Goal: Task Accomplishment & Management: Use online tool/utility

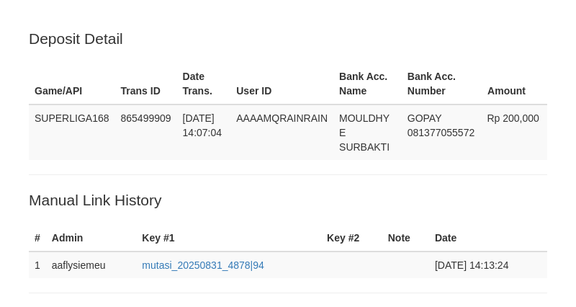
scroll to position [382, 0]
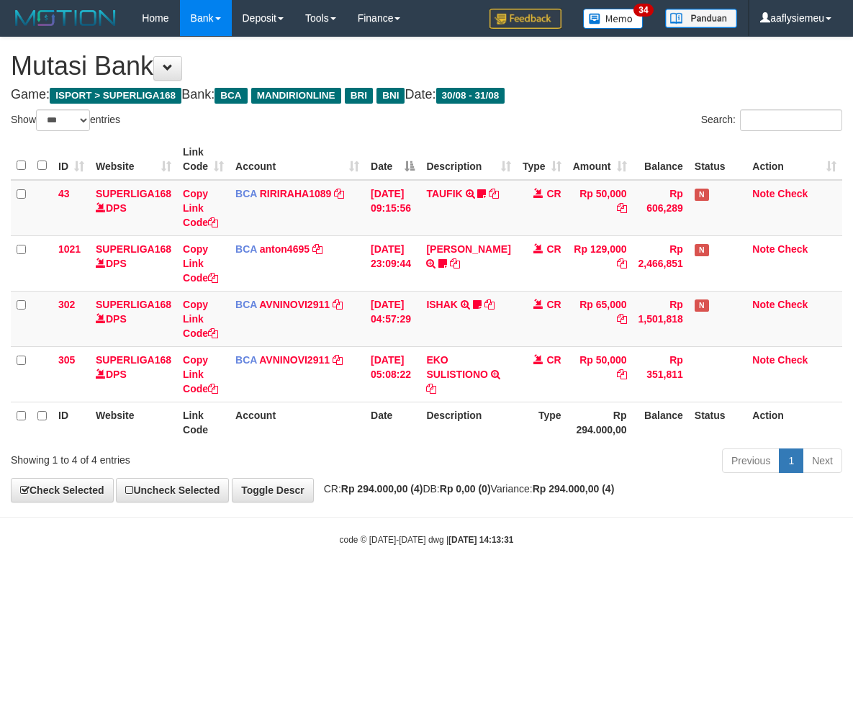
select select "***"
click at [563, 536] on div "code © 2012-2018 dwg | 2025/08/31 14:13:31" at bounding box center [426, 539] width 853 height 14
click at [578, 560] on body "Toggle navigation Home Bank Account List Load By Website Group [ISPORT] SUPERLI…" at bounding box center [426, 291] width 853 height 583
select select "***"
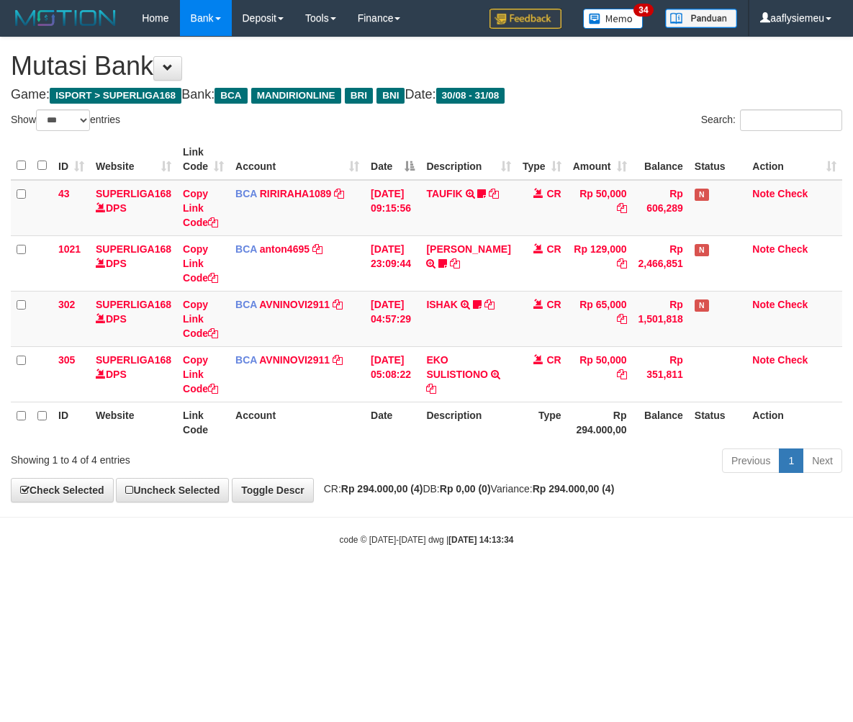
select select "***"
drag, startPoint x: 368, startPoint y: 546, endPoint x: 358, endPoint y: 548, distance: 10.3
click at [366, 546] on div "code © [DATE]-[DATE] dwg | [DATE] 14:13:34" at bounding box center [426, 539] width 853 height 14
click at [459, 452] on div "Previous 1 Next" at bounding box center [605, 462] width 476 height 31
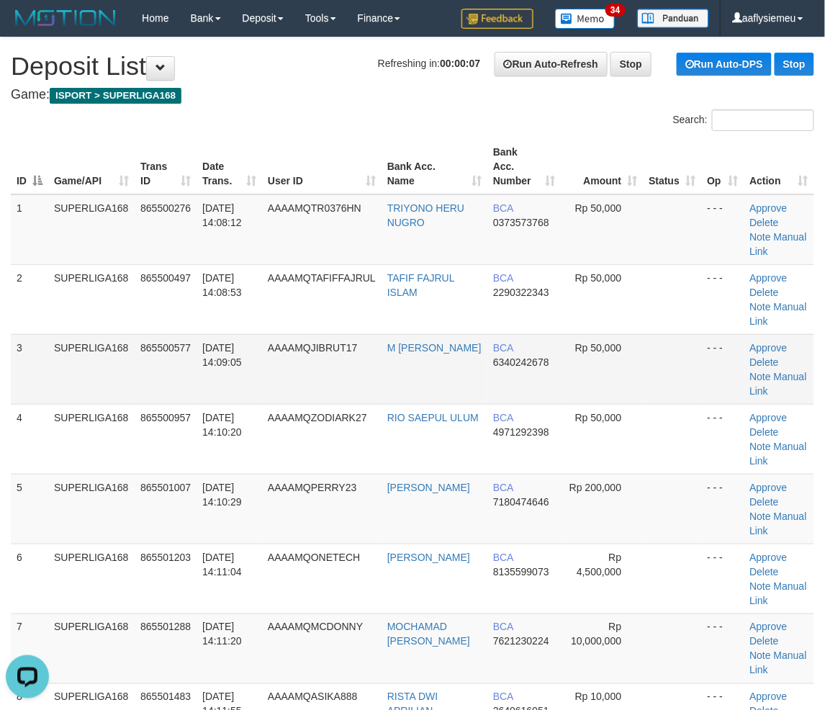
click at [156, 356] on td "865500577" at bounding box center [166, 369] width 62 height 70
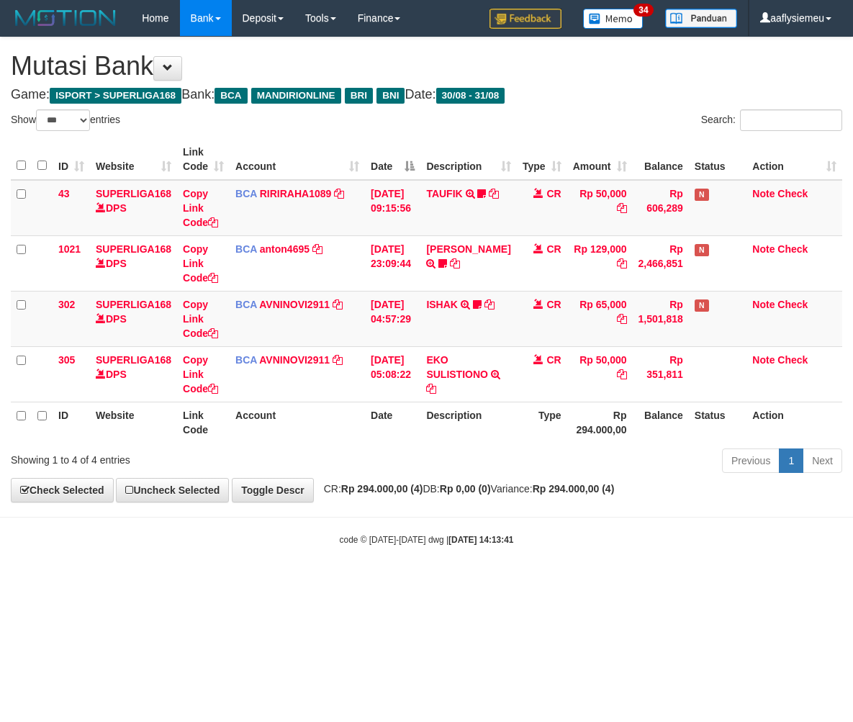
select select "***"
click at [398, 519] on body "Toggle navigation Home Bank Account List Load By Website Group [ISPORT] SUPERLI…" at bounding box center [426, 291] width 853 height 583
select select "***"
click at [390, 502] on div "**********" at bounding box center [426, 269] width 853 height 464
select select "***"
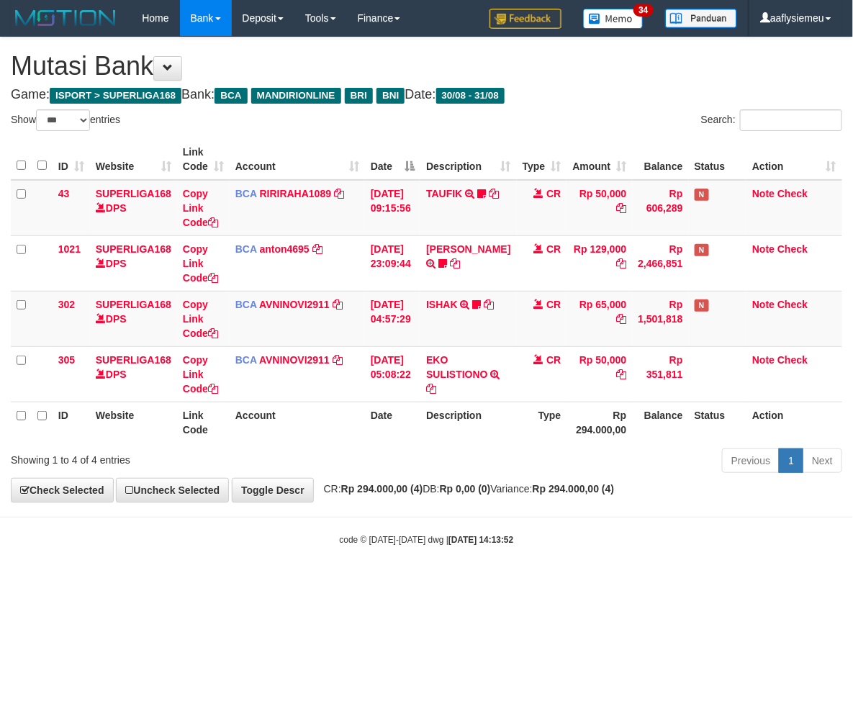
click at [274, 528] on body "Toggle navigation Home Bank Account List Load By Website Group [ISPORT] SUPERLI…" at bounding box center [426, 291] width 853 height 583
click at [441, 477] on div "Previous 1 Next" at bounding box center [605, 462] width 476 height 31
click at [385, 469] on div "Previous 1 Next" at bounding box center [605, 462] width 476 height 31
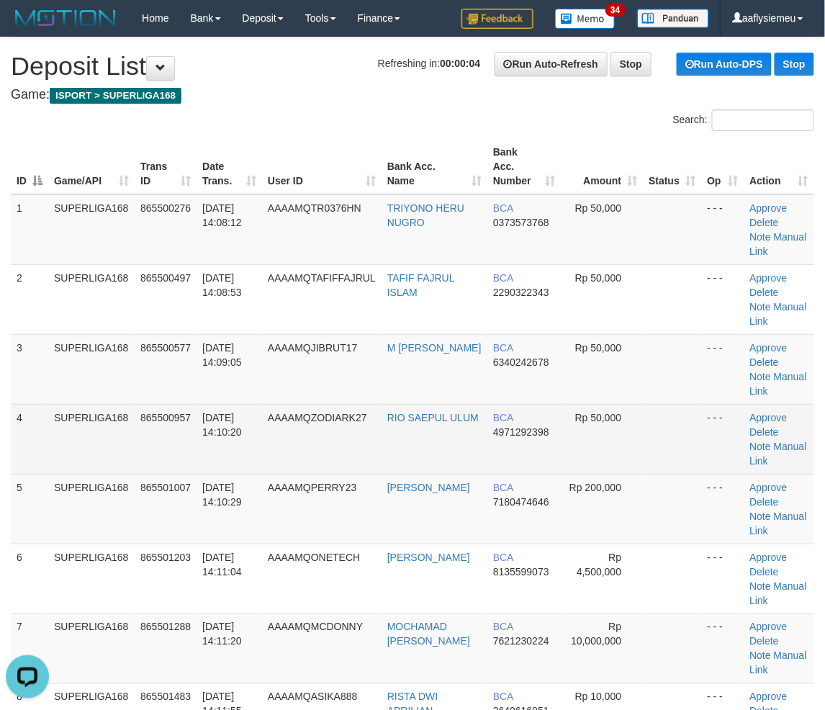
click at [26, 432] on td "4" at bounding box center [29, 439] width 37 height 70
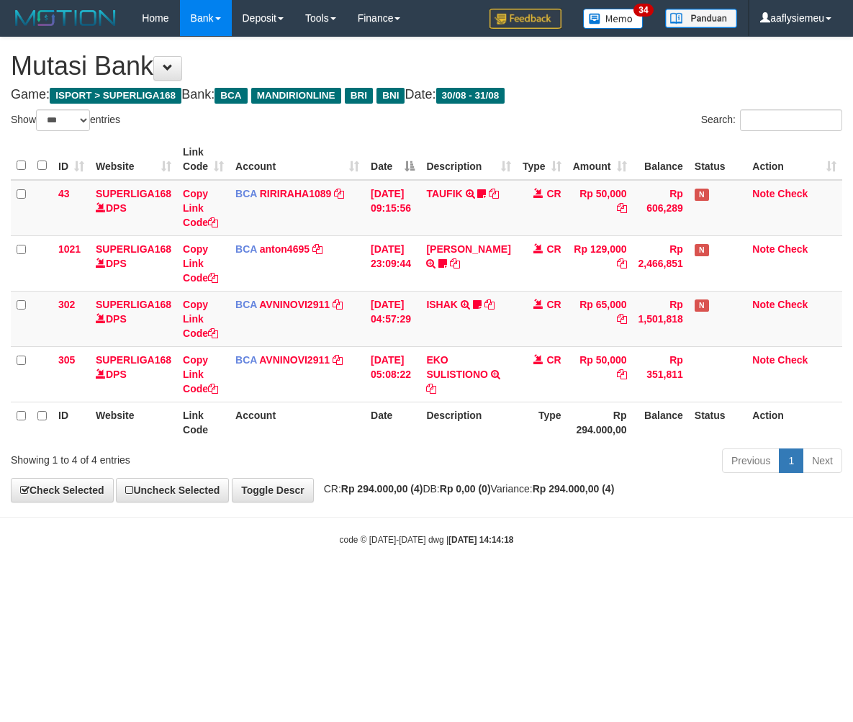
select select "***"
click at [374, 555] on body "Toggle navigation Home Bank Account List Load By Website Group [ISPORT] SUPERLI…" at bounding box center [426, 291] width 853 height 583
click at [384, 441] on th "Date" at bounding box center [392, 422] width 55 height 41
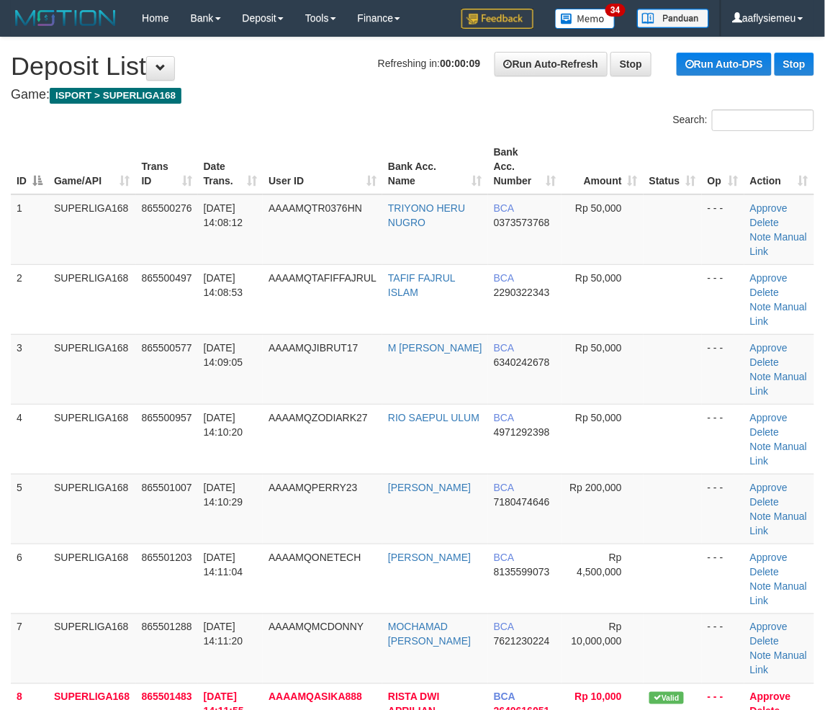
drag, startPoint x: 36, startPoint y: 416, endPoint x: 1, endPoint y: 445, distance: 45.6
click at [36, 418] on td "4" at bounding box center [29, 439] width 37 height 70
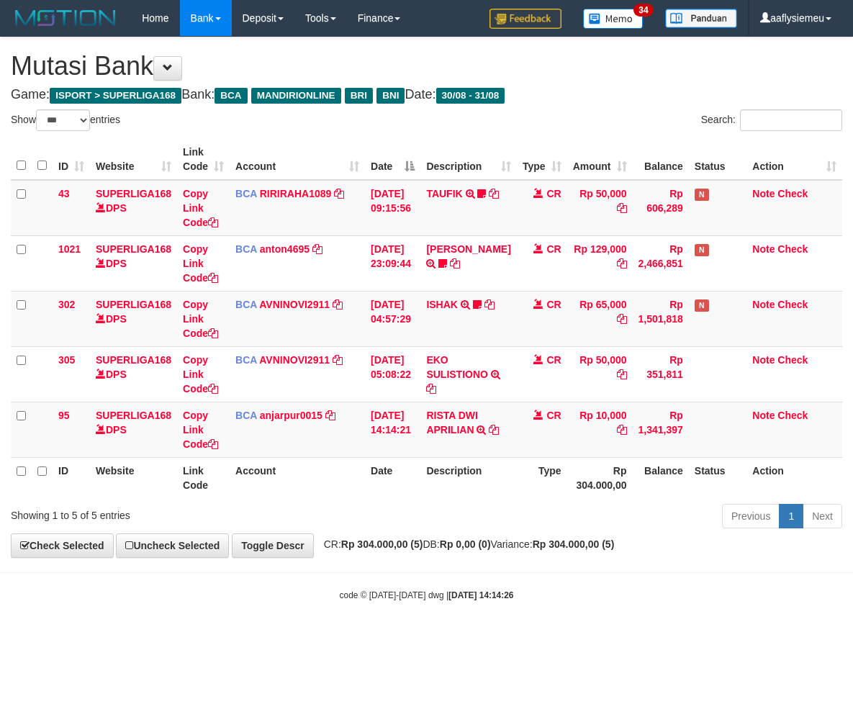
select select "***"
click at [446, 577] on body "Toggle navigation Home Bank Account List Load By Website Group [ISPORT] SUPERLI…" at bounding box center [426, 319] width 853 height 638
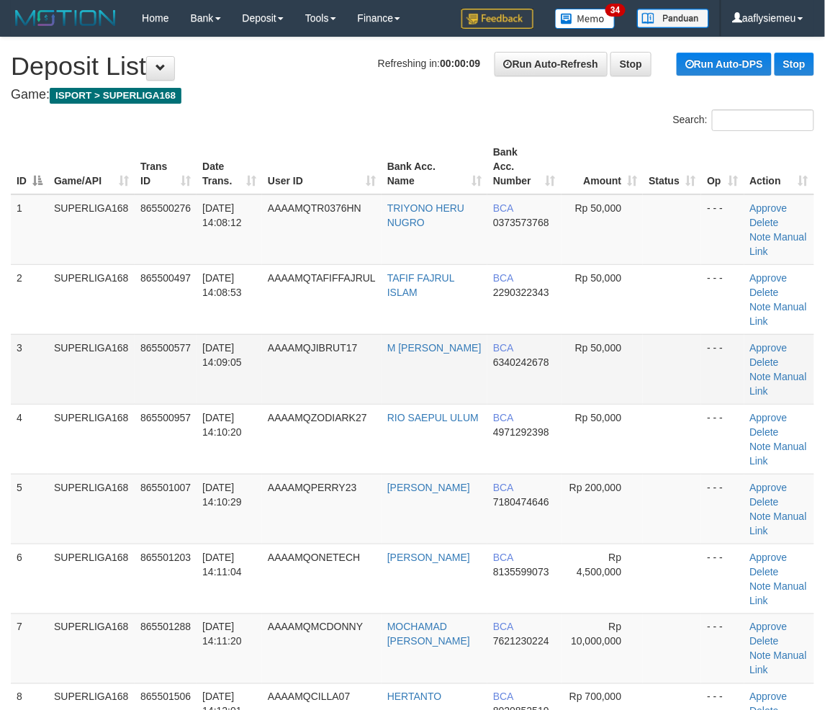
click at [323, 342] on span "AAAAMQJIBRUT17" at bounding box center [312, 348] width 89 height 12
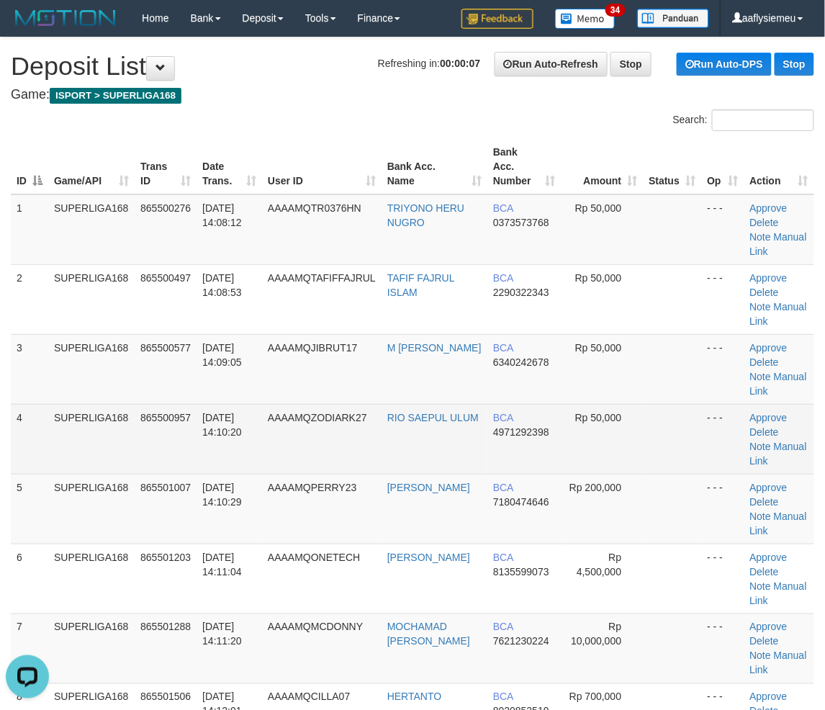
click at [35, 412] on td "4" at bounding box center [29, 439] width 37 height 70
click at [11, 440] on td "4" at bounding box center [29, 439] width 37 height 70
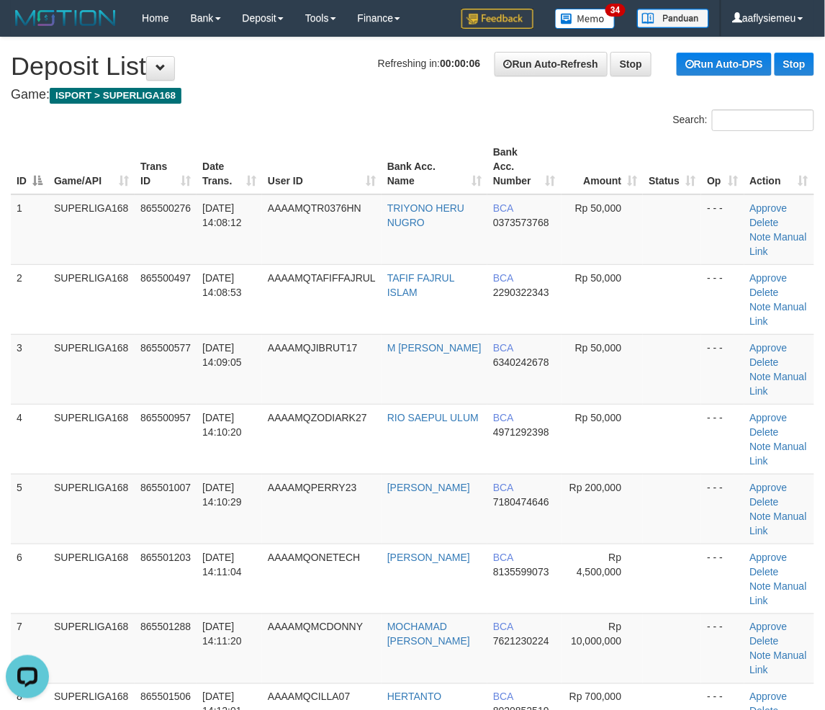
drag, startPoint x: 11, startPoint y: 441, endPoint x: -5, endPoint y: 449, distance: 17.7
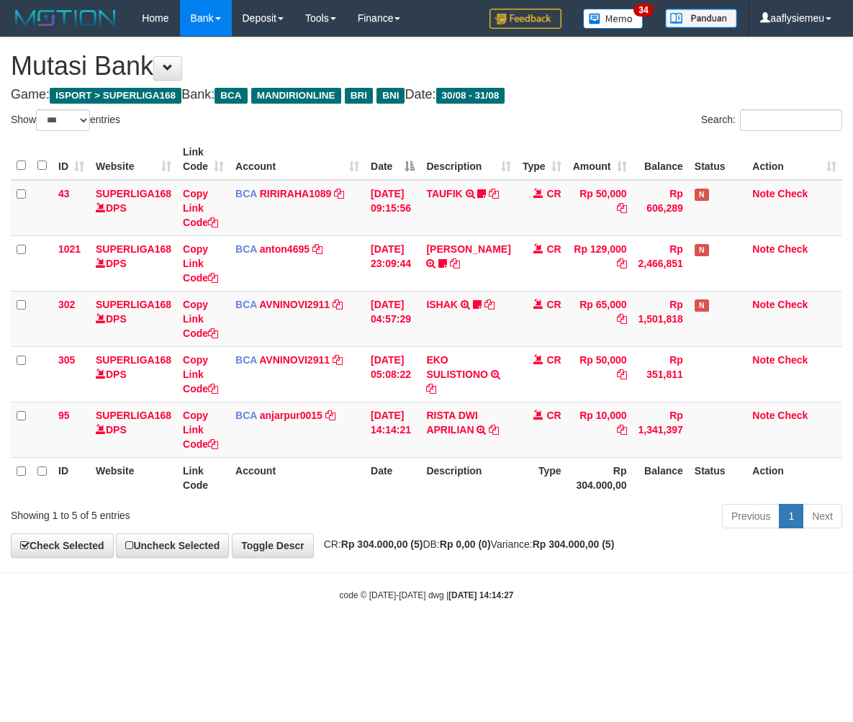
select select "***"
click at [489, 435] on icon at bounding box center [494, 430] width 10 height 10
click at [531, 520] on div "Previous 1 Next" at bounding box center [605, 518] width 476 height 31
drag, startPoint x: 531, startPoint y: 520, endPoint x: 569, endPoint y: 506, distance: 39.9
click at [531, 521] on div "Previous 1 Next" at bounding box center [605, 518] width 476 height 31
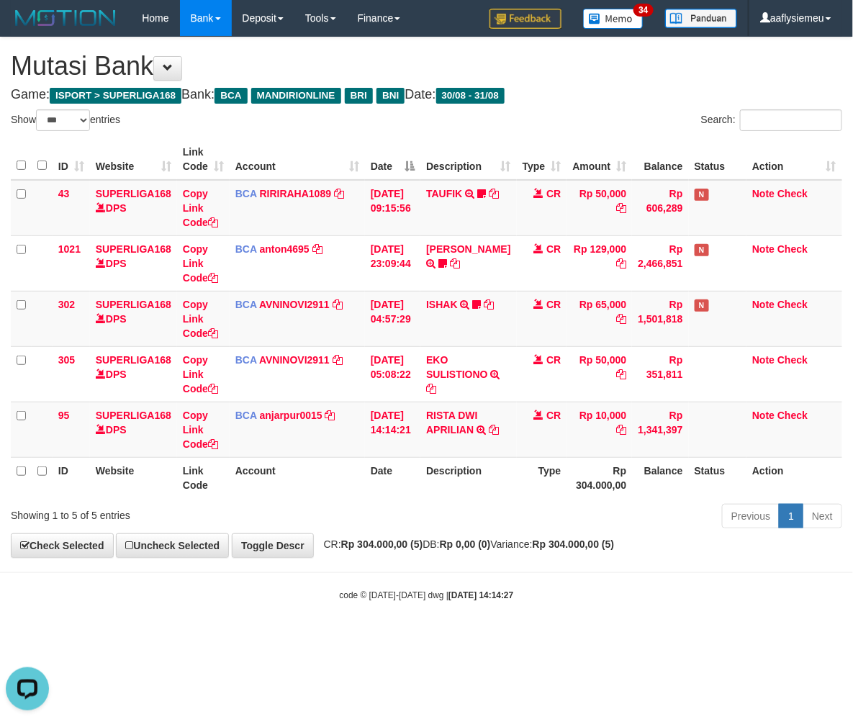
click at [478, 546] on strong "Rp 0,00 (0)" at bounding box center [465, 545] width 51 height 12
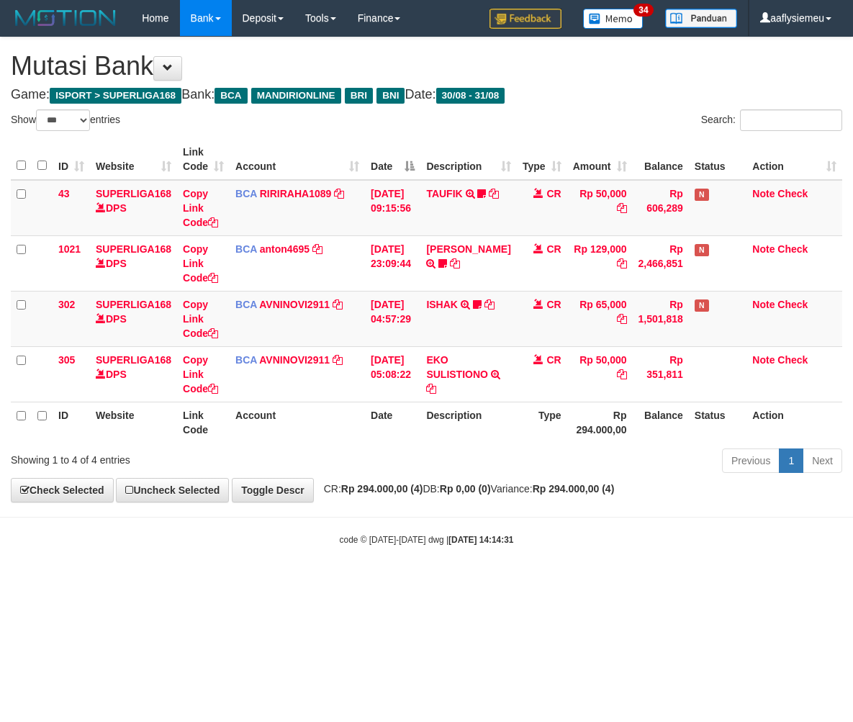
select select "***"
click at [408, 552] on body "Toggle navigation Home Bank Account List Load By Website Group [ISPORT] SUPERLI…" at bounding box center [426, 291] width 853 height 583
click at [407, 552] on body "Toggle navigation Home Bank Account List Load By Website Group [ISPORT] SUPERLI…" at bounding box center [426, 291] width 853 height 583
select select "***"
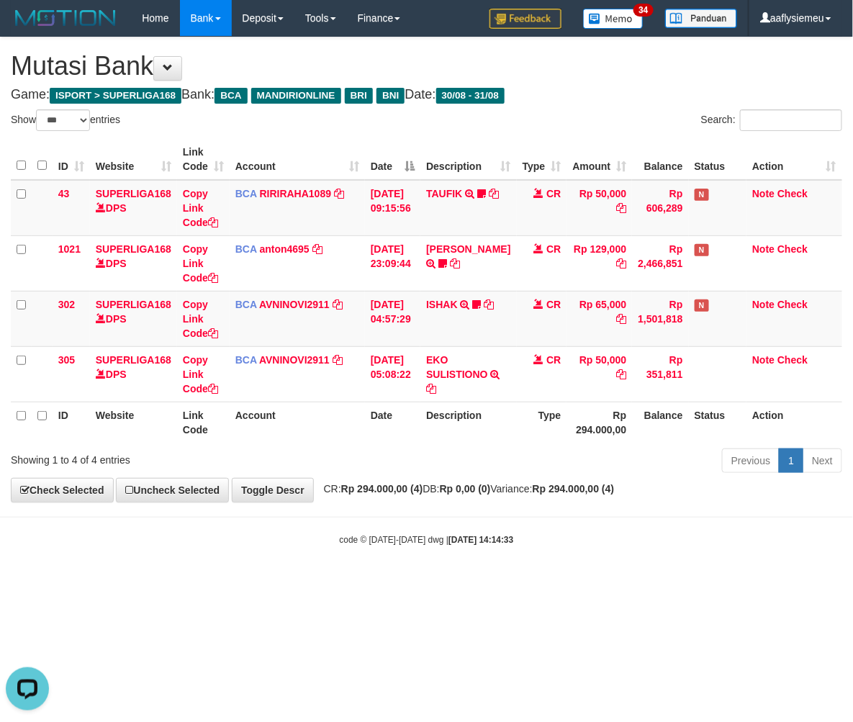
drag, startPoint x: 0, startPoint y: 0, endPoint x: 407, endPoint y: 552, distance: 686.0
click at [407, 552] on body "Toggle navigation Home Bank Account List Load By Website Group [ISPORT] SUPERLI…" at bounding box center [426, 291] width 853 height 583
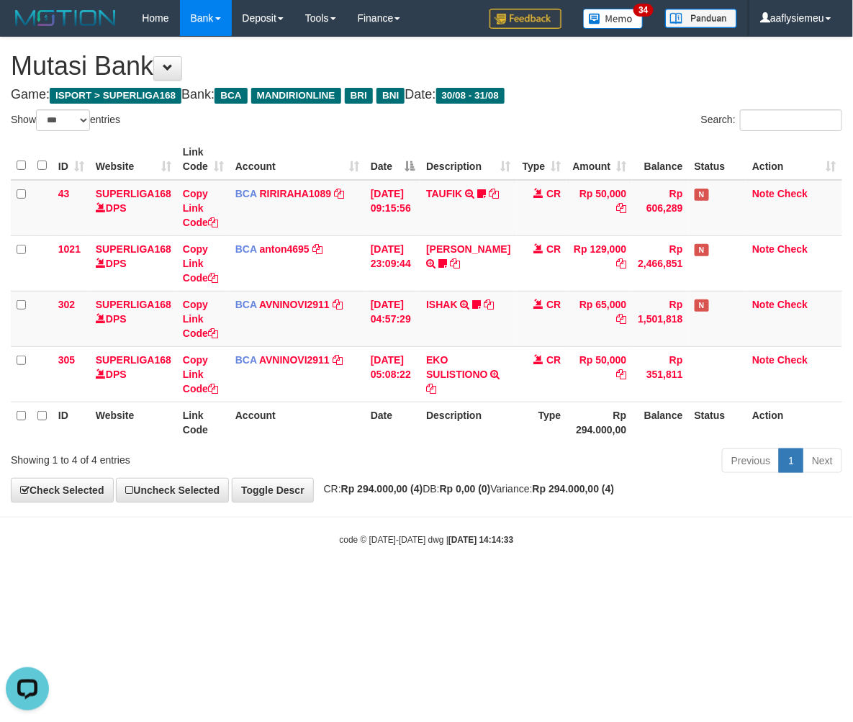
click at [407, 552] on body "Toggle navigation Home Bank Account List Load By Website Group [ISPORT] SUPERLI…" at bounding box center [426, 291] width 853 height 583
click at [397, 464] on div "Previous 1 Next" at bounding box center [605, 462] width 476 height 31
click at [443, 456] on div "Previous 1 Next" at bounding box center [605, 462] width 476 height 31
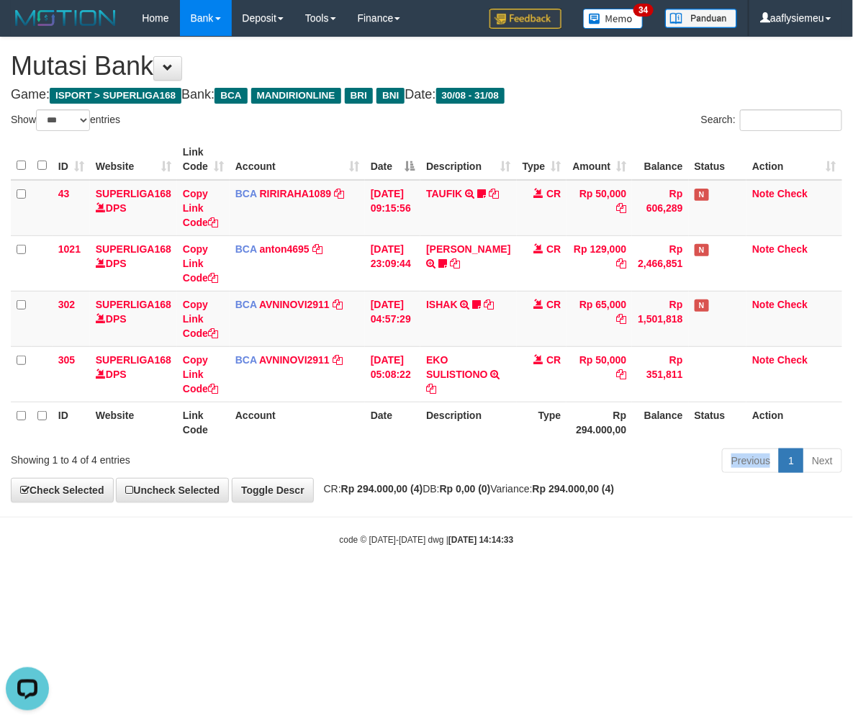
click at [443, 457] on div "Previous 1 Next" at bounding box center [605, 462] width 476 height 31
select select "***"
drag, startPoint x: 419, startPoint y: 462, endPoint x: 486, endPoint y: 473, distance: 68.0
click at [420, 462] on div "Previous 1 Next" at bounding box center [605, 462] width 476 height 31
click at [585, 558] on body "Toggle navigation Home Bank Account List Load By Website Group [ISPORT] SUPERLI…" at bounding box center [426, 291] width 853 height 583
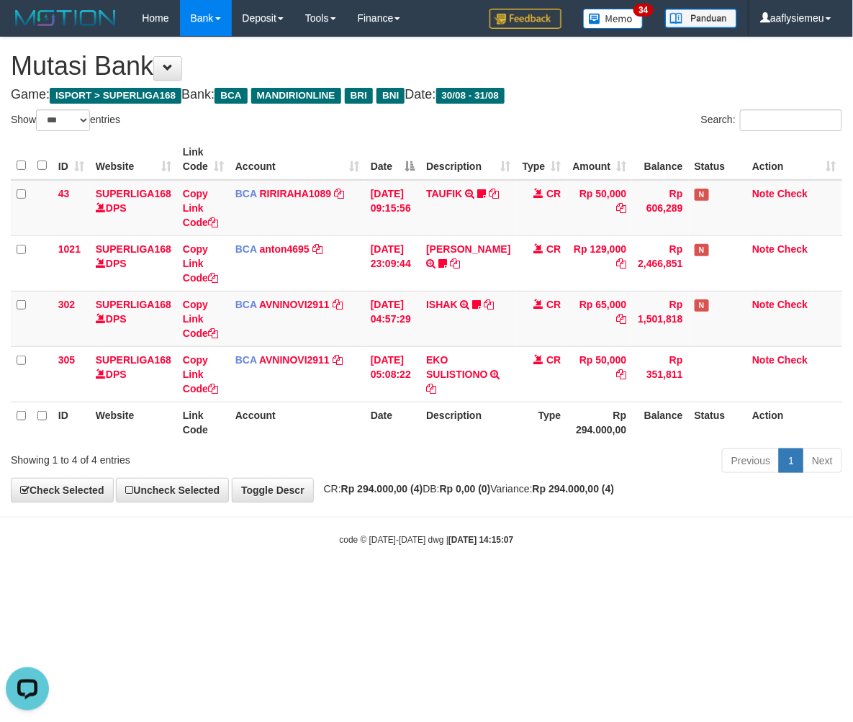
click at [543, 545] on div "code © 2012-2018 dwg | 2025/08/31 14:15:07" at bounding box center [426, 539] width 853 height 14
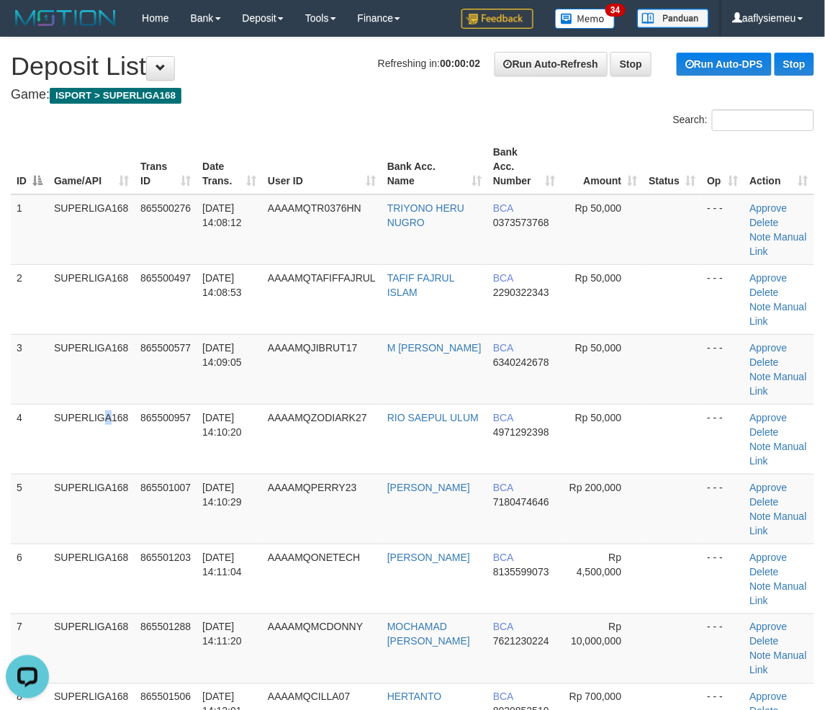
drag, startPoint x: 76, startPoint y: 428, endPoint x: 1, endPoint y: 454, distance: 79.9
click at [77, 428] on td "SUPERLIGA168" at bounding box center [91, 439] width 86 height 70
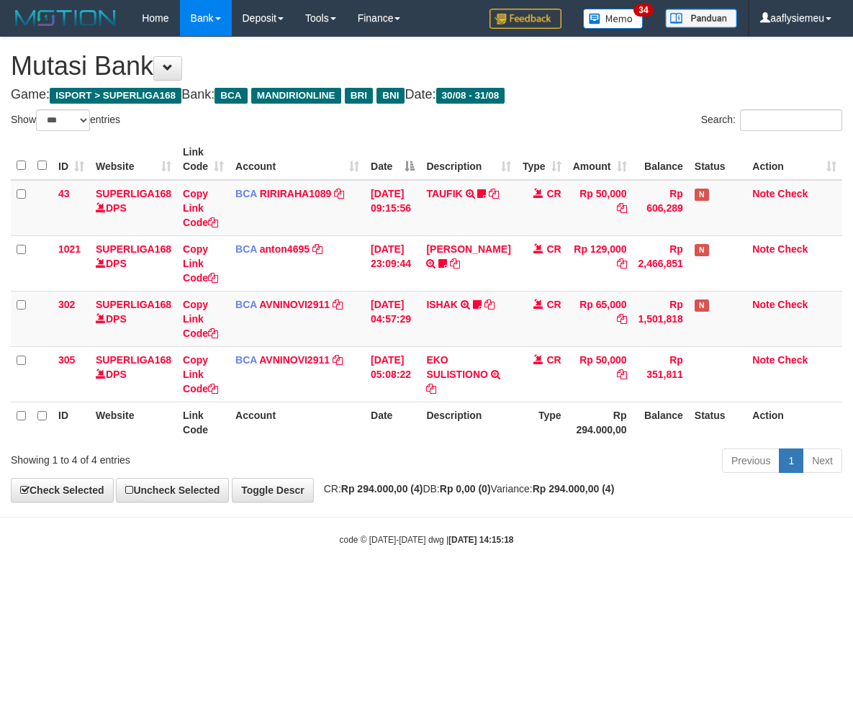
select select "***"
click at [356, 548] on body "Toggle navigation Home Bank Account List Load By Website Group [ISPORT] SUPERLI…" at bounding box center [426, 291] width 853 height 583
click at [357, 548] on body "Toggle navigation Home Bank Account List Load By Website Group [ISPORT] SUPERLI…" at bounding box center [426, 291] width 853 height 583
click at [478, 529] on body "Toggle navigation Home Bank Account List Load By Website Group [ISPORT] SUPERLI…" at bounding box center [426, 291] width 853 height 583
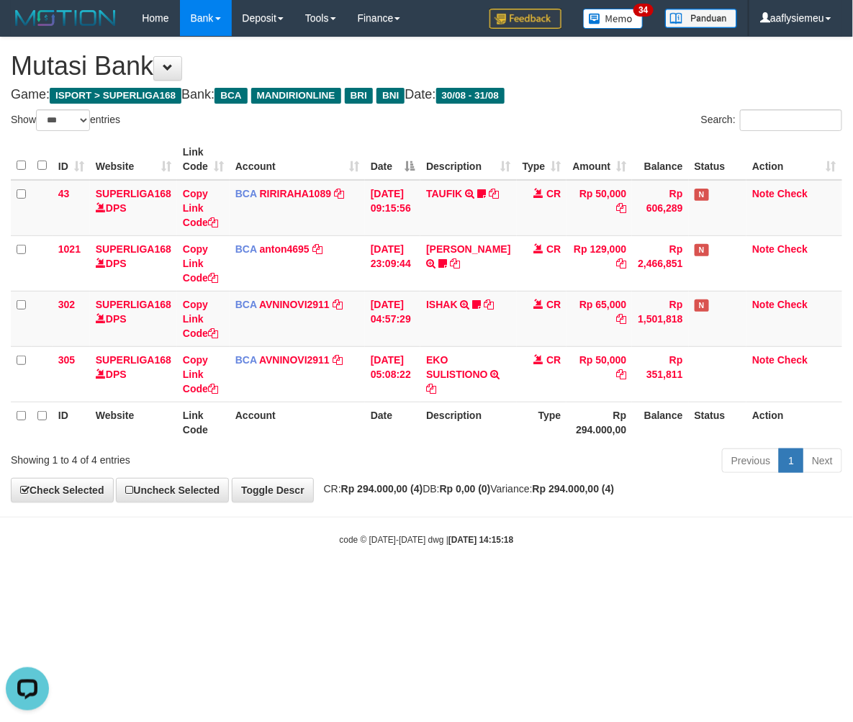
click at [585, 509] on body "Toggle navigation Home Bank Account List Load By Website Group [ISPORT] SUPERLI…" at bounding box center [426, 291] width 853 height 583
drag, startPoint x: 529, startPoint y: 523, endPoint x: 852, endPoint y: 470, distance: 327.7
click at [531, 523] on body "Toggle navigation Home Bank Account List Load By Website Group [ISPORT] SUPERLI…" at bounding box center [426, 291] width 853 height 583
click at [449, 526] on body "Toggle navigation Home Bank Account List Load By Website Group [ISPORT] SUPERLI…" at bounding box center [426, 291] width 853 height 583
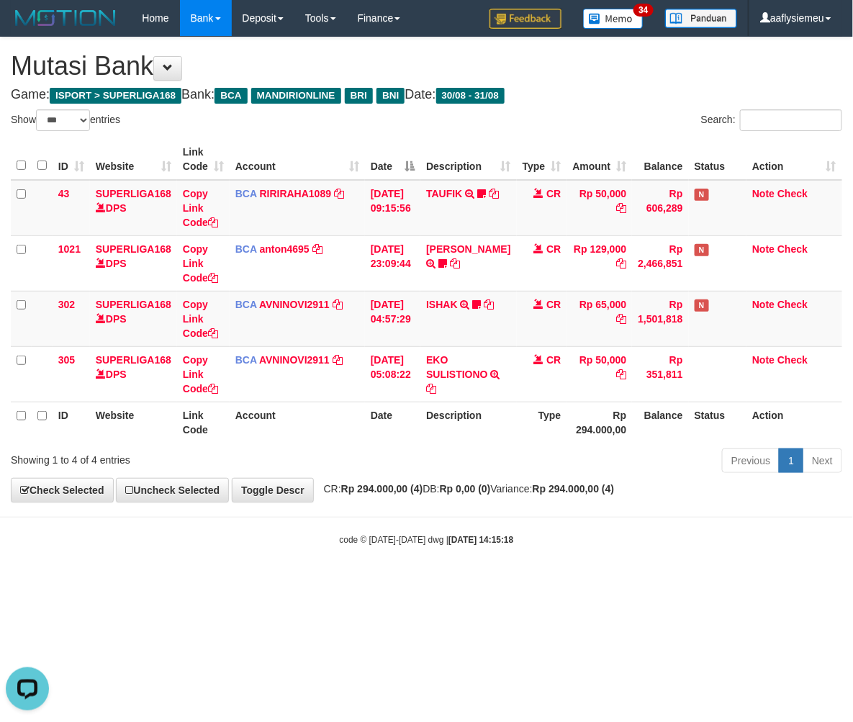
click at [448, 526] on body "Toggle navigation Home Bank Account List Load By Website Group [ISPORT] SUPERLI…" at bounding box center [426, 291] width 853 height 583
click at [446, 530] on body "Toggle navigation Home Bank Account List Load By Website Group [ISPORT] SUPERLI…" at bounding box center [426, 291] width 853 height 583
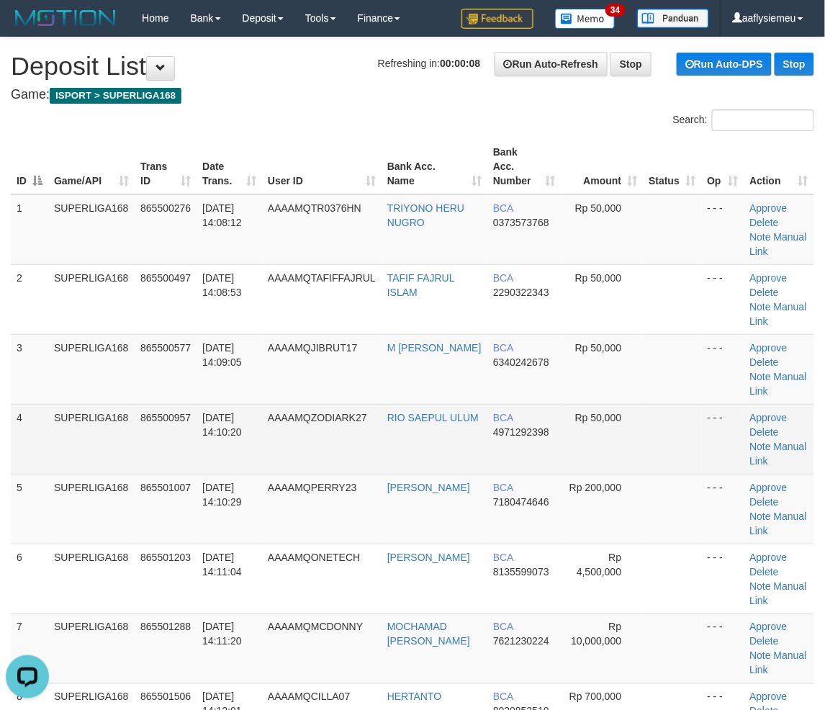
click at [169, 423] on td "865500957" at bounding box center [166, 439] width 62 height 70
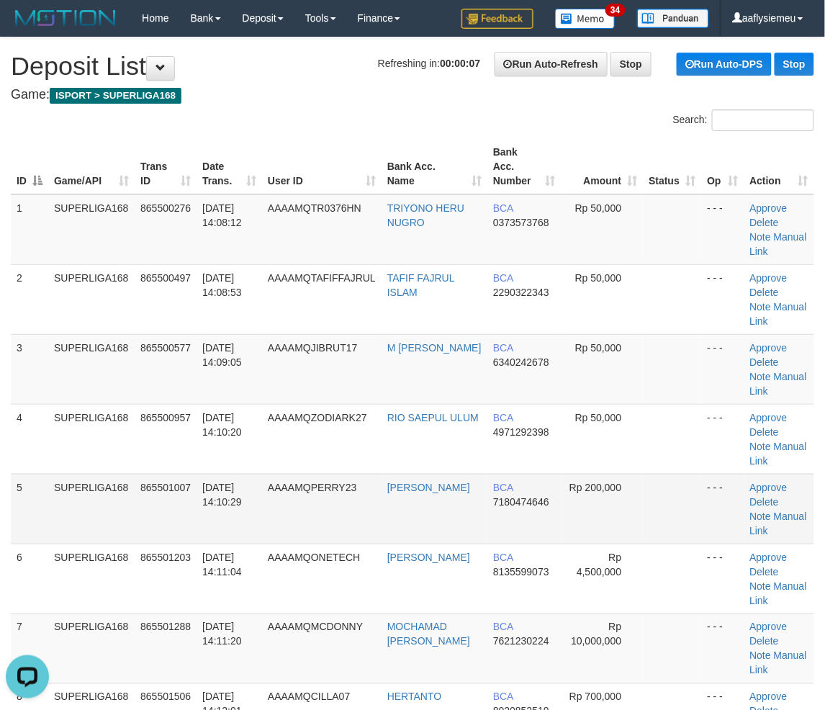
drag, startPoint x: 191, startPoint y: 426, endPoint x: 37, endPoint y: 458, distance: 157.3
click at [188, 430] on td "865500957" at bounding box center [166, 439] width 62 height 70
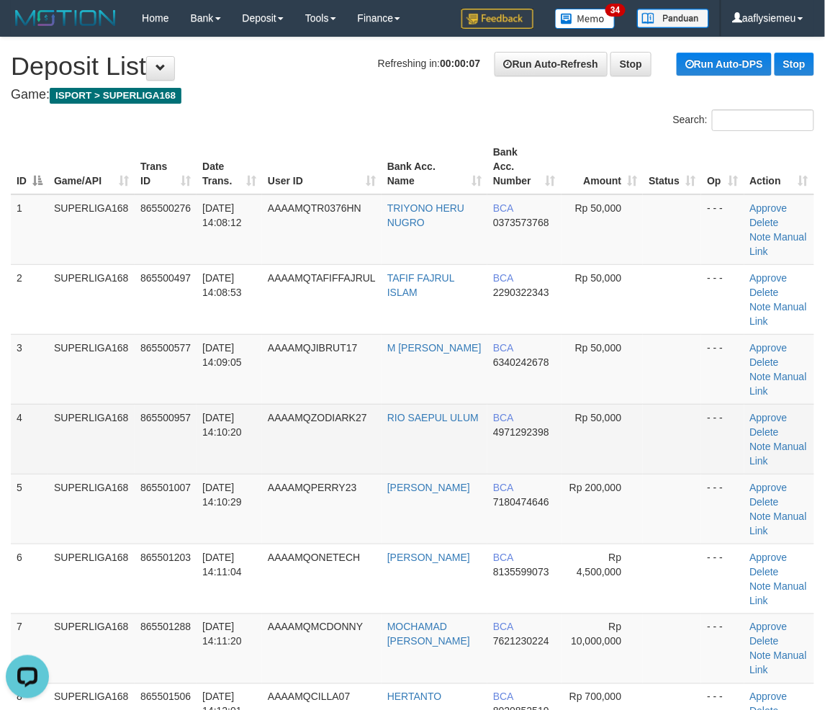
click at [22, 404] on td "4" at bounding box center [29, 439] width 37 height 70
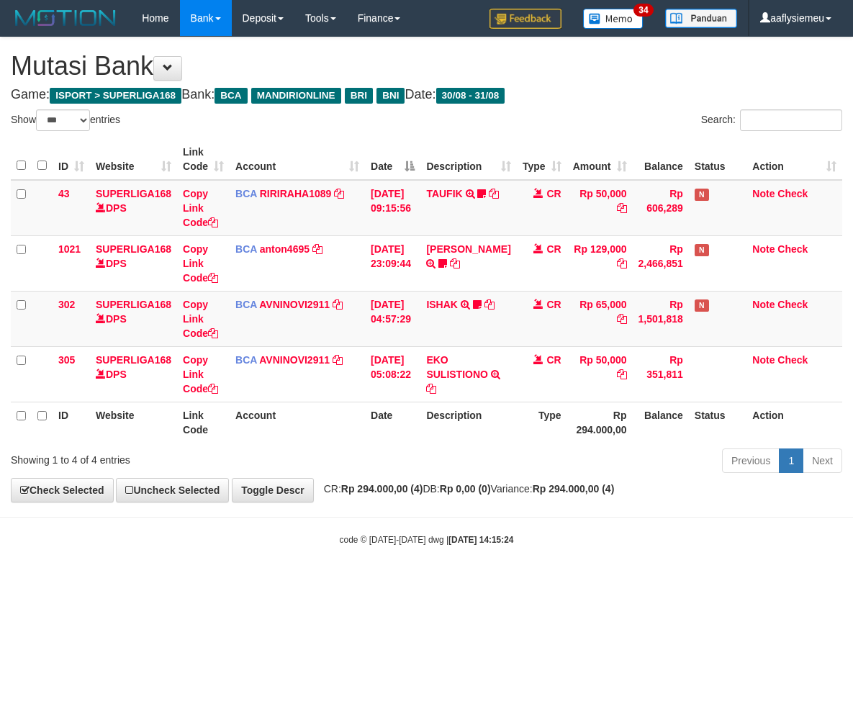
select select "***"
click at [298, 541] on div "code © [DATE]-[DATE] dwg | [DATE] 14:15:24" at bounding box center [426, 539] width 853 height 14
click at [298, 541] on div "code © 2012-2018 dwg | 2025/08/31 14:15:24" at bounding box center [426, 539] width 853 height 14
click at [298, 540] on div "code © 2012-2018 dwg | 2025/08/31 14:15:24" at bounding box center [426, 539] width 853 height 14
click at [480, 516] on body "Toggle navigation Home Bank Account List Load By Website Group [ISPORT] SUPERLI…" at bounding box center [426, 291] width 853 height 583
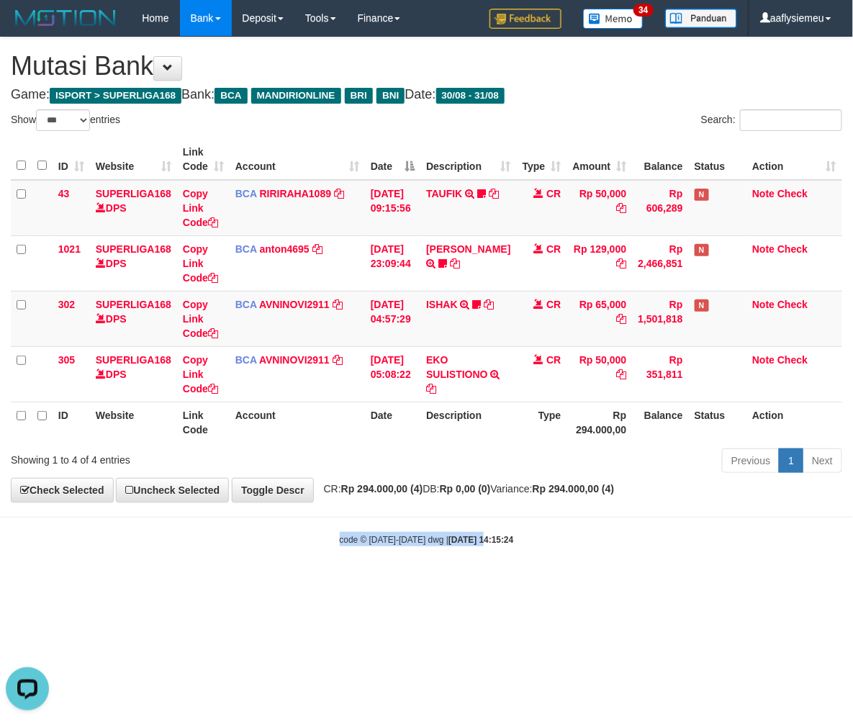
drag, startPoint x: 470, startPoint y: 519, endPoint x: 156, endPoint y: 537, distance: 313.8
click at [461, 519] on body "Toggle navigation Home Bank Account List Load By Website Group [ISPORT] SUPERLI…" at bounding box center [426, 291] width 853 height 583
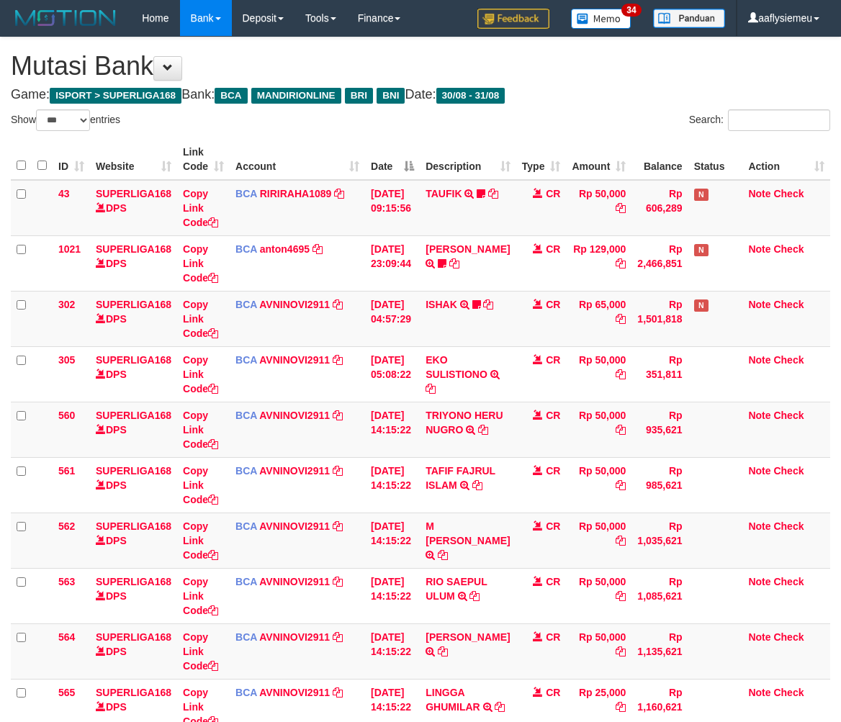
select select "***"
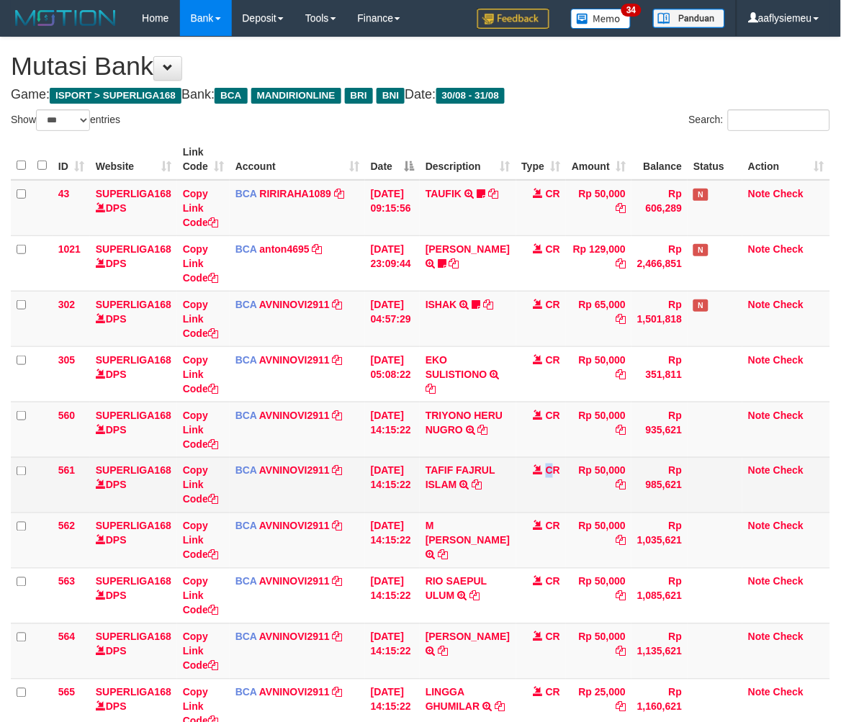
click at [545, 483] on td "CR" at bounding box center [541, 484] width 50 height 55
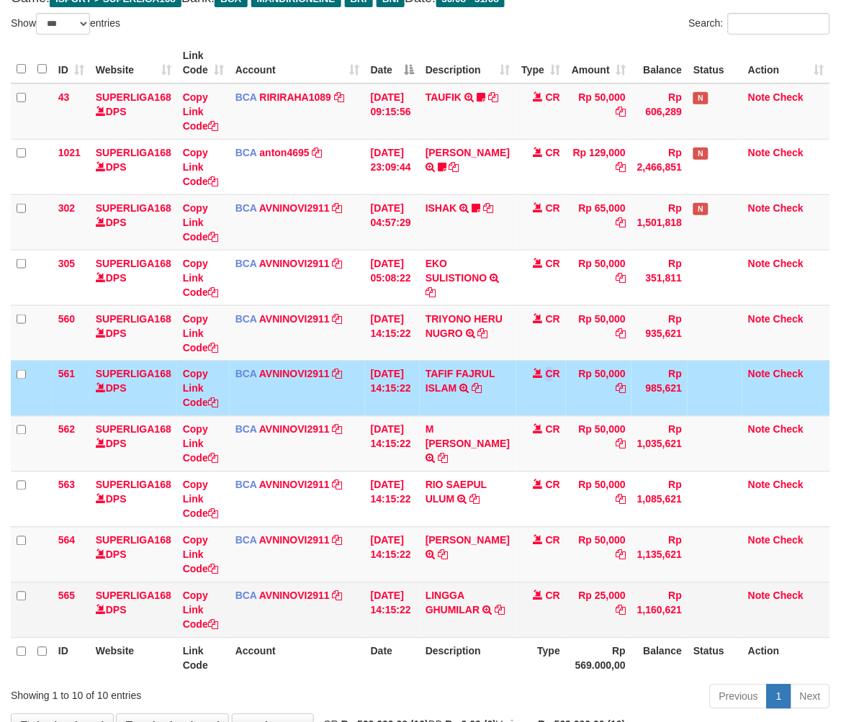
scroll to position [193, 0]
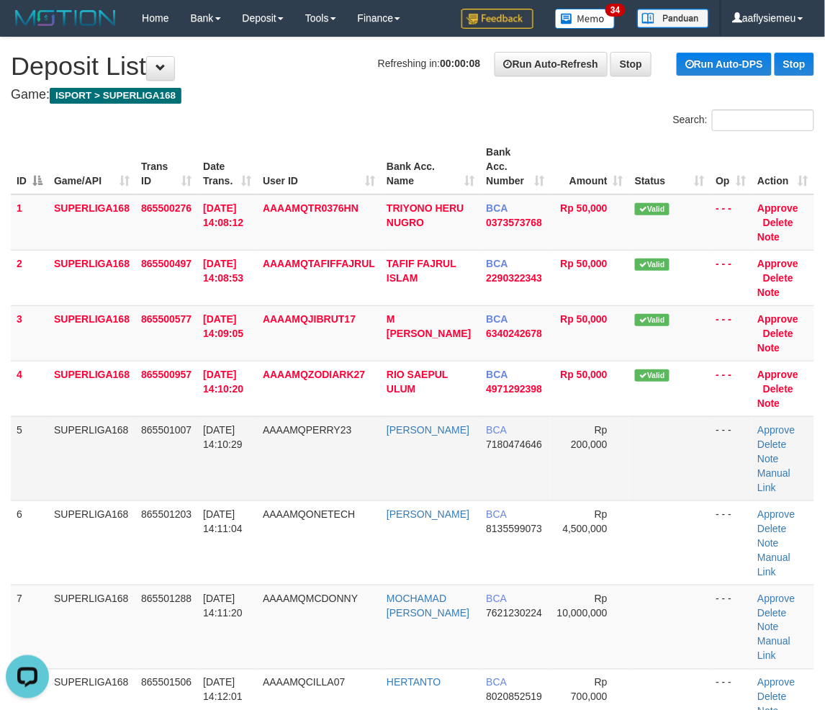
click at [238, 437] on td "31/08/2025 14:10:29" at bounding box center [227, 458] width 60 height 84
click at [288, 431] on span "AAAAMQPERRY23" at bounding box center [307, 430] width 89 height 12
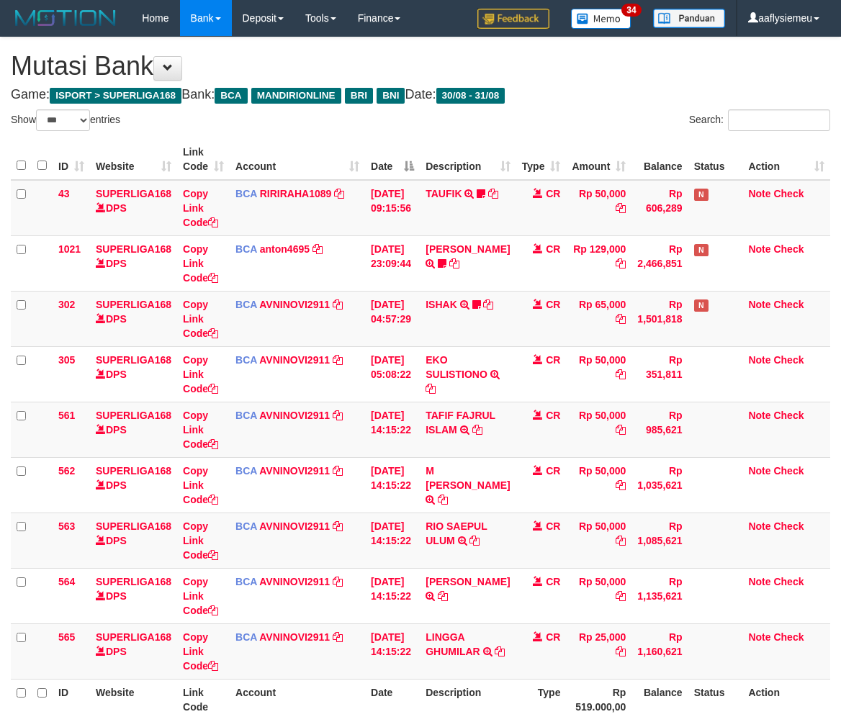
select select "***"
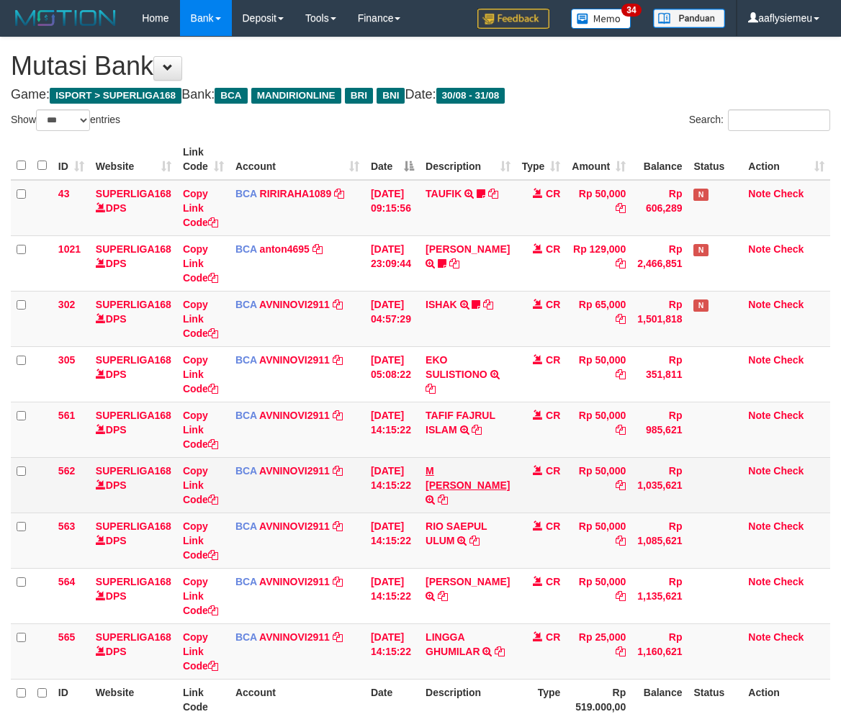
scroll to position [138, 0]
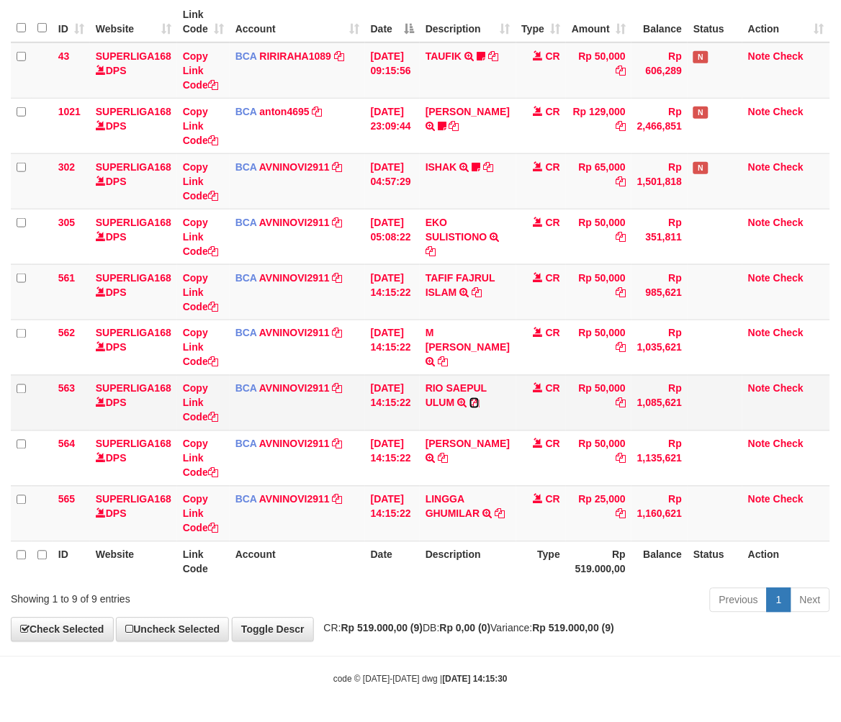
click at [477, 398] on icon at bounding box center [475, 403] width 10 height 10
click at [778, 542] on th "Action" at bounding box center [786, 562] width 88 height 41
click at [677, 524] on td "Rp 1,160,621" at bounding box center [660, 513] width 56 height 55
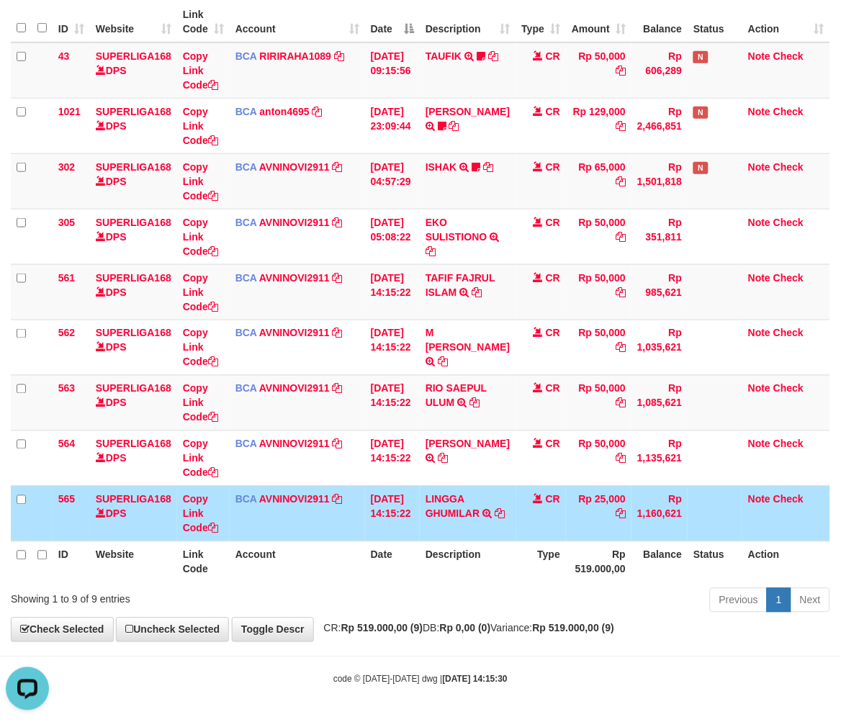
click at [674, 523] on td "Rp 1,160,621" at bounding box center [660, 513] width 56 height 55
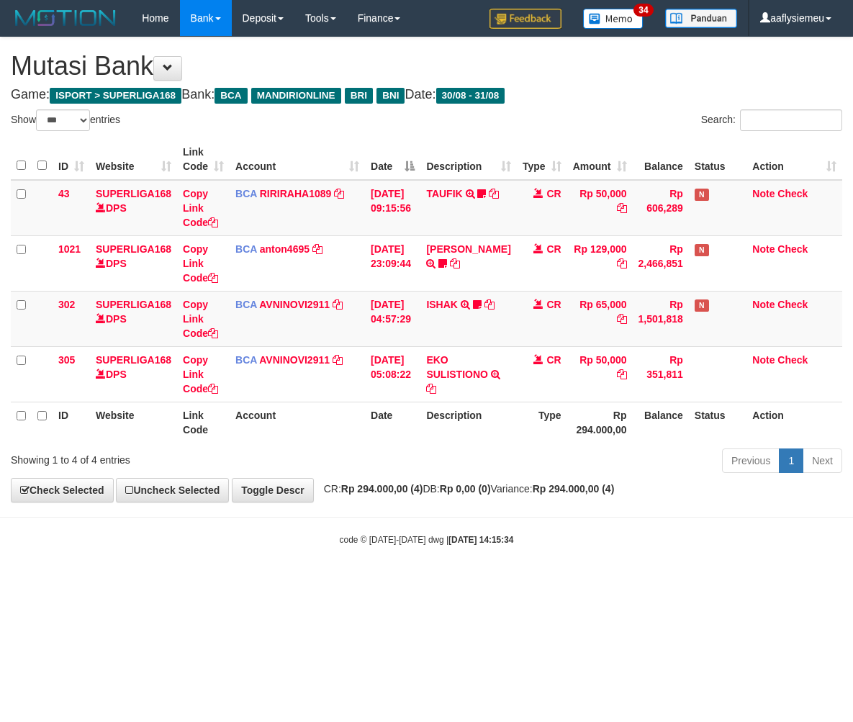
select select "***"
click at [585, 536] on body "Toggle navigation Home Bank Account List Load By Website Group [ISPORT] SUPERLI…" at bounding box center [426, 291] width 853 height 583
click at [663, 536] on div "code © [DATE]-[DATE] dwg | [DATE] 14:15:34" at bounding box center [426, 539] width 853 height 14
click at [673, 536] on div "code © [DATE]-[DATE] dwg | [DATE] 14:15:34" at bounding box center [426, 539] width 853 height 14
click at [671, 538] on div "code © [DATE]-[DATE] dwg | [DATE] 14:15:34" at bounding box center [426, 539] width 853 height 14
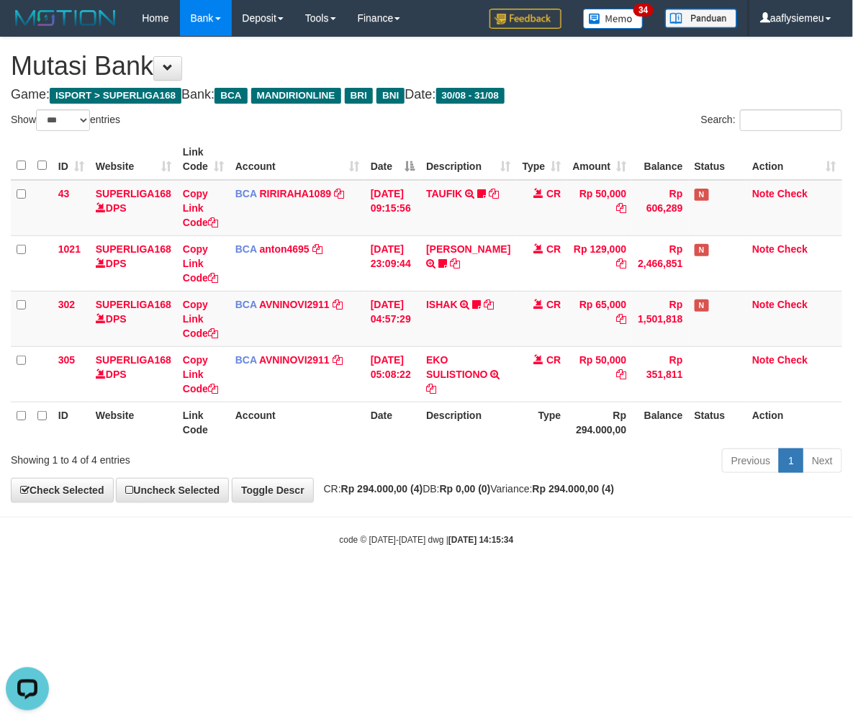
drag, startPoint x: 674, startPoint y: 534, endPoint x: 684, endPoint y: 536, distance: 10.3
click at [675, 536] on div "code © [DATE]-[DATE] dwg | [DATE] 14:15:34" at bounding box center [426, 539] width 853 height 14
drag, startPoint x: 717, startPoint y: 529, endPoint x: 852, endPoint y: 498, distance: 138.0
click at [718, 529] on body "Toggle navigation Home Bank Account List Load By Website Group [ISPORT] SUPERLI…" at bounding box center [426, 291] width 853 height 583
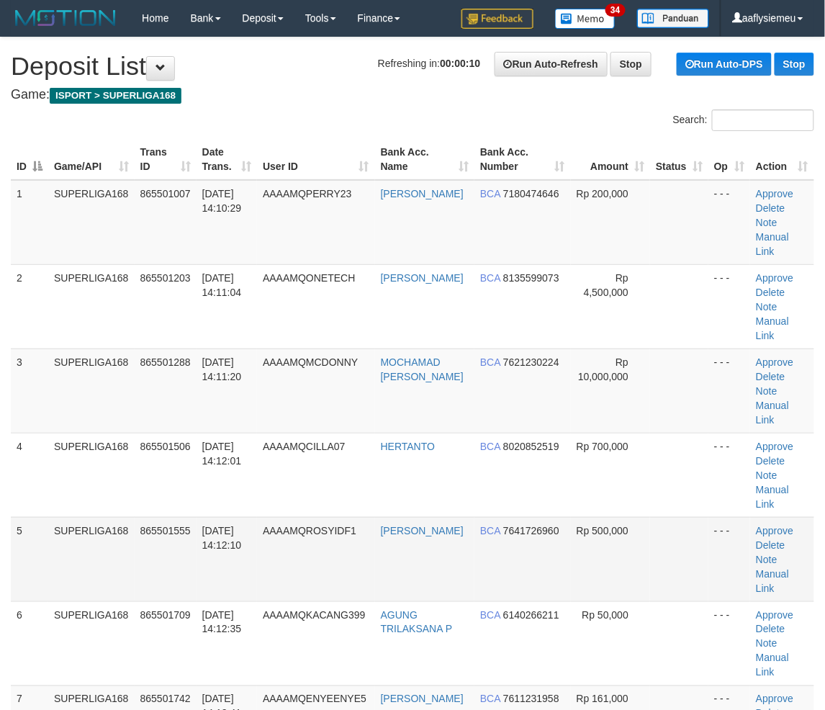
drag, startPoint x: 146, startPoint y: 473, endPoint x: 12, endPoint y: 506, distance: 137.8
click at [146, 525] on span "865501555" at bounding box center [165, 531] width 50 height 12
drag, startPoint x: 152, startPoint y: 479, endPoint x: 1, endPoint y: 514, distance: 155.3
click at [153, 517] on td "865501555" at bounding box center [166, 559] width 62 height 84
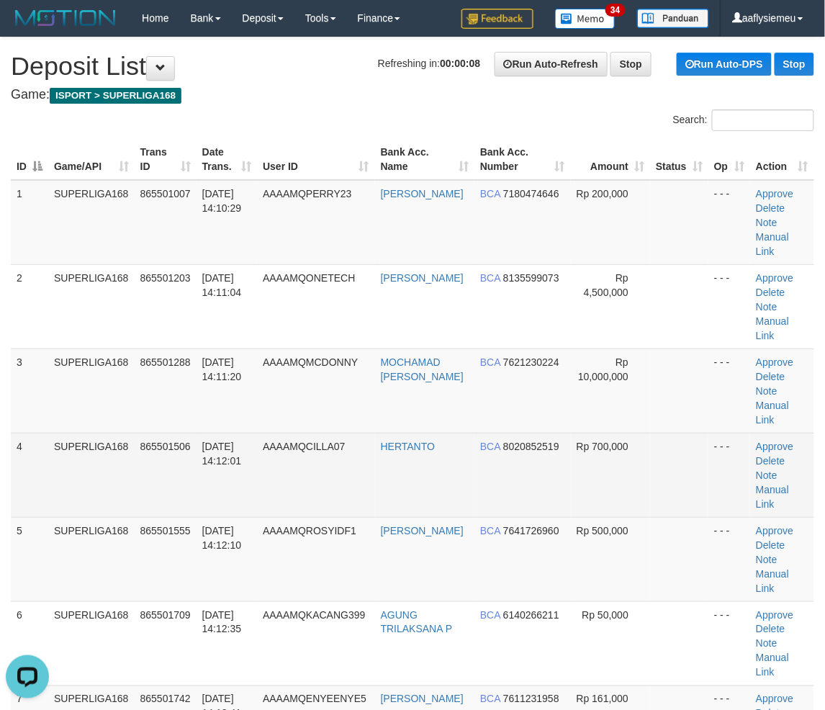
drag, startPoint x: 266, startPoint y: 429, endPoint x: 248, endPoint y: 441, distance: 21.4
click at [266, 435] on tr "4 SUPERLIGA168 865501506 31/08/2025 14:12:01 AAAAMQCILLA07 HERTANTO BCA 8020852…" at bounding box center [413, 475] width 804 height 84
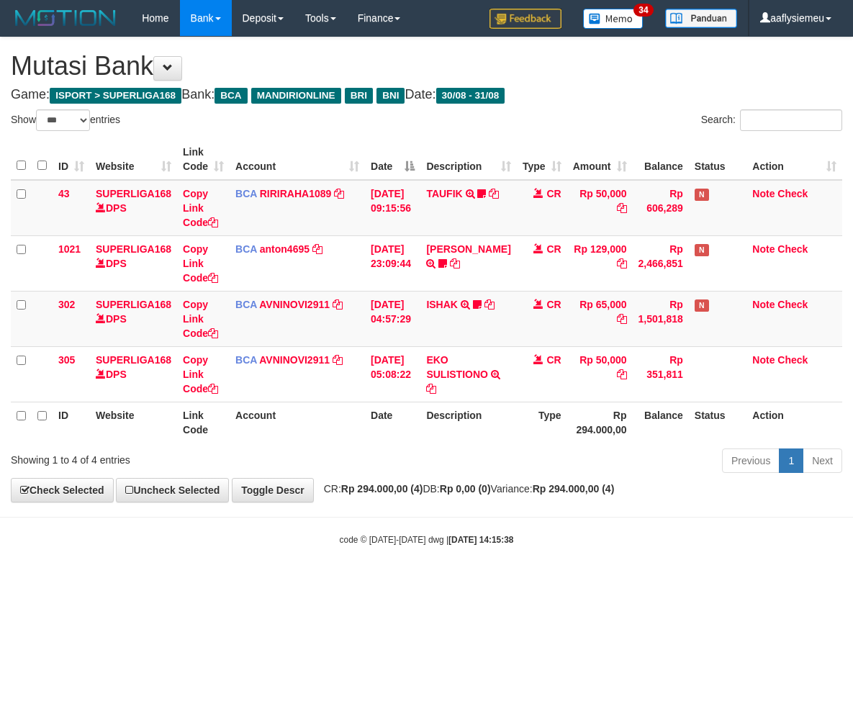
select select "***"
click at [513, 477] on div "Previous 1 Next" at bounding box center [605, 462] width 476 height 31
drag, startPoint x: 529, startPoint y: 548, endPoint x: 536, endPoint y: 546, distance: 7.5
click at [529, 549] on body "Toggle navigation Home Bank Account List Load By Website Group [ISPORT] SUPERLI…" at bounding box center [426, 291] width 853 height 583
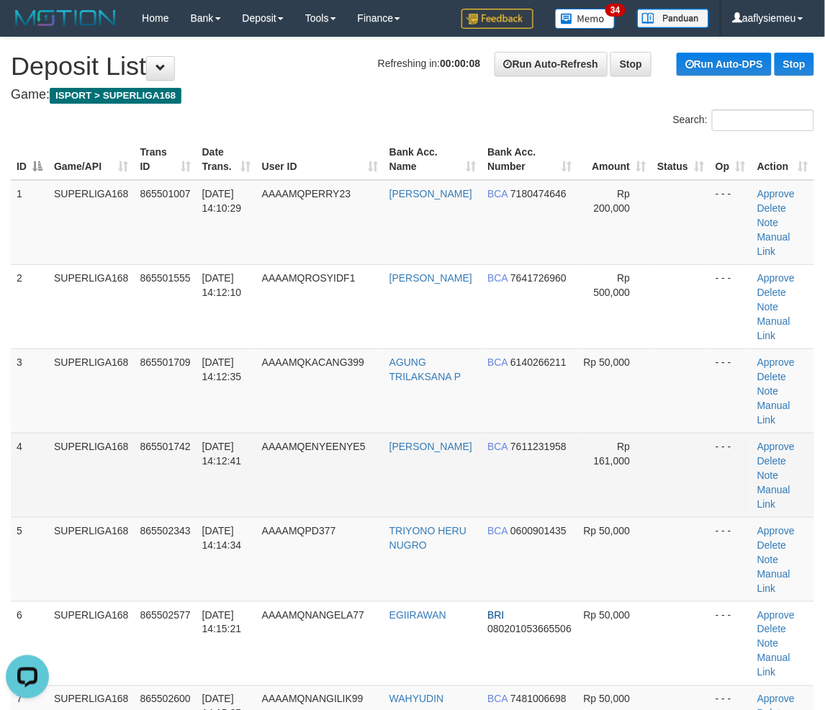
drag, startPoint x: 261, startPoint y: 383, endPoint x: 212, endPoint y: 408, distance: 55.7
click at [263, 384] on tr "3 SUPERLIGA168 865501709 31/08/2025 14:12:35 AAAAMQKACANG399 AGUNG TRILAKSANA P…" at bounding box center [413, 391] width 804 height 84
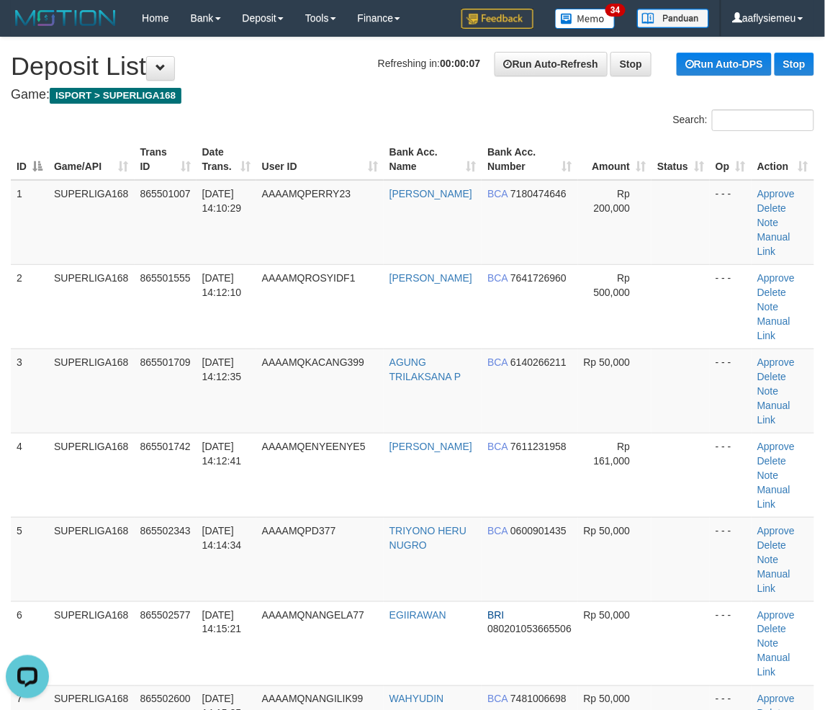
drag, startPoint x: 185, startPoint y: 426, endPoint x: 4, endPoint y: 478, distance: 188.7
click at [184, 433] on td "865501742" at bounding box center [166, 475] width 62 height 84
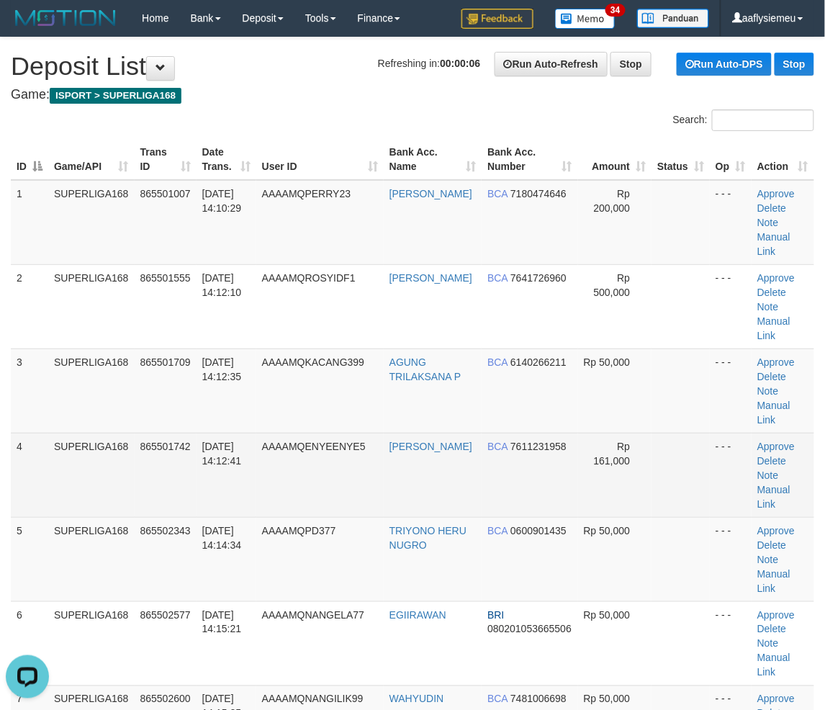
click at [120, 433] on td "SUPERLIGA168" at bounding box center [91, 475] width 86 height 84
drag, startPoint x: 73, startPoint y: 385, endPoint x: 56, endPoint y: 405, distance: 26.1
click at [60, 402] on tbody "1 SUPERLIGA168 865501007 31/08/2025 14:10:29 AAAAMQPERRY23 FERRY DWI SANTOSO BC…" at bounding box center [413, 644] width 804 height 928
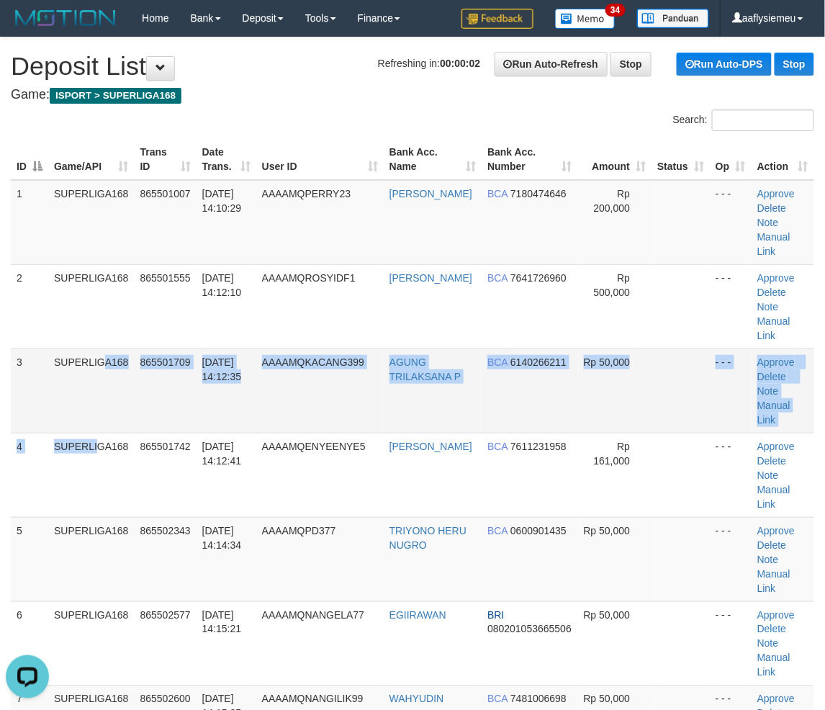
click at [186, 387] on td "865501709" at bounding box center [166, 391] width 62 height 84
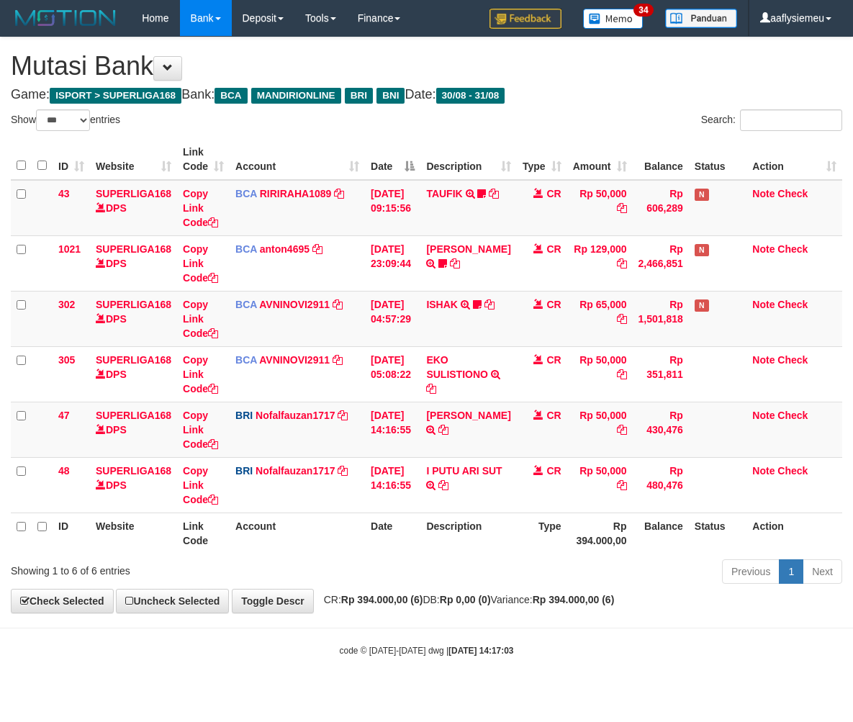
select select "***"
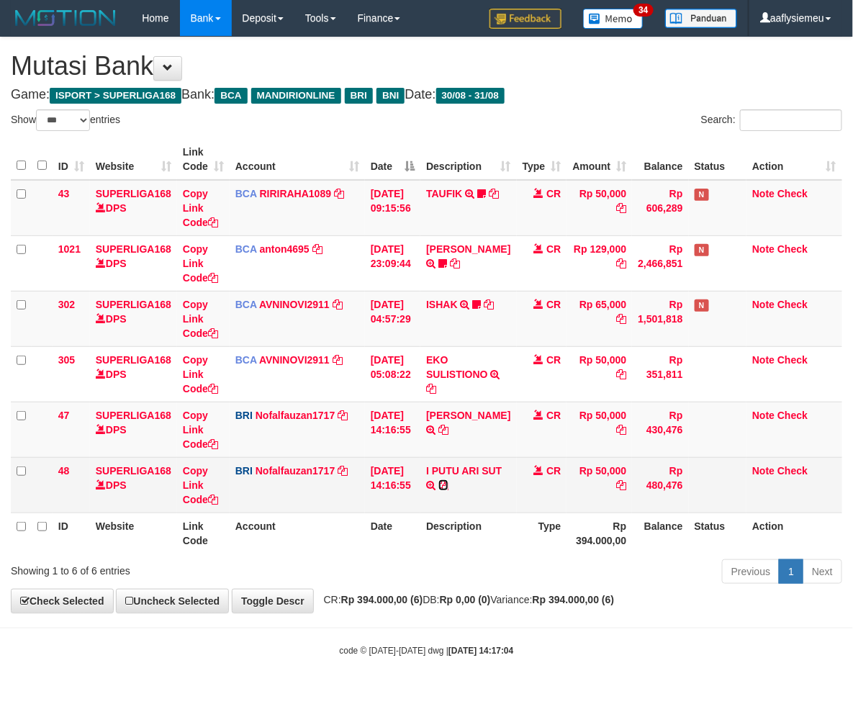
click at [449, 482] on icon at bounding box center [444, 485] width 10 height 10
drag, startPoint x: 500, startPoint y: 492, endPoint x: 848, endPoint y: 416, distance: 356.1
click at [503, 491] on td "I PUTU ARI SUT TRANSFER NBMB I PUTU ARI SUT TO NOFAL ZANURIAH" at bounding box center [469, 484] width 96 height 55
drag, startPoint x: 464, startPoint y: 527, endPoint x: 462, endPoint y: 494, distance: 33.2
click at [465, 530] on th "Description" at bounding box center [469, 533] width 96 height 41
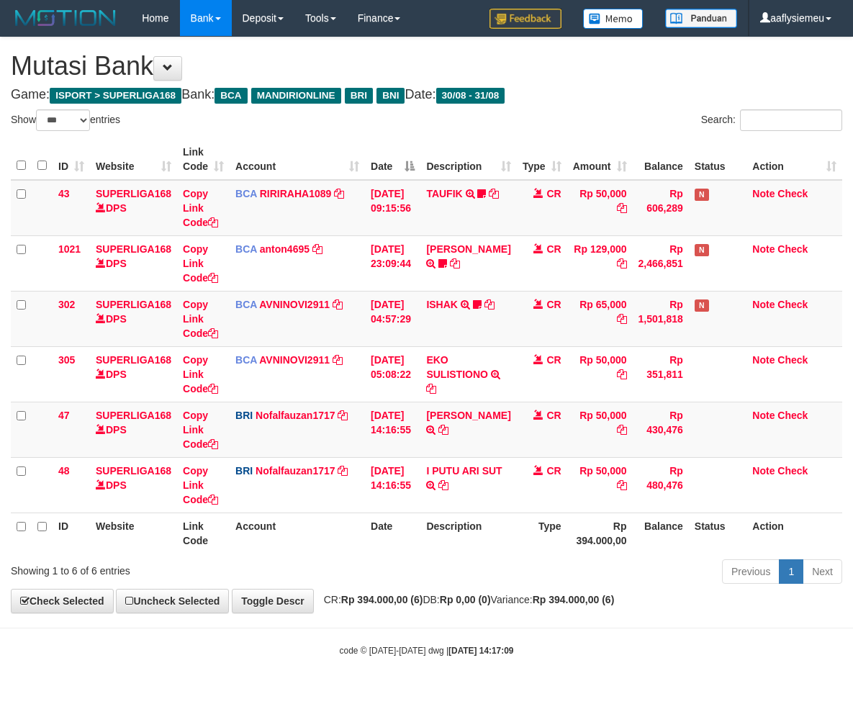
select select "***"
click at [449, 426] on icon at bounding box center [444, 430] width 10 height 10
click at [445, 543] on th "Description" at bounding box center [469, 533] width 96 height 41
drag, startPoint x: 480, startPoint y: 526, endPoint x: 471, endPoint y: 529, distance: 9.8
click at [473, 530] on th "Description" at bounding box center [469, 533] width 96 height 41
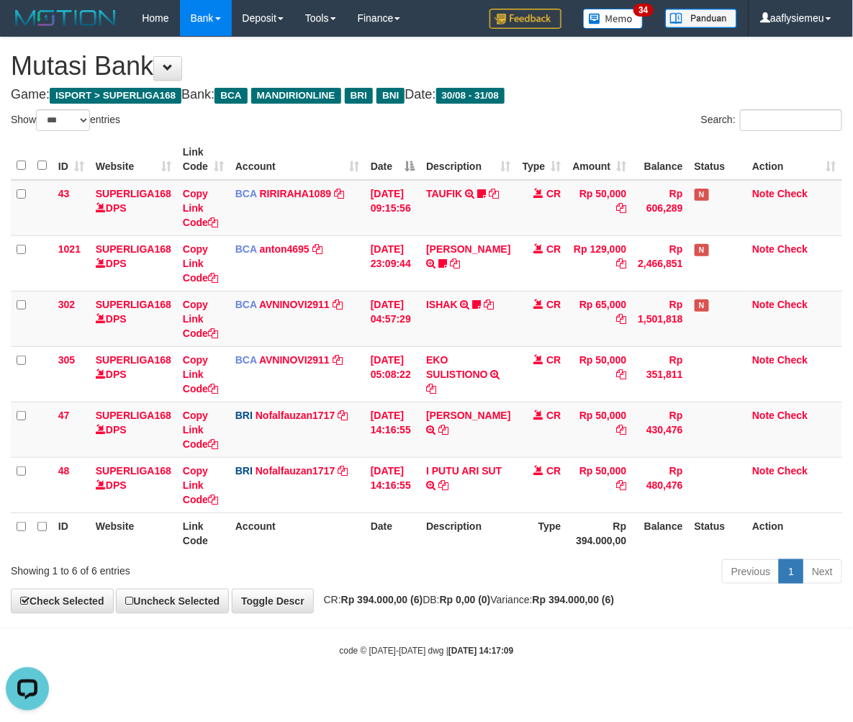
click at [470, 529] on th "Description" at bounding box center [469, 533] width 96 height 41
drag, startPoint x: 470, startPoint y: 529, endPoint x: 464, endPoint y: 537, distance: 10.0
click at [470, 530] on th "Description" at bounding box center [469, 533] width 96 height 41
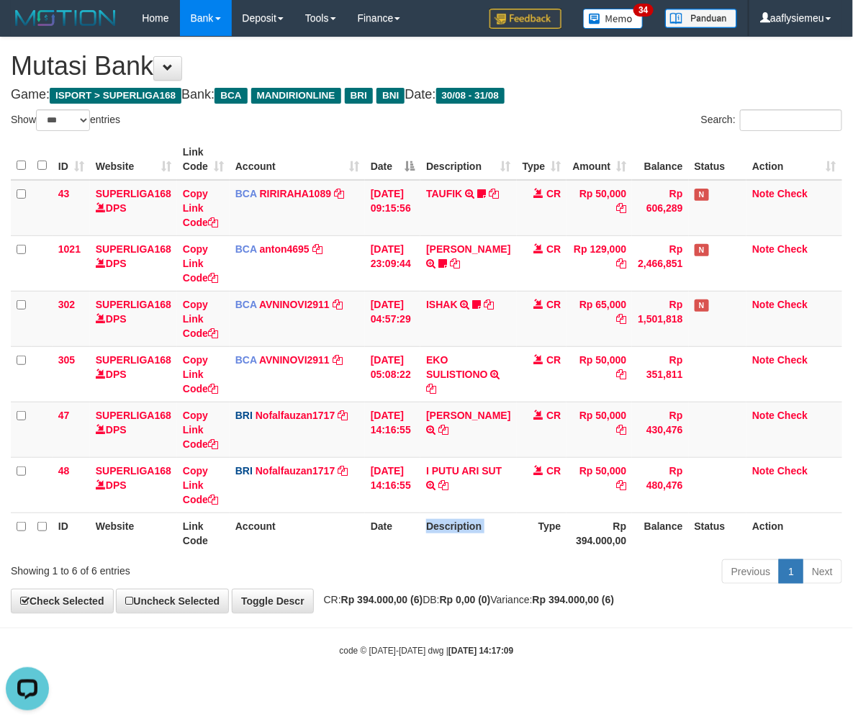
click at [419, 536] on th "Date" at bounding box center [392, 533] width 55 height 41
click at [416, 551] on th "Date" at bounding box center [392, 533] width 55 height 41
click at [418, 552] on th "Date" at bounding box center [392, 533] width 55 height 41
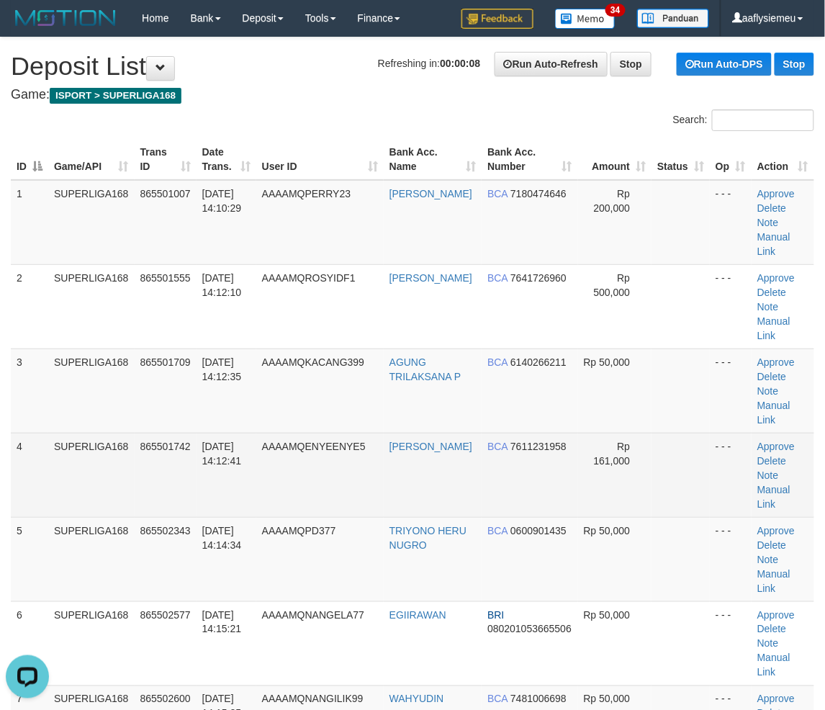
click at [125, 433] on td "SUPERLIGA168" at bounding box center [91, 475] width 86 height 84
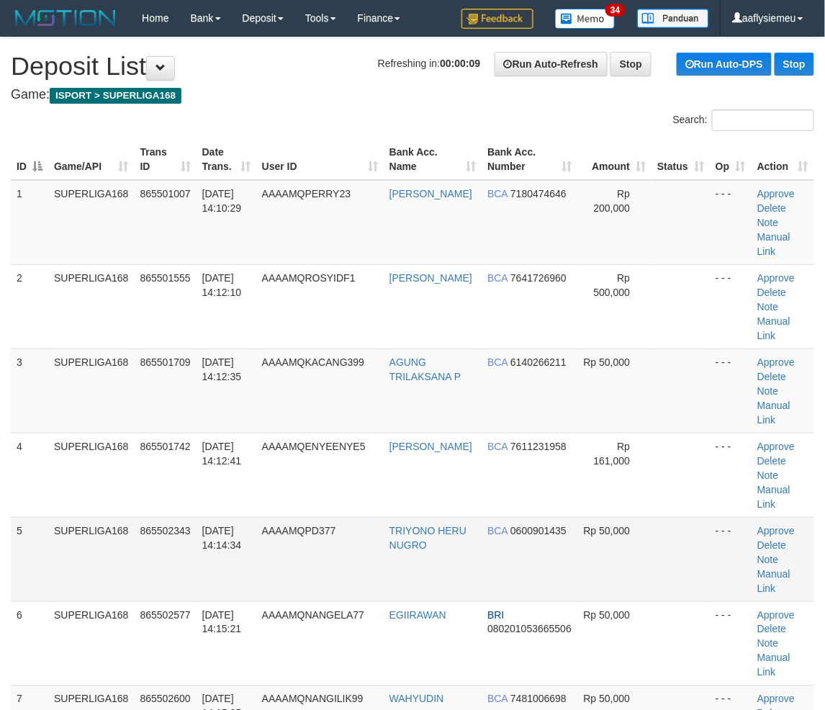
click at [76, 517] on td "SUPERLIGA168" at bounding box center [91, 559] width 86 height 84
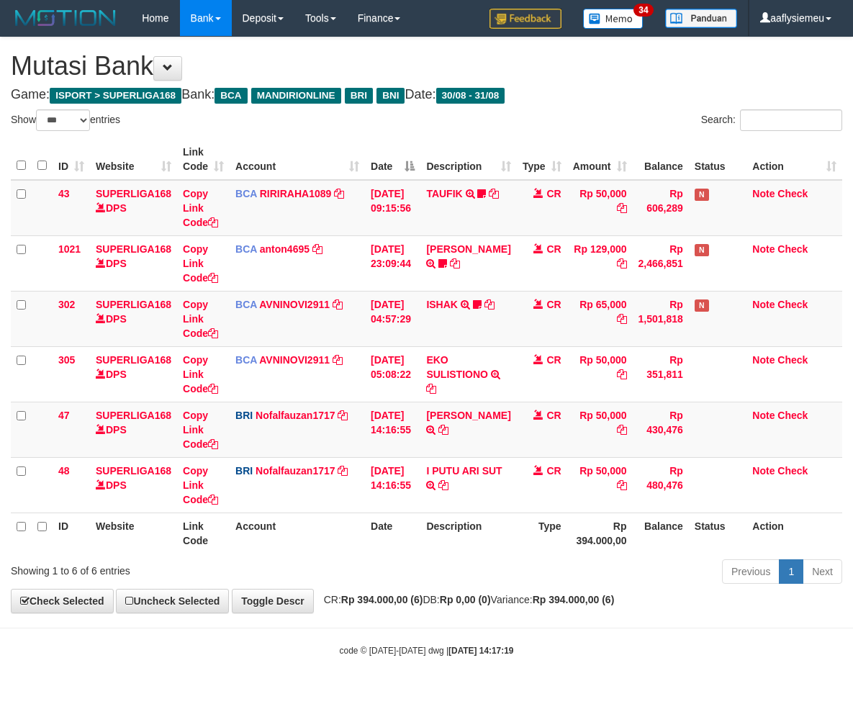
select select "***"
click at [415, 545] on th "Date" at bounding box center [392, 533] width 55 height 41
select select "***"
drag, startPoint x: 405, startPoint y: 531, endPoint x: 397, endPoint y: 528, distance: 9.4
click at [397, 528] on th "Date" at bounding box center [392, 533] width 55 height 41
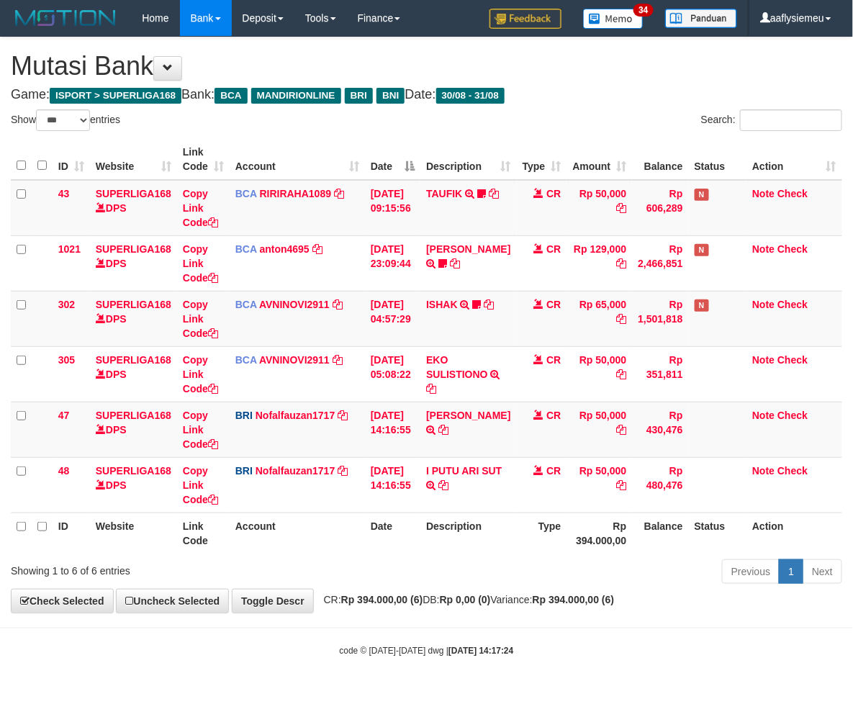
click at [397, 529] on th "Date" at bounding box center [392, 533] width 55 height 41
click at [398, 534] on th "Date" at bounding box center [392, 533] width 55 height 41
click at [394, 542] on th "Date" at bounding box center [392, 533] width 55 height 41
select select "***"
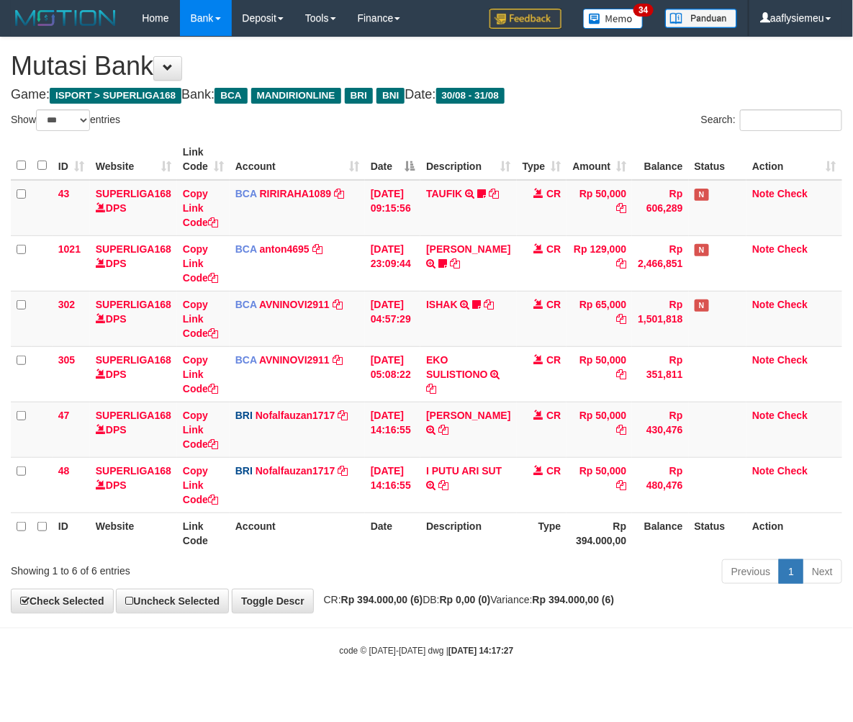
click at [411, 527] on th "Date" at bounding box center [392, 533] width 55 height 41
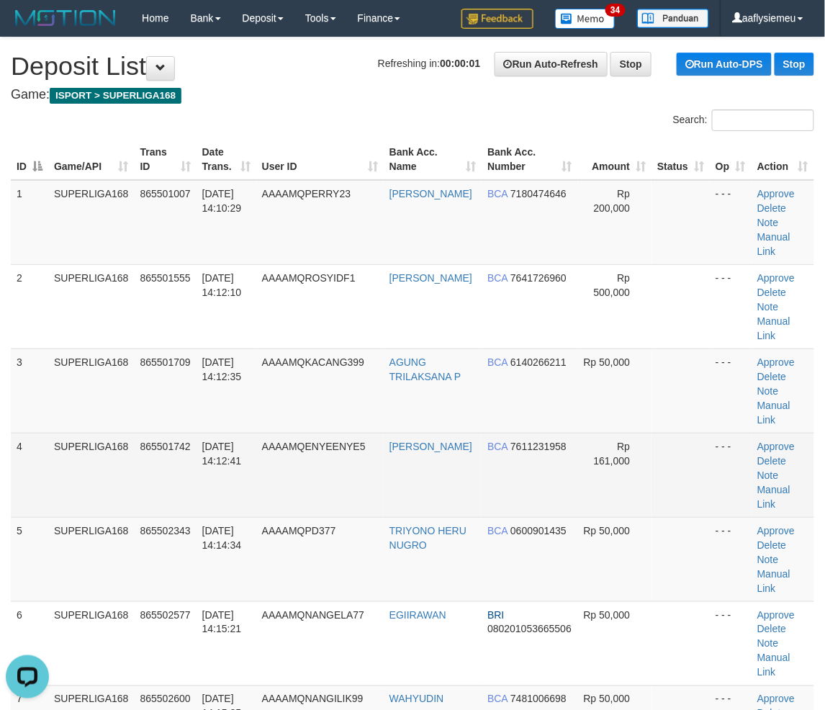
click at [269, 441] on span "AAAAMQENYEENYE5" at bounding box center [314, 447] width 104 height 12
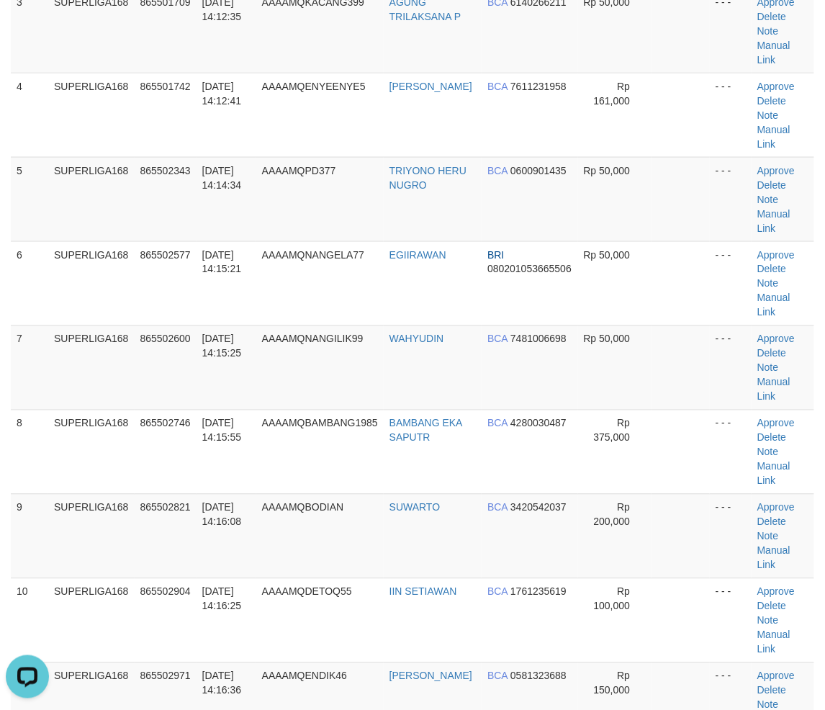
scroll to position [480, 0]
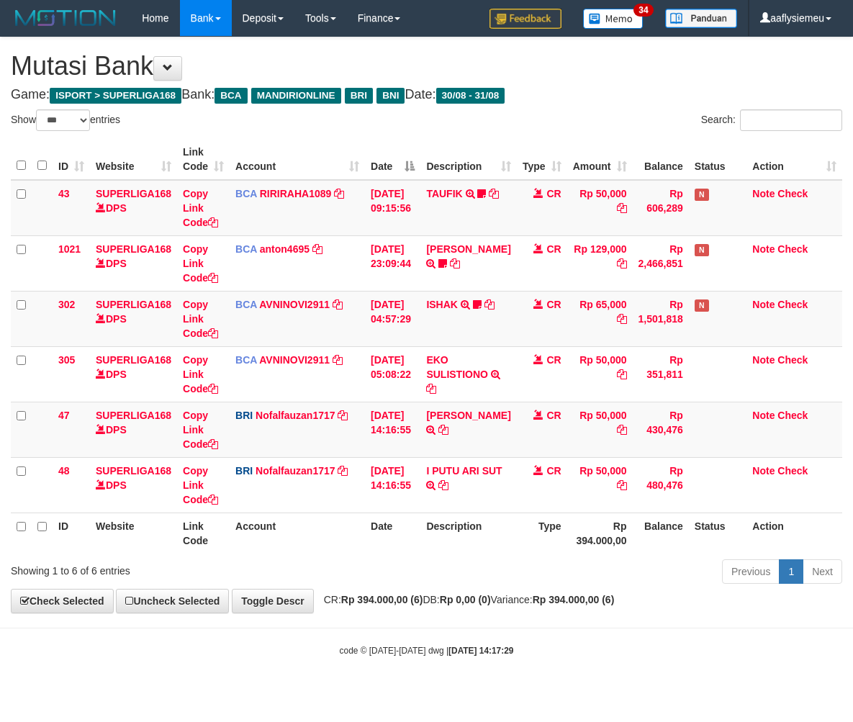
select select "***"
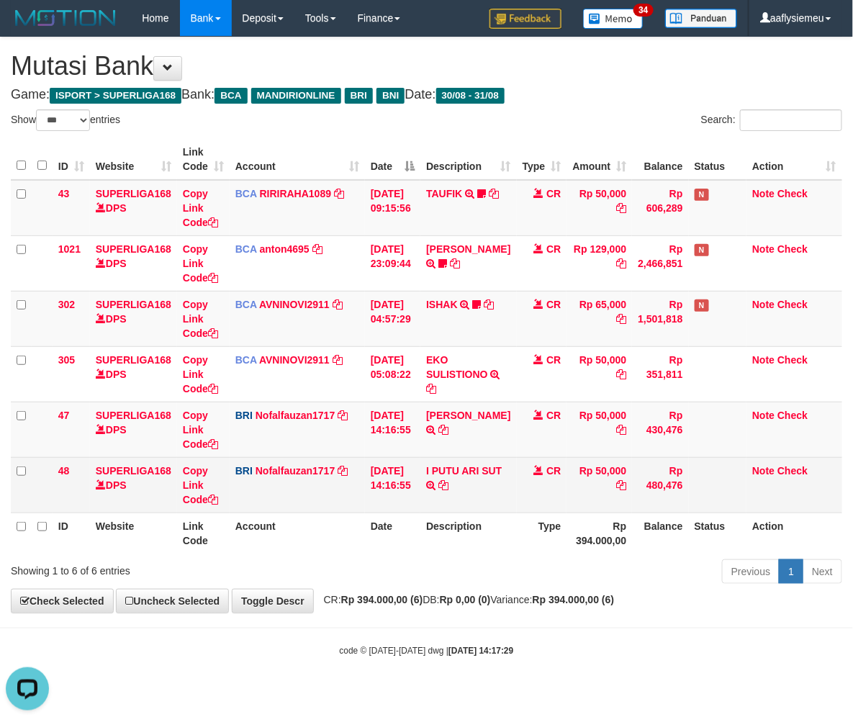
click at [408, 511] on td "31/08/2025 14:16:55" at bounding box center [392, 484] width 55 height 55
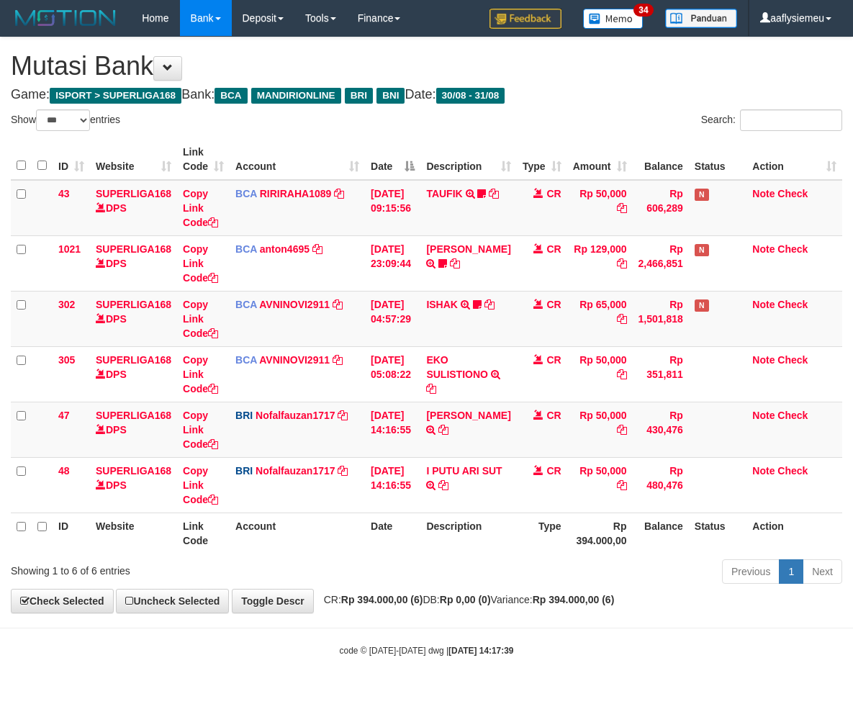
select select "***"
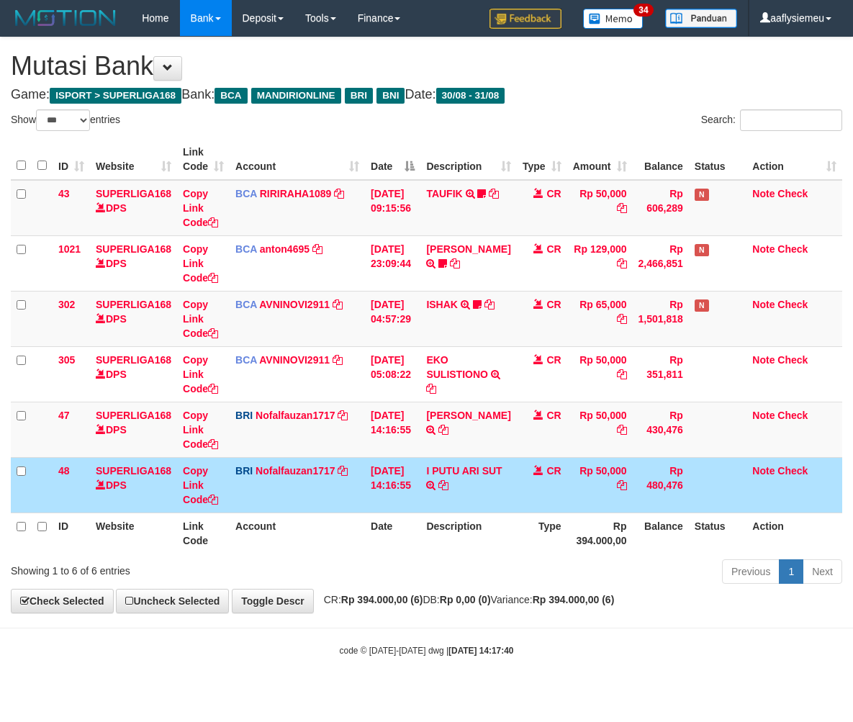
select select "***"
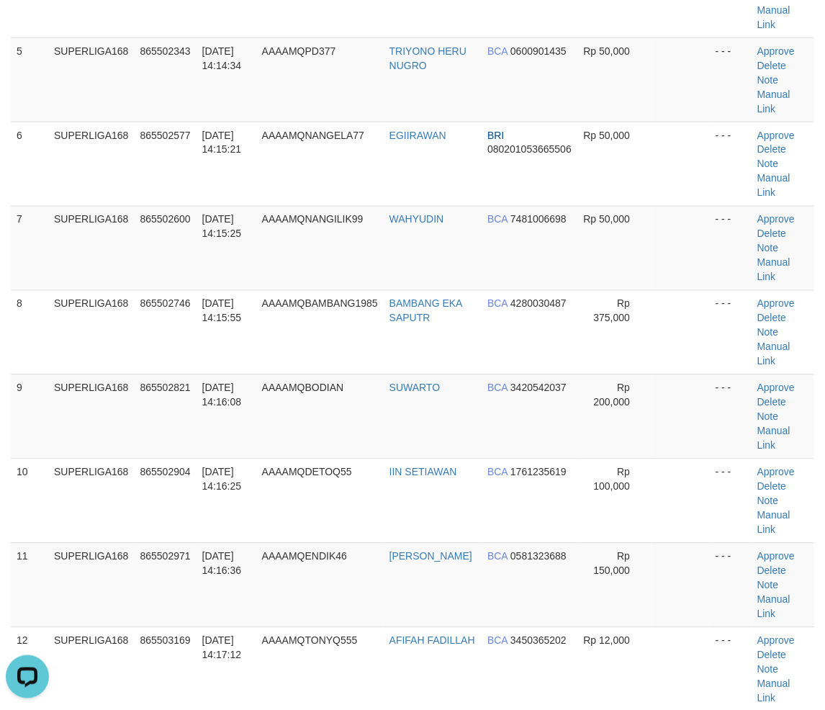
drag, startPoint x: 112, startPoint y: 374, endPoint x: 0, endPoint y: 415, distance: 118.7
click at [113, 459] on td "SUPERLIGA168" at bounding box center [91, 501] width 86 height 84
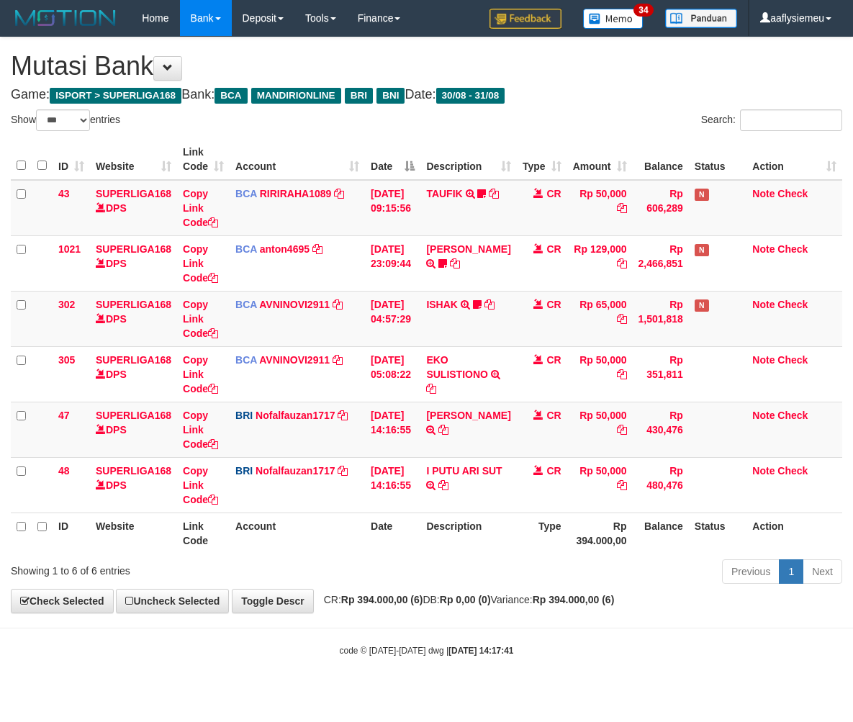
select select "***"
click at [409, 553] on div "ID Website Link Code Account Date Description Type Amount Balance Status Action…" at bounding box center [426, 346] width 853 height 423
click at [405, 548] on th "Date" at bounding box center [392, 533] width 55 height 41
select select "***"
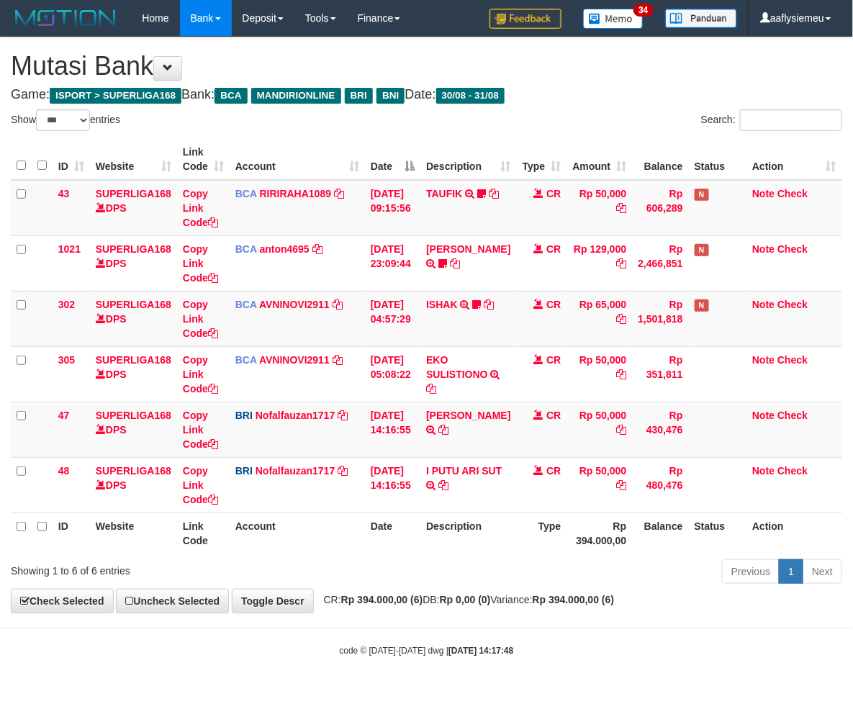
click at [406, 537] on th "Date" at bounding box center [392, 533] width 55 height 41
click at [407, 545] on th "Date" at bounding box center [392, 533] width 55 height 41
select select "***"
click at [478, 514] on table "ID Website Link Code Account Date Description Type Amount Balance Status Action…" at bounding box center [427, 346] width 832 height 415
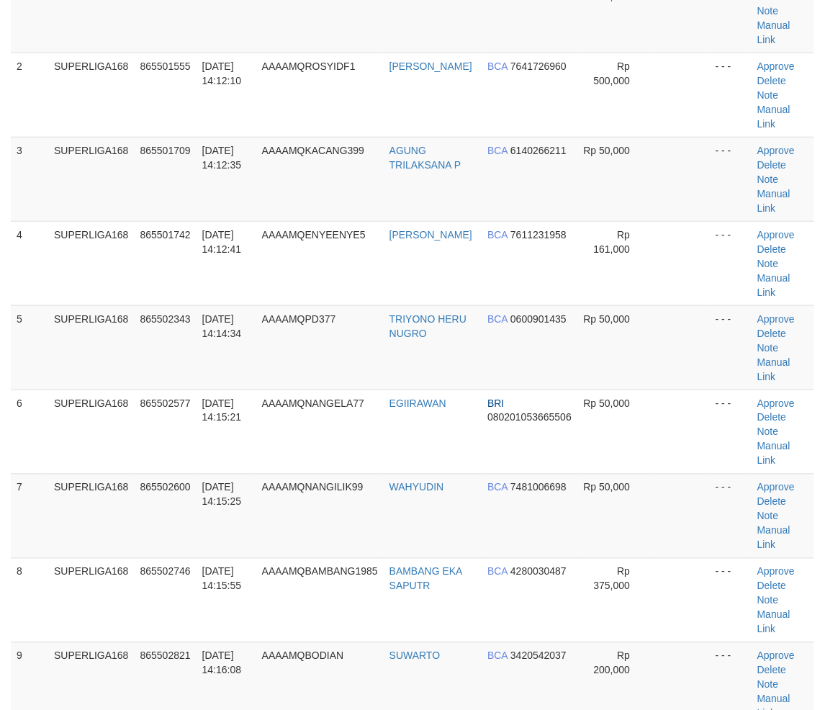
scroll to position [400, 0]
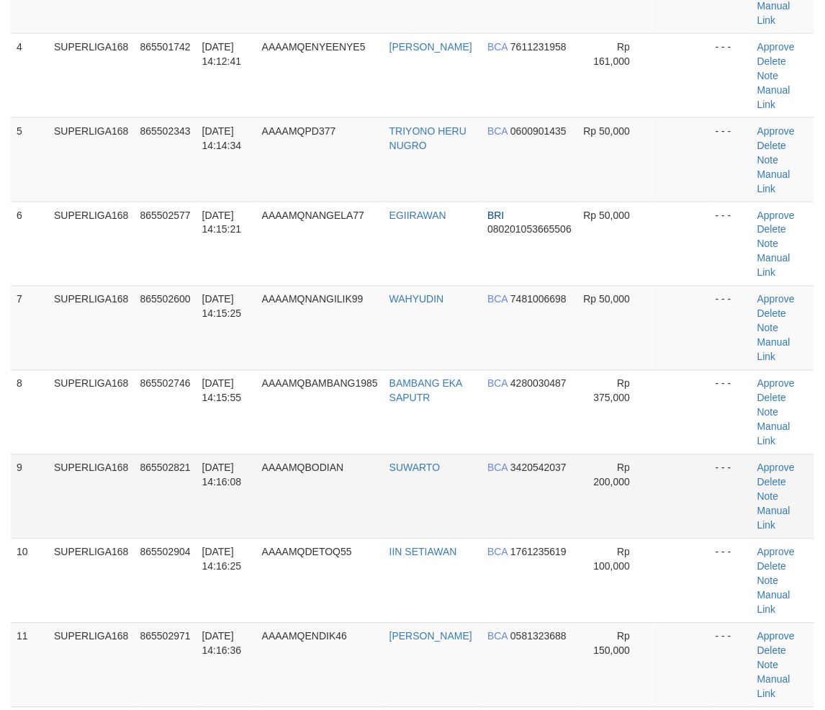
click at [197, 454] on tr "9 SUPERLIGA168 865502821 [DATE] 14:16:08 AAAAMQBODIAN SUWARTO BCA 3420542037 Rp…" at bounding box center [413, 496] width 804 height 84
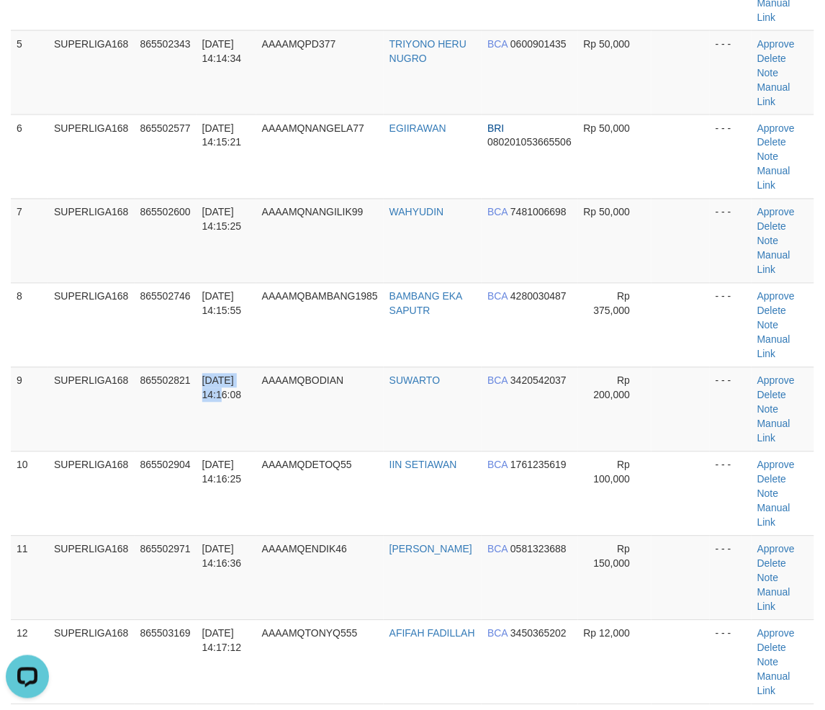
scroll to position [639, 0]
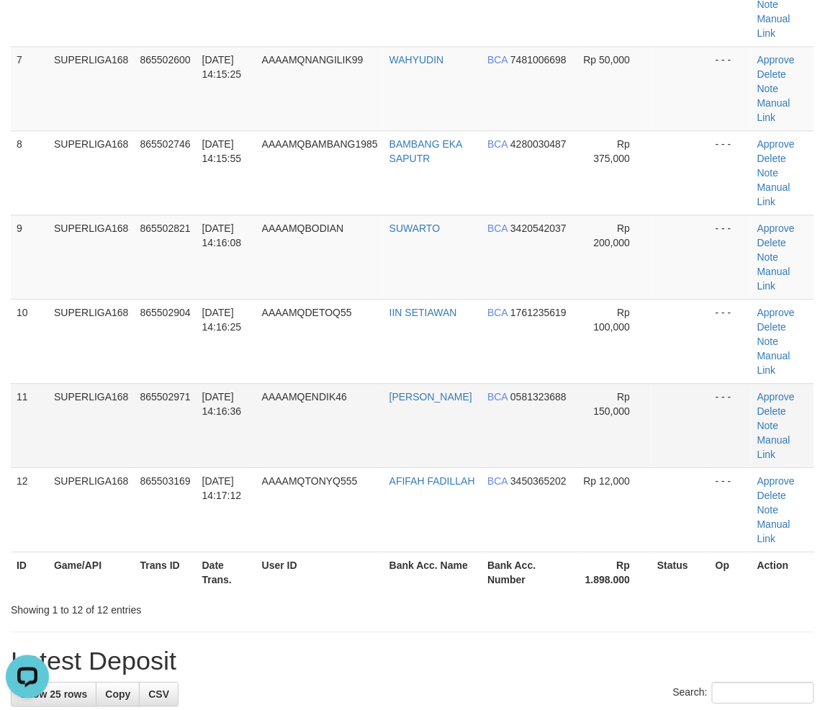
click at [239, 383] on td "[DATE] 14:16:36" at bounding box center [227, 425] width 60 height 84
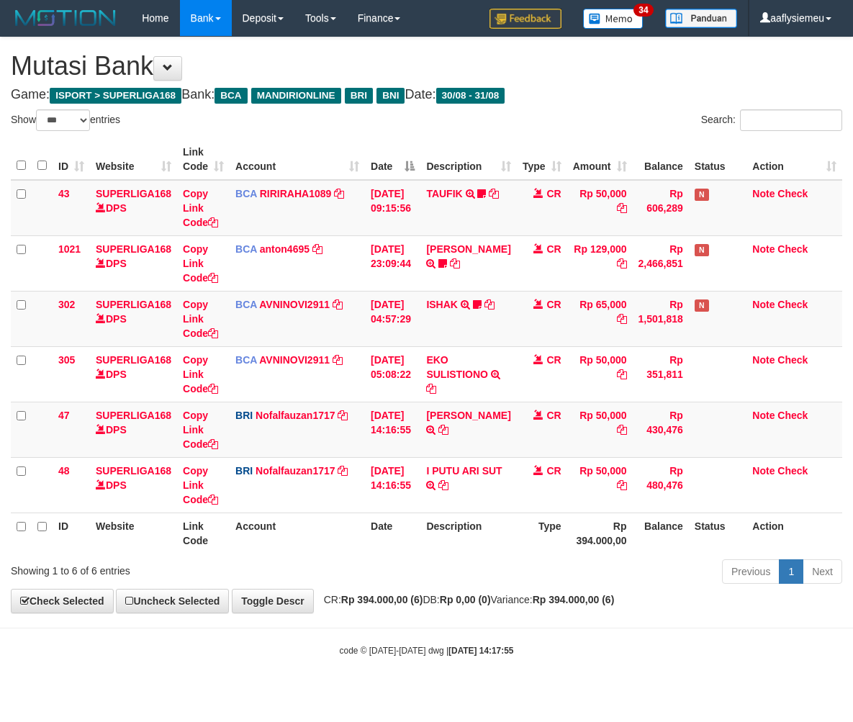
select select "***"
click at [351, 534] on th "Account" at bounding box center [297, 533] width 135 height 41
select select "***"
click at [410, 542] on th "Date" at bounding box center [392, 533] width 55 height 41
click at [407, 542] on th "Date" at bounding box center [392, 533] width 55 height 41
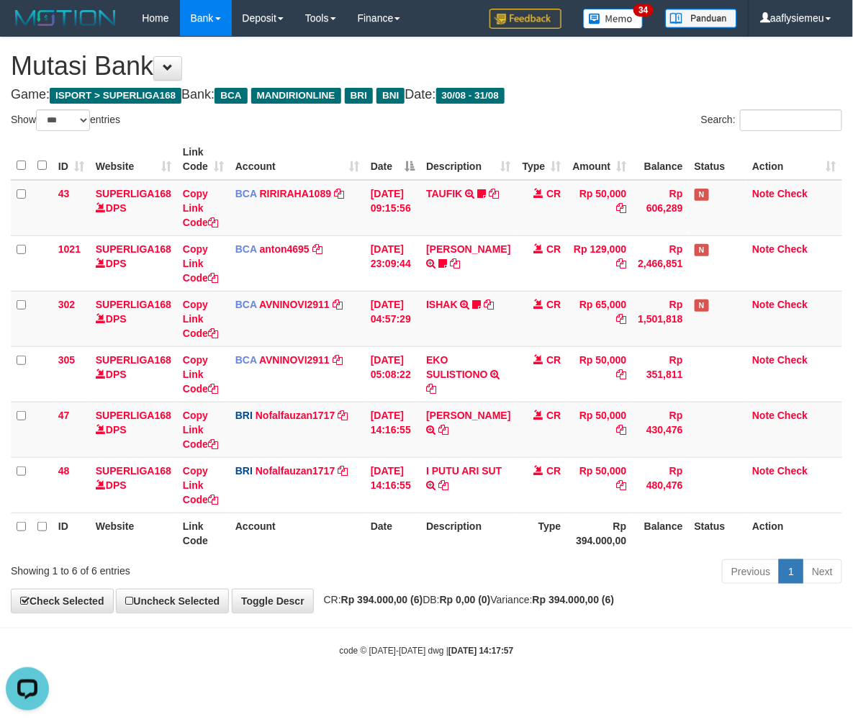
click at [406, 542] on th "Date" at bounding box center [392, 533] width 55 height 41
select select "***"
click at [407, 542] on th "Date" at bounding box center [392, 533] width 55 height 41
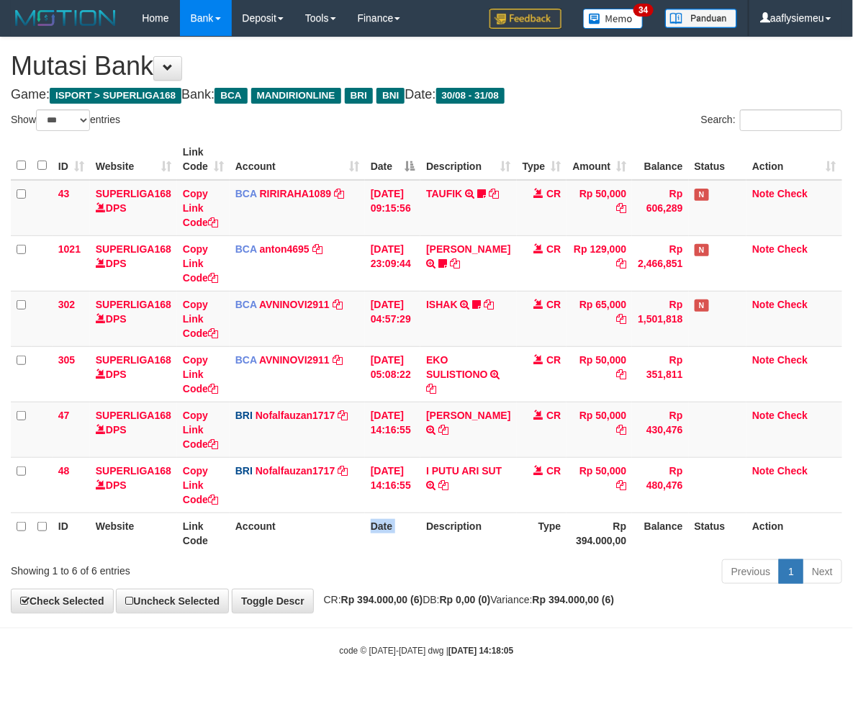
click at [407, 542] on th "Date" at bounding box center [392, 533] width 55 height 41
select select "***"
click at [437, 546] on th "Description" at bounding box center [469, 533] width 96 height 41
select select "***"
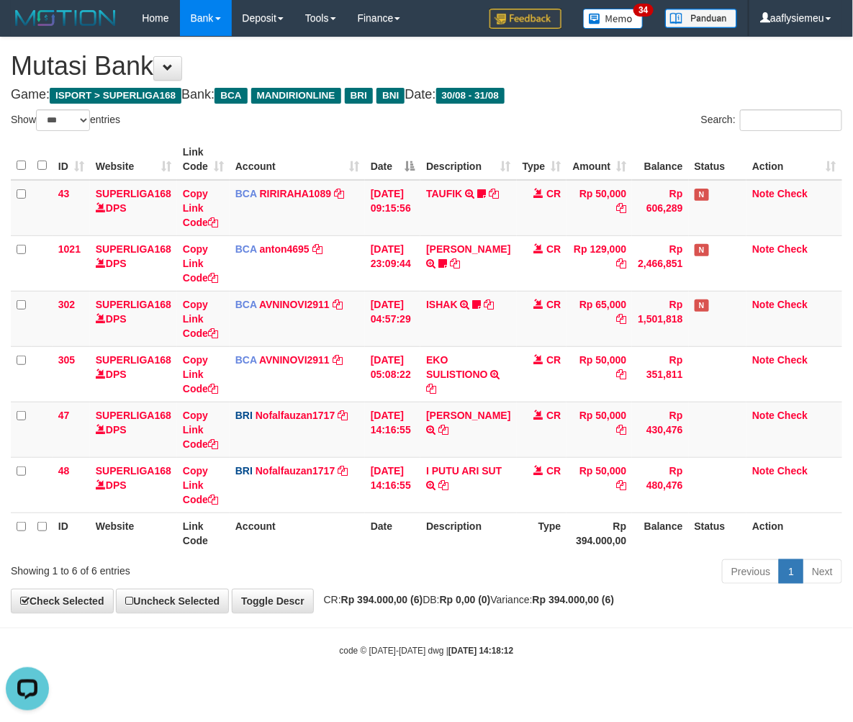
click at [431, 549] on th "Description" at bounding box center [469, 533] width 96 height 41
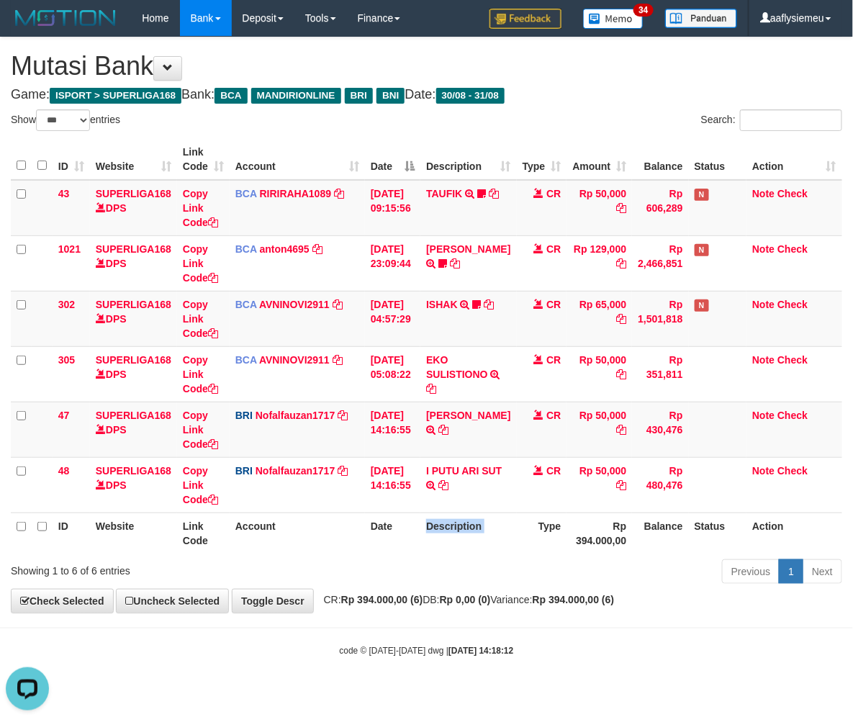
click at [431, 549] on th "Description" at bounding box center [469, 533] width 96 height 41
select select "***"
click at [431, 549] on th "Description" at bounding box center [469, 533] width 96 height 41
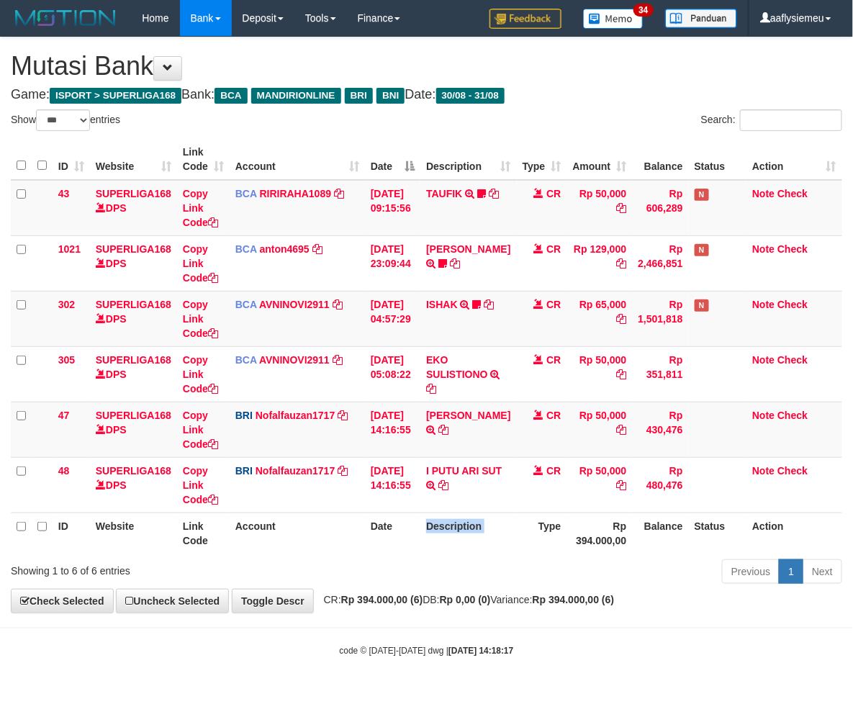
click at [431, 549] on th "Description" at bounding box center [469, 533] width 96 height 41
select select "***"
click at [468, 555] on div "ID Website Link Code Account Date Description Type Amount Balance Status Action…" at bounding box center [426, 346] width 853 height 423
click at [468, 554] on div "ID Website Link Code Account Date Description Type Amount Balance Status Action…" at bounding box center [426, 346] width 853 height 423
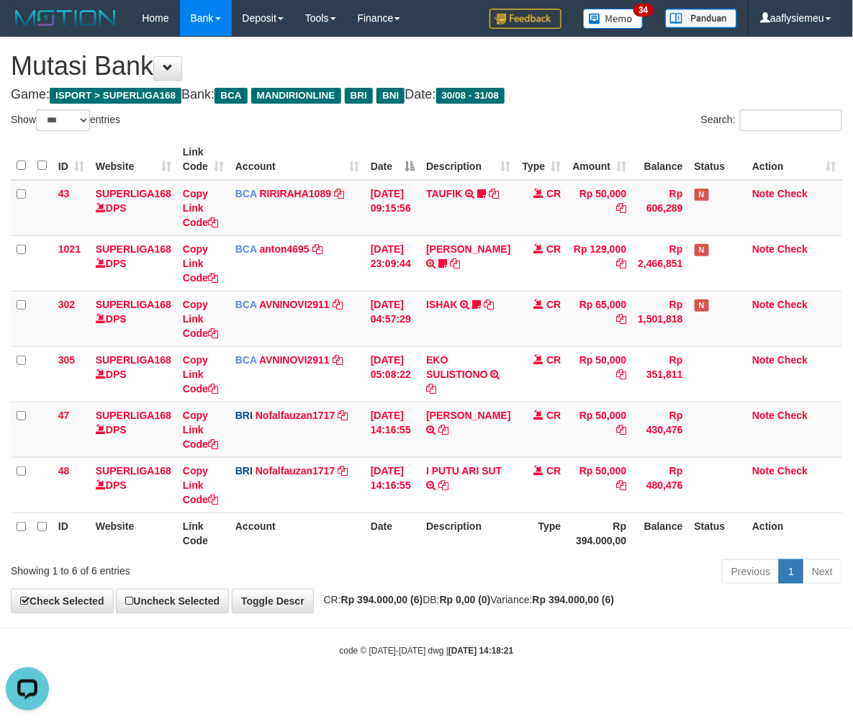
click at [473, 550] on th "Description" at bounding box center [469, 533] width 96 height 41
click at [477, 549] on th "Description" at bounding box center [469, 533] width 96 height 41
drag, startPoint x: 474, startPoint y: 548, endPoint x: 472, endPoint y: 540, distance: 8.2
click at [473, 548] on th "Description" at bounding box center [469, 533] width 96 height 41
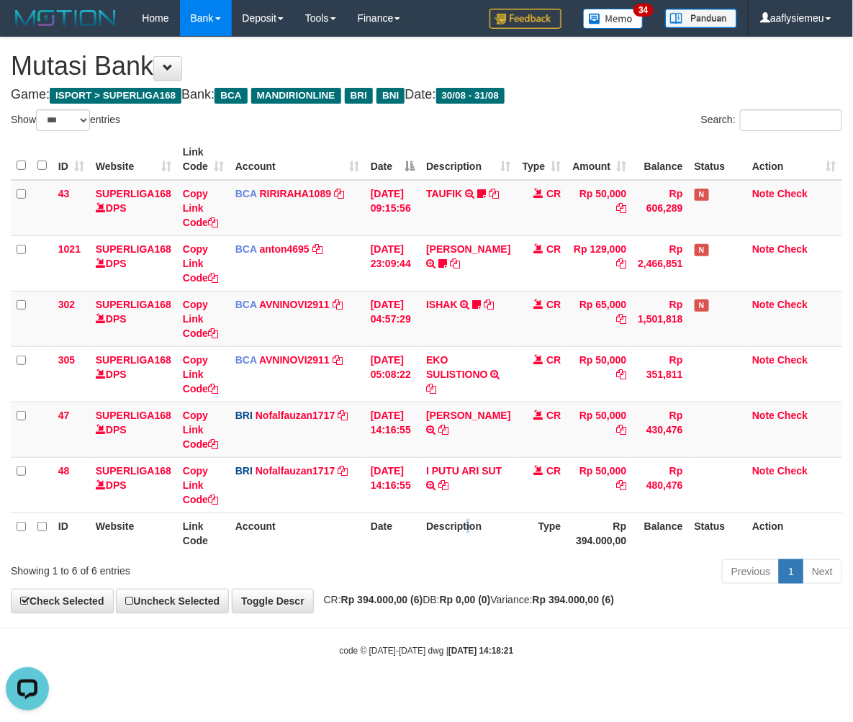
click at [450, 544] on th "Description" at bounding box center [469, 533] width 96 height 41
drag, startPoint x: 323, startPoint y: 536, endPoint x: 346, endPoint y: 534, distance: 23.8
click at [323, 538] on th "Account" at bounding box center [297, 533] width 135 height 41
click at [234, 593] on div "**********" at bounding box center [426, 324] width 853 height 575
click at [340, 567] on div "Showing 1 to 6 of 6 entries" at bounding box center [178, 568] width 334 height 20
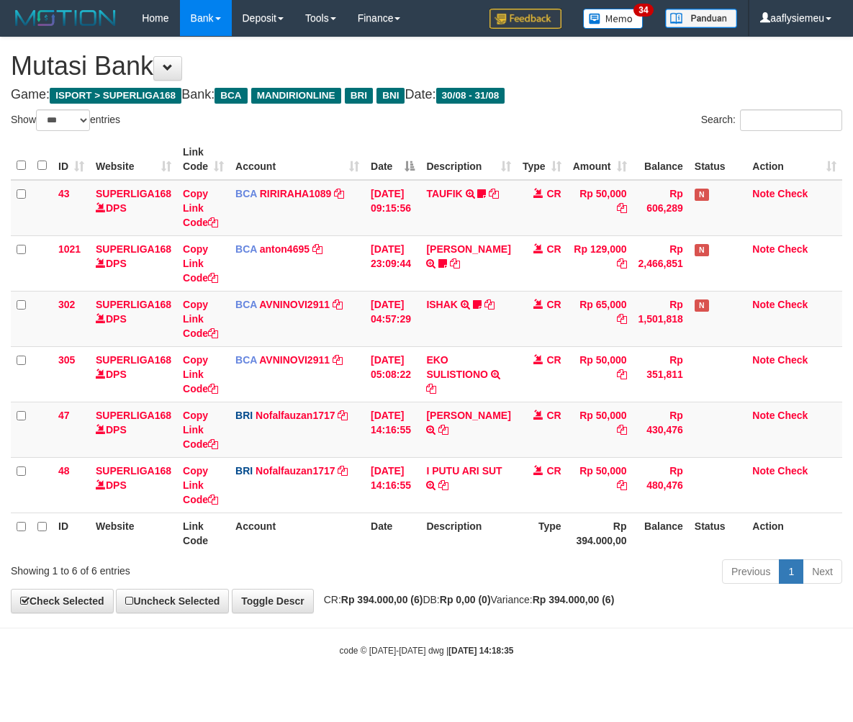
select select "***"
click at [364, 531] on th "Account" at bounding box center [297, 533] width 135 height 41
click at [364, 535] on th "Account" at bounding box center [297, 533] width 135 height 41
select select "***"
click at [361, 533] on th "Account" at bounding box center [297, 533] width 135 height 41
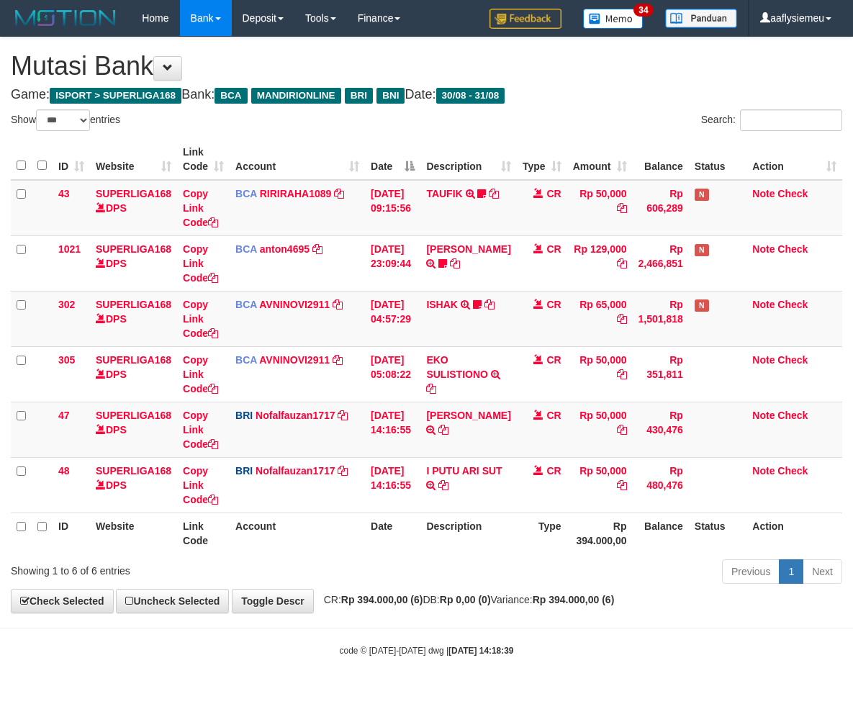
select select "***"
click at [369, 551] on th "Date" at bounding box center [392, 533] width 55 height 41
select select "***"
click at [431, 534] on th "Description" at bounding box center [469, 533] width 96 height 41
click at [430, 534] on th "Description" at bounding box center [469, 533] width 96 height 41
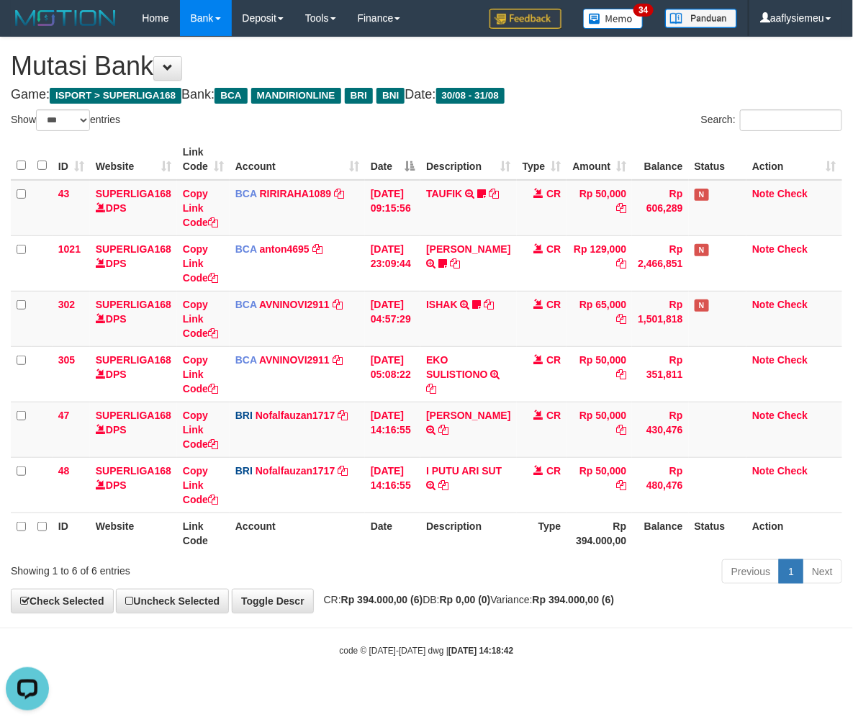
click at [427, 535] on th "Description" at bounding box center [469, 533] width 96 height 41
click at [421, 534] on th "Date" at bounding box center [392, 533] width 55 height 41
click at [421, 535] on th "Date" at bounding box center [392, 533] width 55 height 41
click at [421, 536] on th "Date" at bounding box center [392, 533] width 55 height 41
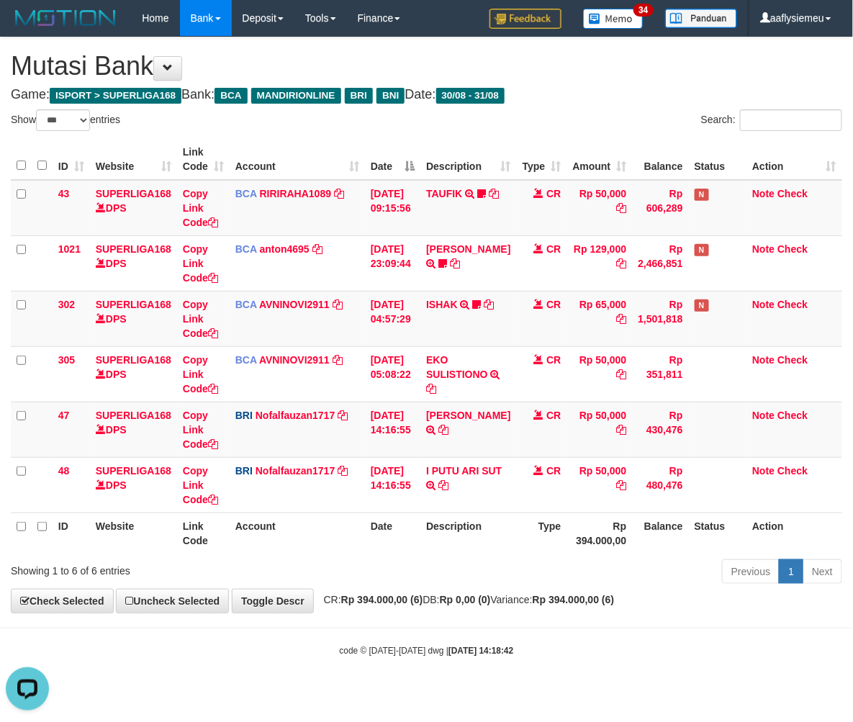
click at [419, 535] on th "Date" at bounding box center [392, 533] width 55 height 41
click at [418, 534] on th "Date" at bounding box center [392, 533] width 55 height 41
click at [416, 534] on th "Date" at bounding box center [392, 533] width 55 height 41
click at [416, 535] on th "Date" at bounding box center [392, 533] width 55 height 41
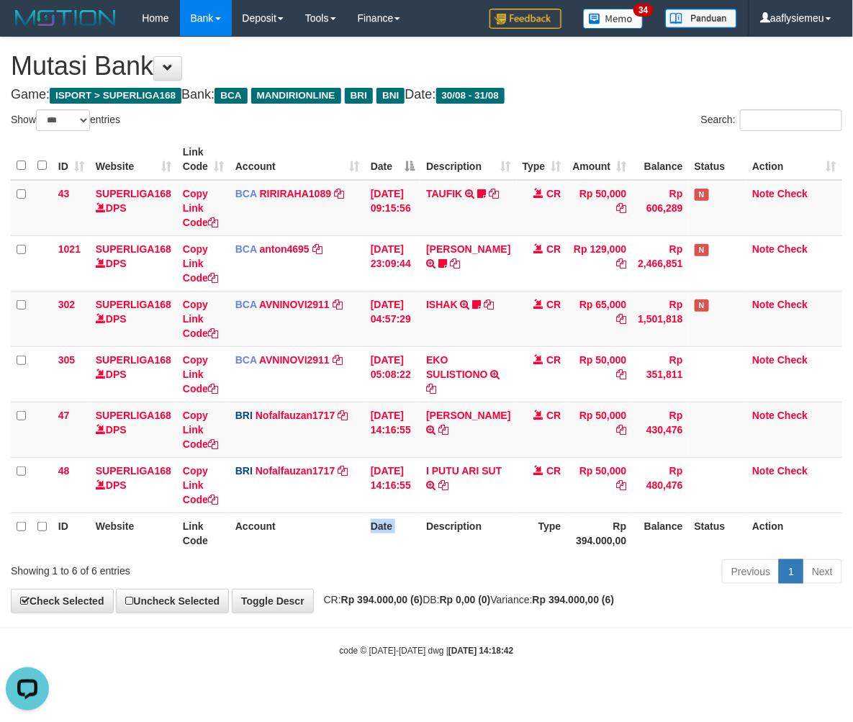
click at [415, 538] on th "Date" at bounding box center [392, 533] width 55 height 41
select select "***"
click at [281, 591] on div "**********" at bounding box center [426, 324] width 853 height 575
click at [411, 513] on th "Date" at bounding box center [392, 533] width 55 height 41
click at [351, 538] on th "Account" at bounding box center [297, 533] width 135 height 41
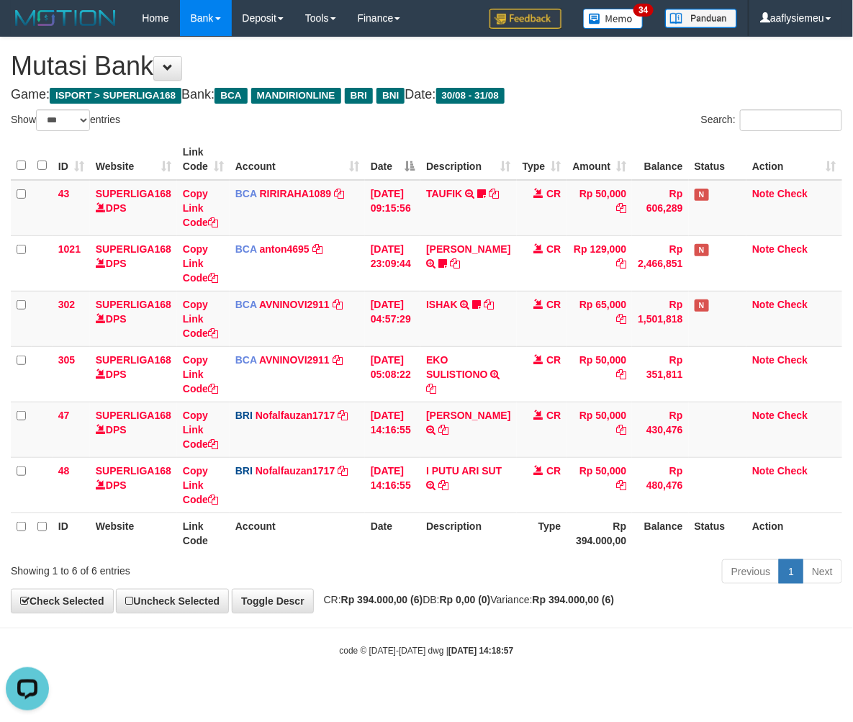
click at [351, 538] on th "Account" at bounding box center [297, 533] width 135 height 41
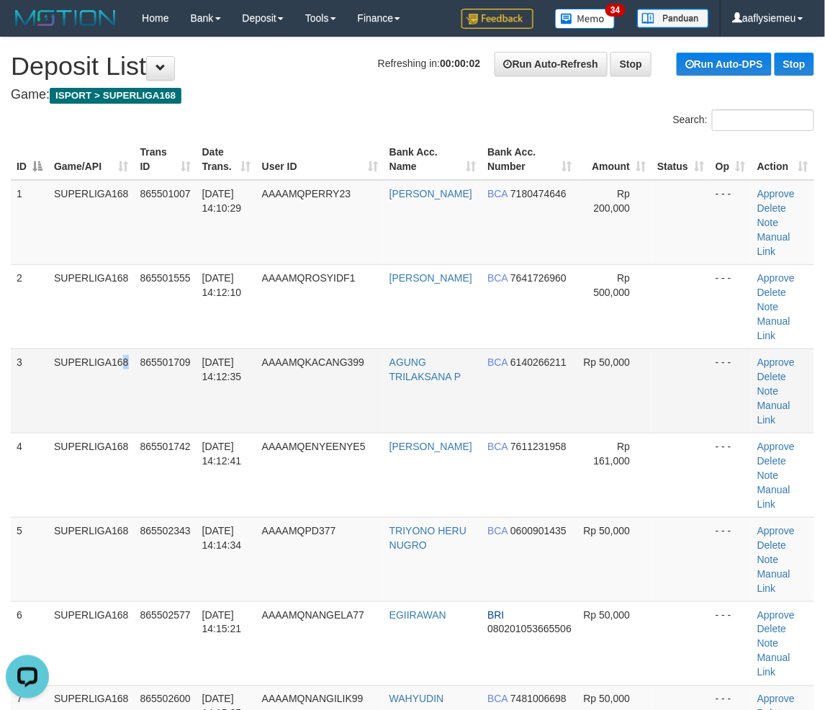
click at [92, 354] on td "SUPERLIGA168" at bounding box center [91, 391] width 86 height 84
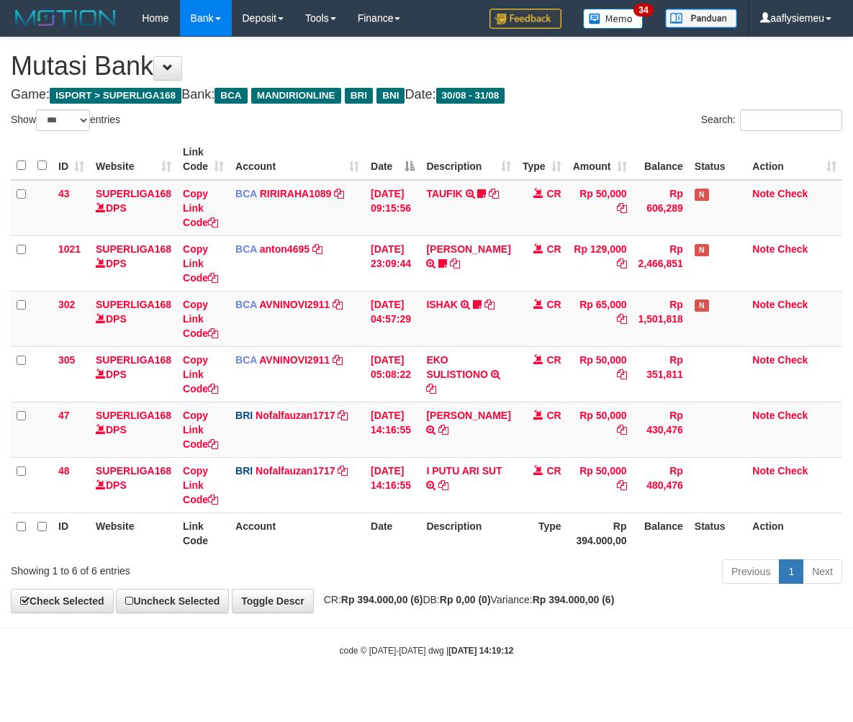
select select "***"
click at [349, 536] on th "Account" at bounding box center [297, 533] width 135 height 41
select select "***"
click at [411, 537] on th "Date" at bounding box center [392, 533] width 55 height 41
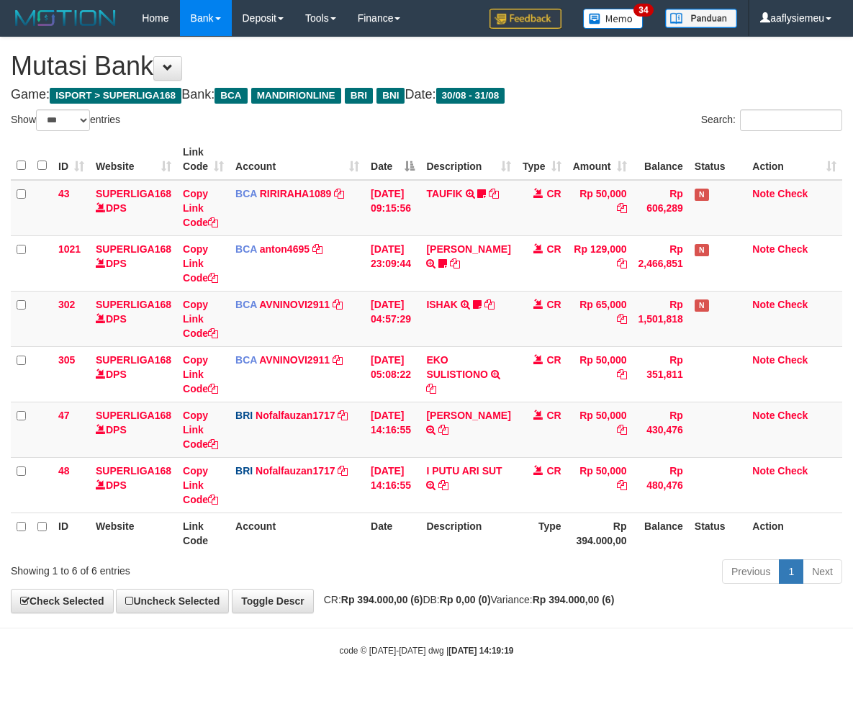
select select "***"
click at [407, 540] on th "Date" at bounding box center [392, 533] width 55 height 41
click at [406, 541] on th "Date" at bounding box center [392, 533] width 55 height 41
click at [405, 541] on th "Date" at bounding box center [392, 533] width 55 height 41
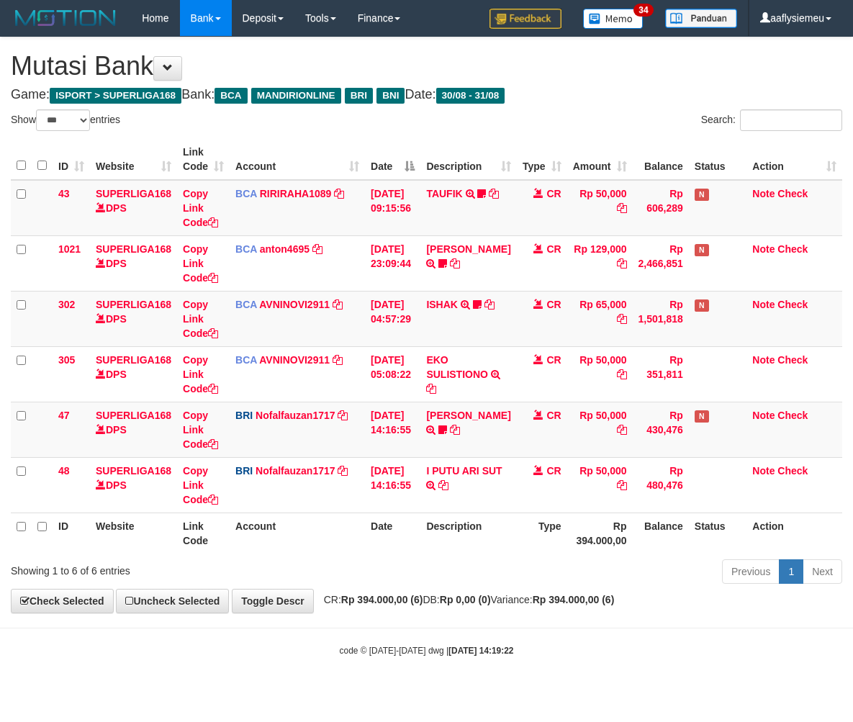
select select "***"
click at [447, 431] on icon at bounding box center [443, 430] width 9 height 10
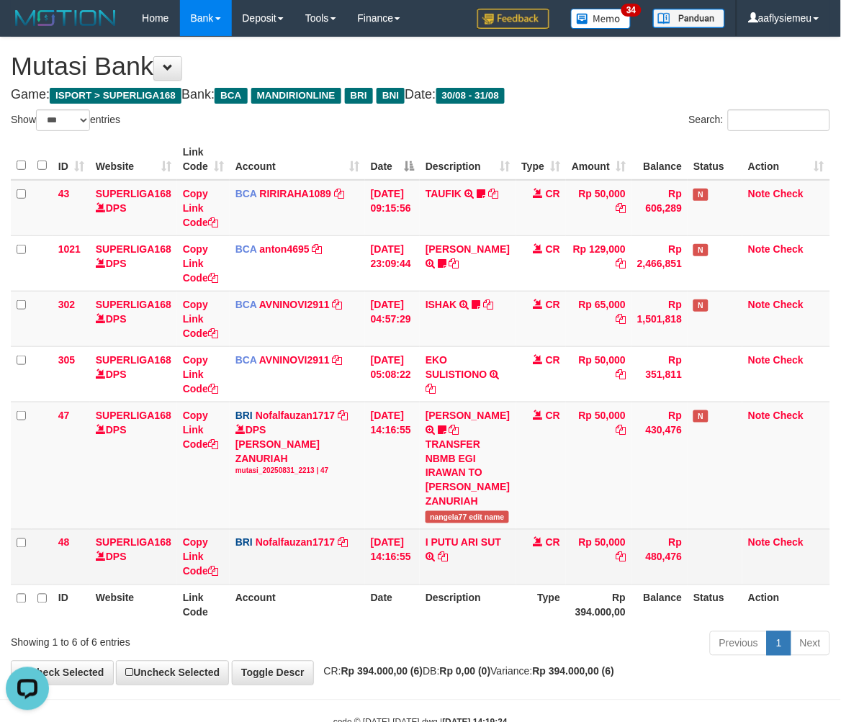
click at [426, 557] on tr "48 SUPERLIGA168 DPS Copy Link Code BRI Nofalfauzan1717 DPS NOFAL ZANURIAH mutas…" at bounding box center [421, 556] width 820 height 55
drag, startPoint x: 357, startPoint y: 531, endPoint x: 370, endPoint y: 529, distance: 13.1
click at [356, 536] on td "BRI Nofalfauzan1717 DPS NOFAL ZANURIAH mutasi_20250831_2213 | 48 mutasi_2025083…" at bounding box center [297, 556] width 135 height 55
click at [321, 551] on td "BRI Nofalfauzan1717 DPS NOFAL ZANURIAH mutasi_20250831_2213 | 48 mutasi_2025083…" at bounding box center [297, 556] width 135 height 55
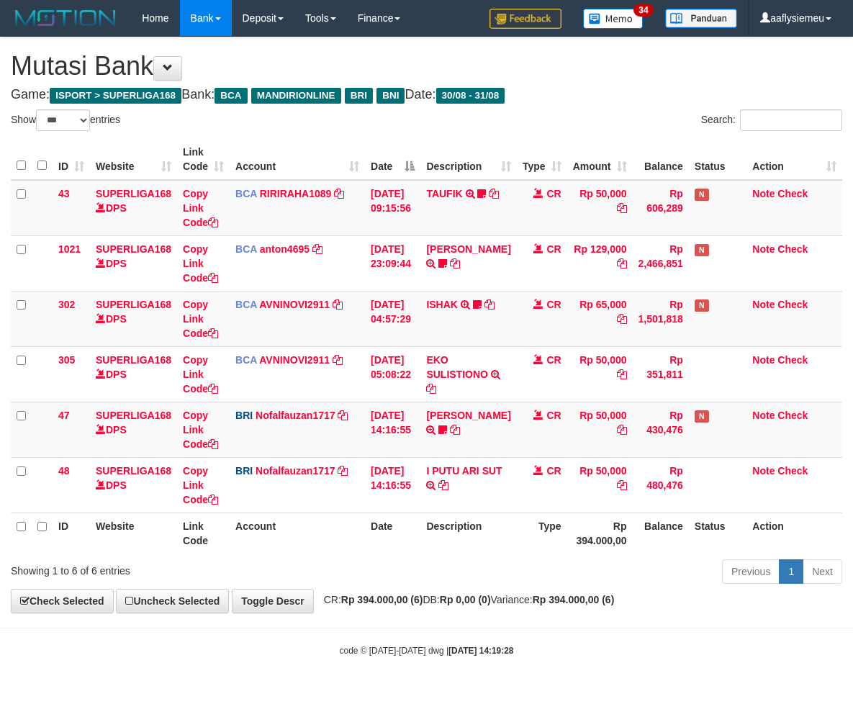
select select "***"
click at [274, 567] on div "Showing 1 to 6 of 6 entries" at bounding box center [178, 568] width 334 height 20
click at [235, 570] on div "Showing 1 to 6 of 6 entries" at bounding box center [178, 568] width 334 height 20
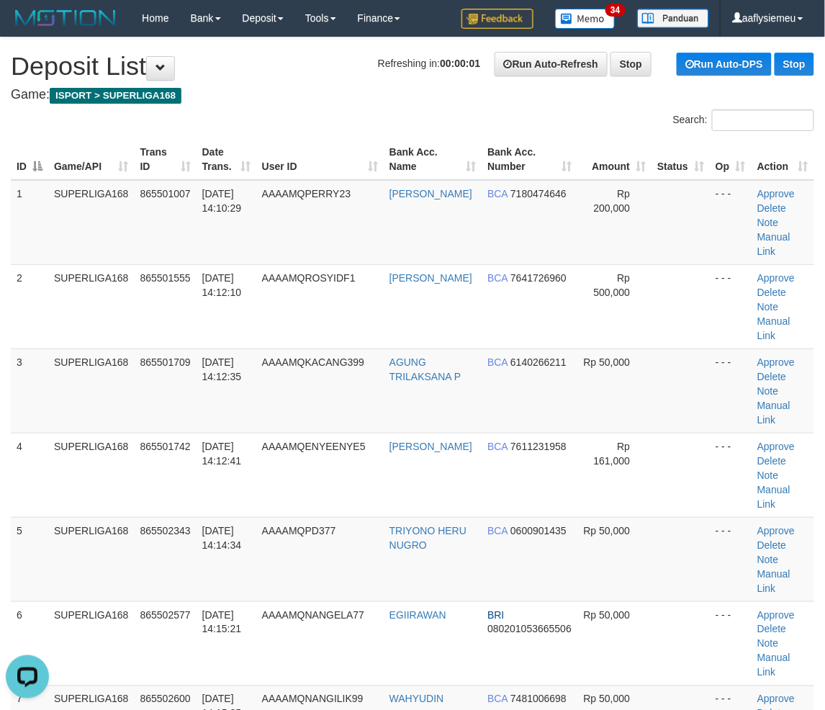
drag, startPoint x: 7, startPoint y: 434, endPoint x: 0, endPoint y: 442, distance: 11.2
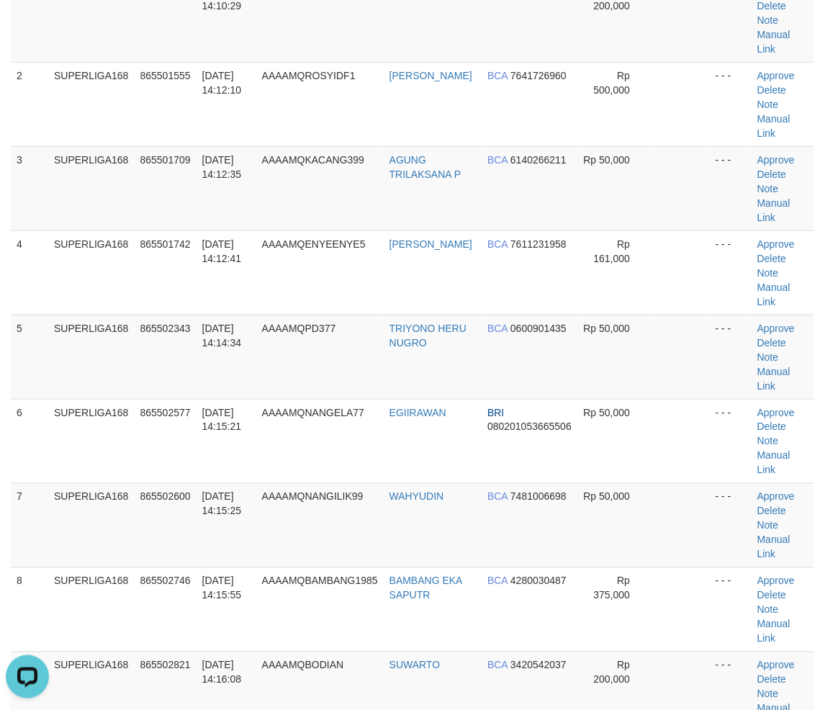
scroll to position [320, 0]
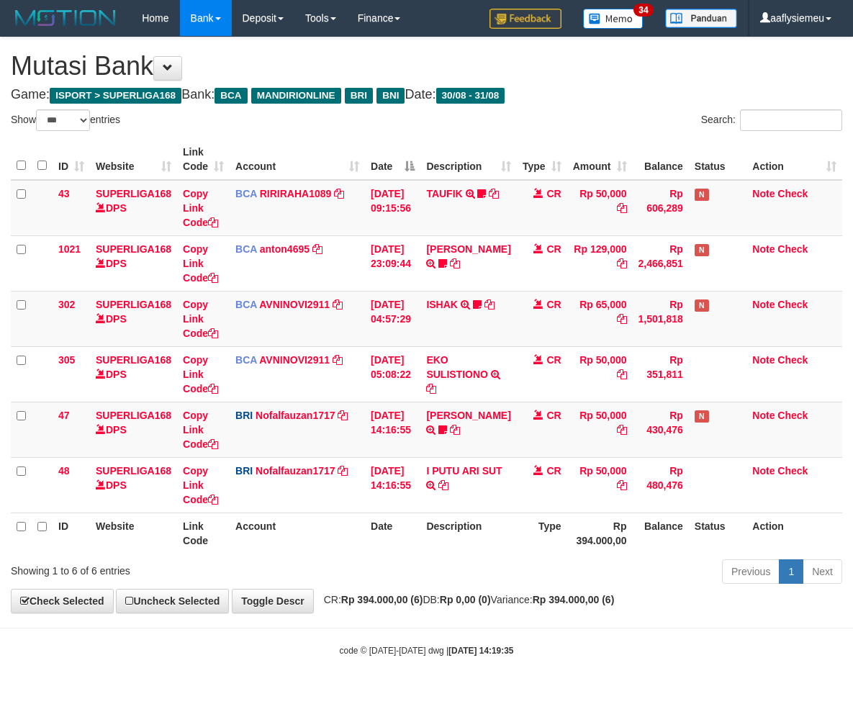
select select "***"
drag, startPoint x: 491, startPoint y: 509, endPoint x: 850, endPoint y: 452, distance: 363.9
click at [512, 508] on tr "48 SUPERLIGA168 DPS Copy Link Code BRI Nofalfauzan1717 DPS NOFAL ZANURIAH mutas…" at bounding box center [427, 484] width 832 height 55
click at [215, 546] on th "Link Code" at bounding box center [203, 533] width 53 height 41
click at [213, 545] on th "Link Code" at bounding box center [203, 533] width 53 height 41
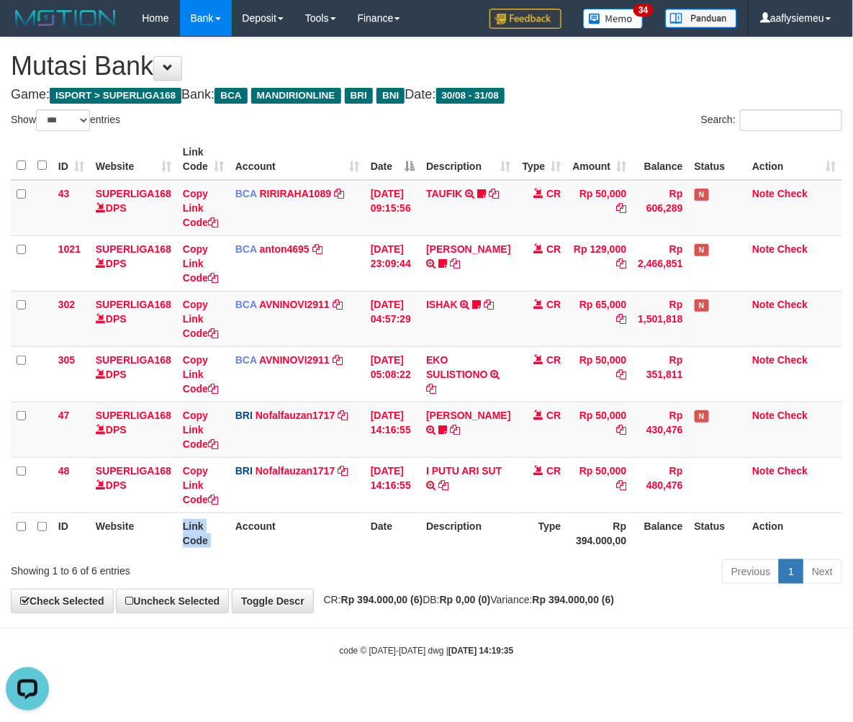
click at [212, 545] on th "Link Code" at bounding box center [203, 533] width 53 height 41
select select "***"
drag, startPoint x: 319, startPoint y: 531, endPoint x: 853, endPoint y: 464, distance: 537.9
click at [323, 531] on th "Account" at bounding box center [297, 533] width 135 height 41
click at [359, 567] on div "Previous 1 Next" at bounding box center [605, 573] width 498 height 31
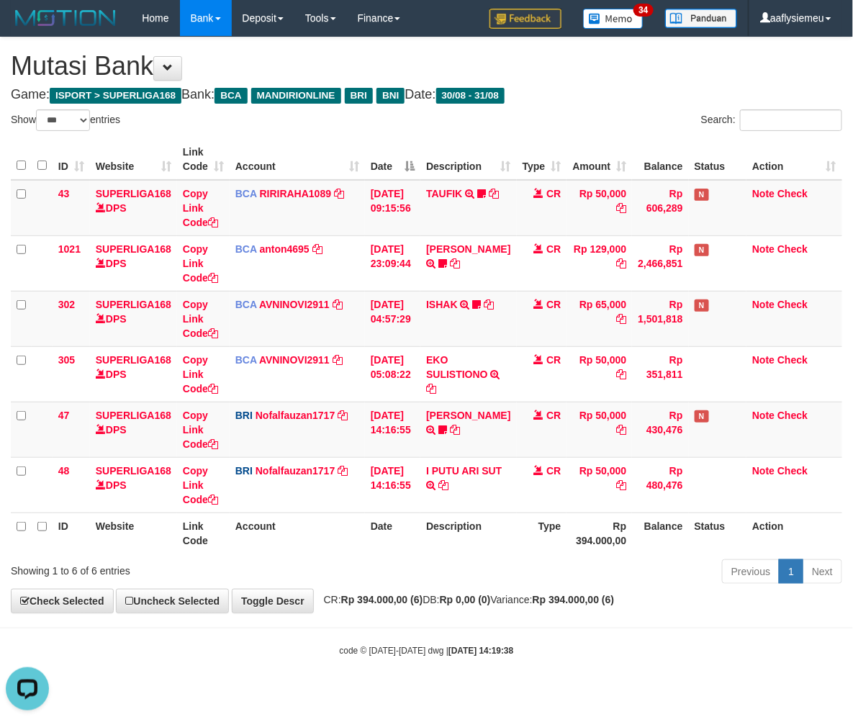
click at [411, 576] on div "Previous 1 Next" at bounding box center [605, 573] width 476 height 31
select select "***"
click at [505, 521] on th "Description" at bounding box center [469, 533] width 96 height 41
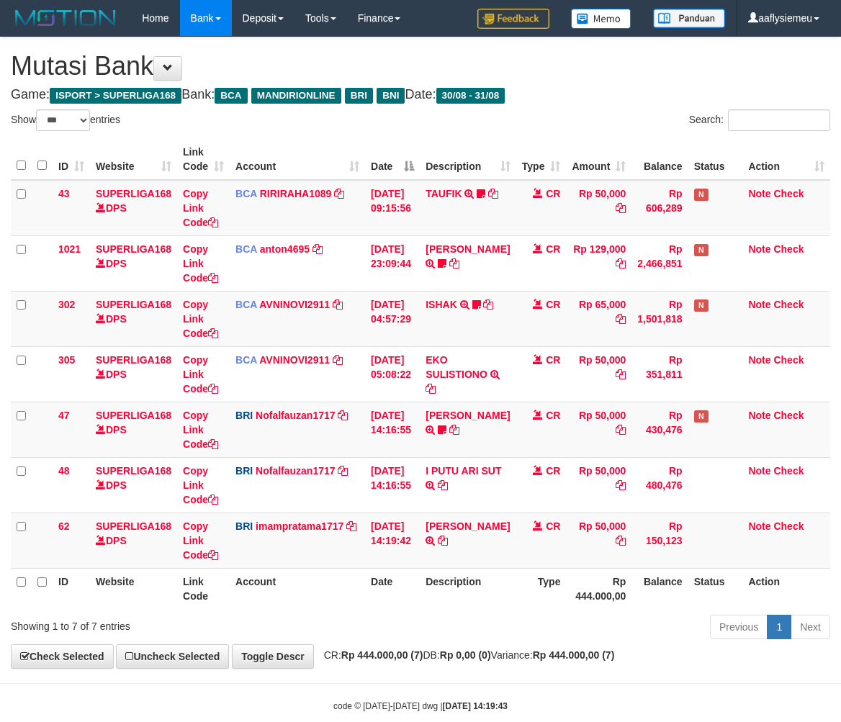
select select "***"
click at [420, 575] on th "Date" at bounding box center [392, 588] width 55 height 41
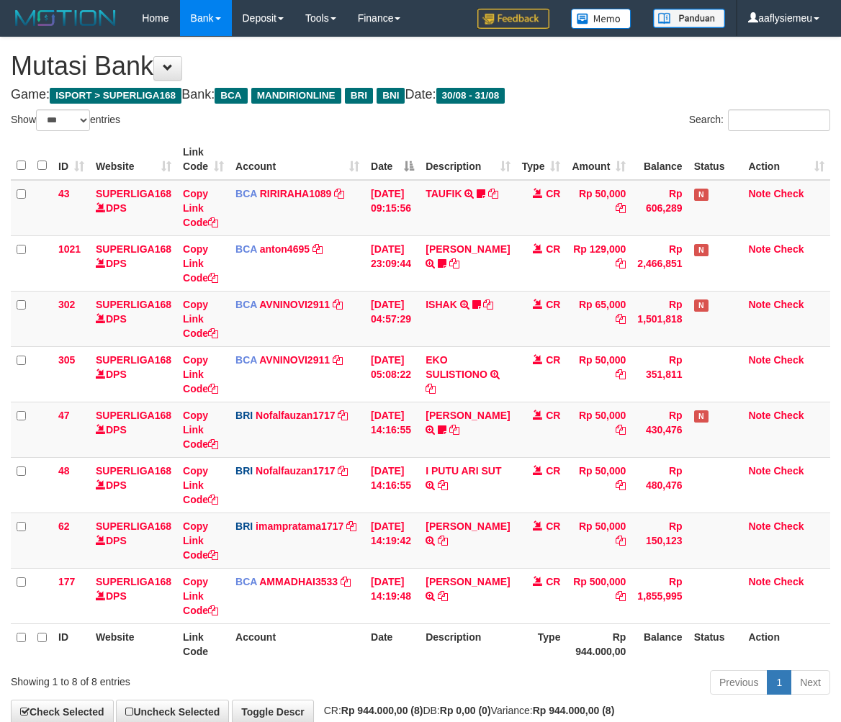
select select "***"
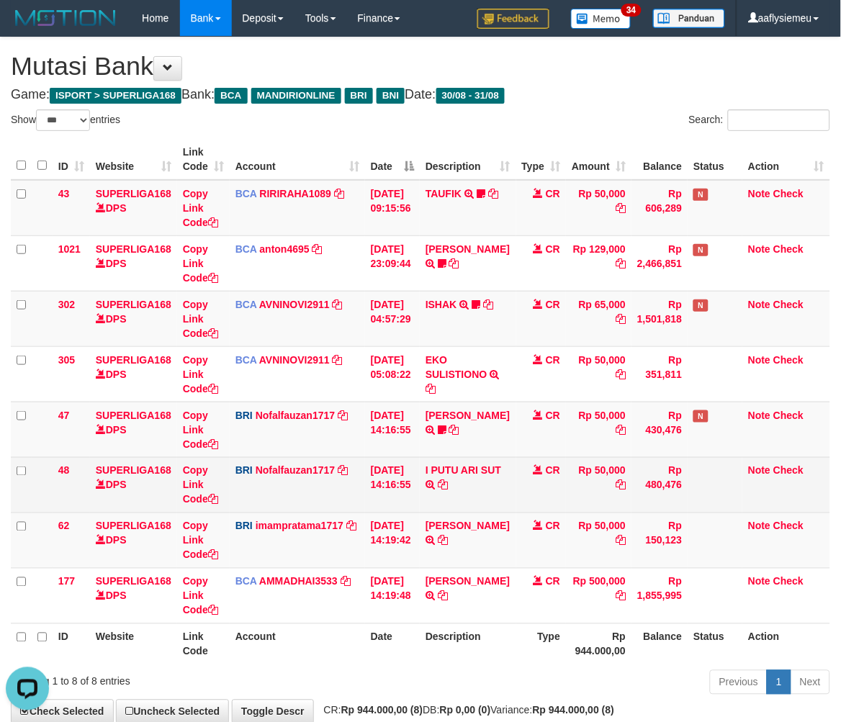
click at [384, 484] on td "[DATE] 14:16:55" at bounding box center [392, 484] width 55 height 55
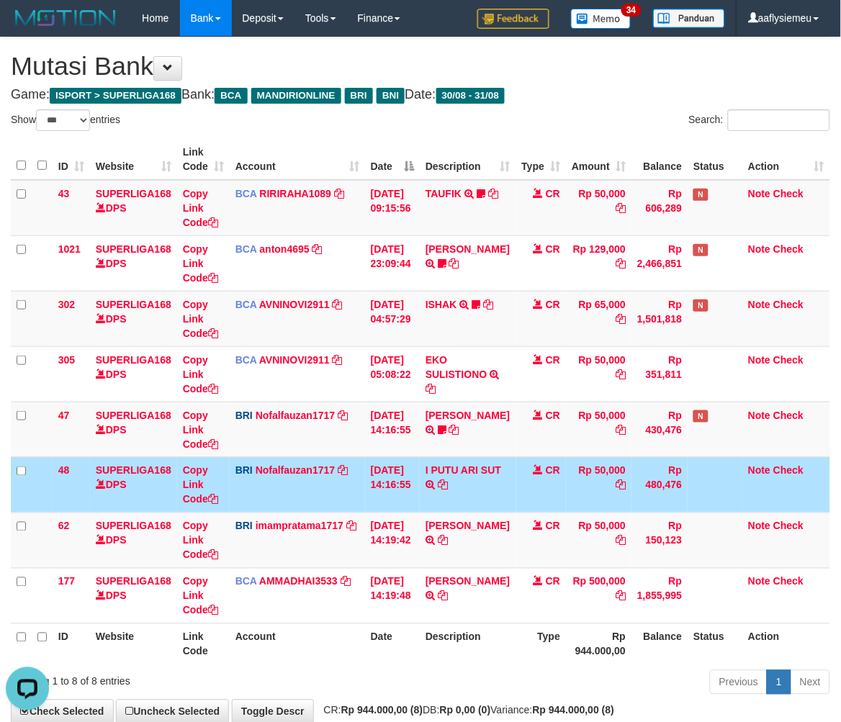
drag, startPoint x: 509, startPoint y: 514, endPoint x: 508, endPoint y: 500, distance: 13.8
click at [516, 516] on td "CR" at bounding box center [541, 540] width 50 height 55
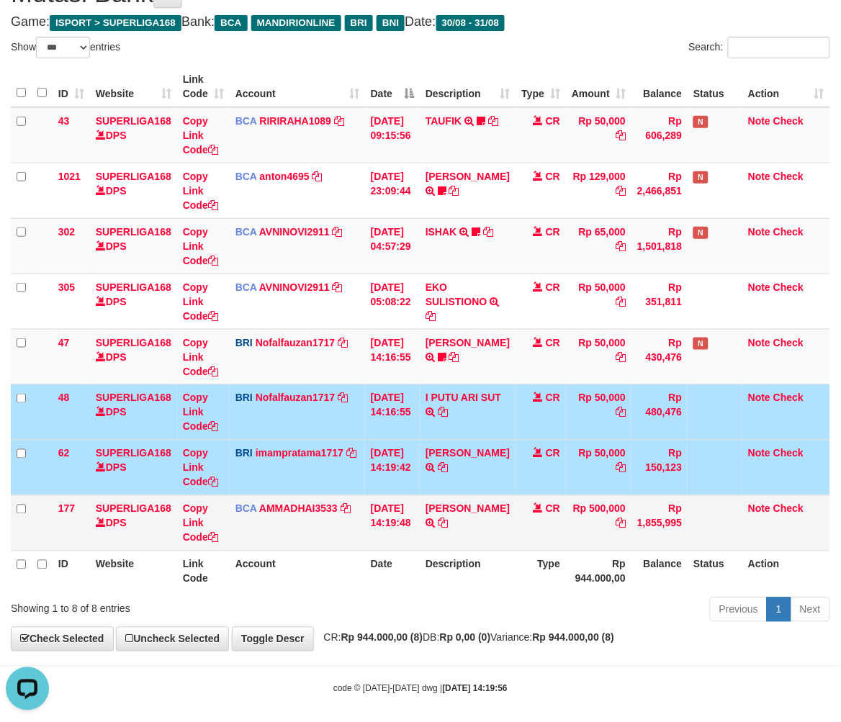
scroll to position [82, 0]
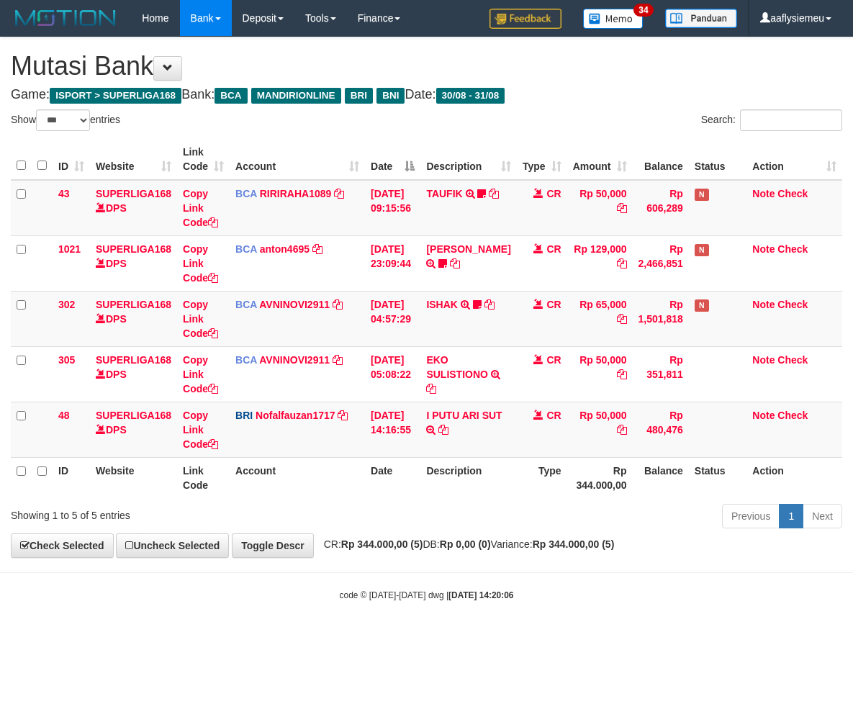
select select "***"
click at [477, 494] on th "Description" at bounding box center [469, 477] width 96 height 41
click at [400, 530] on div "Previous 1 Next" at bounding box center [605, 518] width 476 height 31
select select "***"
click at [488, 509] on div "Previous 1 Next" at bounding box center [605, 518] width 476 height 31
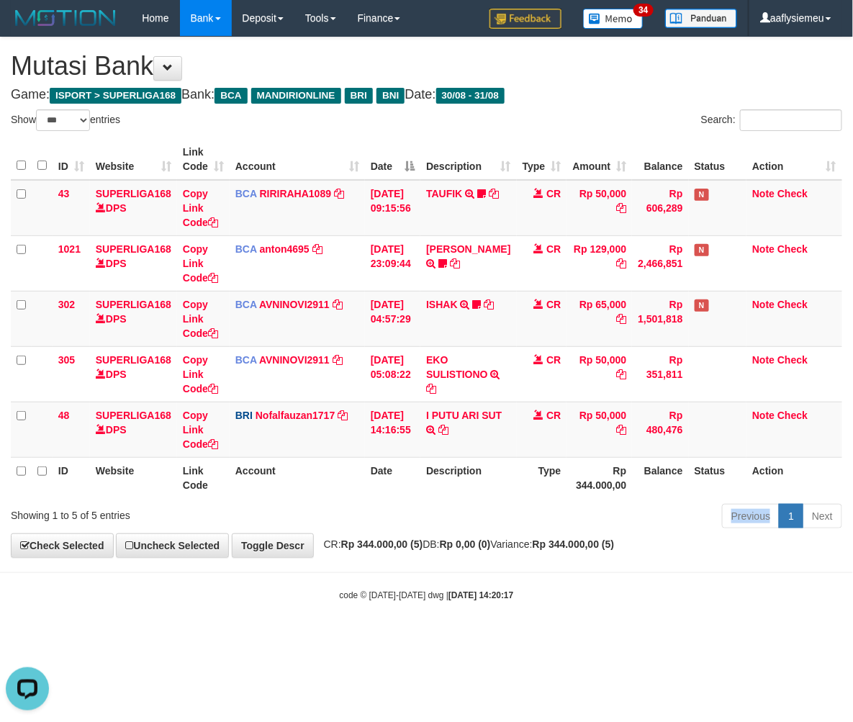
click at [488, 510] on div "Previous 1 Next" at bounding box center [605, 518] width 476 height 31
click at [488, 512] on div "Previous 1 Next" at bounding box center [605, 518] width 476 height 31
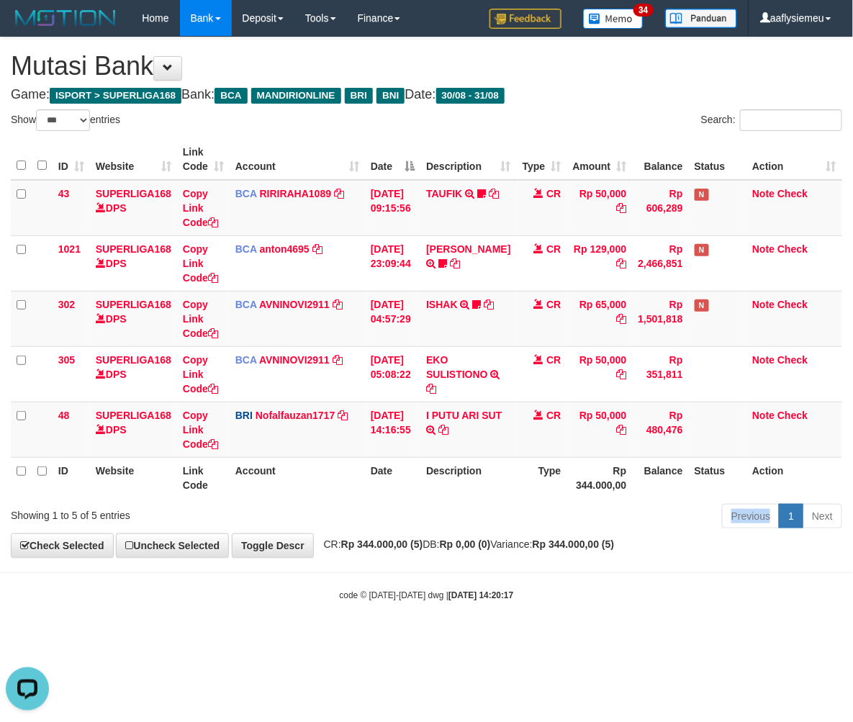
click at [488, 513] on div "Previous 1 Next" at bounding box center [605, 518] width 476 height 31
click at [486, 516] on div "Previous 1 Next" at bounding box center [605, 518] width 476 height 31
click at [486, 515] on div "Previous 1 Next" at bounding box center [605, 518] width 476 height 31
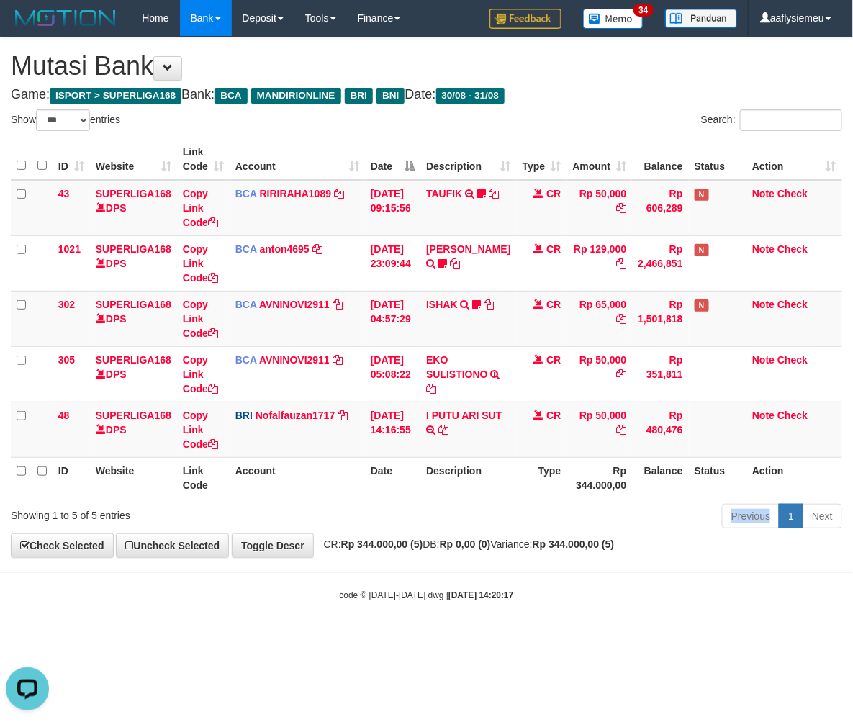
click at [486, 516] on div "Previous 1 Next" at bounding box center [605, 518] width 476 height 31
click at [483, 516] on div "Previous 1 Next" at bounding box center [605, 518] width 476 height 31
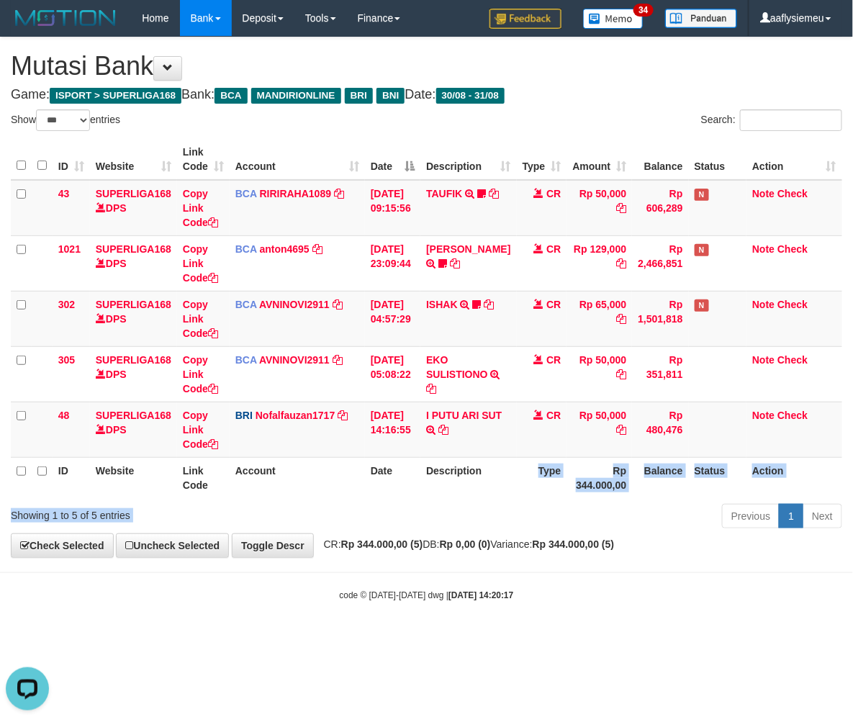
drag, startPoint x: 529, startPoint y: 495, endPoint x: 526, endPoint y: 506, distance: 10.5
click at [526, 506] on div "Show ** ** ** *** entries Search: ID Website Link Code Account Date Description…" at bounding box center [427, 321] width 832 height 424
click at [521, 505] on div "Previous 1 Next" at bounding box center [605, 518] width 476 height 31
click at [500, 516] on div "Previous 1 Next" at bounding box center [605, 518] width 476 height 31
click at [498, 516] on div "Previous 1 Next" at bounding box center [605, 518] width 476 height 31
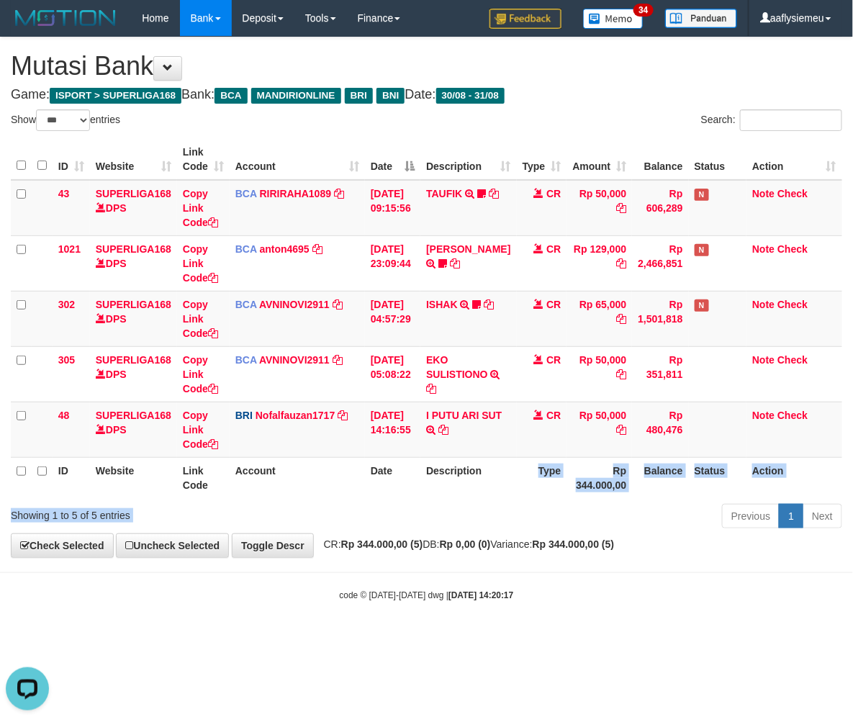
click at [498, 513] on div "Previous 1 Next" at bounding box center [605, 518] width 476 height 31
click at [498, 515] on div "Previous 1 Next" at bounding box center [605, 518] width 476 height 31
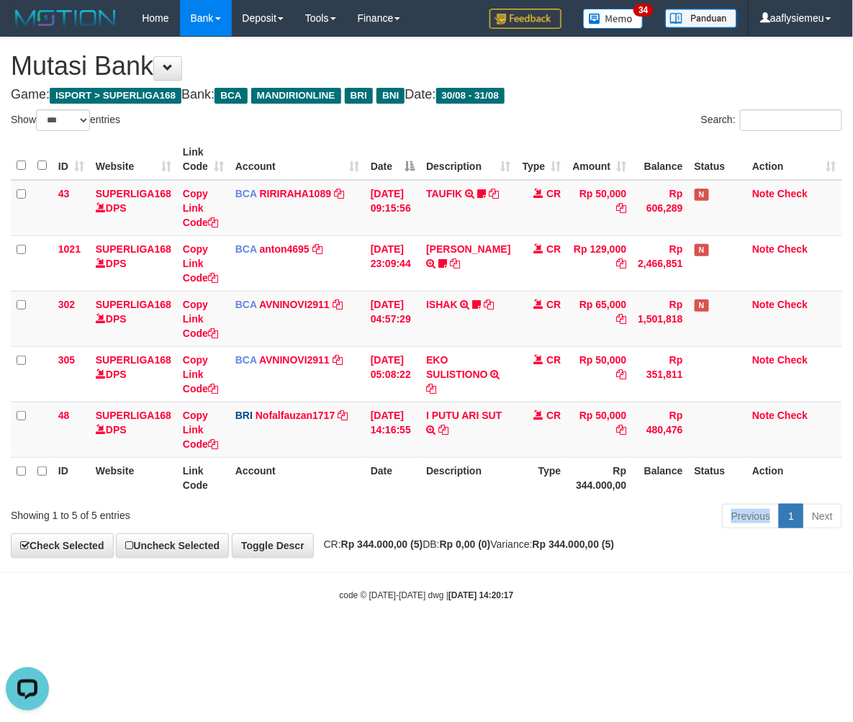
click at [498, 515] on div "Previous 1 Next" at bounding box center [605, 518] width 476 height 31
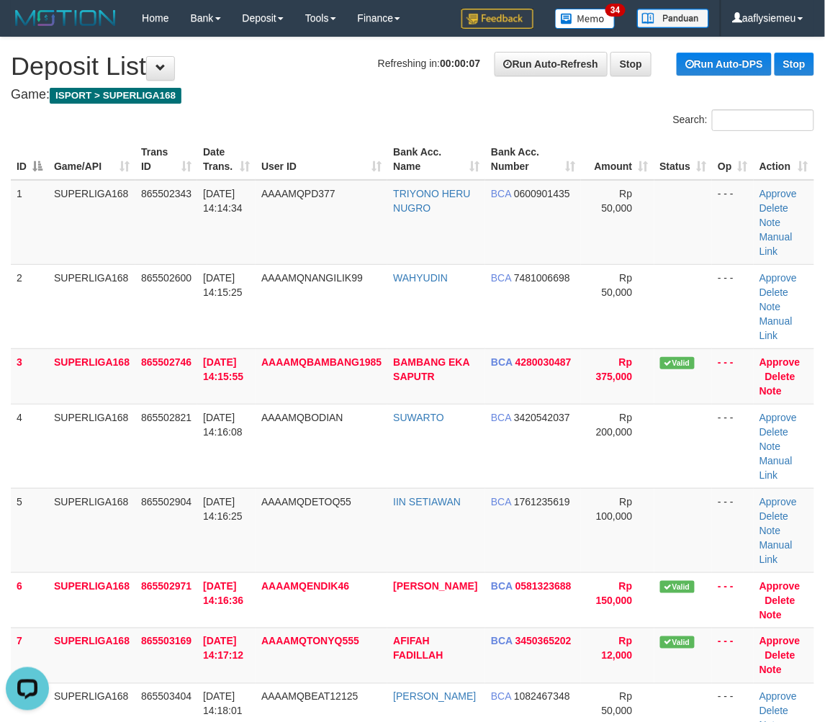
drag, startPoint x: 27, startPoint y: 382, endPoint x: 1, endPoint y: 392, distance: 28.2
click at [29, 404] on td "4" at bounding box center [29, 446] width 37 height 84
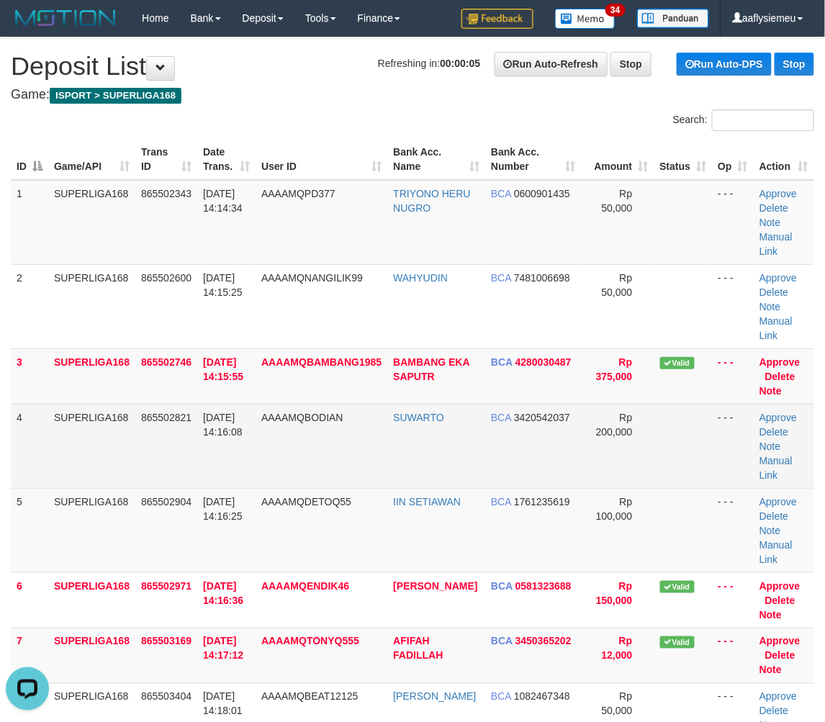
click at [117, 405] on td "SUPERLIGA168" at bounding box center [91, 446] width 87 height 84
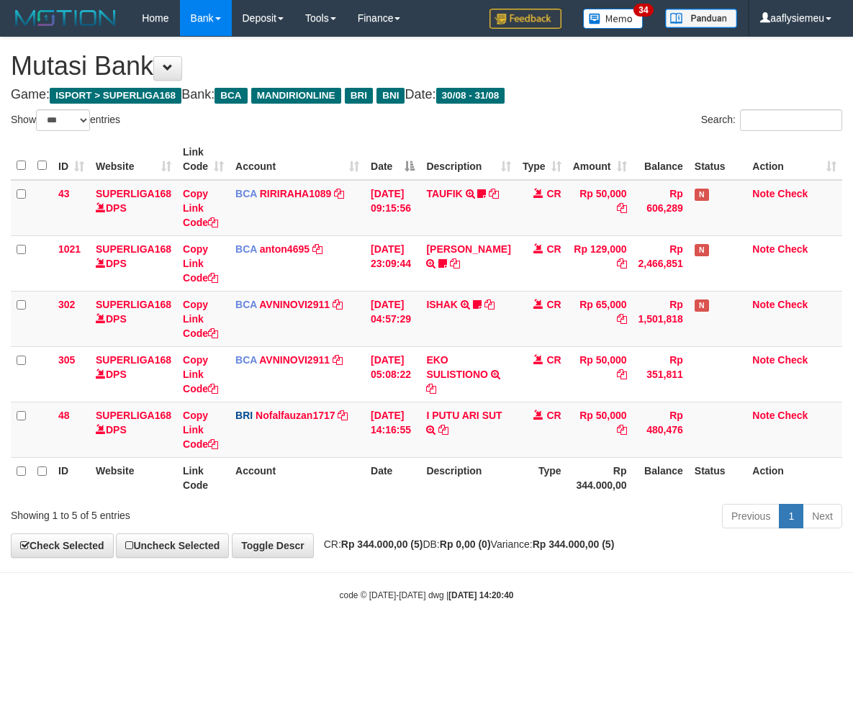
select select "***"
drag, startPoint x: 0, startPoint y: 0, endPoint x: 495, endPoint y: 513, distance: 713.5
click at [495, 513] on div "Previous 1 Next" at bounding box center [605, 518] width 476 height 31
click at [494, 513] on div "Previous 1 Next" at bounding box center [605, 518] width 476 height 31
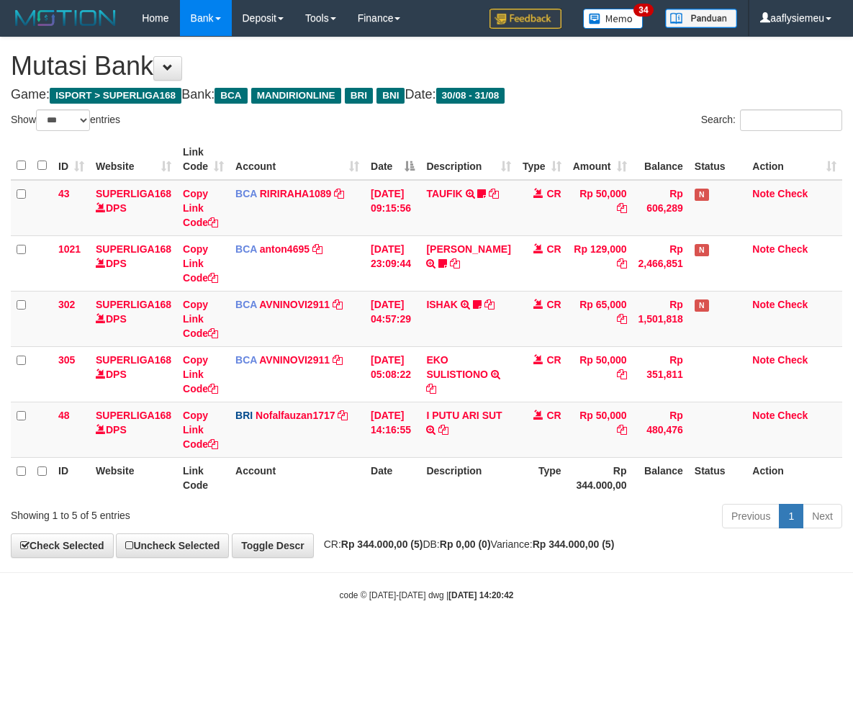
select select "***"
click at [478, 524] on div "Previous 1 Next" at bounding box center [605, 518] width 476 height 31
click at [473, 527] on div "Previous 1 Next" at bounding box center [605, 518] width 476 height 31
click at [449, 516] on div "Previous 1 Next" at bounding box center [605, 518] width 476 height 31
select select "***"
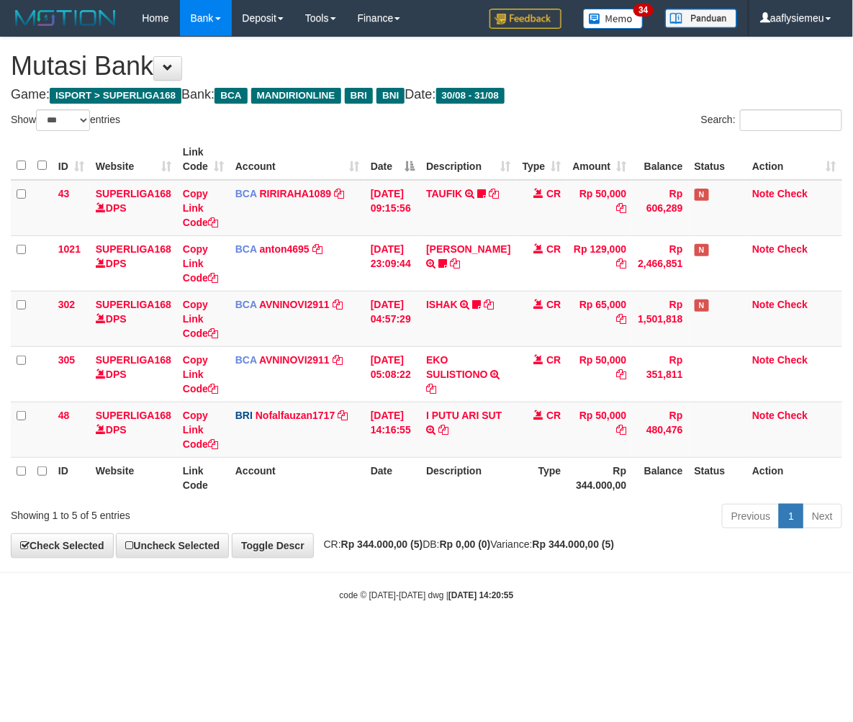
click at [449, 521] on div "Previous 1 Next" at bounding box center [605, 518] width 476 height 31
click at [479, 527] on div "Previous 1 Next" at bounding box center [605, 518] width 476 height 31
click at [400, 544] on strong "Rp 344.000,00 (5)" at bounding box center [382, 545] width 82 height 12
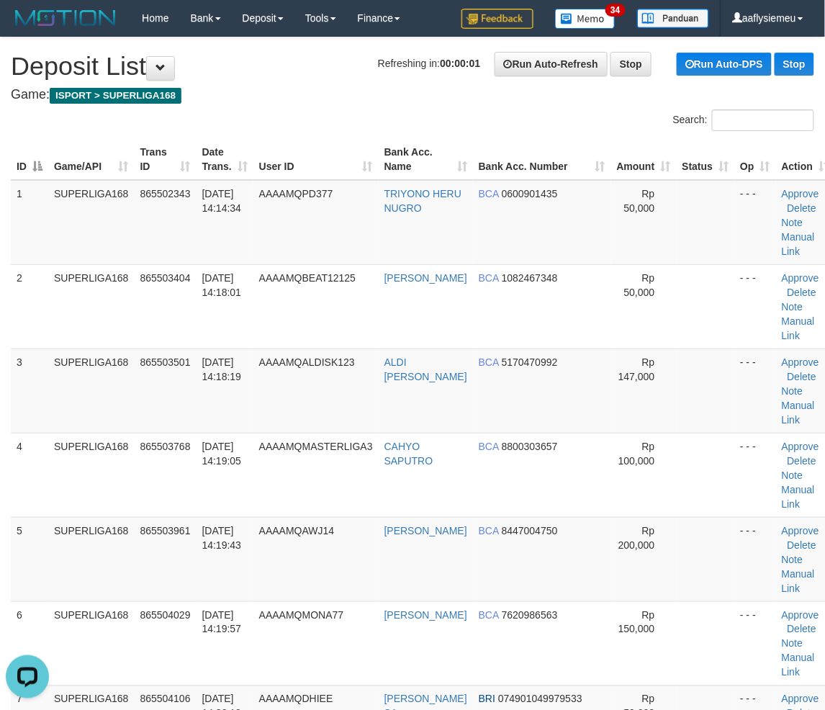
drag, startPoint x: 22, startPoint y: 454, endPoint x: 1, endPoint y: 466, distance: 23.9
click at [20, 457] on div "ID Game/API Trans ID Date Trans. User ID Bank Acc. Name Bank Acc. Number Amount…" at bounding box center [412, 559] width 825 height 849
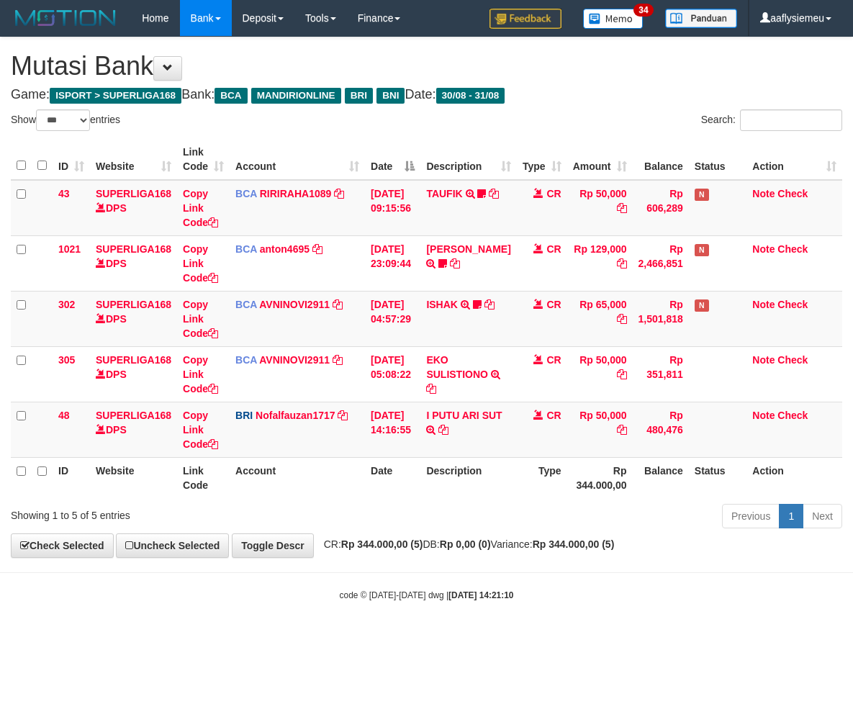
select select "***"
click at [351, 564] on body "Toggle navigation Home Bank Account List Load By Website Group [ISPORT] SUPERLI…" at bounding box center [426, 319] width 853 height 638
select select "***"
click at [372, 559] on body "Toggle navigation Home Bank Account List Load By Website Group [ISPORT] SUPERLI…" at bounding box center [426, 319] width 853 height 638
select select "***"
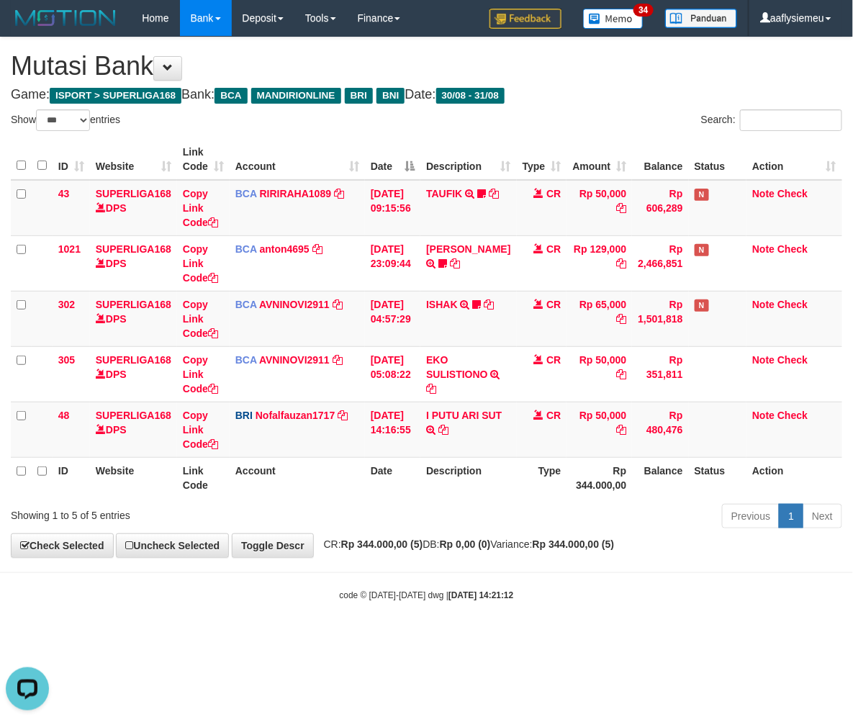
click at [466, 493] on th "Description" at bounding box center [469, 477] width 96 height 41
click at [308, 506] on div "Showing 1 to 5 of 5 entries" at bounding box center [178, 513] width 334 height 20
select select "***"
drag, startPoint x: 447, startPoint y: 547, endPoint x: 505, endPoint y: 534, distance: 59.1
click at [447, 546] on span "CR: Rp 344.000,00 (5) DB: Rp 0,00 (0) Variance: Rp 344.000,00 (5)" at bounding box center [466, 545] width 298 height 12
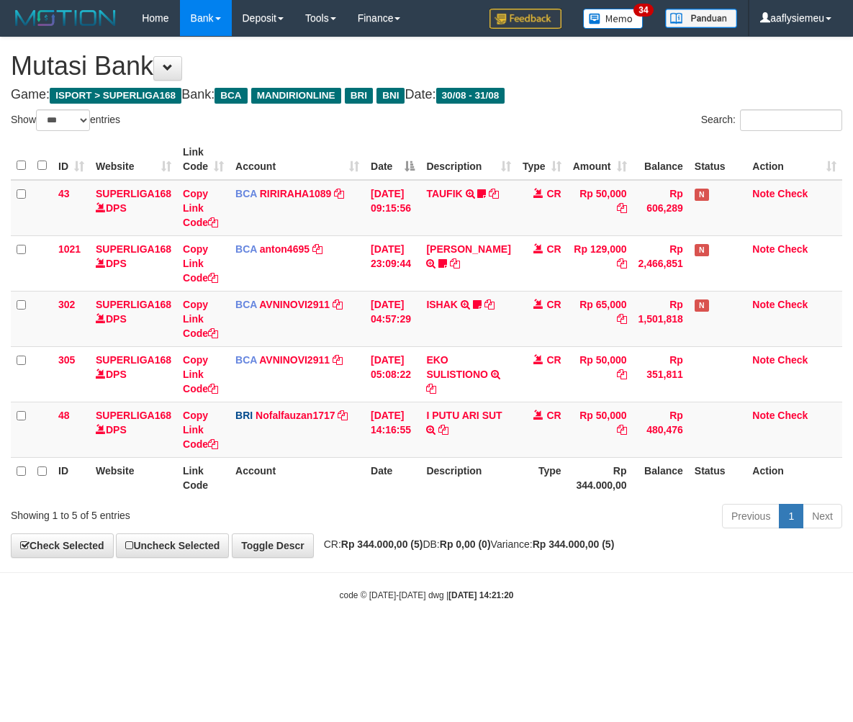
select select "***"
click at [427, 565] on body "Toggle navigation Home Bank Account List Load By Website Group [ISPORT] SUPERLI…" at bounding box center [426, 319] width 853 height 638
drag, startPoint x: 426, startPoint y: 564, endPoint x: 443, endPoint y: 564, distance: 16.6
click at [428, 565] on body "Toggle navigation Home Bank Account List Load By Website Group [ISPORT] SUPERLI…" at bounding box center [426, 319] width 853 height 638
click at [361, 569] on body "Toggle navigation Home Bank Account List Load By Website Group [ISPORT] SUPERLI…" at bounding box center [426, 319] width 853 height 638
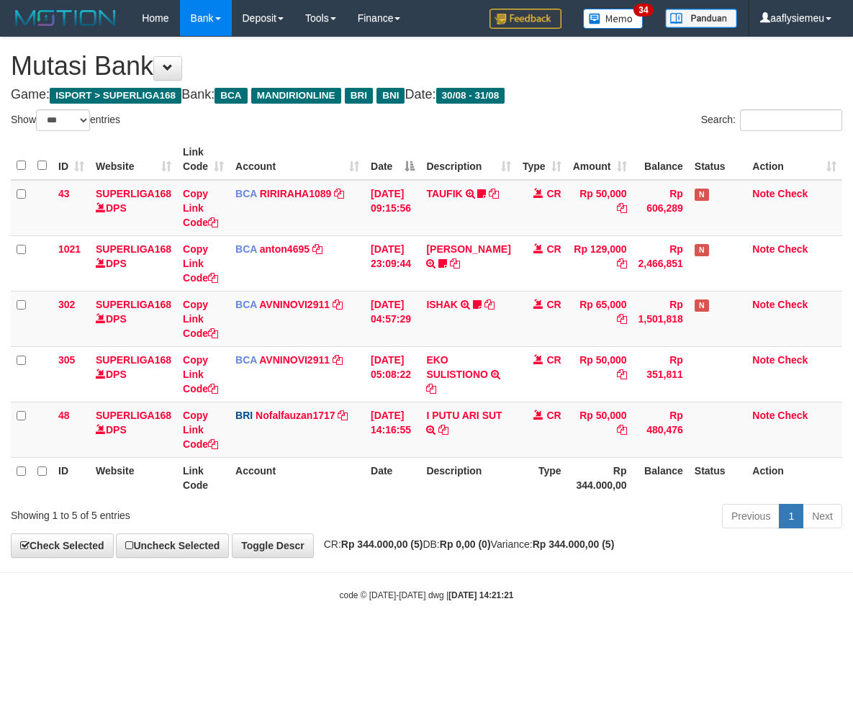
select select "***"
drag, startPoint x: 490, startPoint y: 551, endPoint x: 485, endPoint y: 557, distance: 7.8
click at [485, 557] on div "**********" at bounding box center [426, 297] width 853 height 520
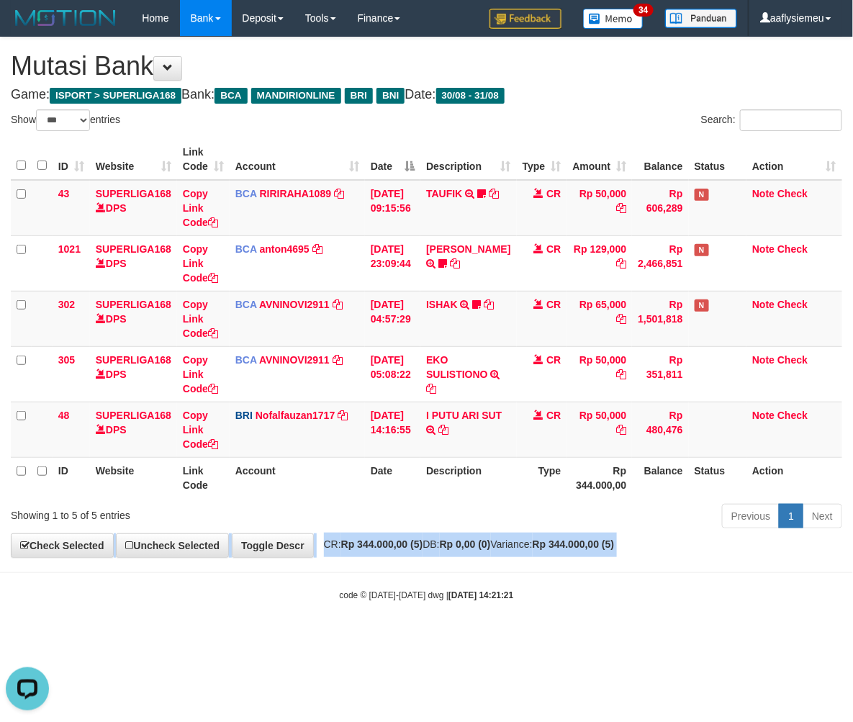
click at [485, 557] on div "**********" at bounding box center [426, 297] width 853 height 520
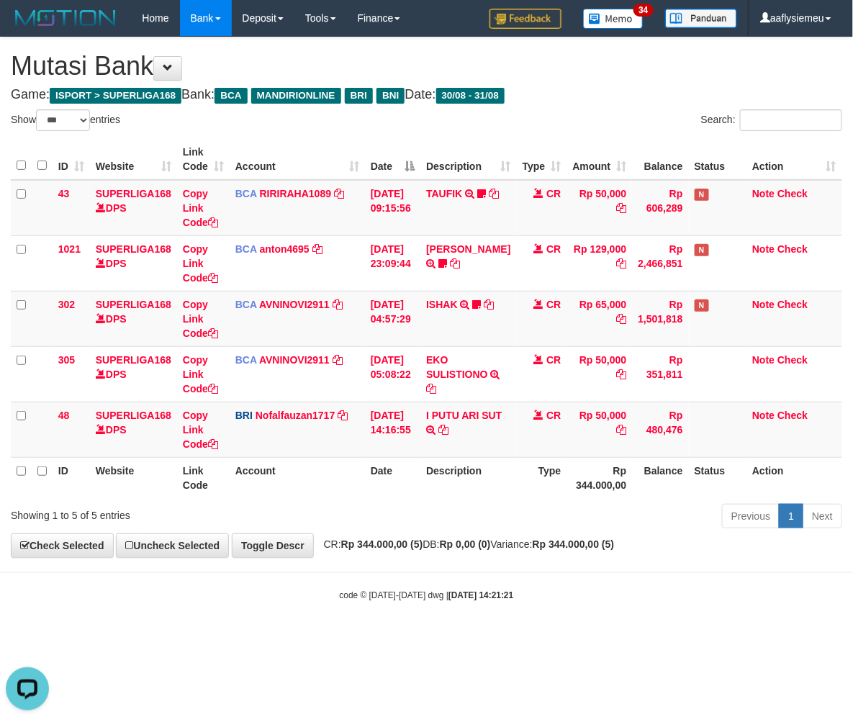
drag, startPoint x: 479, startPoint y: 529, endPoint x: 853, endPoint y: 484, distance: 376.5
click at [480, 531] on div "Previous 1 Next" at bounding box center [605, 518] width 476 height 31
click at [378, 585] on body "Toggle navigation Home Bank Account List Load By Website Group [ISPORT] SUPERLI…" at bounding box center [426, 319] width 853 height 638
click at [382, 586] on body "Toggle navigation Home Bank Account List Load By Website Group [ISPORT] SUPERLI…" at bounding box center [426, 319] width 853 height 638
select select "***"
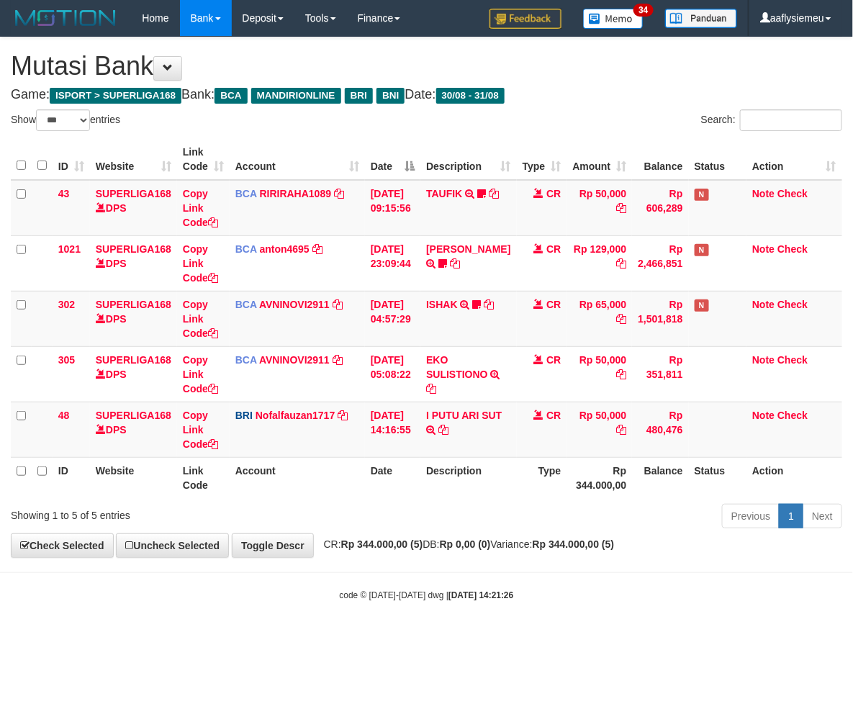
click at [468, 533] on div "Previous 1 Next" at bounding box center [605, 518] width 476 height 31
click at [464, 529] on div "Previous 1 Next" at bounding box center [605, 518] width 476 height 31
click at [454, 513] on div "Previous 1 Next" at bounding box center [605, 518] width 476 height 31
click at [451, 508] on div "Previous 1 Next" at bounding box center [605, 518] width 476 height 31
click at [400, 503] on div "Previous 1 Next" at bounding box center [605, 518] width 476 height 31
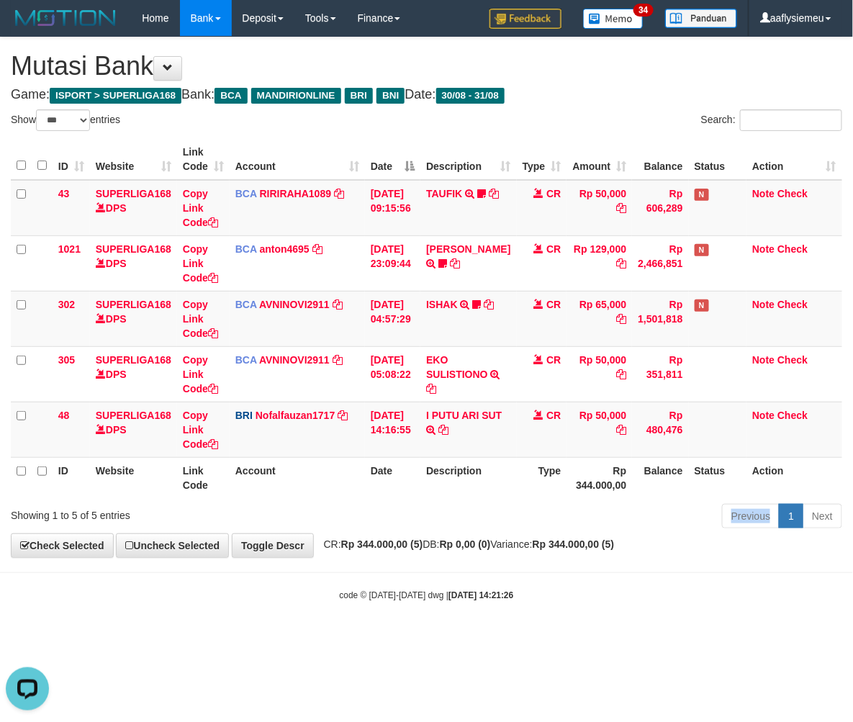
click at [399, 503] on div "Previous 1 Next" at bounding box center [605, 518] width 476 height 31
click at [397, 503] on div "Previous 1 Next" at bounding box center [605, 518] width 476 height 31
click at [353, 506] on div "Showing 1 to 5 of 5 entries" at bounding box center [178, 513] width 356 height 20
click at [328, 516] on div "Showing 1 to 5 of 5 entries" at bounding box center [178, 513] width 334 height 20
click at [324, 509] on div "Showing 1 to 5 of 5 entries" at bounding box center [178, 513] width 334 height 20
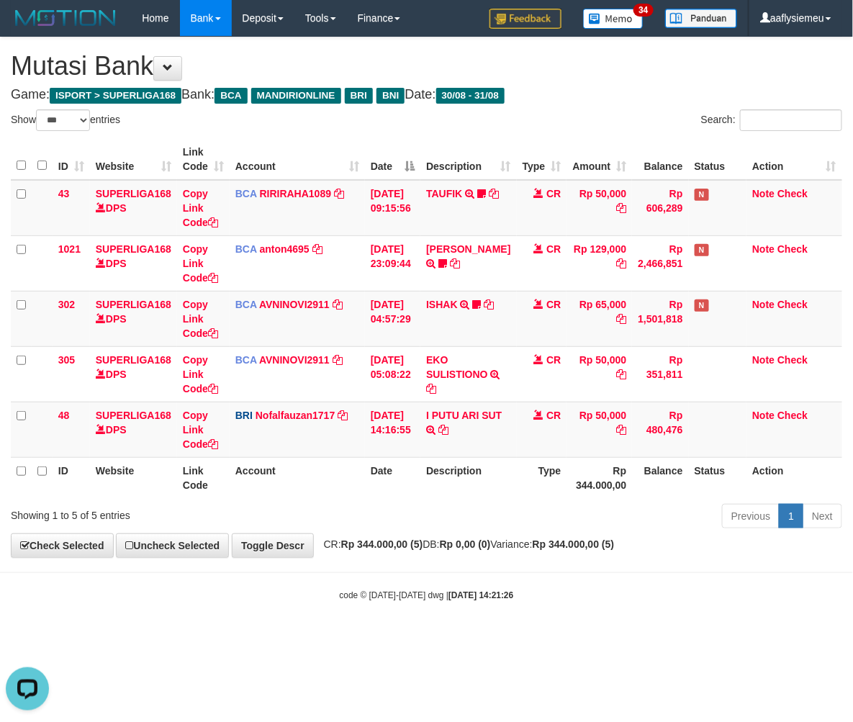
click at [323, 508] on div "Showing 1 to 5 of 5 entries" at bounding box center [178, 513] width 334 height 20
click at [321, 508] on div "Showing 1 to 5 of 5 entries" at bounding box center [178, 513] width 334 height 20
click at [321, 509] on div "Showing 1 to 5 of 5 entries" at bounding box center [178, 513] width 334 height 20
select select "***"
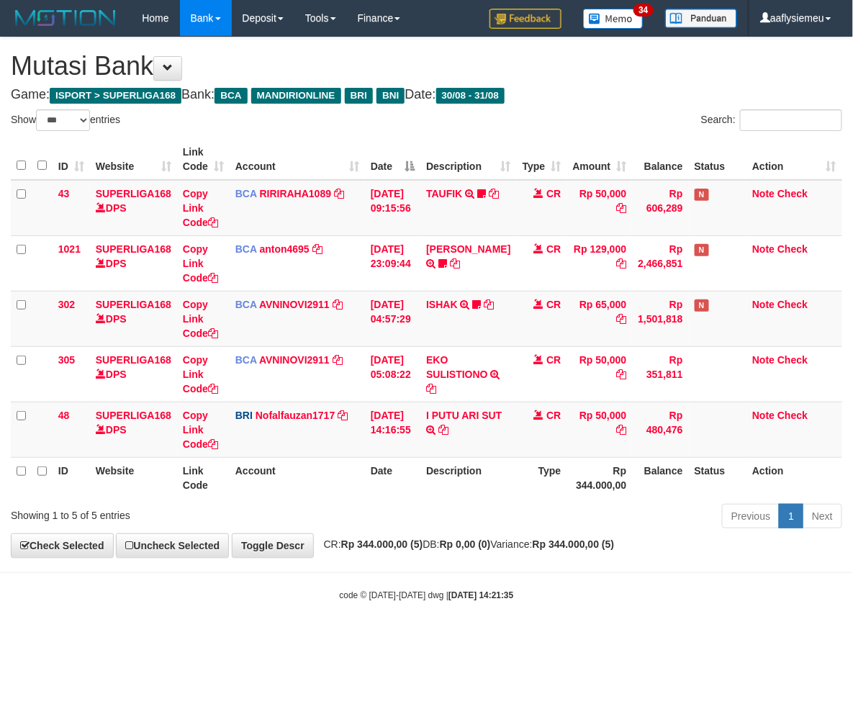
click at [322, 508] on div "Showing 1 to 5 of 5 entries" at bounding box center [178, 513] width 334 height 20
click at [369, 545] on strong "Rp 344.000,00 (5)" at bounding box center [382, 545] width 82 height 12
click at [307, 552] on link "Toggle Descr" at bounding box center [273, 546] width 82 height 24
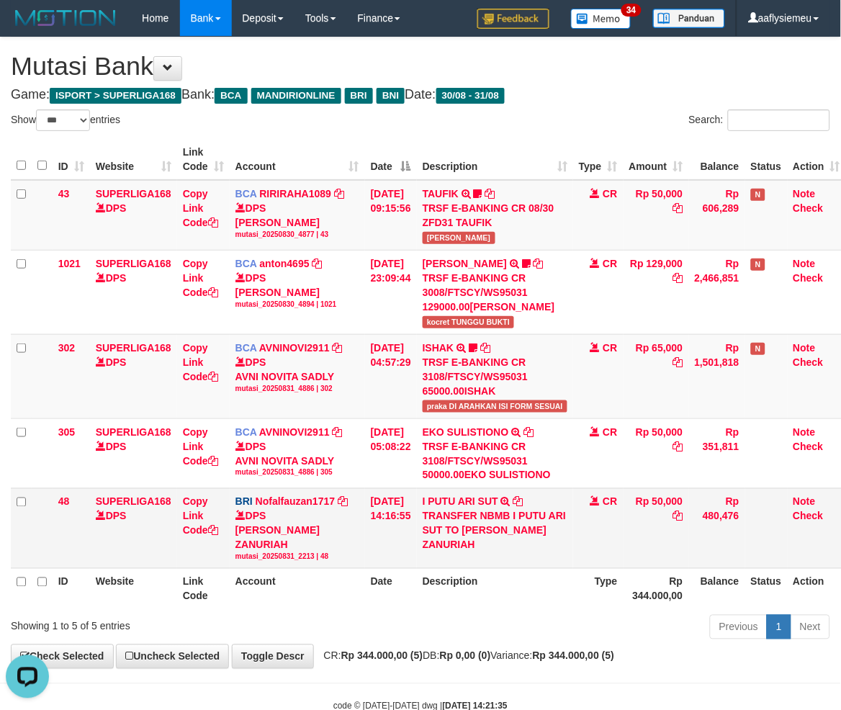
click at [378, 549] on td "31/08/2025 14:16:55" at bounding box center [391, 528] width 52 height 80
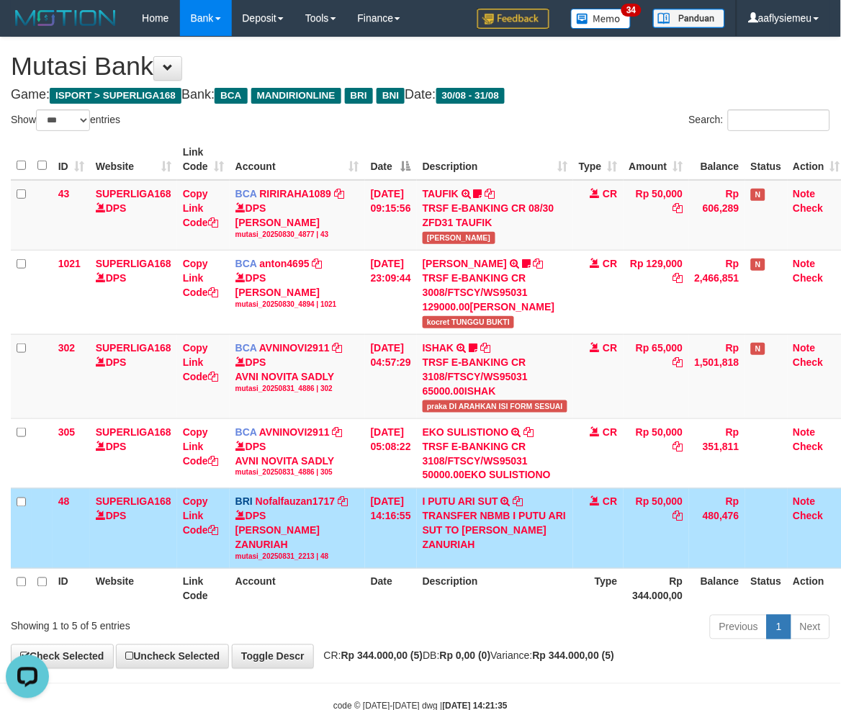
click at [378, 549] on td "[DATE] 14:16:55" at bounding box center [391, 528] width 52 height 80
click at [378, 549] on td "31/08/2025 14:16:55" at bounding box center [391, 528] width 52 height 80
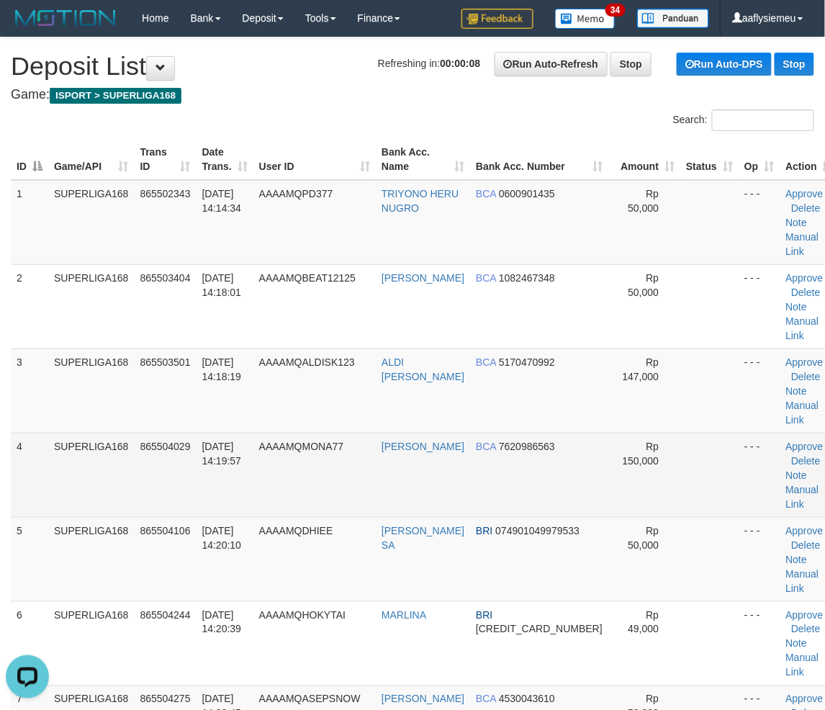
drag, startPoint x: 36, startPoint y: 454, endPoint x: 13, endPoint y: 457, distance: 23.3
click at [24, 456] on td "4" at bounding box center [29, 475] width 37 height 84
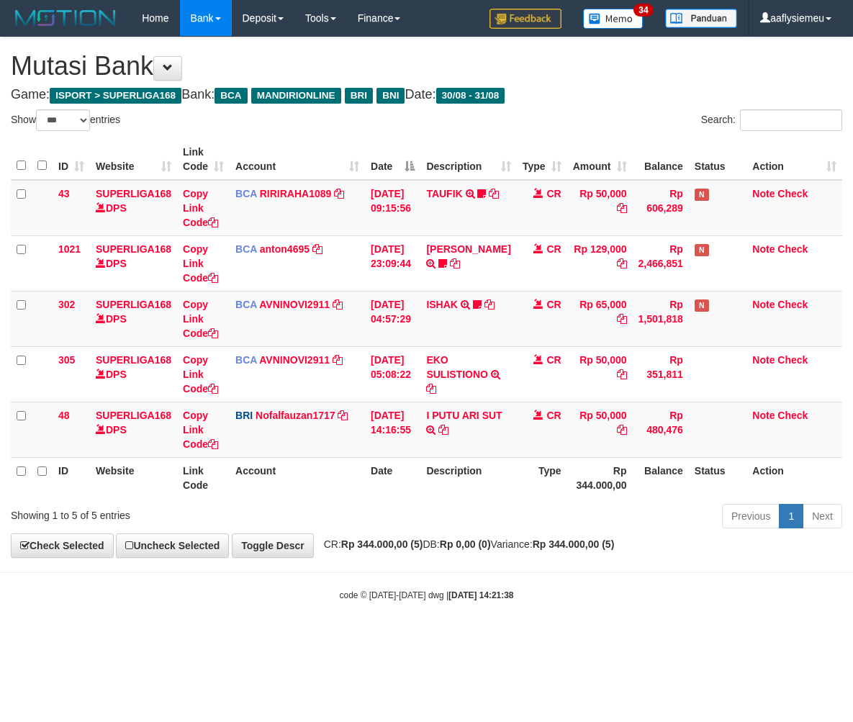
select select "***"
click at [378, 549] on strong "Rp 344.000,00 (5)" at bounding box center [382, 545] width 82 height 12
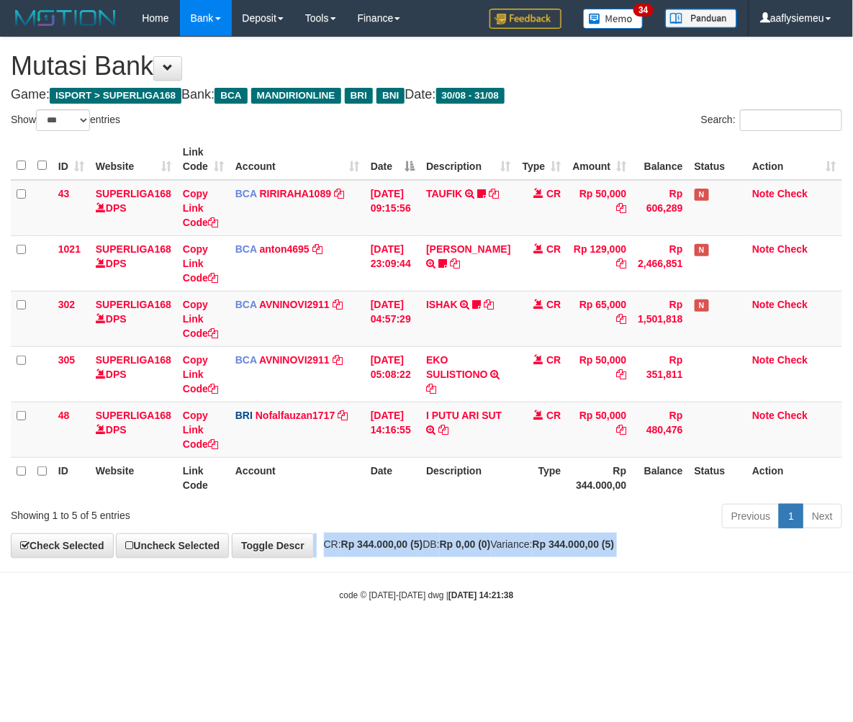
drag, startPoint x: 0, startPoint y: 0, endPoint x: 378, endPoint y: 547, distance: 665.2
click at [378, 547] on strong "Rp 344.000,00 (5)" at bounding box center [382, 545] width 82 height 12
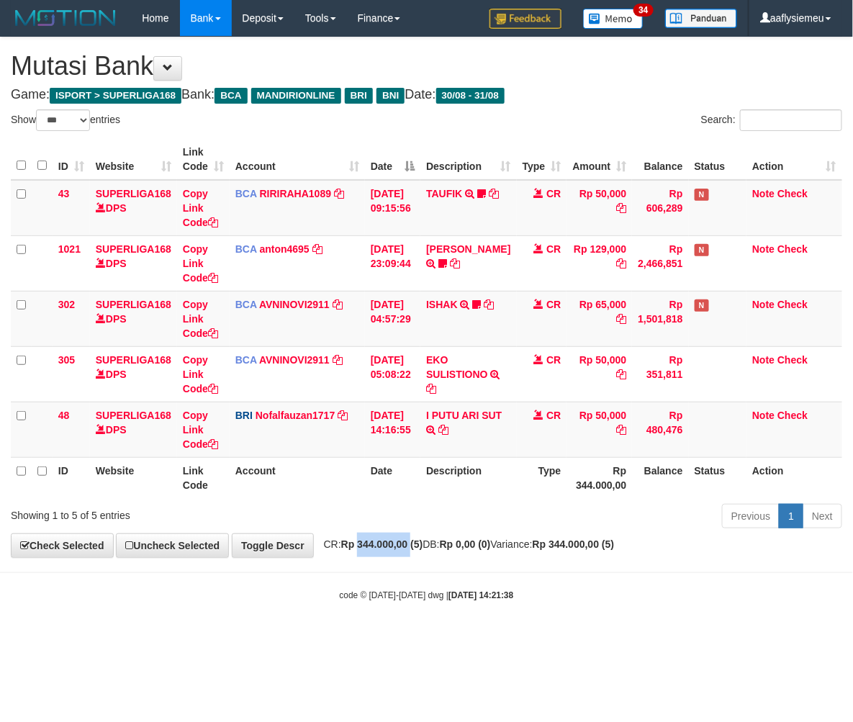
click at [378, 547] on strong "Rp 344.000,00 (5)" at bounding box center [382, 545] width 82 height 12
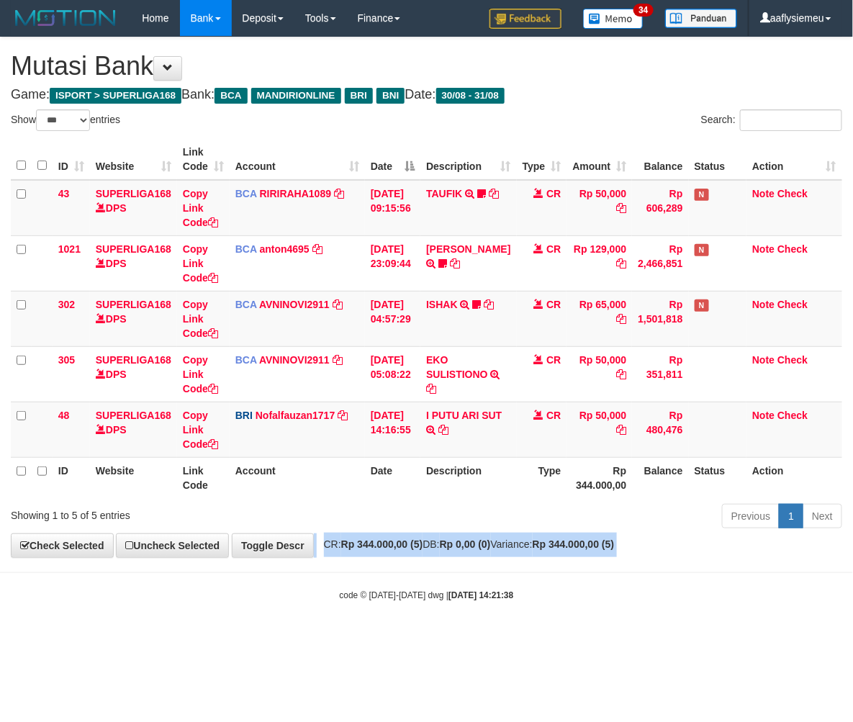
click at [377, 547] on strong "Rp 344.000,00 (5)" at bounding box center [382, 545] width 82 height 12
click at [376, 542] on strong "Rp 344.000,00 (5)" at bounding box center [382, 545] width 82 height 12
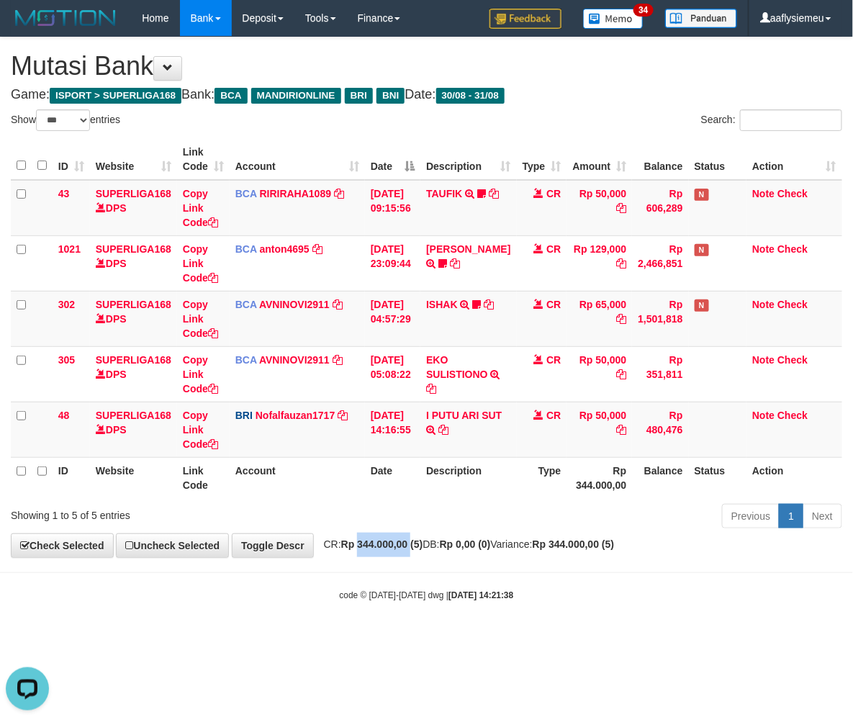
click at [376, 542] on strong "Rp 344.000,00 (5)" at bounding box center [382, 545] width 82 height 12
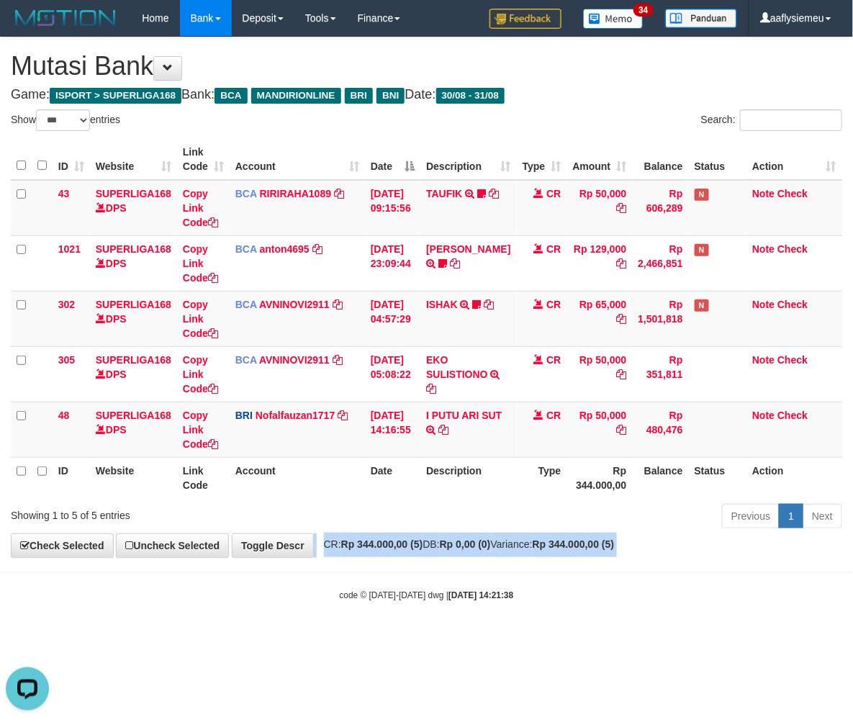
click at [375, 541] on strong "Rp 344.000,00 (5)" at bounding box center [382, 545] width 82 height 12
click at [367, 539] on div "**********" at bounding box center [426, 297] width 853 height 520
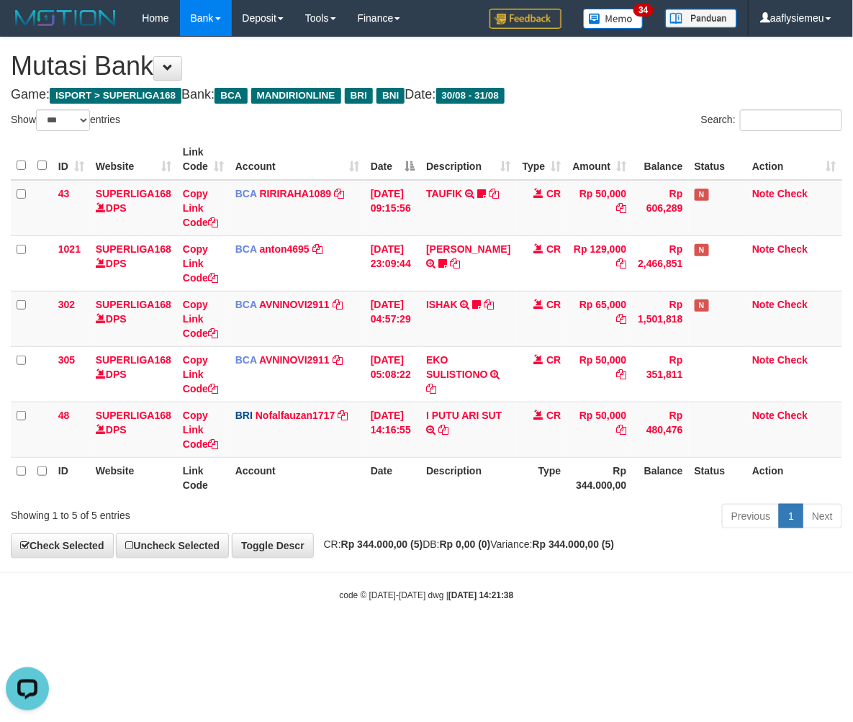
click at [405, 491] on th "Date" at bounding box center [392, 477] width 55 height 41
click at [402, 490] on th "Date" at bounding box center [392, 477] width 55 height 41
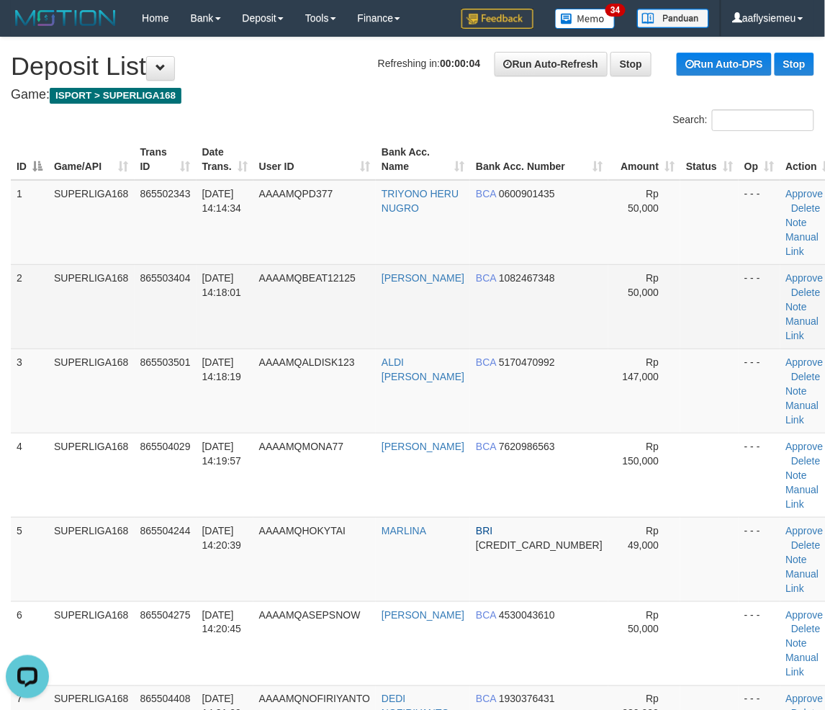
click at [75, 301] on td "SUPERLIGA168" at bounding box center [91, 306] width 86 height 84
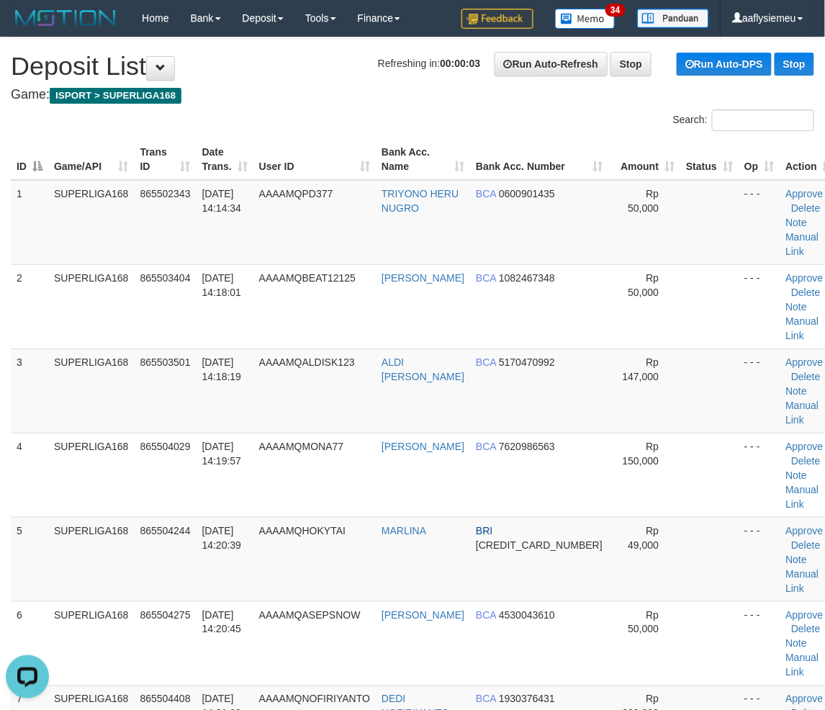
drag, startPoint x: 63, startPoint y: 428, endPoint x: 7, endPoint y: 459, distance: 64.5
click at [62, 433] on td "SUPERLIGA168" at bounding box center [91, 475] width 86 height 84
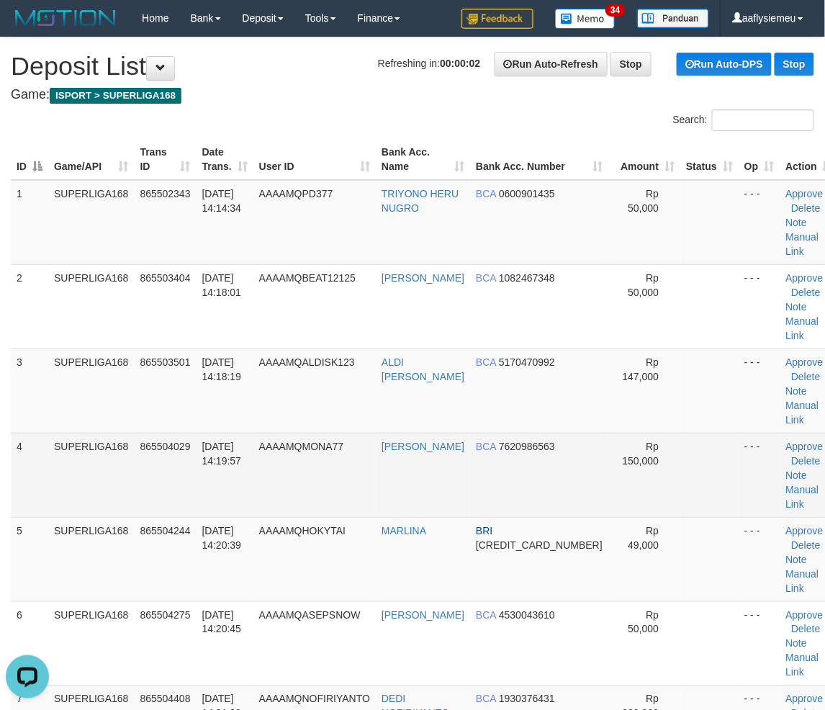
drag, startPoint x: 38, startPoint y: 423, endPoint x: 31, endPoint y: 423, distance: 7.2
click at [37, 433] on td "4" at bounding box center [29, 475] width 37 height 84
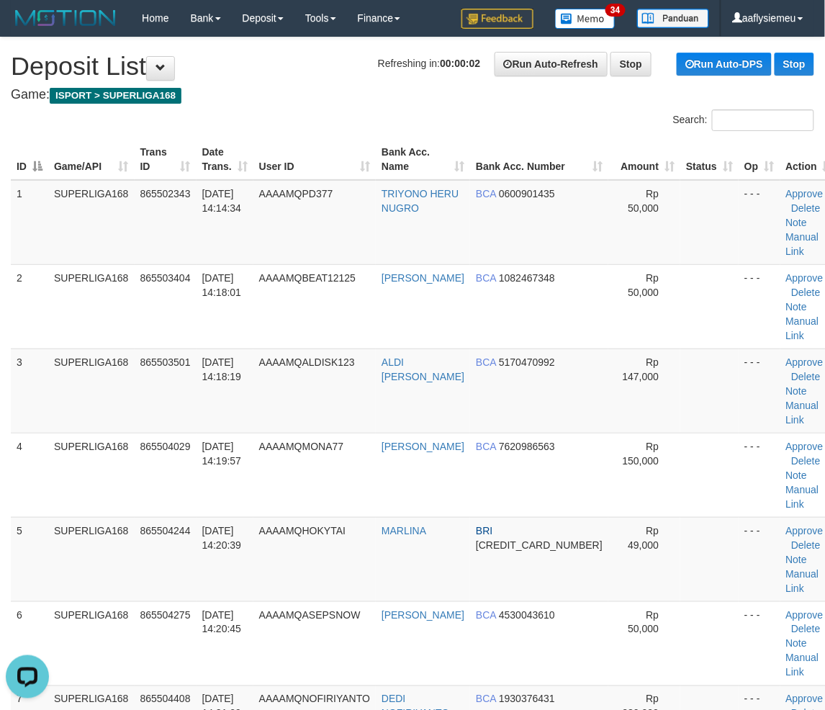
drag, startPoint x: 39, startPoint y: 421, endPoint x: 1, endPoint y: 432, distance: 39.2
click at [34, 433] on td "4" at bounding box center [29, 475] width 37 height 84
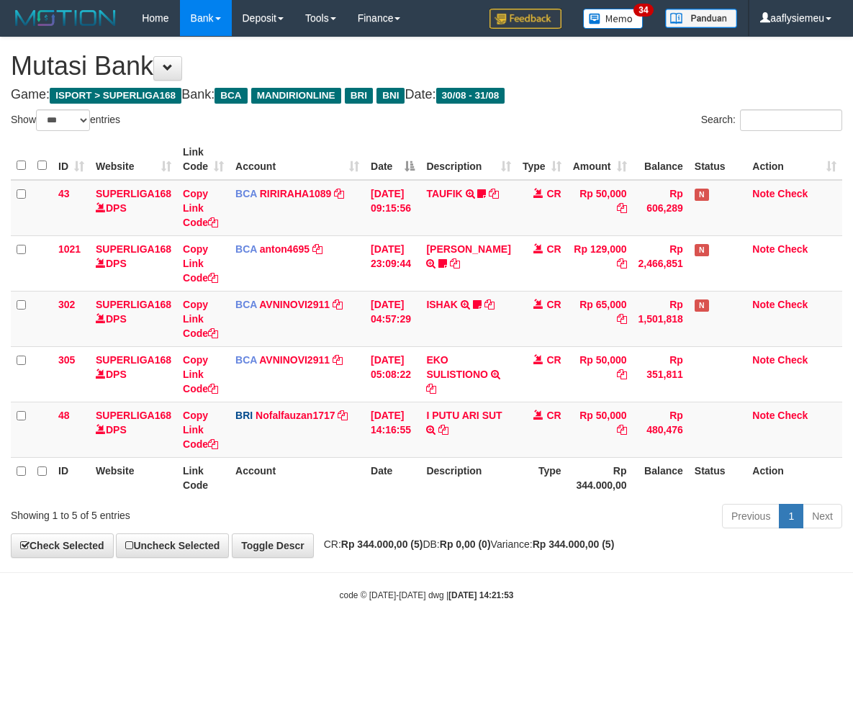
select select "***"
click at [409, 506] on div "Previous 1 Next" at bounding box center [605, 518] width 476 height 31
click at [440, 529] on div "Previous 1 Next" at bounding box center [605, 518] width 476 height 31
select select "***"
drag, startPoint x: 422, startPoint y: 521, endPoint x: 571, endPoint y: 501, distance: 150.3
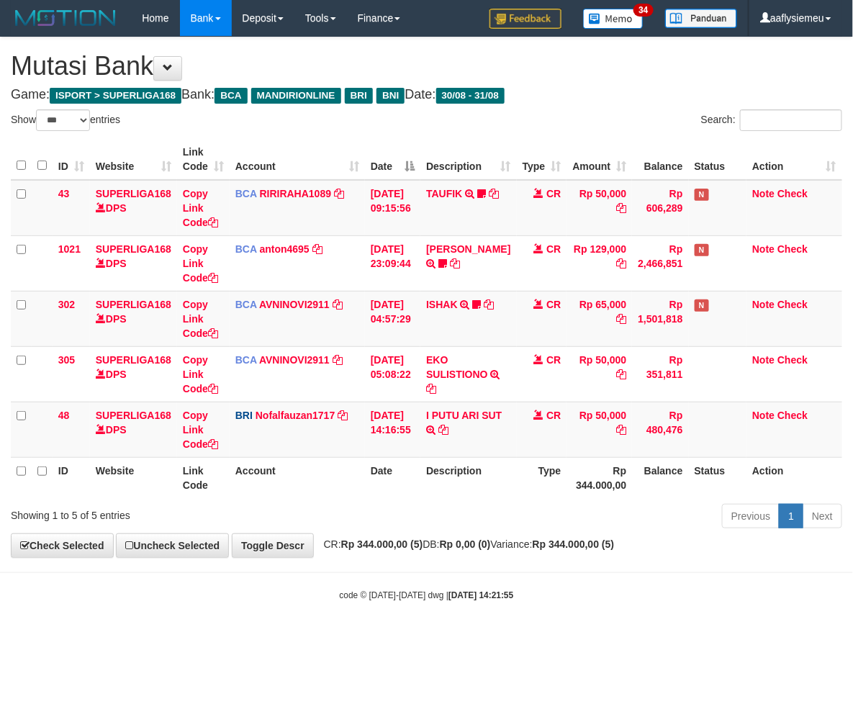
click at [422, 521] on div "Previous 1 Next" at bounding box center [605, 518] width 476 height 31
click at [430, 518] on div "Previous 1 Next" at bounding box center [605, 518] width 476 height 31
click at [428, 536] on div "**********" at bounding box center [426, 297] width 853 height 520
select select "***"
click at [314, 519] on div "Showing 1 to 5 of 5 entries" at bounding box center [178, 513] width 334 height 20
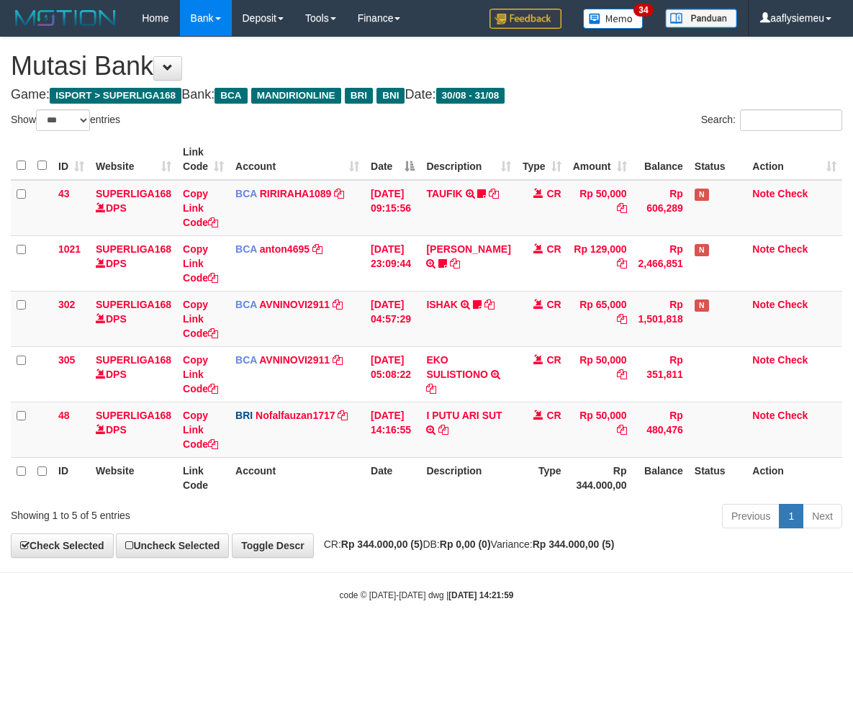
select select "***"
click at [464, 534] on div "**********" at bounding box center [426, 297] width 853 height 520
click at [411, 494] on th "Date" at bounding box center [392, 477] width 55 height 41
click at [412, 495] on th "Date" at bounding box center [392, 477] width 55 height 41
drag, startPoint x: 412, startPoint y: 495, endPoint x: 378, endPoint y: 497, distance: 33.9
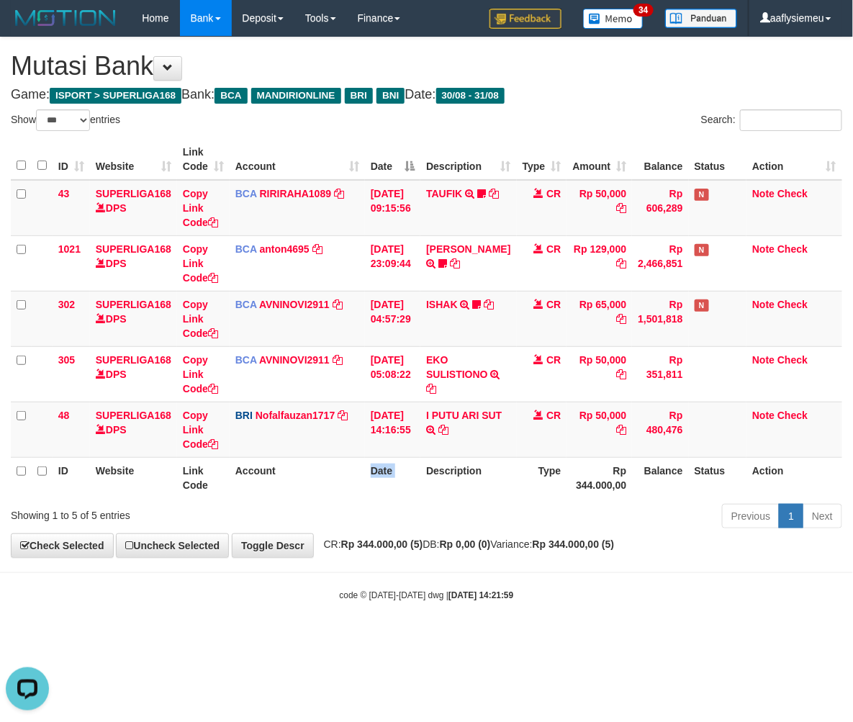
click at [409, 495] on th "Date" at bounding box center [392, 477] width 55 height 41
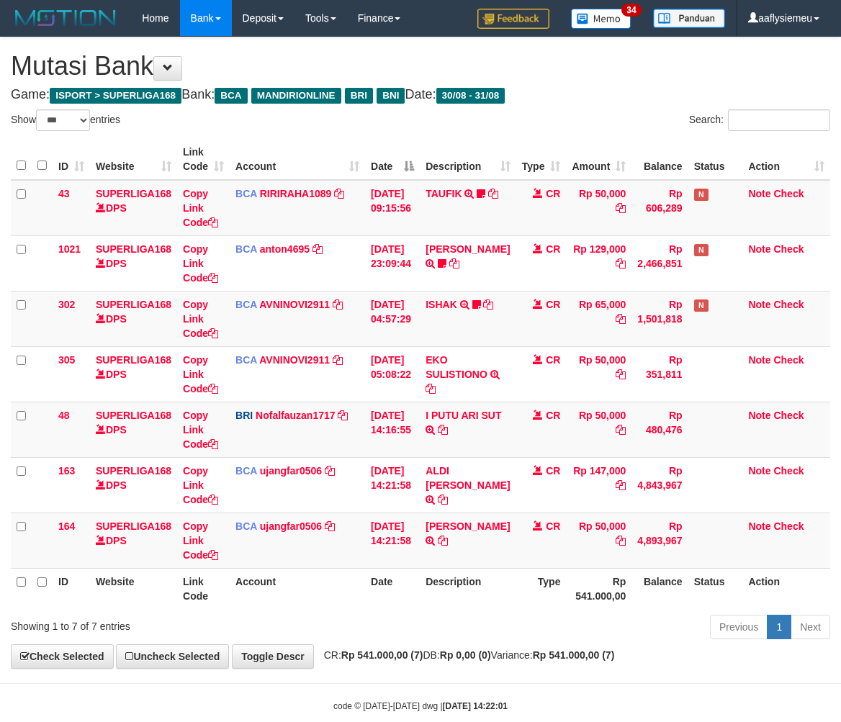
select select "***"
click at [300, 546] on td "BCA ujangfar0506 DPS UJANG FARHAN mutasi_20250831_4882 | 164 mutasi_20250831_48…" at bounding box center [297, 540] width 135 height 55
click at [304, 557] on td "BCA ujangfar0506 DPS UJANG FARHAN mutasi_20250831_4882 | 164 mutasi_20250831_48…" at bounding box center [297, 540] width 135 height 55
click at [462, 532] on link "AHMAD SUTISNA" at bounding box center [468, 527] width 84 height 12
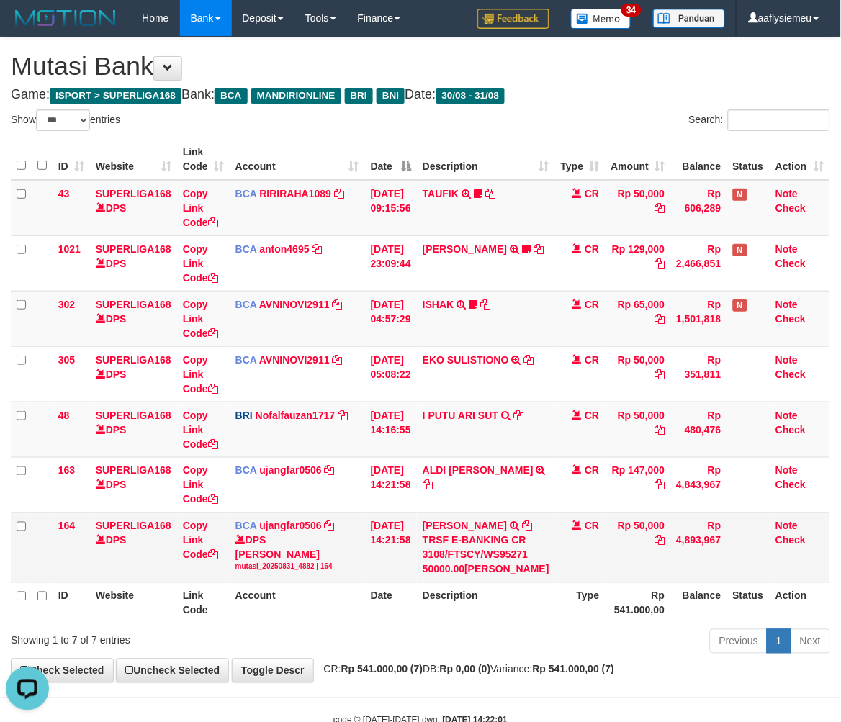
click at [444, 573] on div "TRSF E-BANKING CR 3108/FTSCY/WS95271 50000.00AHMAD SUTISNA" at bounding box center [486, 555] width 127 height 43
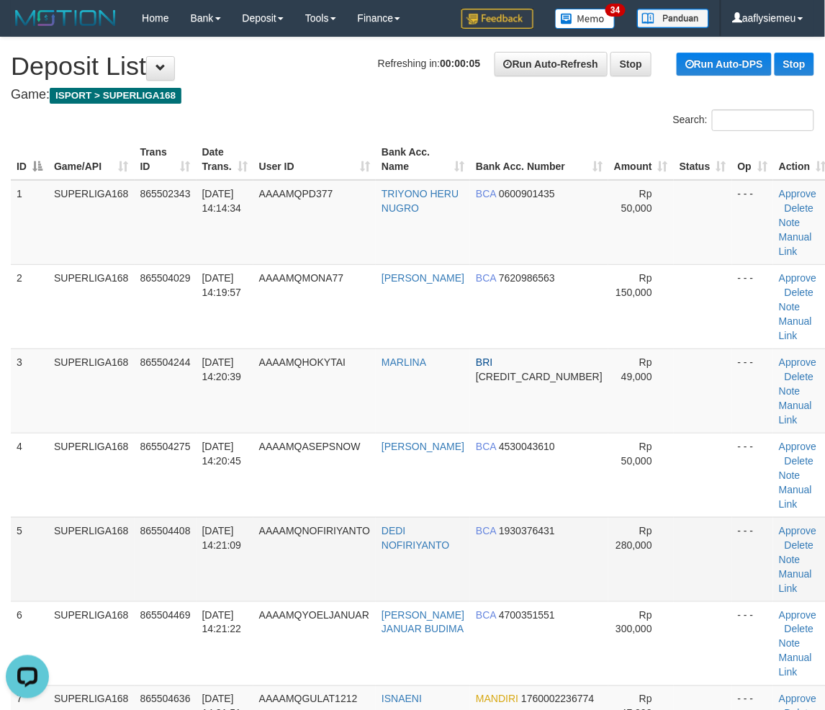
click at [122, 517] on td "SUPERLIGA168" at bounding box center [91, 559] width 86 height 84
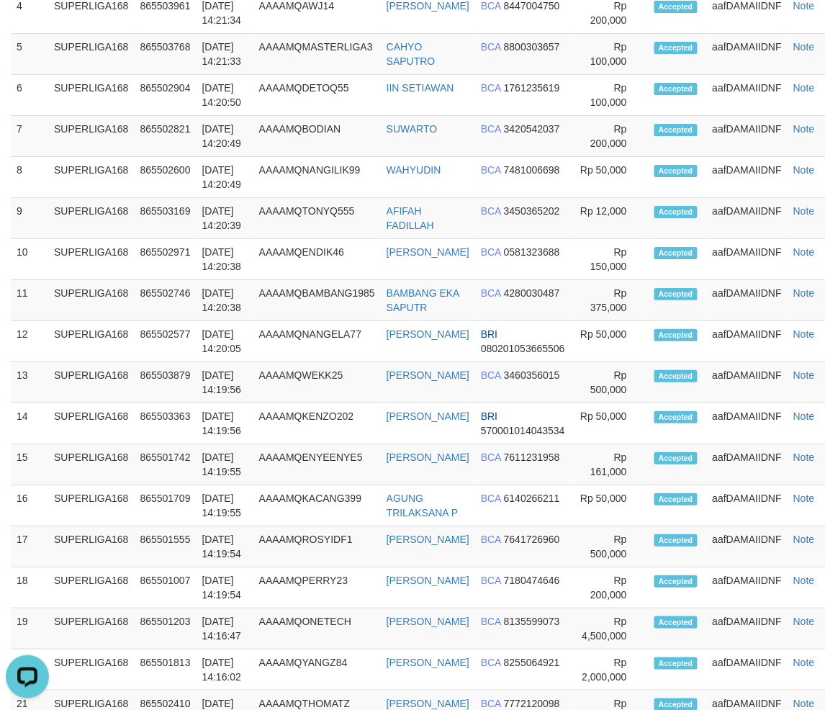
scroll to position [861, 0]
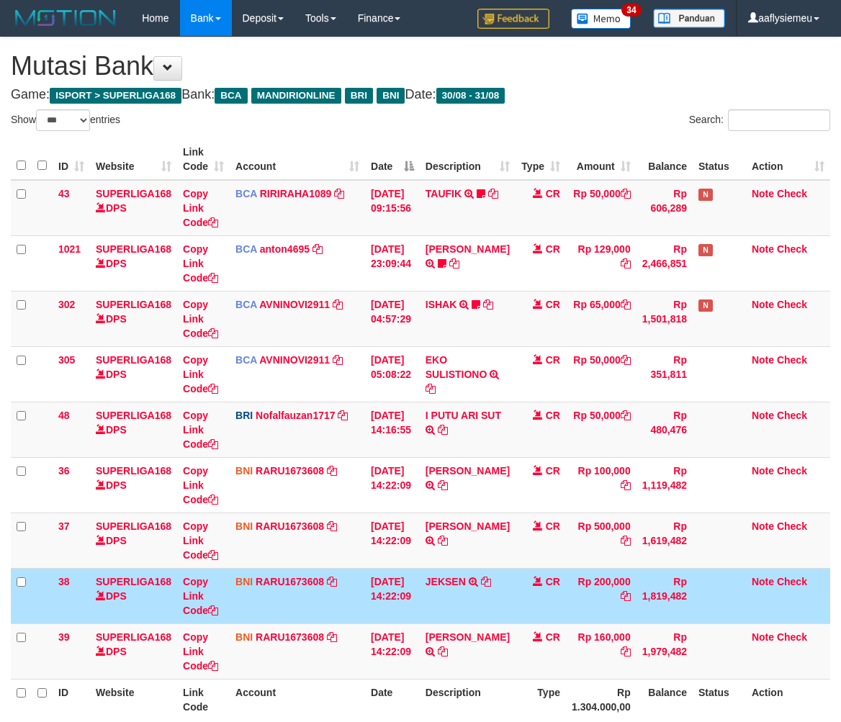
select select "***"
click at [447, 649] on icon at bounding box center [442, 652] width 10 height 10
drag, startPoint x: 472, startPoint y: 621, endPoint x: 853, endPoint y: 536, distance: 389.6
click at [475, 624] on tbody "43 SUPERLIGA168 DPS Copy Link Code BCA RIRIRAHA1089 DPS RIRI RAHAYU mutasi_2025…" at bounding box center [421, 430] width 820 height 500
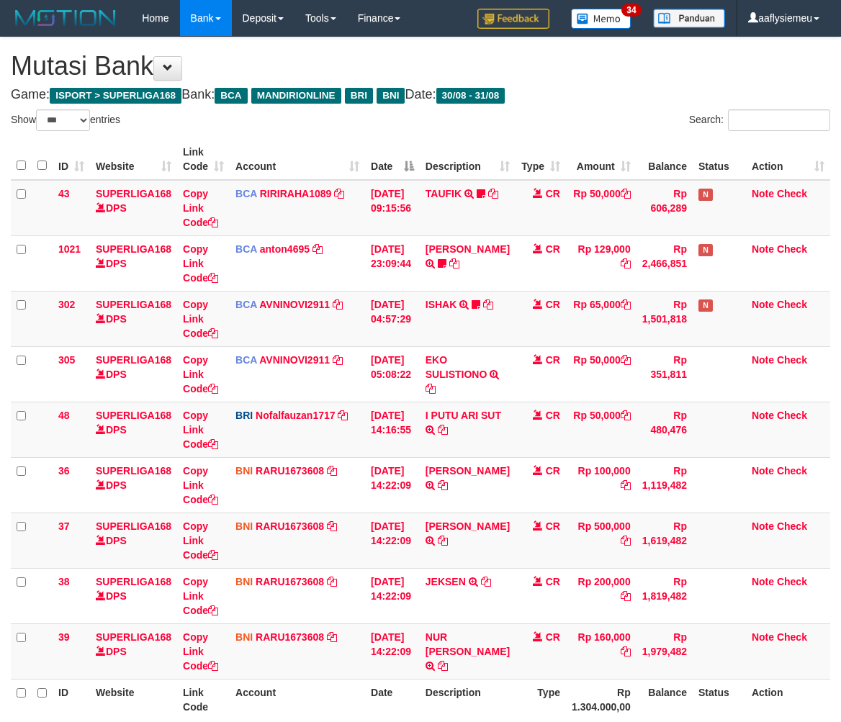
select select "***"
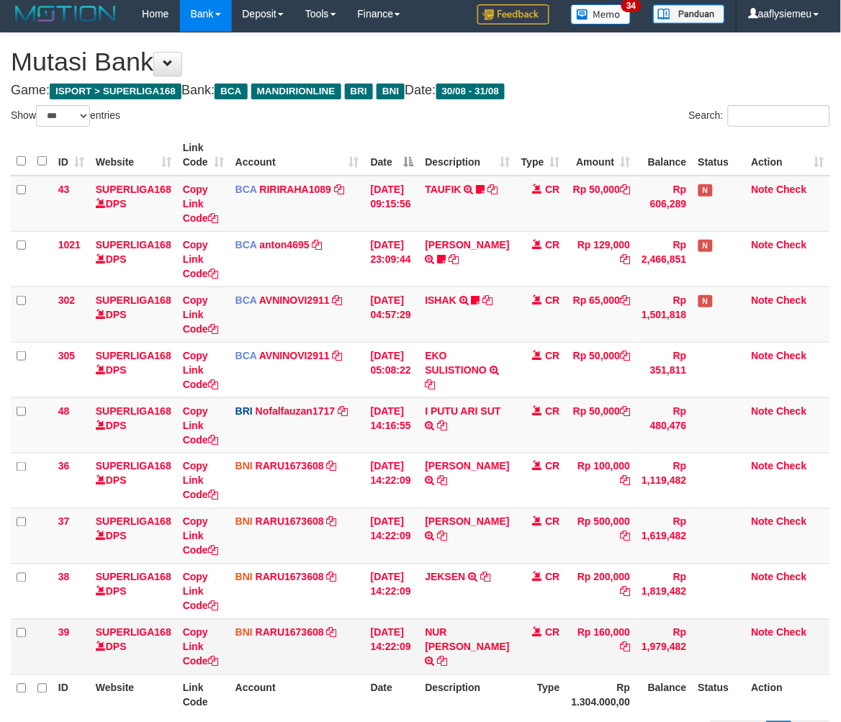
scroll to position [78, 0]
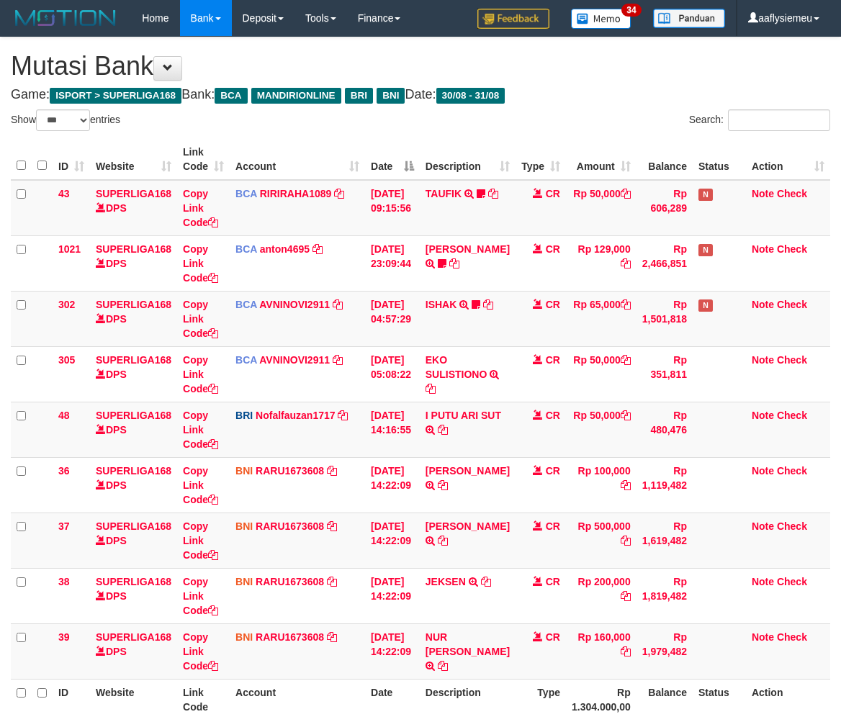
select select "***"
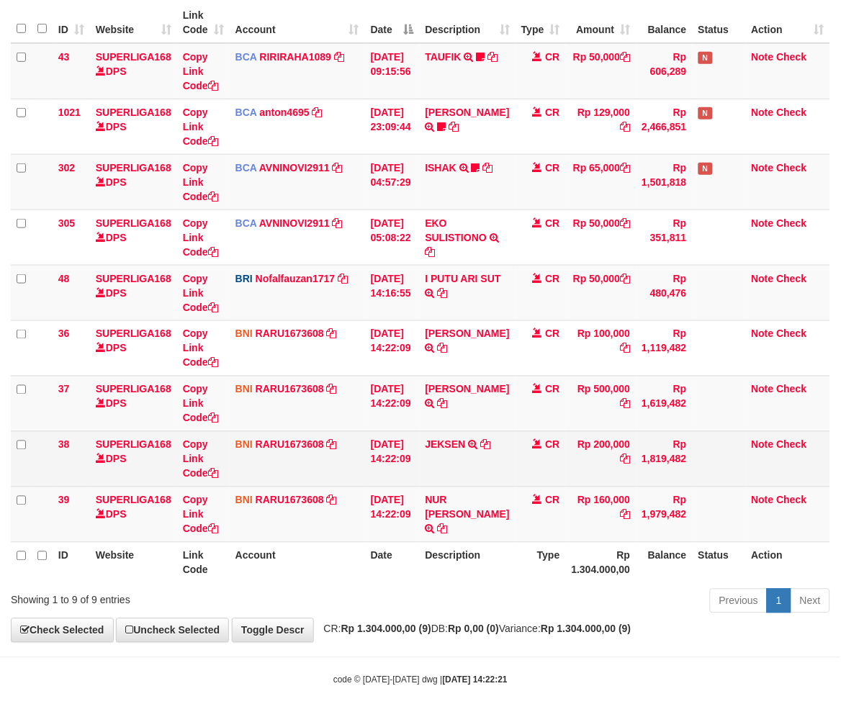
scroll to position [138, 0]
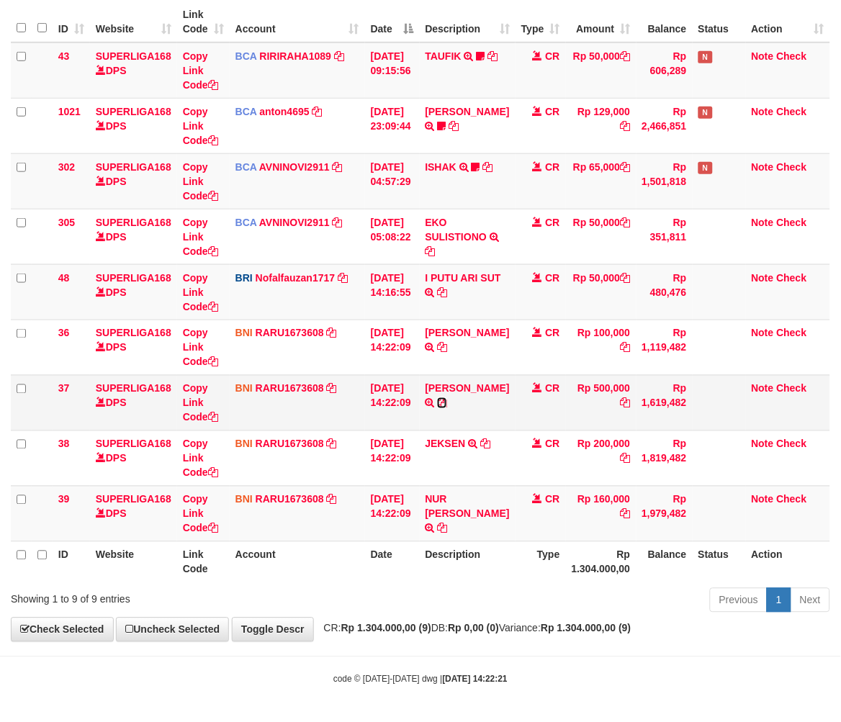
click at [437, 408] on icon at bounding box center [442, 403] width 10 height 10
click at [588, 544] on th "Rp 1.304.000,00" at bounding box center [601, 562] width 71 height 41
drag, startPoint x: 703, startPoint y: 535, endPoint x: 832, endPoint y: 503, distance: 133.6
click at [713, 536] on td at bounding box center [719, 513] width 53 height 55
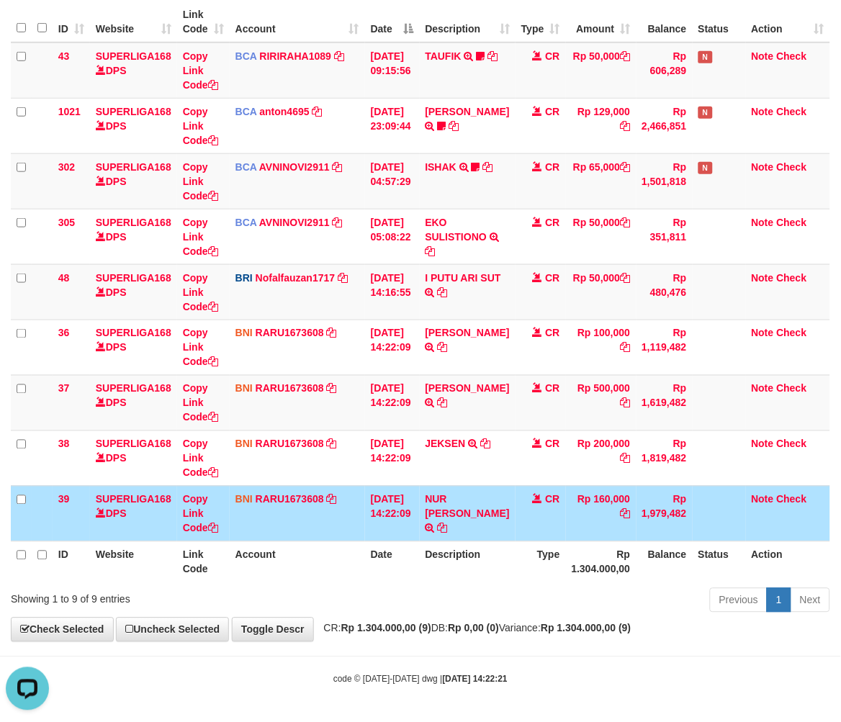
click at [598, 531] on td "Rp 160,000" at bounding box center [601, 513] width 71 height 55
click at [596, 531] on td "Rp 160,000" at bounding box center [601, 513] width 71 height 55
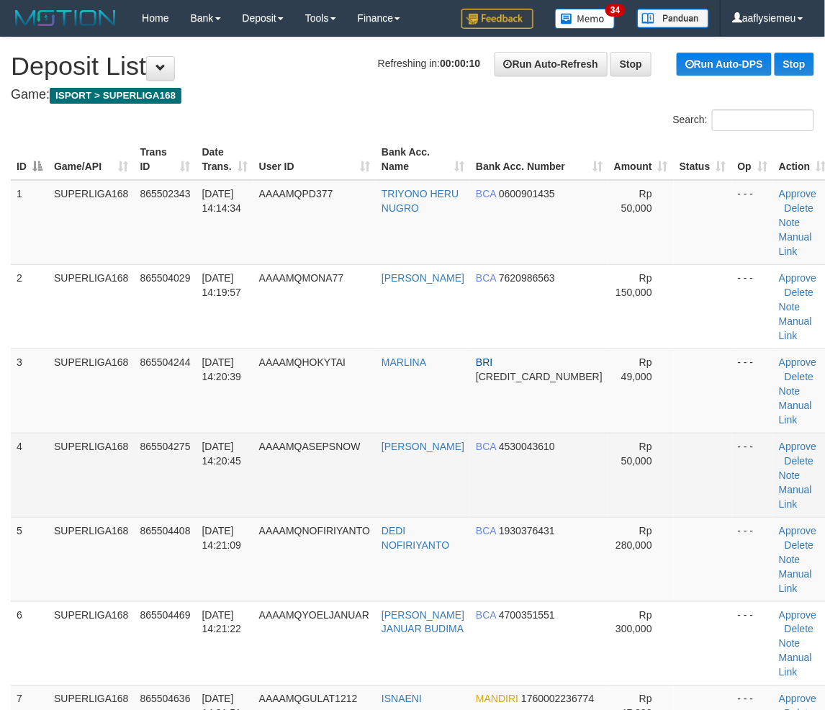
click at [300, 441] on span "AAAAMQASEPSNOW" at bounding box center [310, 447] width 102 height 12
drag, startPoint x: 194, startPoint y: 434, endPoint x: 186, endPoint y: 440, distance: 10.8
click at [192, 437] on td "865504275" at bounding box center [166, 475] width 62 height 84
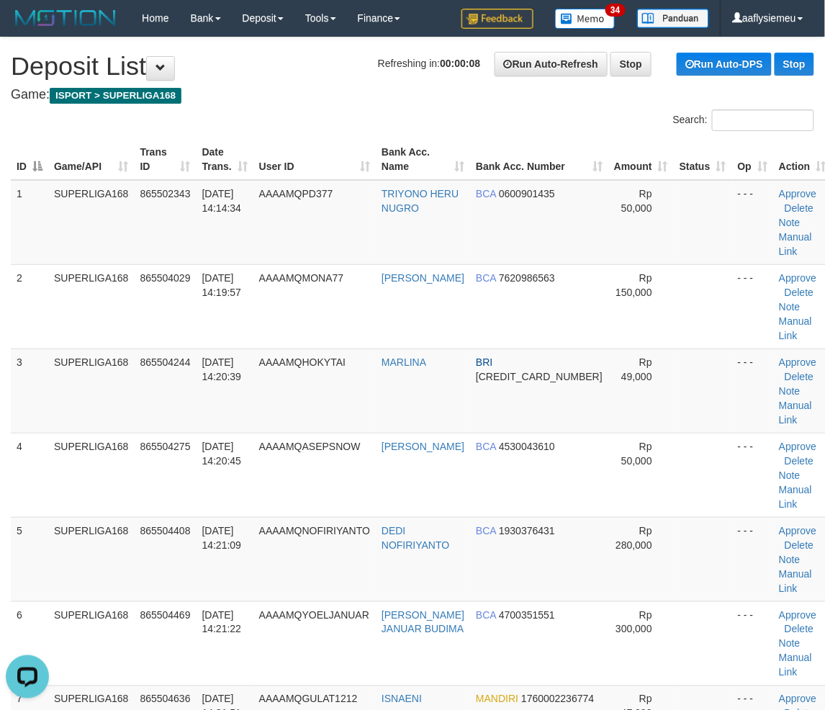
drag, startPoint x: 168, startPoint y: 428, endPoint x: 6, endPoint y: 475, distance: 168.9
click at [168, 433] on td "865504275" at bounding box center [166, 475] width 62 height 84
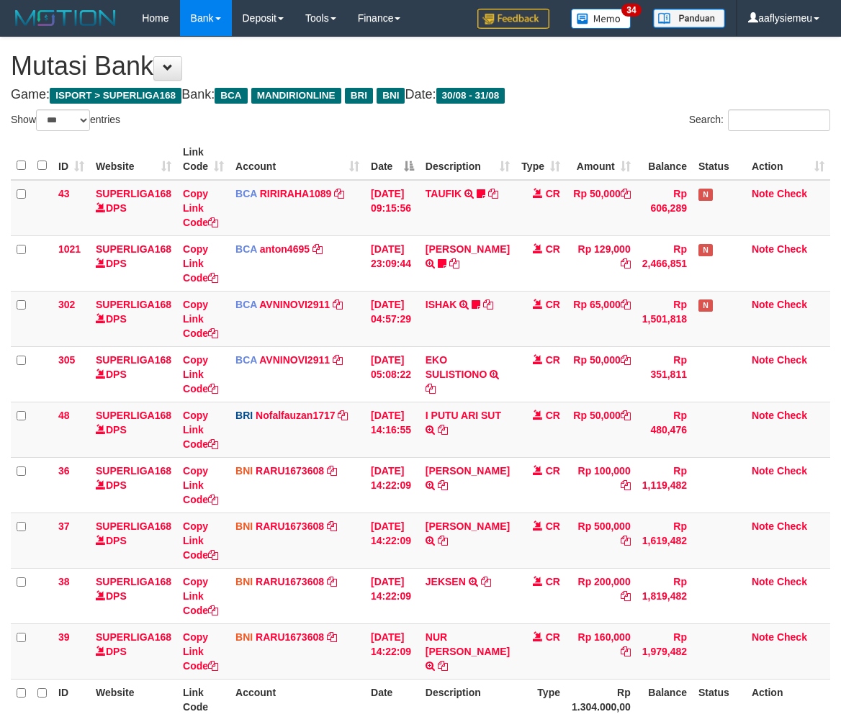
select select "***"
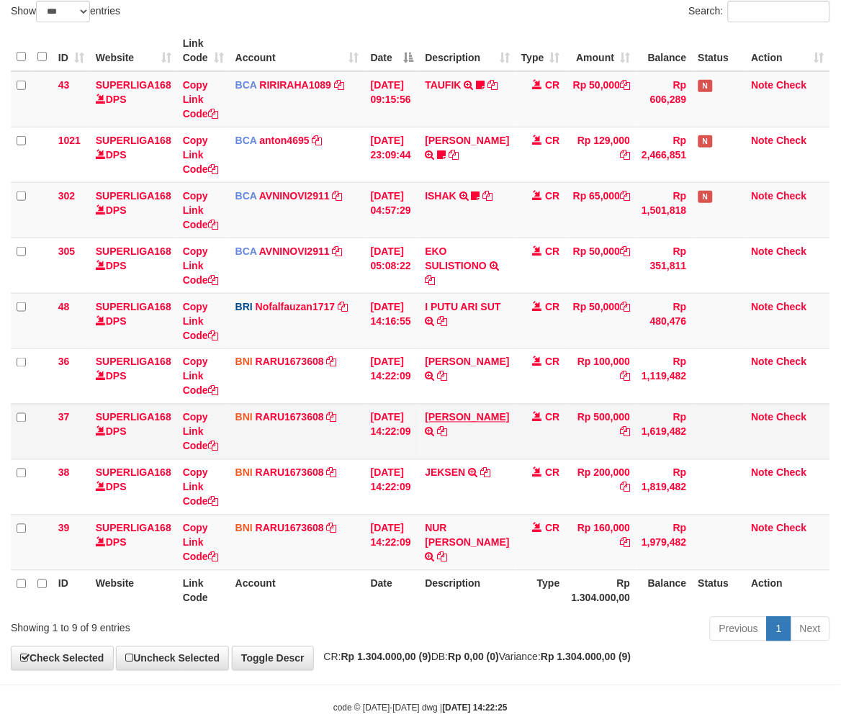
scroll to position [138, 0]
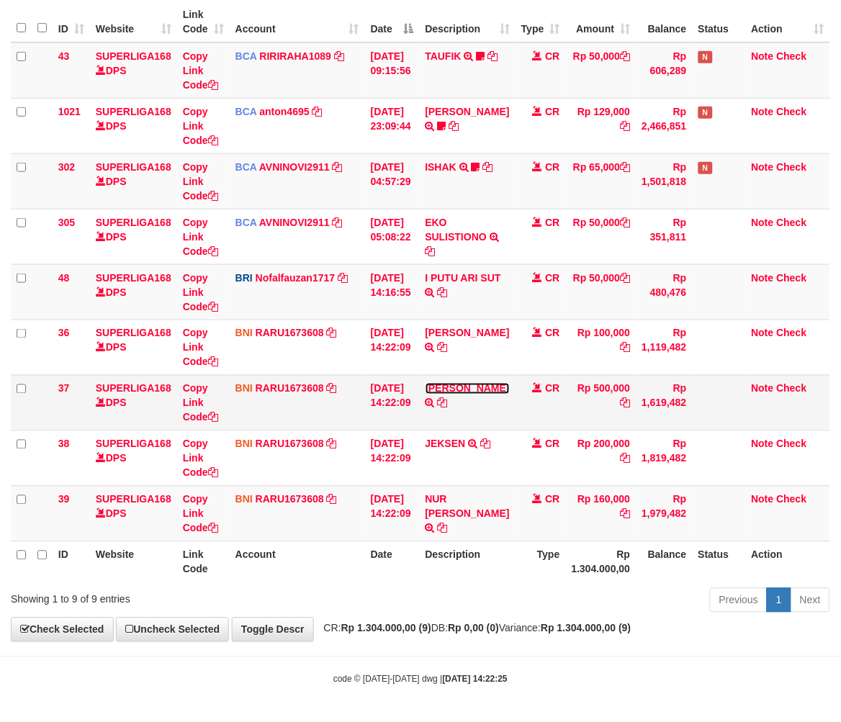
click at [449, 387] on link "RUDI KUSWANDI" at bounding box center [468, 389] width 84 height 12
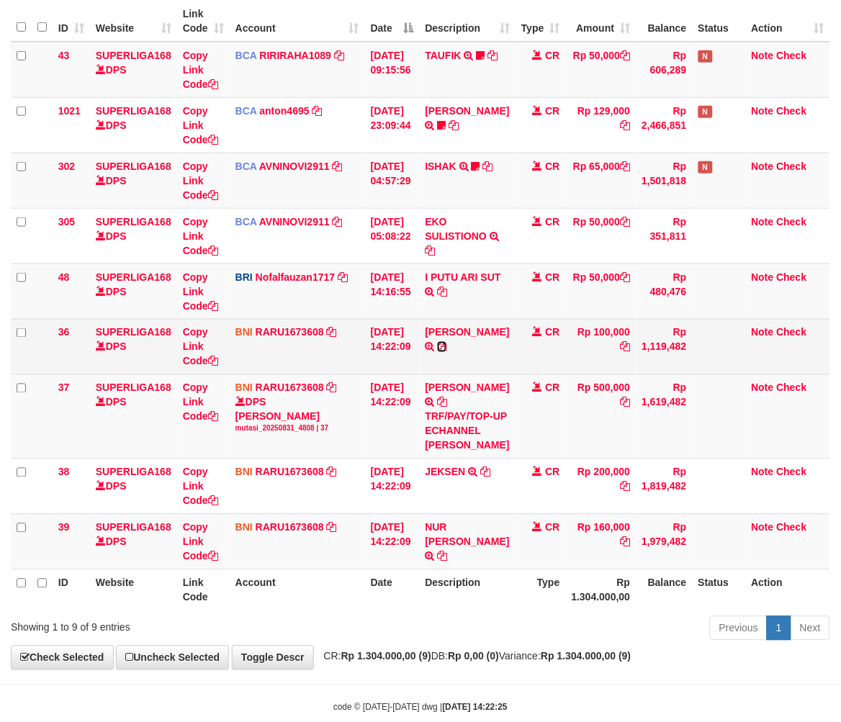
click at [447, 352] on icon at bounding box center [442, 347] width 10 height 10
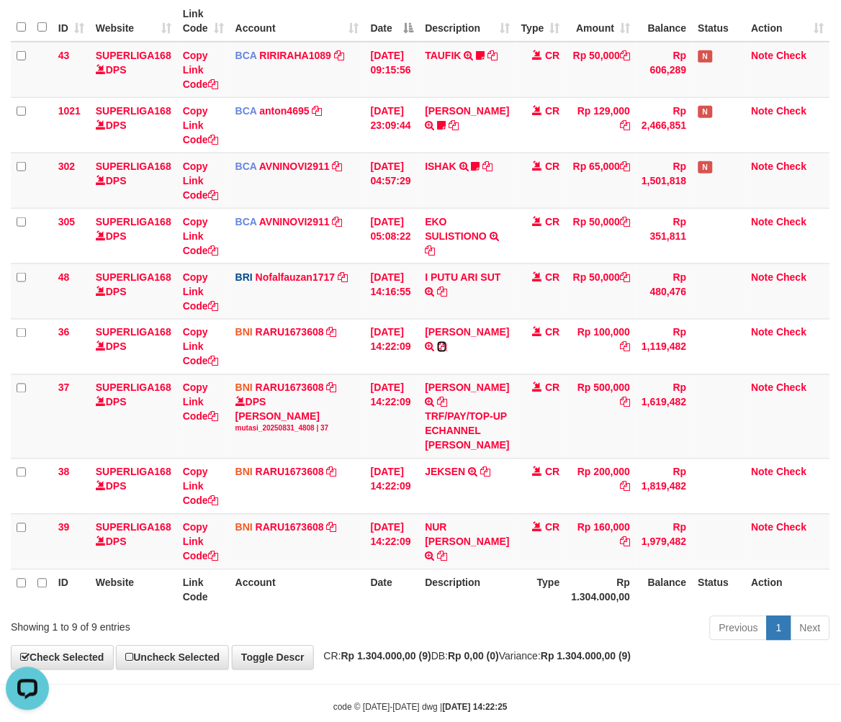
drag, startPoint x: 448, startPoint y: 355, endPoint x: 848, endPoint y: 387, distance: 401.7
click at [447, 352] on icon at bounding box center [442, 347] width 10 height 10
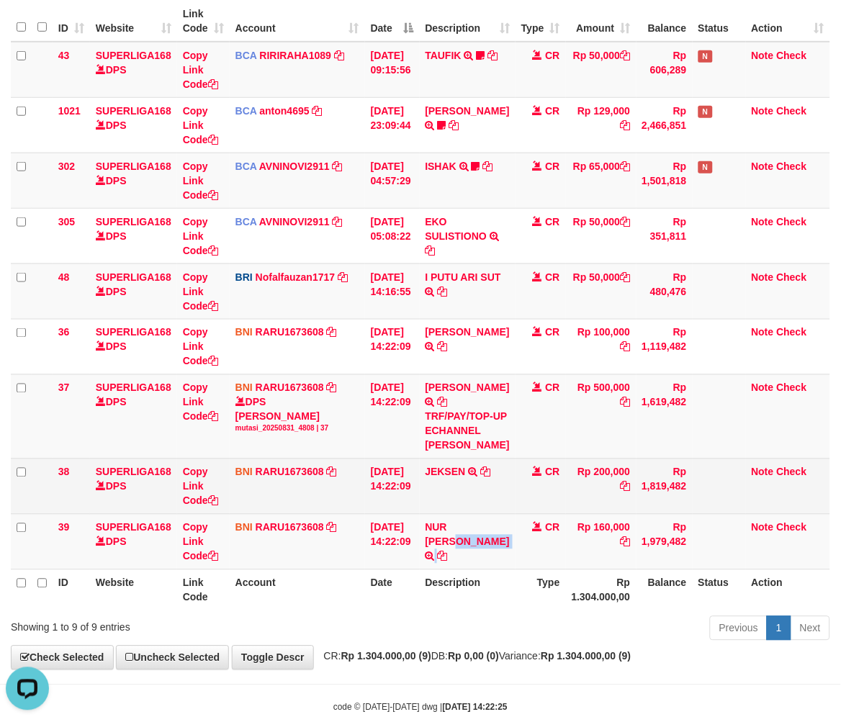
drag, startPoint x: 495, startPoint y: 575, endPoint x: 664, endPoint y: 523, distance: 176.3
click at [494, 570] on td "NUR KUMALA DEWI TRANSFER DARI IBU NUR KUMALA DEWI" at bounding box center [468, 541] width 96 height 55
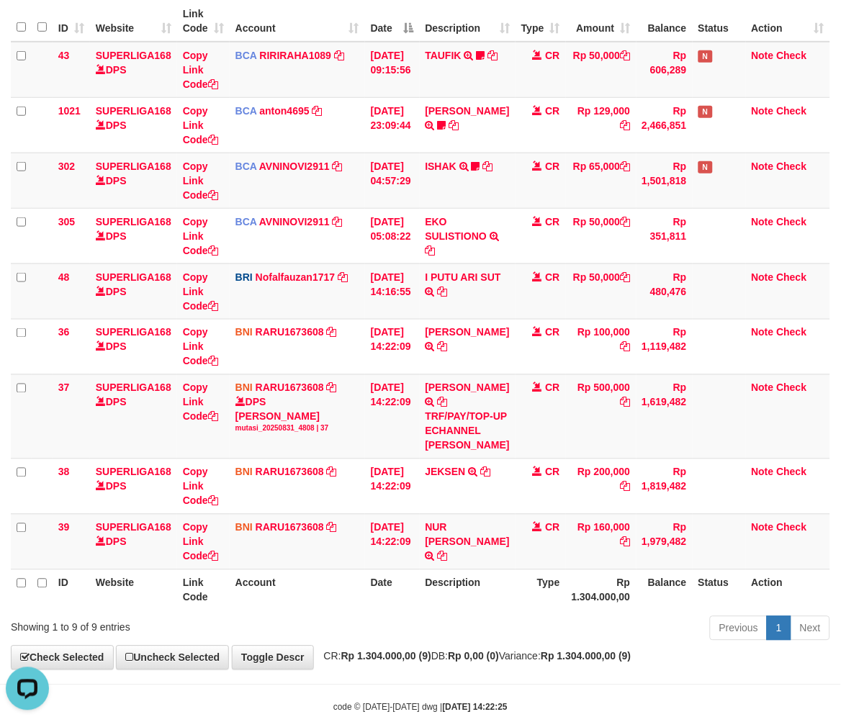
drag, startPoint x: 580, startPoint y: 503, endPoint x: 853, endPoint y: 451, distance: 277.1
click at [587, 502] on td "Rp 200,000" at bounding box center [601, 486] width 71 height 55
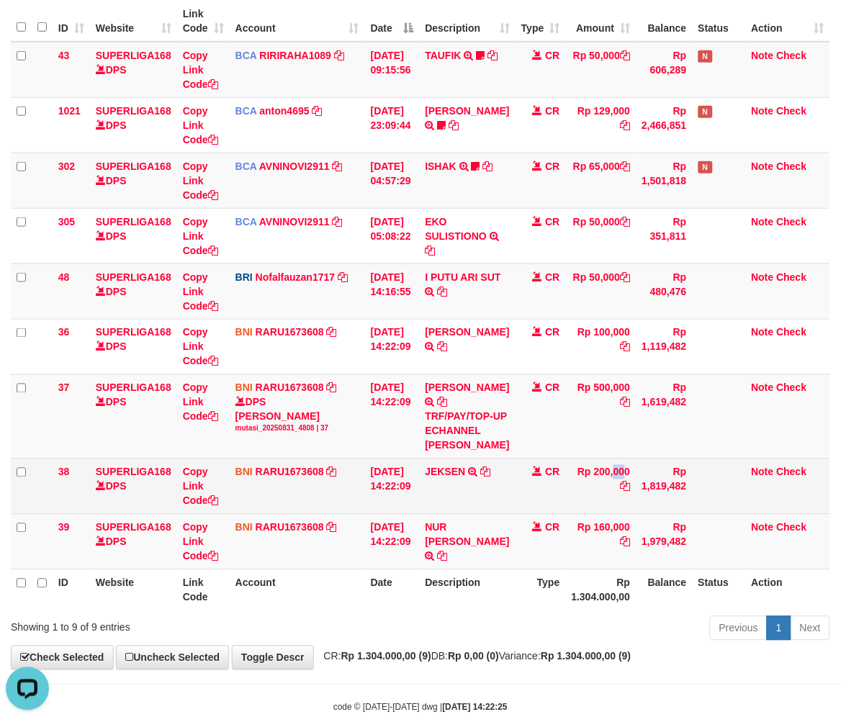
click at [566, 514] on td "Rp 200,000" at bounding box center [601, 486] width 71 height 55
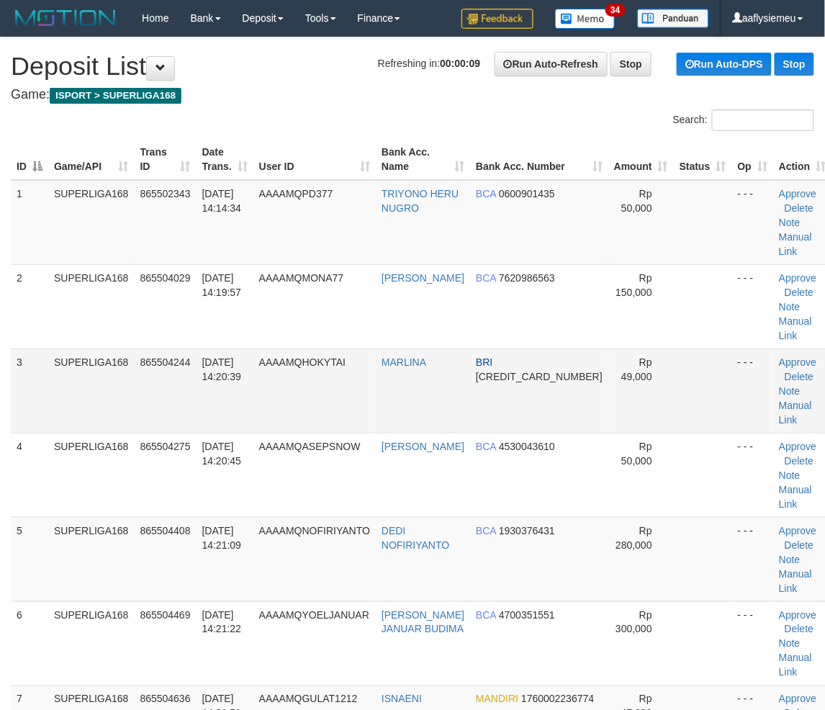
click at [109, 369] on td "SUPERLIGA168" at bounding box center [91, 391] width 86 height 84
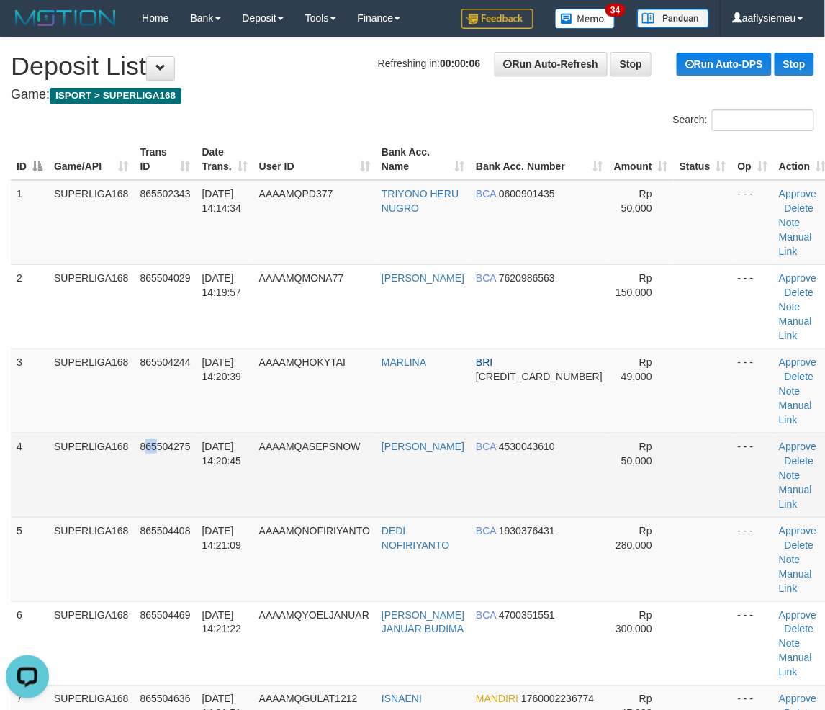
drag, startPoint x: 153, startPoint y: 405, endPoint x: 6, endPoint y: 454, distance: 155.5
click at [149, 433] on td "865504275" at bounding box center [166, 475] width 62 height 84
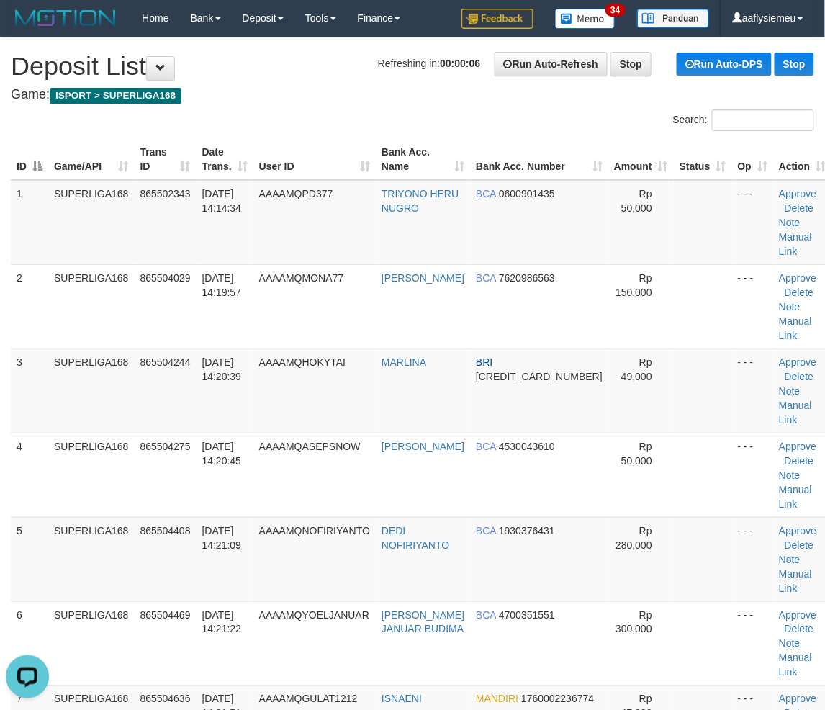
drag, startPoint x: 90, startPoint y: 421, endPoint x: 1, endPoint y: 452, distance: 93.6
click at [85, 433] on td "SUPERLIGA168" at bounding box center [91, 475] width 86 height 84
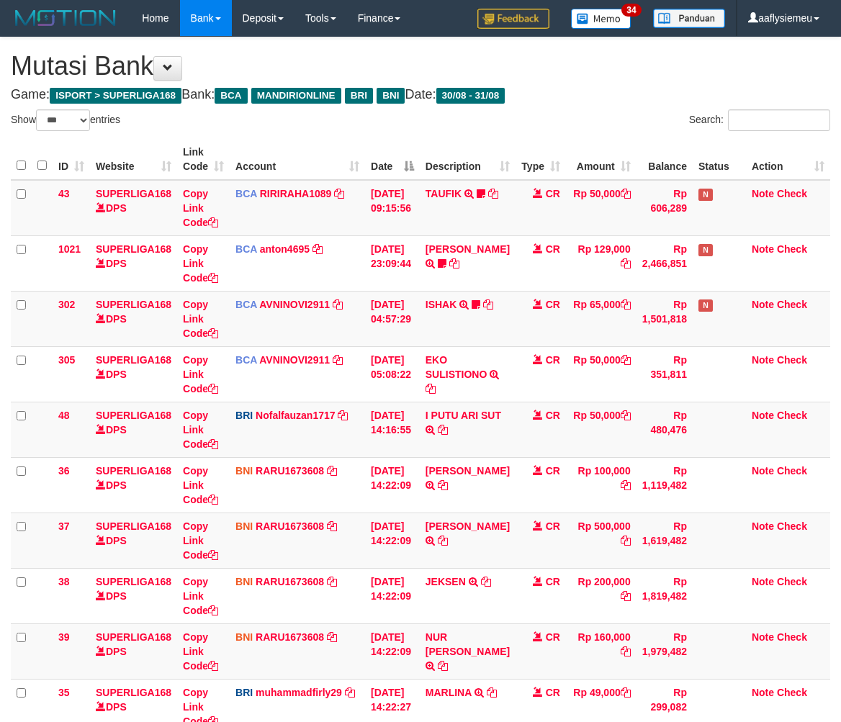
select select "***"
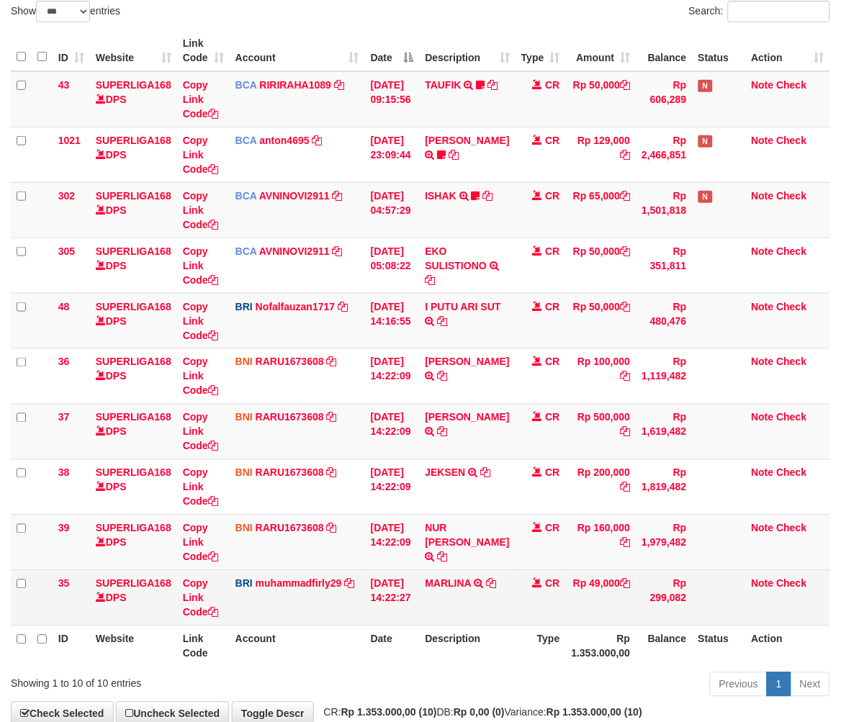
scroll to position [138, 0]
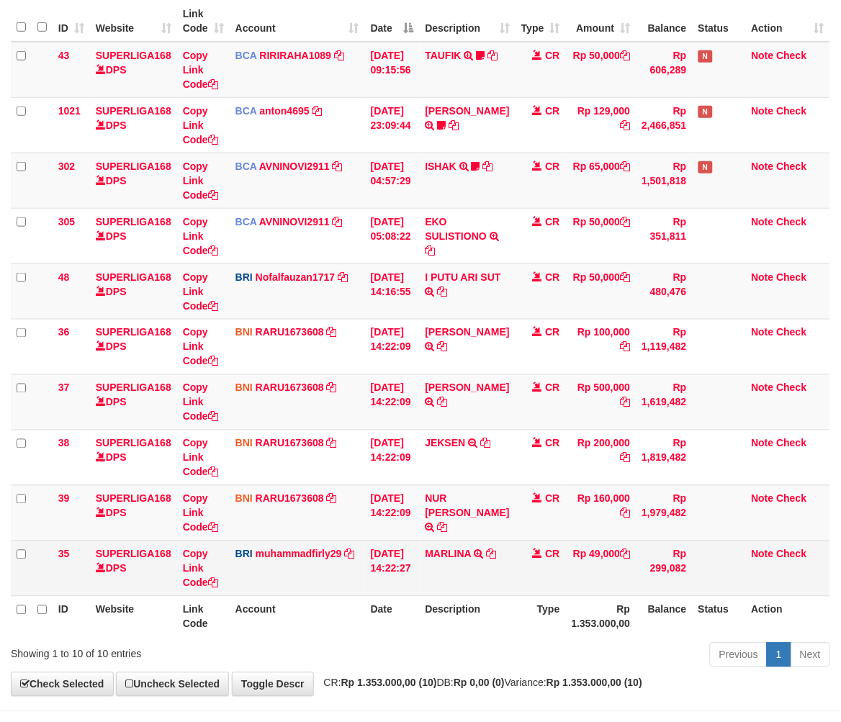
click at [504, 549] on td "MARLINA TRANSFER NBMB MARLINA TO MUHAMMAD FIRLY" at bounding box center [468, 568] width 96 height 55
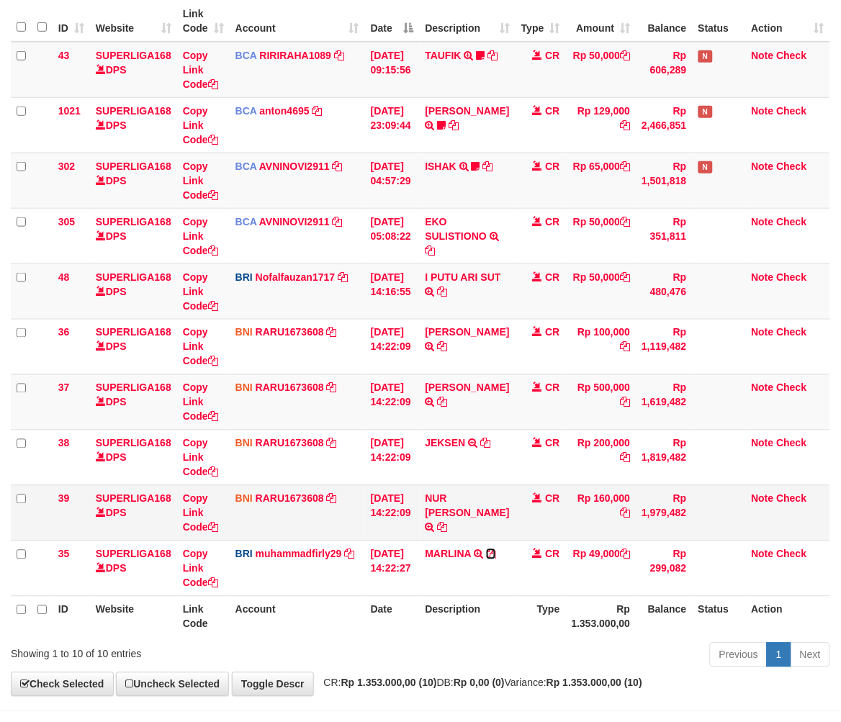
drag, startPoint x: 498, startPoint y: 550, endPoint x: 614, endPoint y: 534, distance: 116.3
click at [496, 550] on icon at bounding box center [491, 554] width 10 height 10
click at [624, 563] on td "Rp 49,000" at bounding box center [601, 568] width 71 height 55
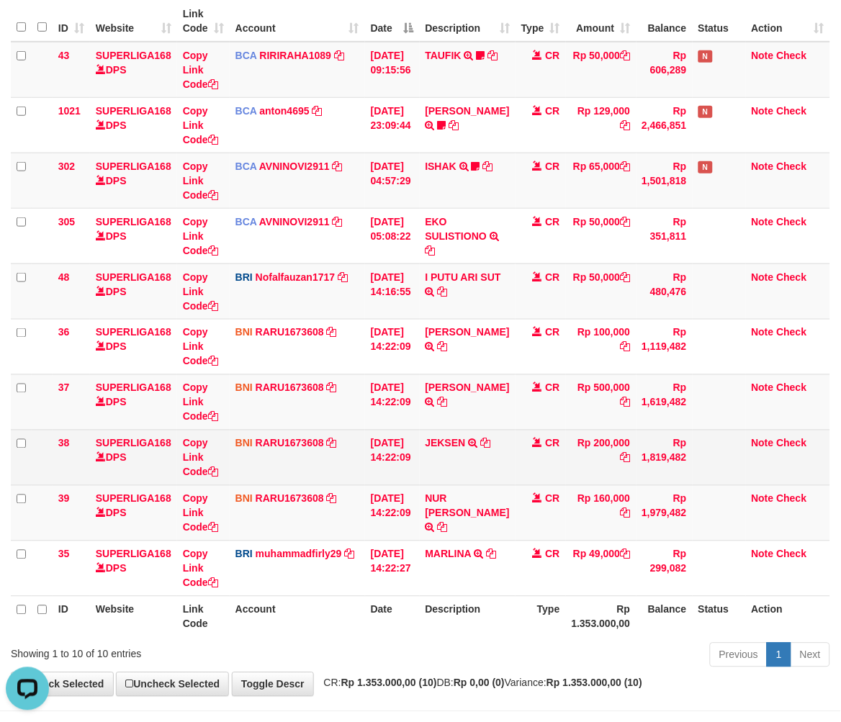
click at [601, 478] on td "Rp 200,000" at bounding box center [601, 457] width 71 height 55
click at [757, 482] on td "Note Check" at bounding box center [788, 457] width 84 height 55
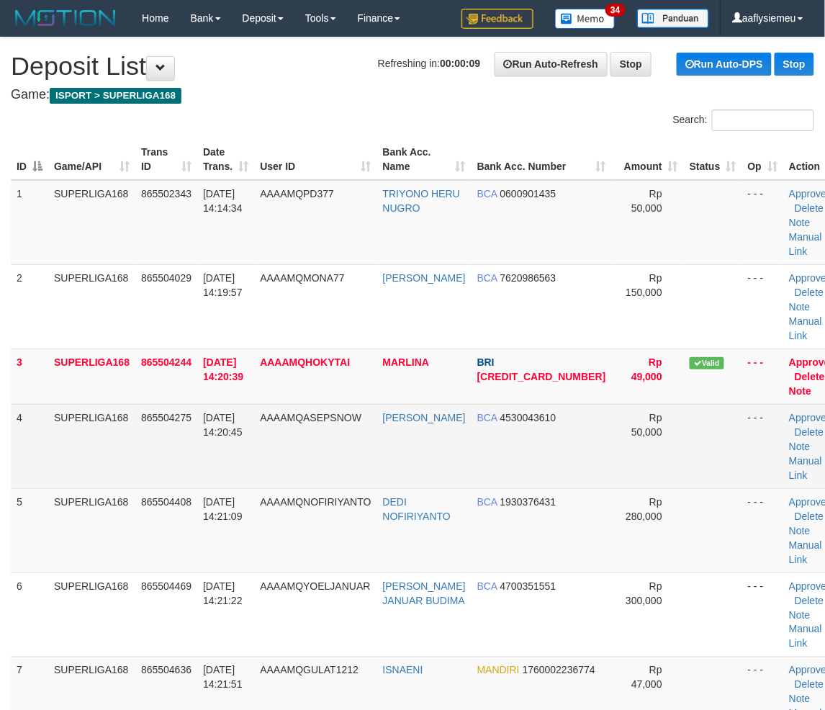
click at [161, 440] on td "865504275" at bounding box center [166, 446] width 62 height 84
click at [126, 436] on td "SUPERLIGA168" at bounding box center [91, 446] width 87 height 84
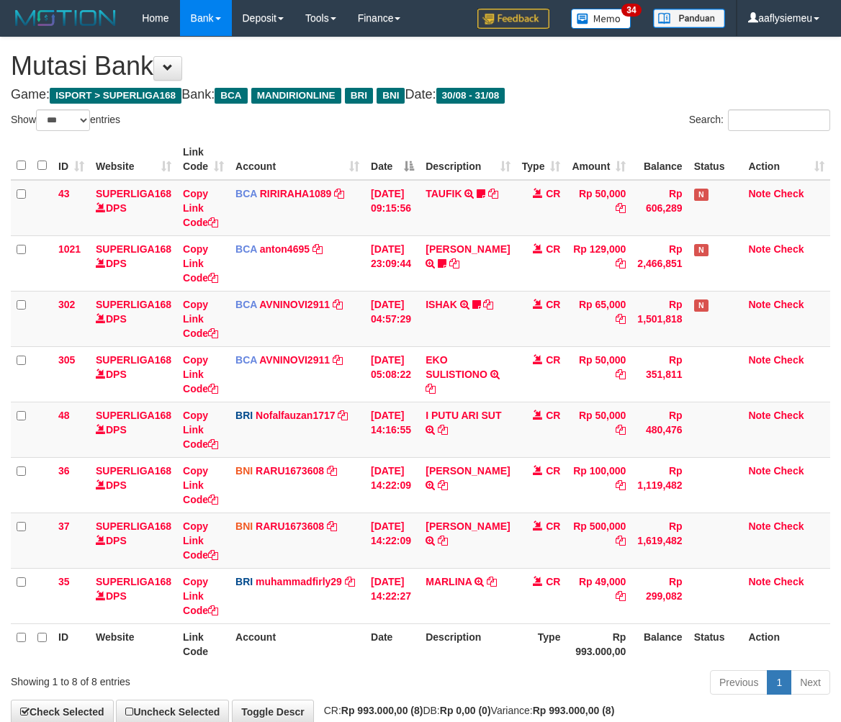
select select "***"
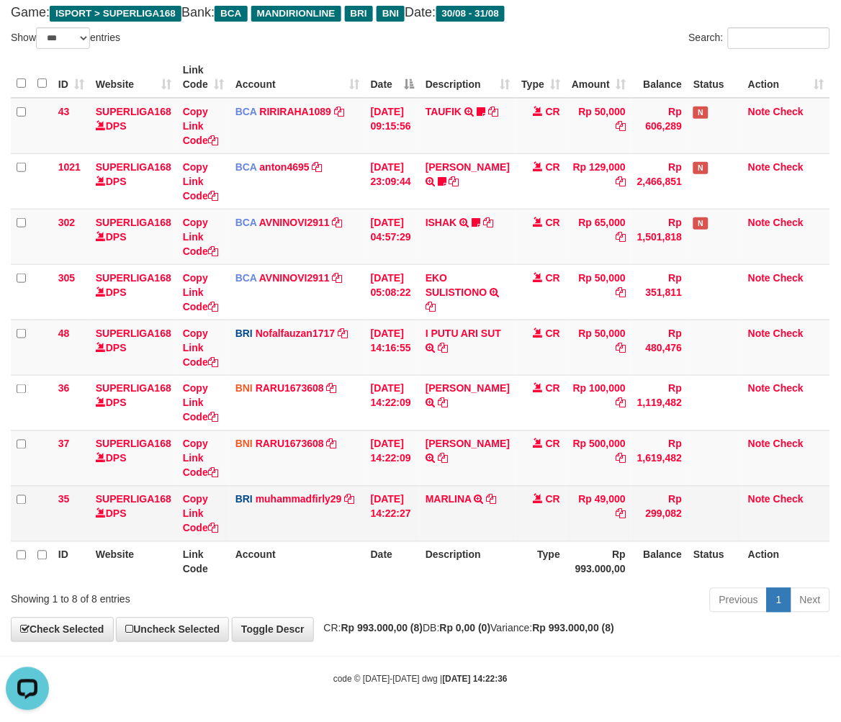
click at [580, 499] on td "Rp 49,000" at bounding box center [599, 513] width 66 height 55
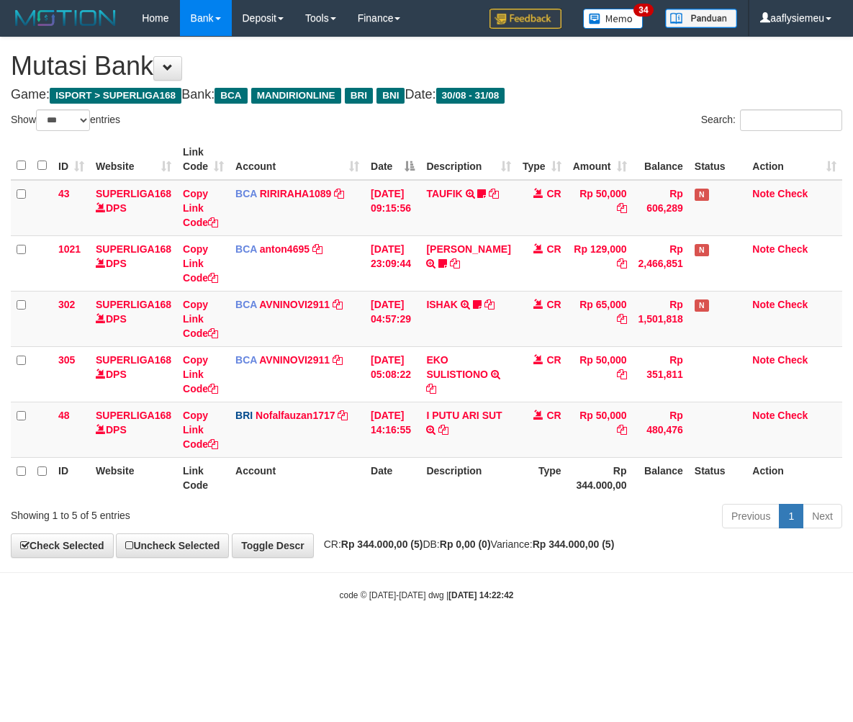
select select "***"
click at [413, 510] on div "Previous 1 Next" at bounding box center [605, 518] width 476 height 31
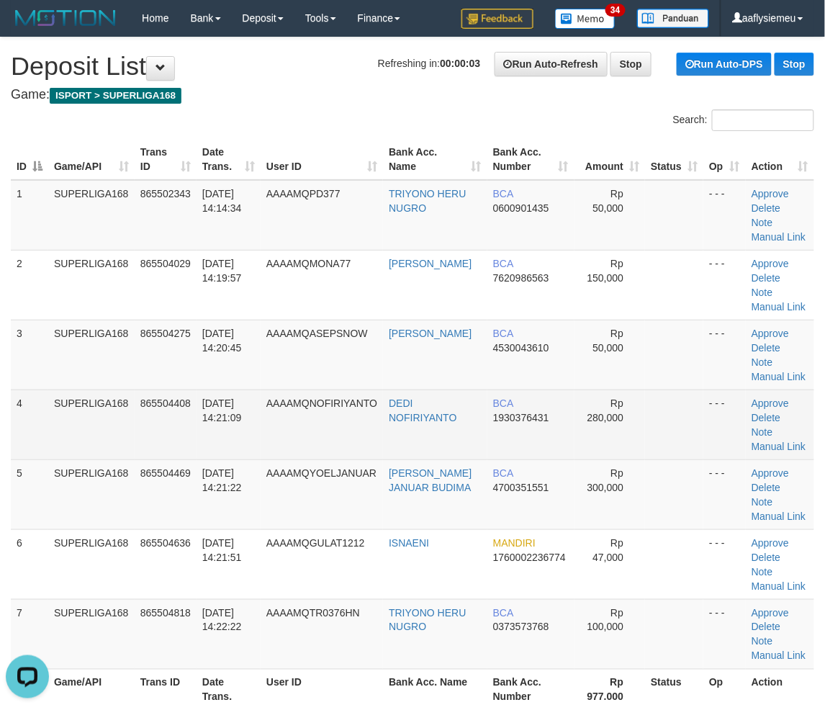
drag, startPoint x: 187, startPoint y: 445, endPoint x: 4, endPoint y: 486, distance: 188.2
click at [186, 449] on td "865504408" at bounding box center [166, 425] width 62 height 70
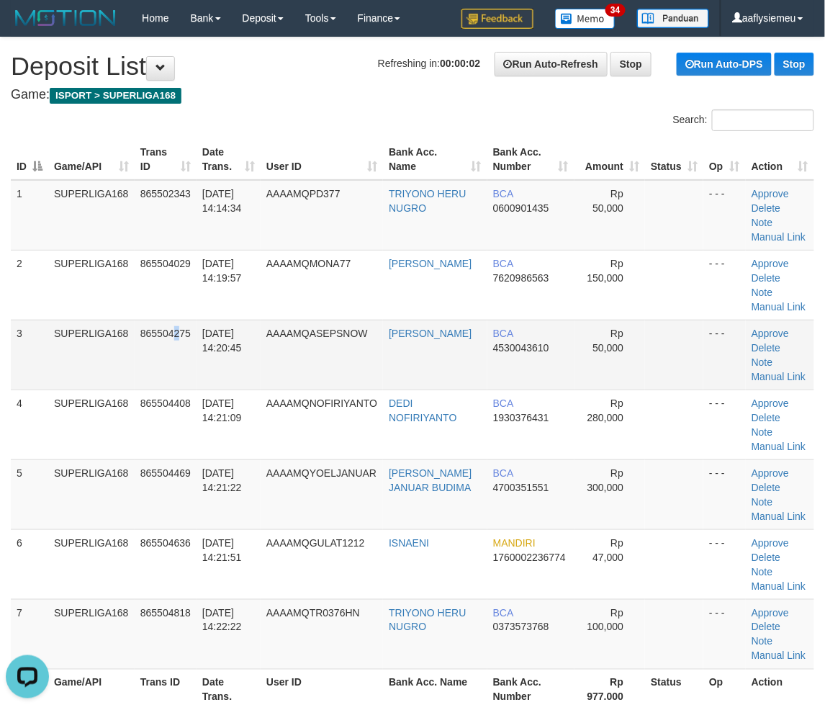
drag, startPoint x: 181, startPoint y: 351, endPoint x: 178, endPoint y: 358, distance: 7.8
click at [180, 356] on td "865504275" at bounding box center [166, 355] width 62 height 70
click at [189, 376] on td "865504275" at bounding box center [166, 355] width 62 height 70
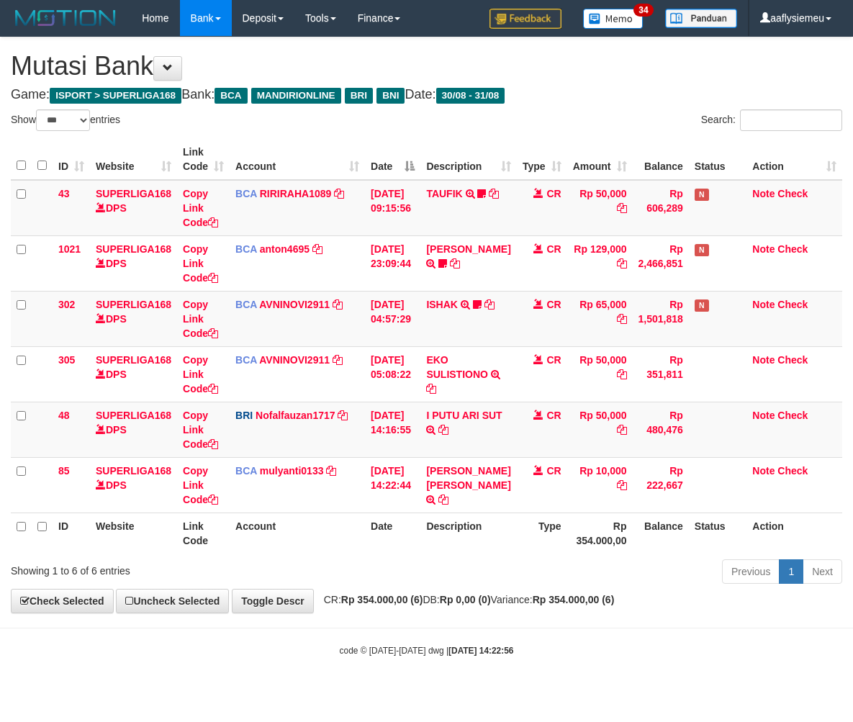
select select "***"
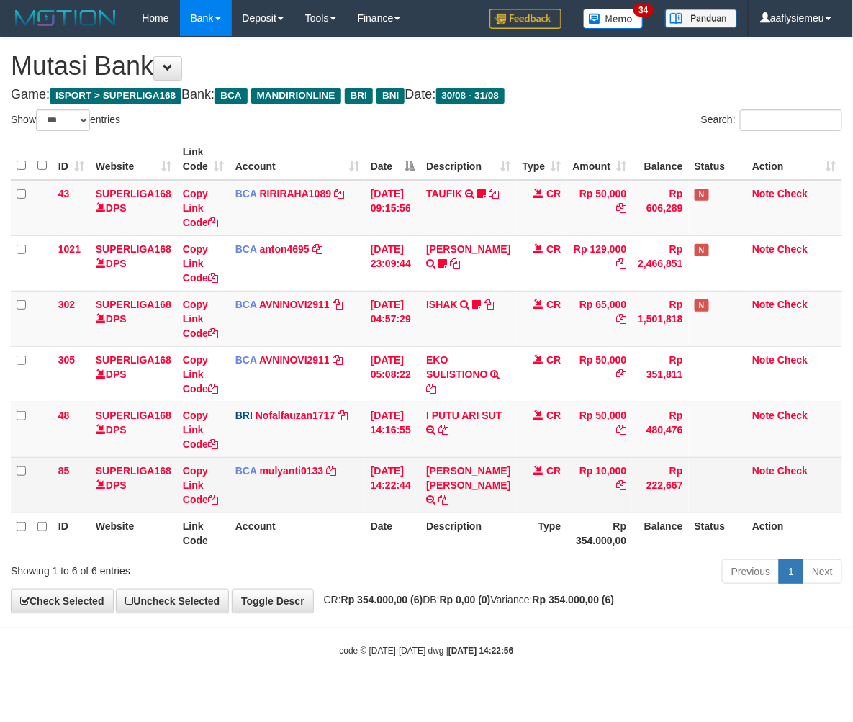
click at [545, 493] on td "CR" at bounding box center [542, 484] width 50 height 55
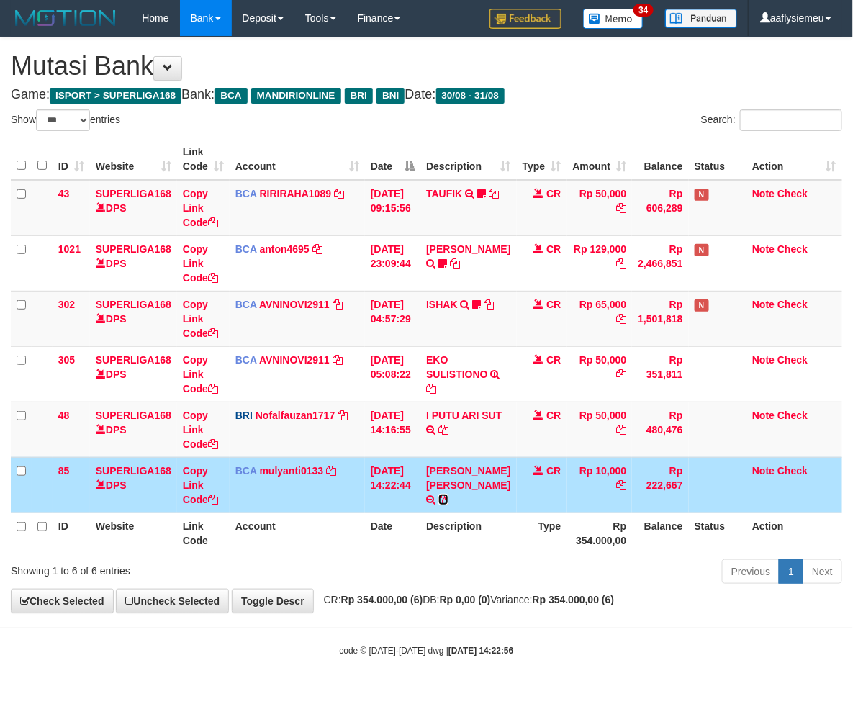
click at [449, 498] on icon at bounding box center [444, 500] width 10 height 10
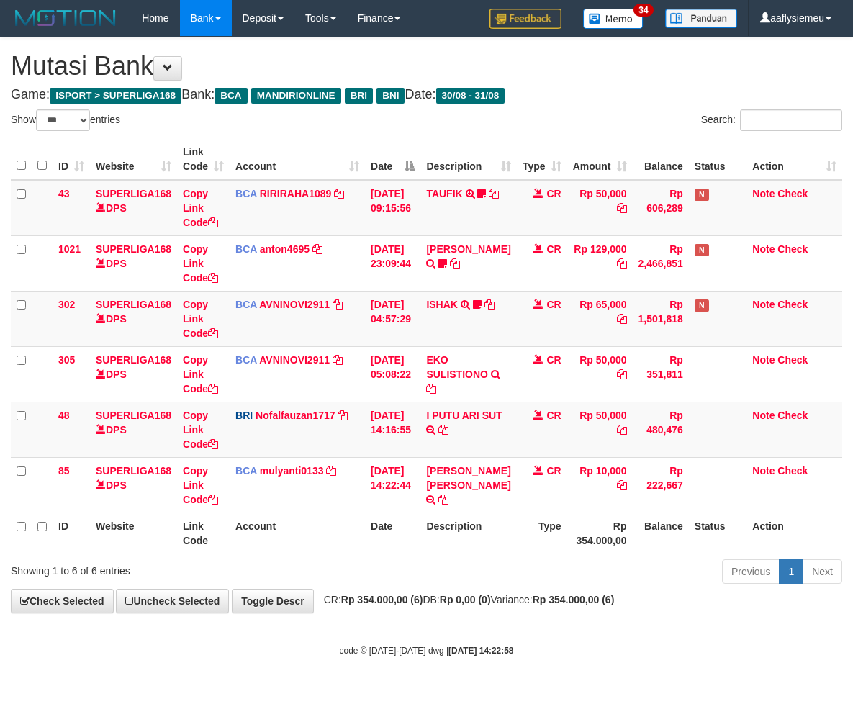
select select "***"
click at [282, 620] on body "Toggle navigation Home Bank Account List Load By Website Group [ISPORT] SUPERLI…" at bounding box center [426, 346] width 853 height 693
click at [279, 620] on body "Toggle navigation Home Bank Account List Load By Website Group [ISPORT] SUPERLI…" at bounding box center [426, 346] width 853 height 693
click at [279, 618] on body "Toggle navigation Home Bank Account List Load By Website Group [ISPORT] SUPERLI…" at bounding box center [426, 346] width 853 height 693
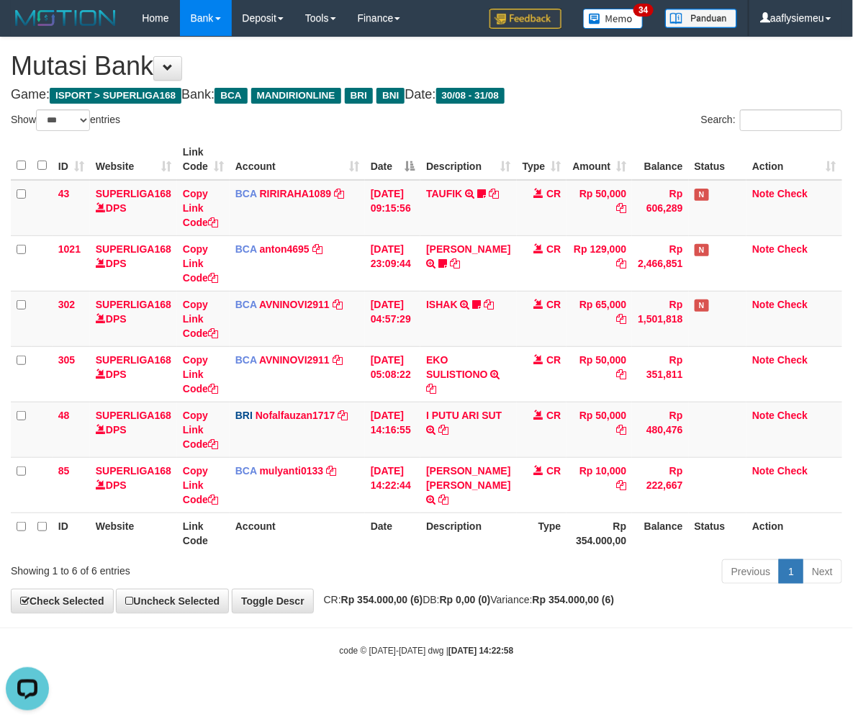
click at [279, 617] on body "Toggle navigation Home Bank Account List Load By Website Group [ISPORT] SUPERLI…" at bounding box center [426, 346] width 853 height 693
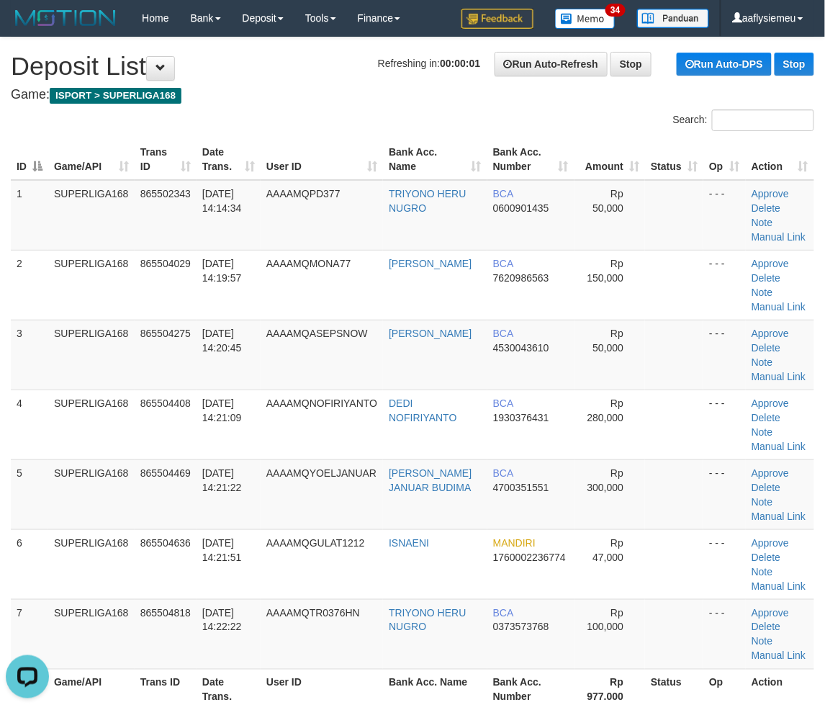
drag, startPoint x: 29, startPoint y: 472, endPoint x: 0, endPoint y: 485, distance: 31.6
click at [12, 484] on td "5" at bounding box center [29, 494] width 37 height 70
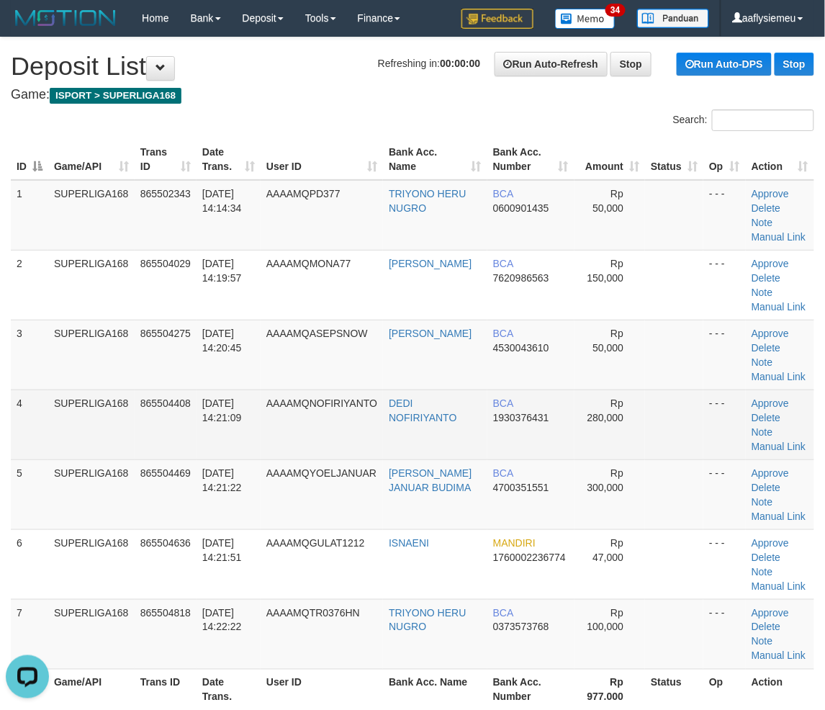
drag, startPoint x: 173, startPoint y: 439, endPoint x: 156, endPoint y: 444, distance: 18.0
click at [171, 440] on td "865504408" at bounding box center [166, 425] width 62 height 70
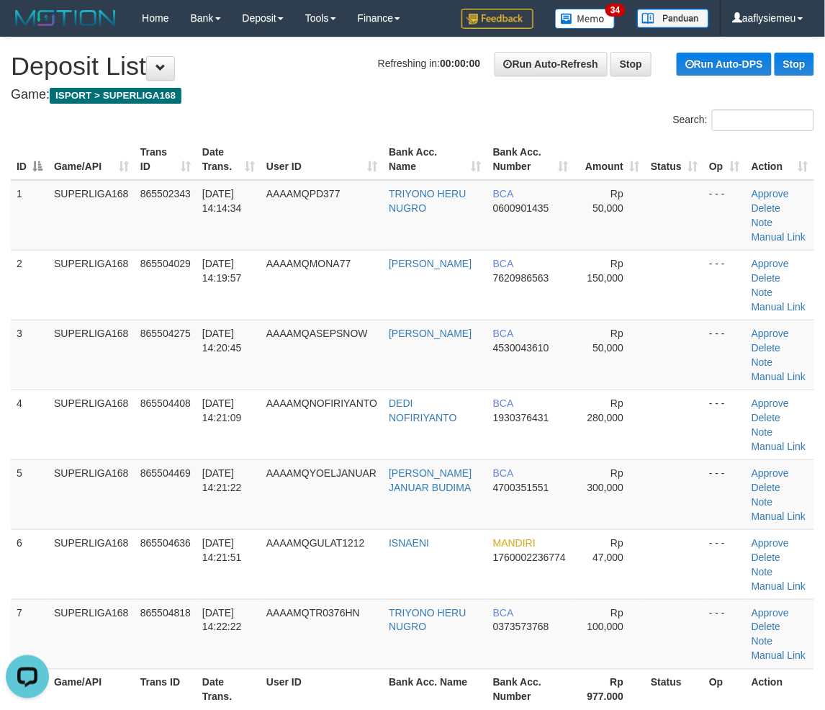
drag, startPoint x: 173, startPoint y: 429, endPoint x: 3, endPoint y: 470, distance: 174.7
click at [163, 434] on td "865504408" at bounding box center [166, 425] width 62 height 70
drag, startPoint x: 111, startPoint y: 470, endPoint x: 90, endPoint y: 480, distance: 23.2
click at [96, 479] on td "SUPERLIGA168" at bounding box center [91, 494] width 86 height 70
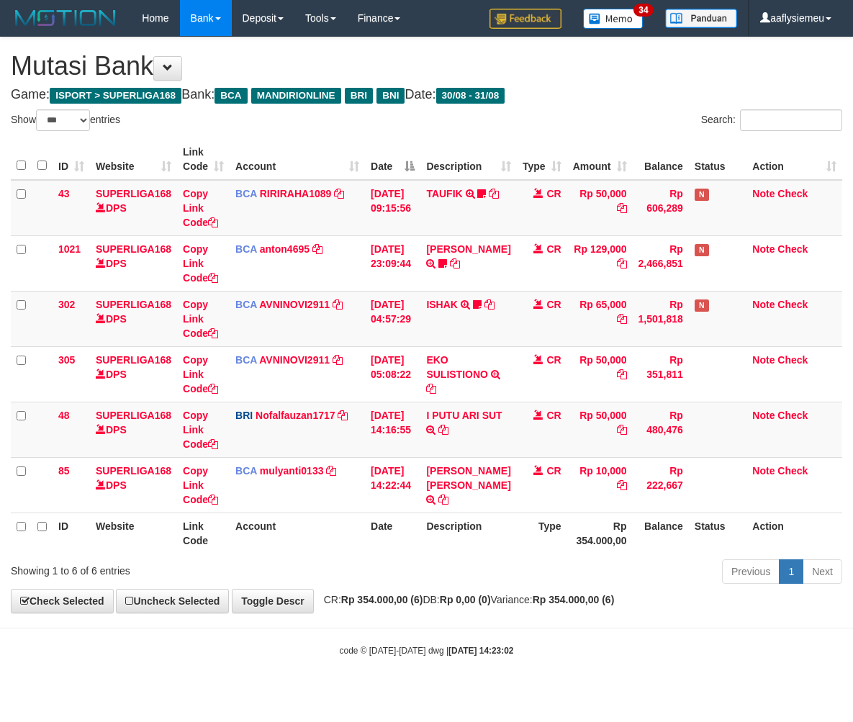
select select "***"
click at [279, 617] on body "Toggle navigation Home Bank Account List Load By Website Group [ISPORT] SUPERLI…" at bounding box center [426, 346] width 853 height 693
drag, startPoint x: 0, startPoint y: 0, endPoint x: 279, endPoint y: 618, distance: 677.8
click at [279, 618] on body "Toggle navigation Home Bank Account List Load By Website Group [ISPORT] SUPERLI…" at bounding box center [426, 346] width 853 height 693
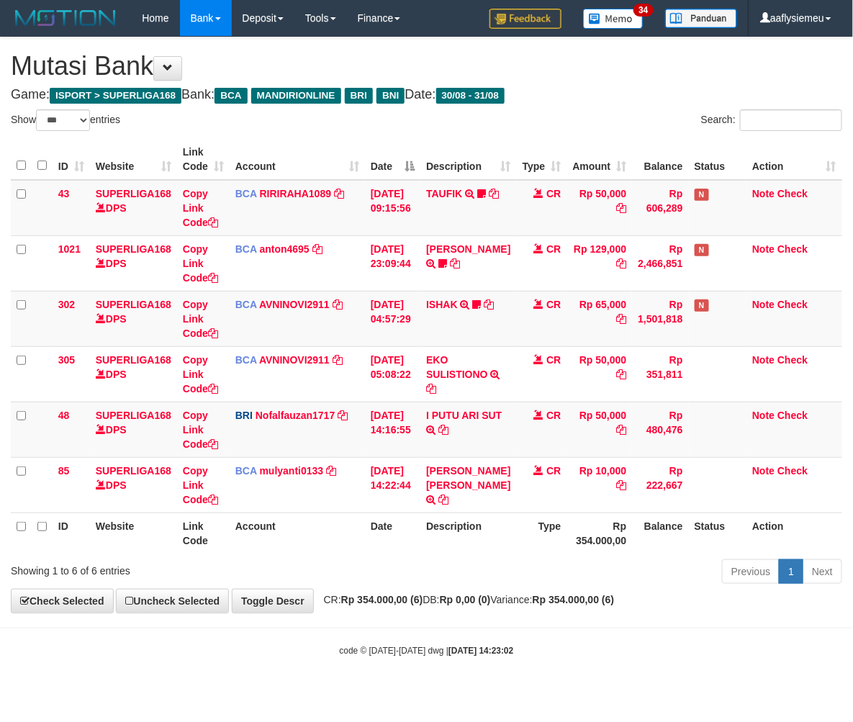
click at [279, 618] on body "Toggle navigation Home Bank Account List Load By Website Group [ISPORT] SUPERLI…" at bounding box center [426, 346] width 853 height 693
click at [278, 618] on body "Toggle navigation Home Bank Account List Load By Website Group [ISPORT] SUPERLI…" at bounding box center [426, 346] width 853 height 693
click at [278, 619] on body "Toggle navigation Home Bank Account List Load By Website Group [ISPORT] SUPERLI…" at bounding box center [426, 346] width 853 height 693
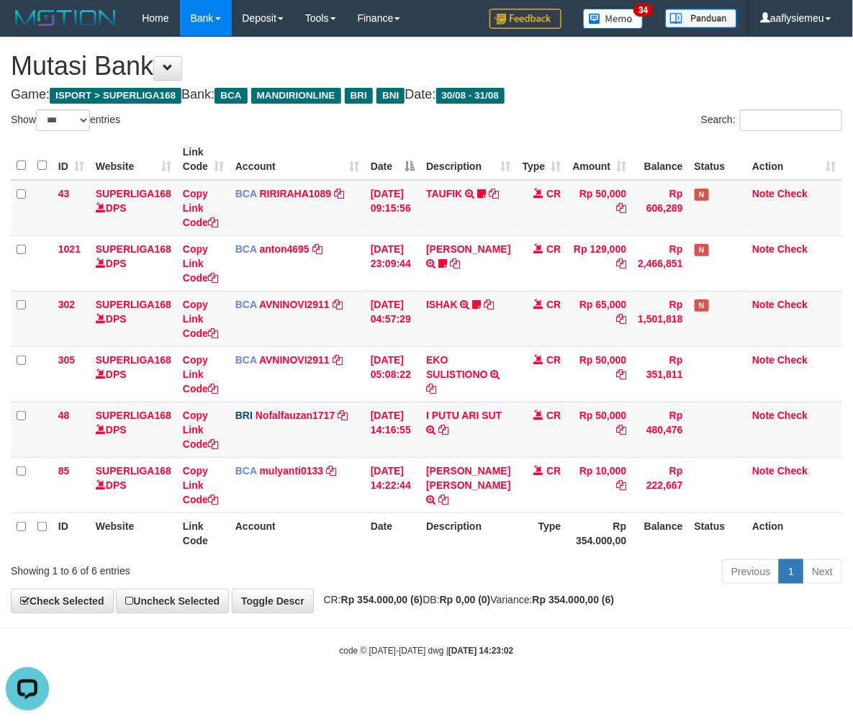
click at [278, 619] on body "Toggle navigation Home Bank Account List Load By Website Group [ISPORT] SUPERLI…" at bounding box center [426, 346] width 853 height 693
click at [277, 620] on body "Toggle navigation Home Bank Account List Load By Website Group [ISPORT] SUPERLI…" at bounding box center [426, 346] width 853 height 693
click at [275, 623] on body "Toggle navigation Home Bank Account List Load By Website Group [ISPORT] SUPERLI…" at bounding box center [426, 346] width 853 height 693
click at [275, 624] on body "Toggle navigation Home Bank Account List Load By Website Group [ISPORT] SUPERLI…" at bounding box center [426, 346] width 853 height 693
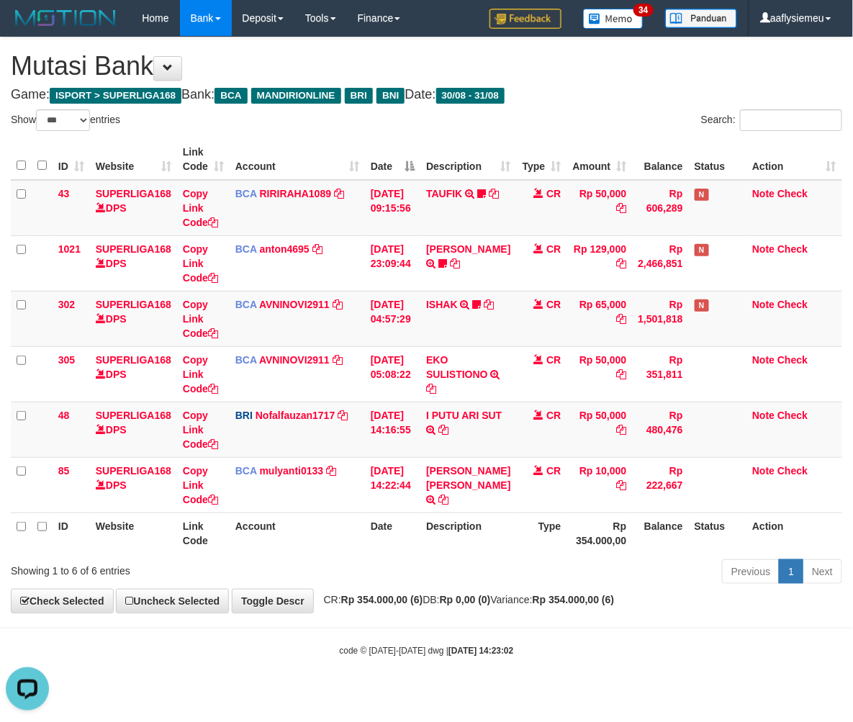
click at [274, 624] on body "Toggle navigation Home Bank Account List Load By Website Group [ISPORT] SUPERLI…" at bounding box center [426, 346] width 853 height 693
click at [490, 574] on div "Previous 1 Next" at bounding box center [605, 573] width 476 height 31
drag, startPoint x: 436, startPoint y: 587, endPoint x: 427, endPoint y: 601, distance: 16.6
click at [427, 601] on div "**********" at bounding box center [426, 324] width 853 height 575
click at [578, 569] on div "Previous 1 Next" at bounding box center [605, 573] width 476 height 31
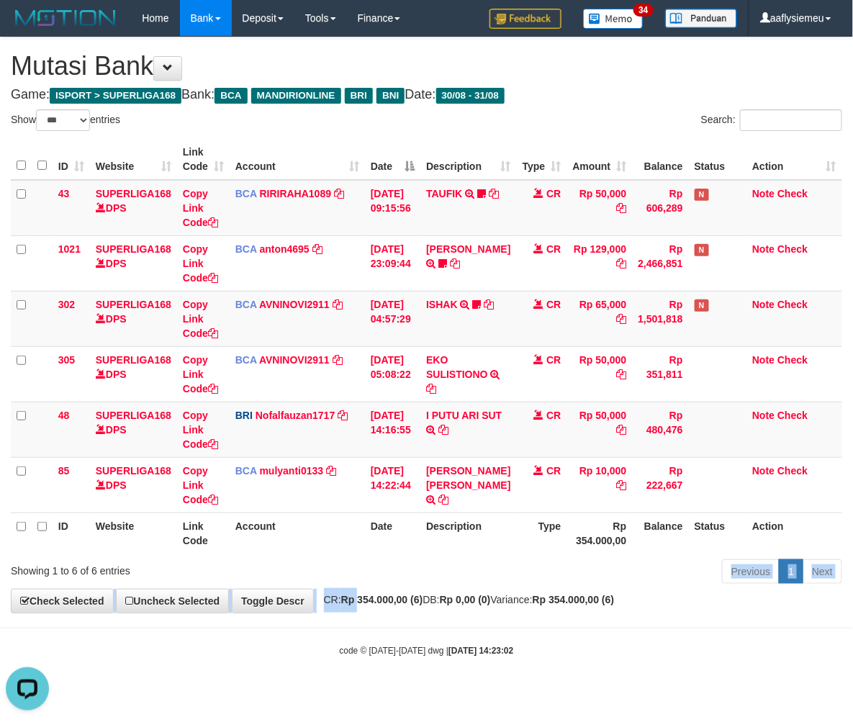
click at [363, 593] on div "**********" at bounding box center [426, 324] width 853 height 575
click at [423, 571] on div "Previous 1 Next" at bounding box center [605, 573] width 476 height 31
select select "***"
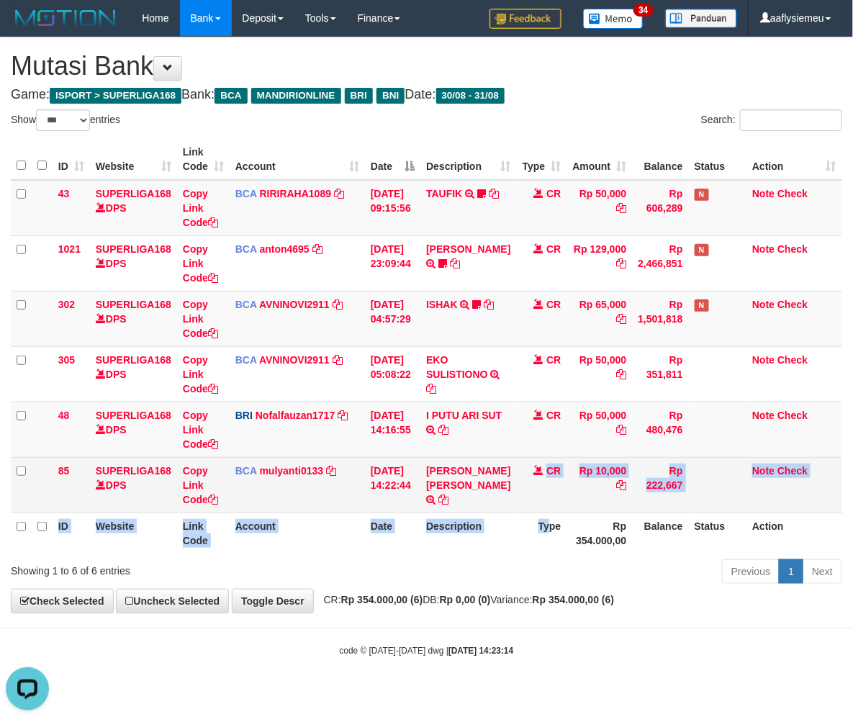
click at [544, 513] on table "ID Website Link Code Account Date Description Type Amount Balance Status Action…" at bounding box center [427, 346] width 832 height 415
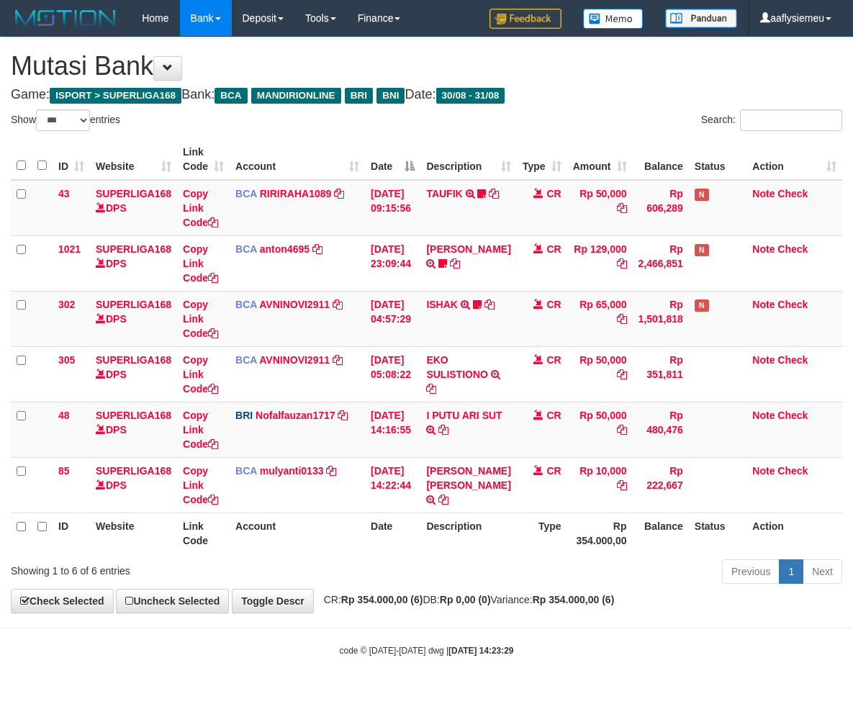
select select "***"
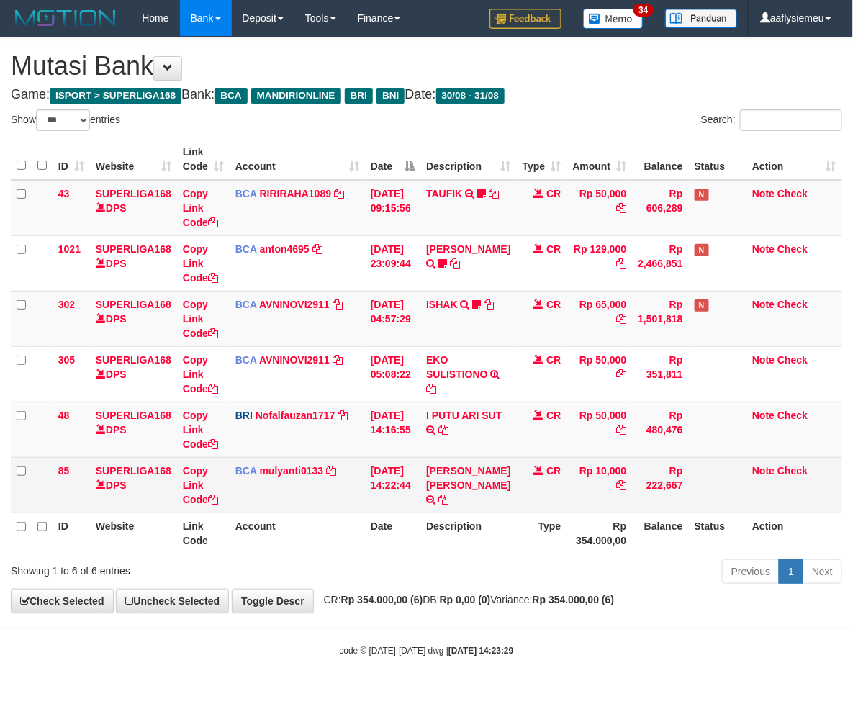
click at [420, 507] on td "[DATE] 14:22:44" at bounding box center [392, 484] width 55 height 55
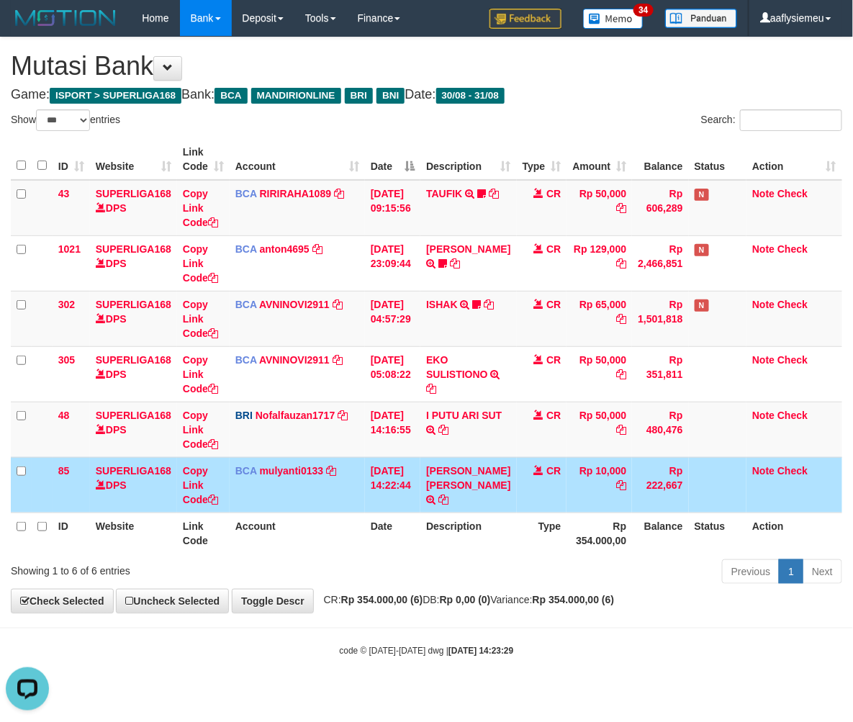
click at [415, 579] on div "Previous 1 Next" at bounding box center [605, 573] width 476 height 31
click at [412, 579] on div "Previous 1 Next" at bounding box center [605, 573] width 476 height 31
click at [369, 566] on div "Previous 1 Next" at bounding box center [605, 573] width 476 height 31
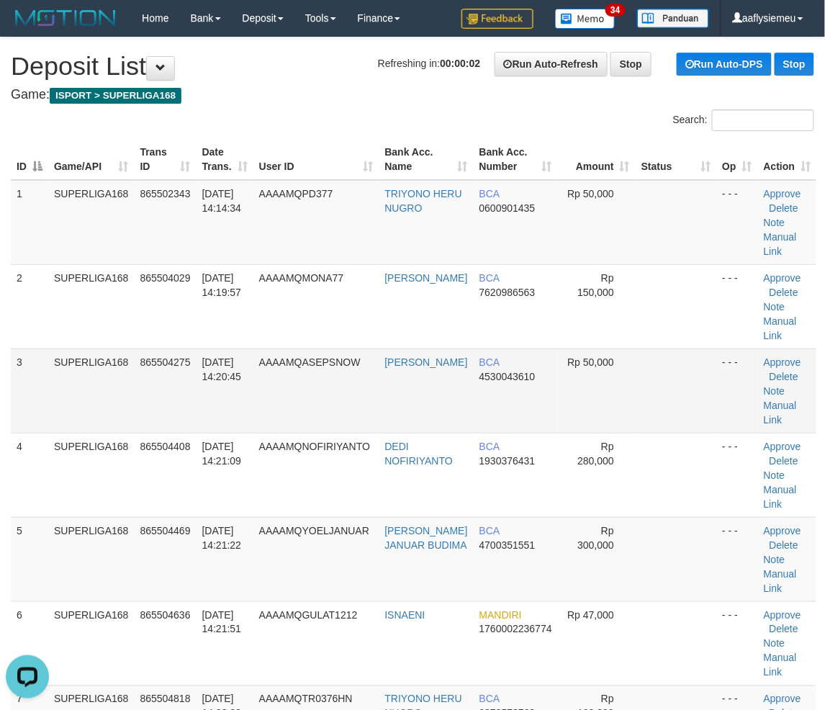
click at [99, 416] on td "SUPERLIGA168" at bounding box center [91, 391] width 86 height 84
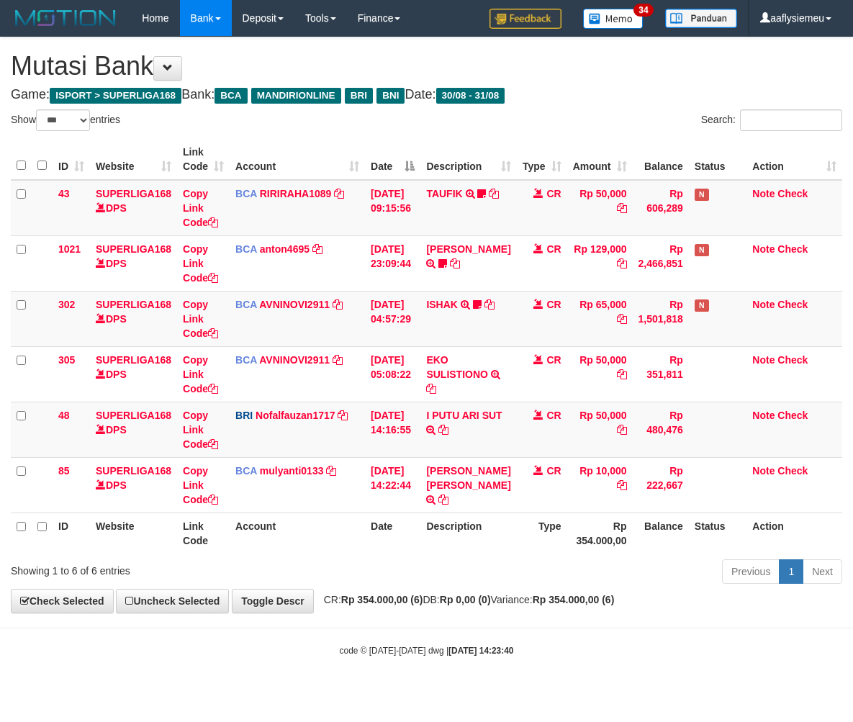
select select "***"
click at [415, 565] on div "Previous 1 Next" at bounding box center [605, 573] width 476 height 31
select select "***"
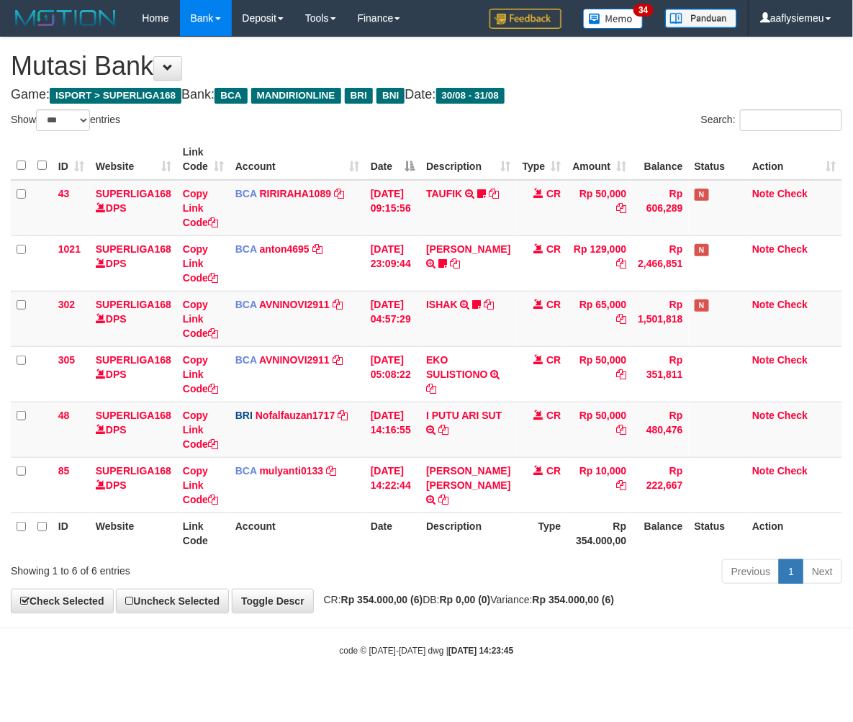
drag, startPoint x: 413, startPoint y: 559, endPoint x: 616, endPoint y: 521, distance: 206.6
click at [420, 564] on div "Previous 1 Next" at bounding box center [605, 573] width 476 height 31
click at [500, 570] on div "Previous 1 Next" at bounding box center [605, 573] width 476 height 31
click at [434, 586] on div "Previous 1 Next" at bounding box center [605, 573] width 476 height 31
click at [433, 585] on div "Previous 1 Next" at bounding box center [605, 573] width 476 height 31
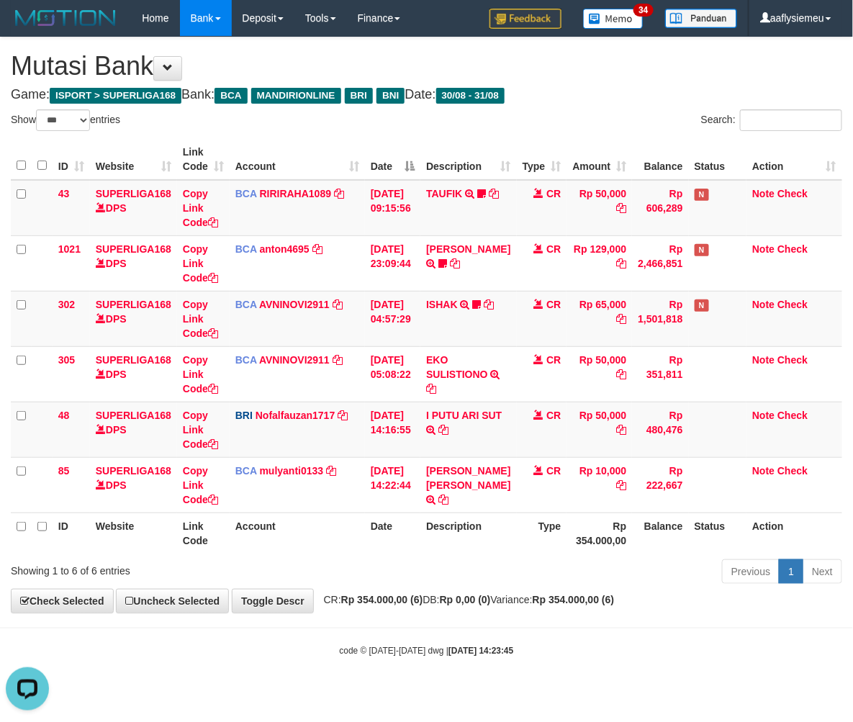
click at [431, 584] on div "Previous 1 Next" at bounding box center [605, 573] width 476 height 31
click at [431, 583] on div "Previous 1 Next" at bounding box center [605, 573] width 476 height 31
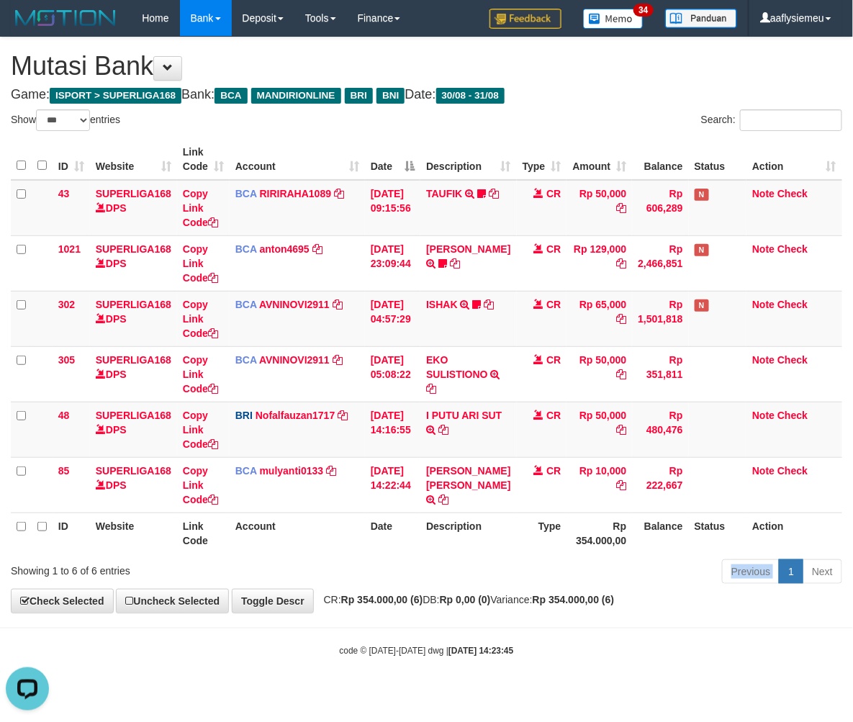
click at [431, 583] on div "Previous 1 Next" at bounding box center [605, 573] width 476 height 31
select select "***"
click at [431, 583] on div "Previous 1 Next" at bounding box center [605, 573] width 476 height 31
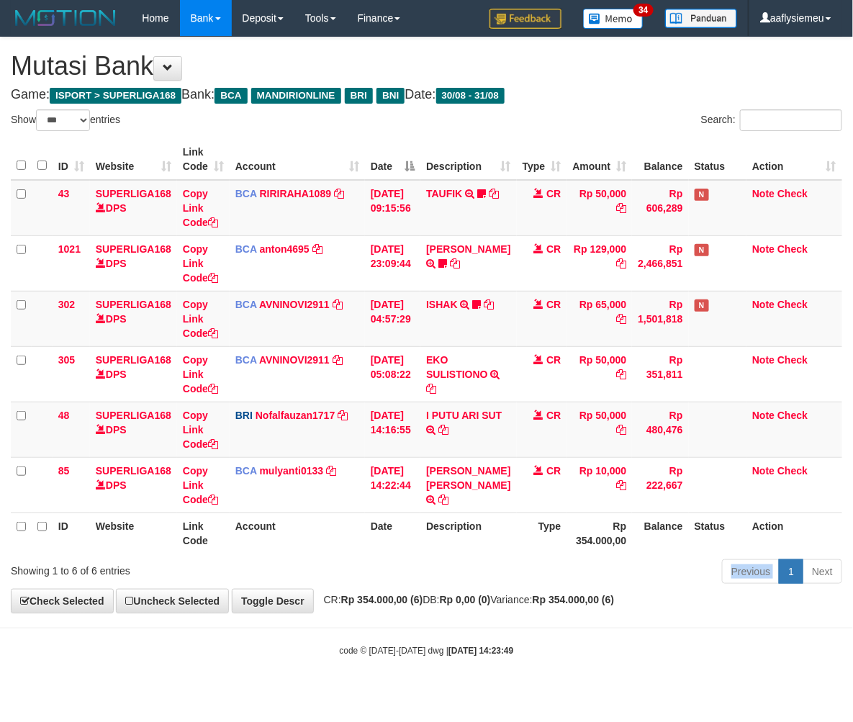
click at [431, 583] on div "Previous 1 Next" at bounding box center [605, 573] width 476 height 31
drag, startPoint x: 0, startPoint y: 0, endPoint x: 427, endPoint y: 583, distance: 722.9
click at [428, 583] on div "Previous 1 Next" at bounding box center [605, 573] width 476 height 31
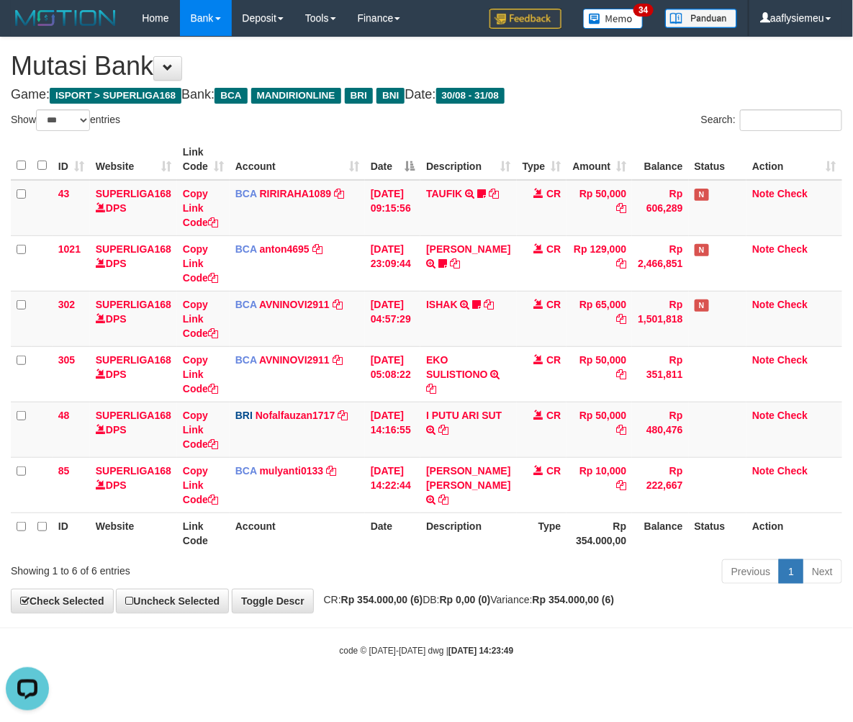
click at [420, 582] on div "Previous 1 Next" at bounding box center [605, 573] width 476 height 31
click at [419, 582] on div "Previous 1 Next" at bounding box center [605, 573] width 476 height 31
click at [337, 515] on th "Account" at bounding box center [297, 533] width 135 height 41
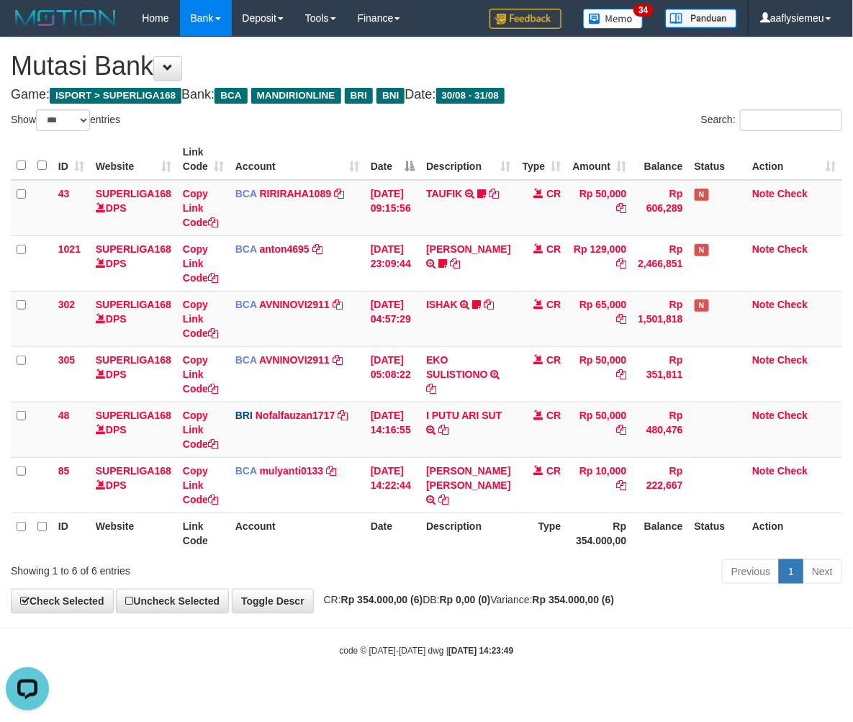
click at [383, 552] on th "Date" at bounding box center [392, 533] width 55 height 41
select select "***"
click at [402, 529] on th "Date" at bounding box center [392, 533] width 55 height 41
drag, startPoint x: 402, startPoint y: 529, endPoint x: 396, endPoint y: 521, distance: 9.8
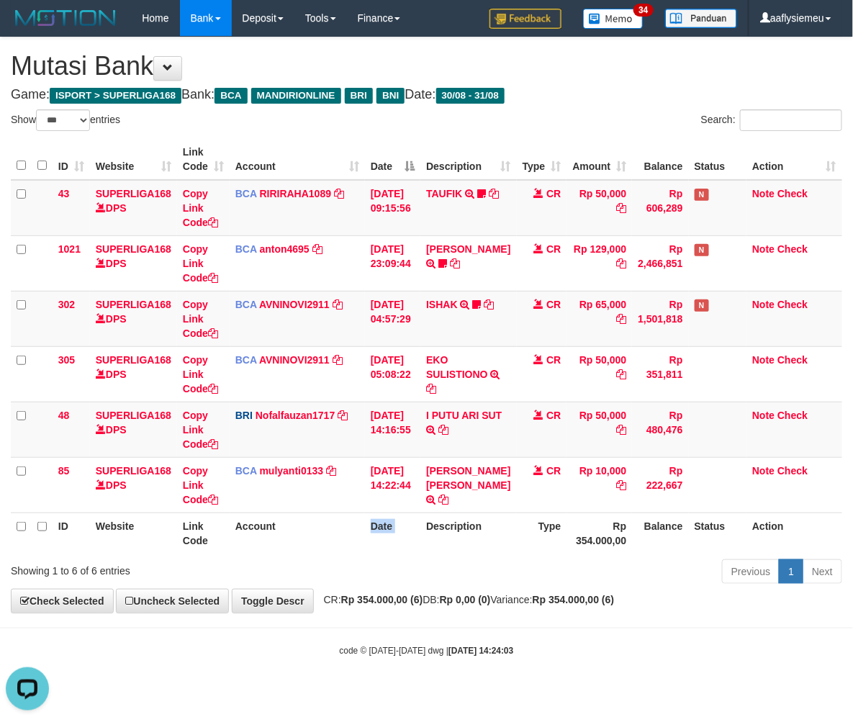
click at [397, 521] on th "Date" at bounding box center [392, 533] width 55 height 41
click at [396, 521] on th "Date" at bounding box center [392, 533] width 55 height 41
click at [397, 521] on th "Date" at bounding box center [392, 533] width 55 height 41
select select "***"
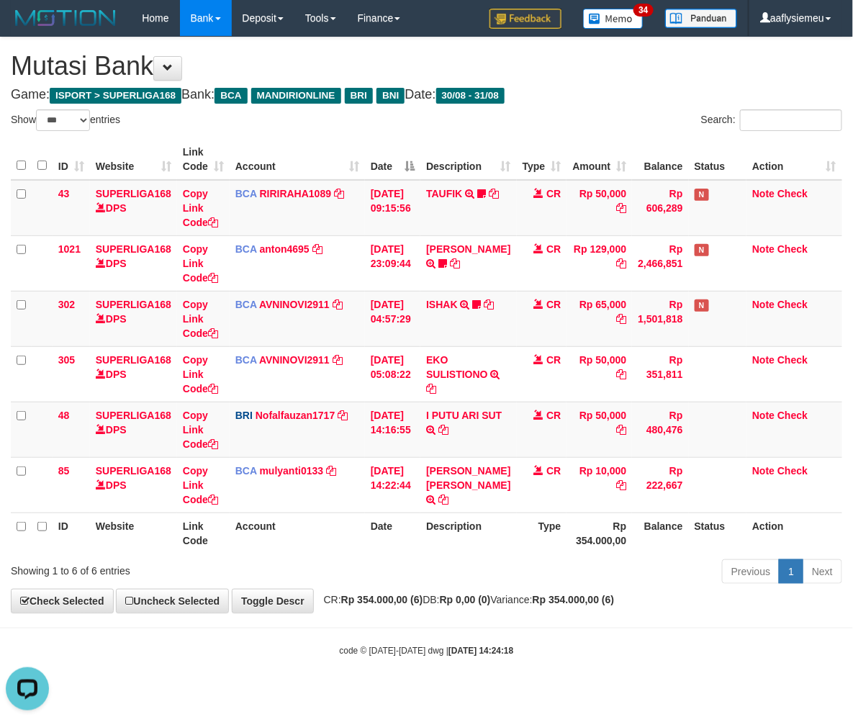
click at [427, 570] on div "Previous 1 Next" at bounding box center [605, 573] width 476 height 31
click at [414, 567] on div "Previous 1 Next" at bounding box center [605, 573] width 476 height 31
select select "***"
click at [377, 585] on div "Previous 1 Next" at bounding box center [605, 573] width 476 height 31
click at [377, 583] on div "Previous 1 Next" at bounding box center [605, 573] width 476 height 31
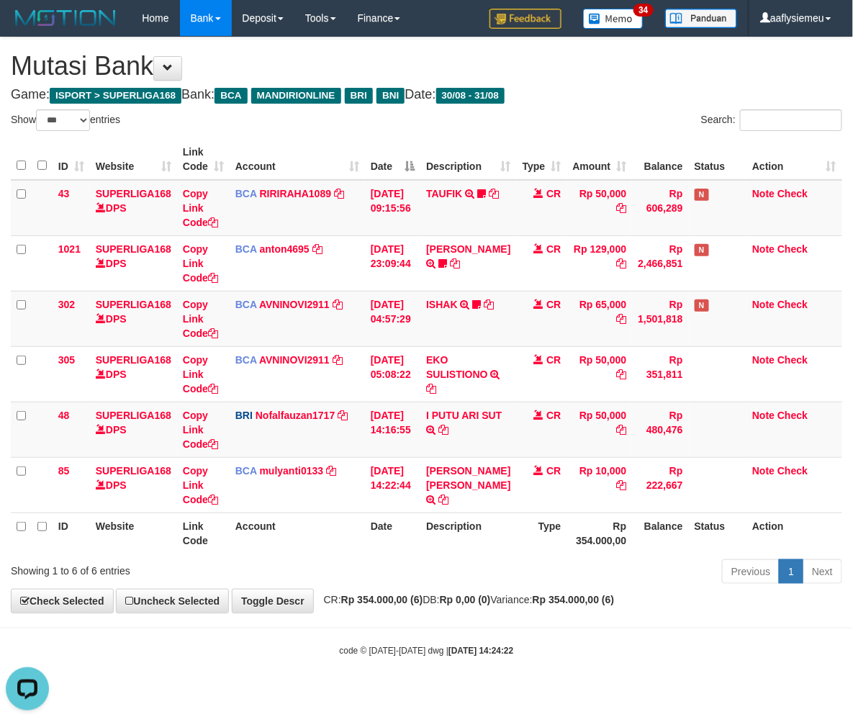
click at [372, 579] on div "Previous 1 Next" at bounding box center [605, 573] width 476 height 31
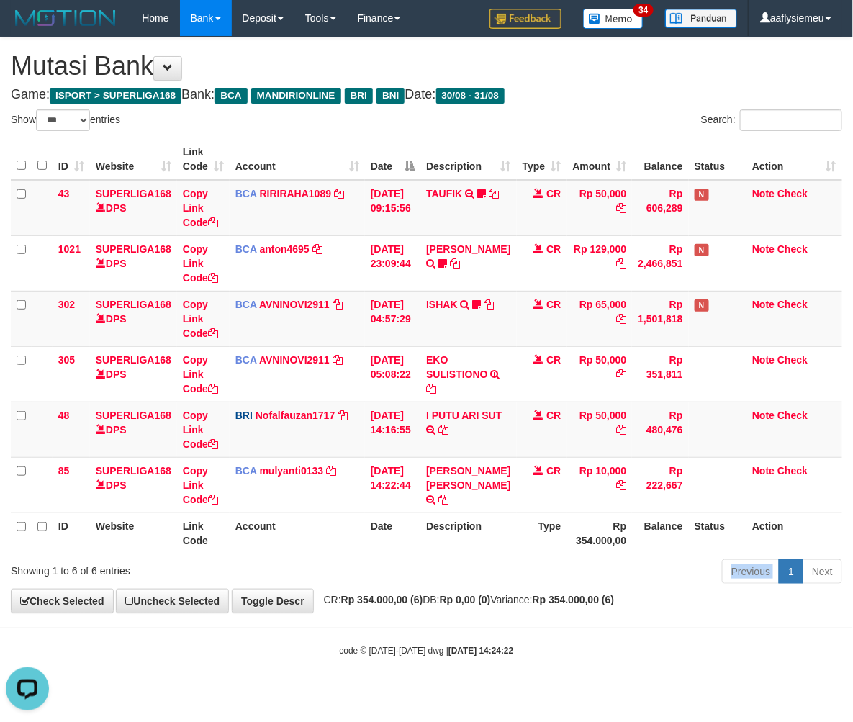
click at [372, 579] on div "Previous 1 Next" at bounding box center [605, 573] width 476 height 31
click at [372, 578] on div "Previous 1 Next" at bounding box center [605, 573] width 476 height 31
click at [350, 567] on div "Showing 1 to 6 of 6 entries" at bounding box center [178, 568] width 356 height 20
click at [349, 586] on div "Showing 1 to 6 of 6 entries Previous 1 Next" at bounding box center [426, 573] width 853 height 31
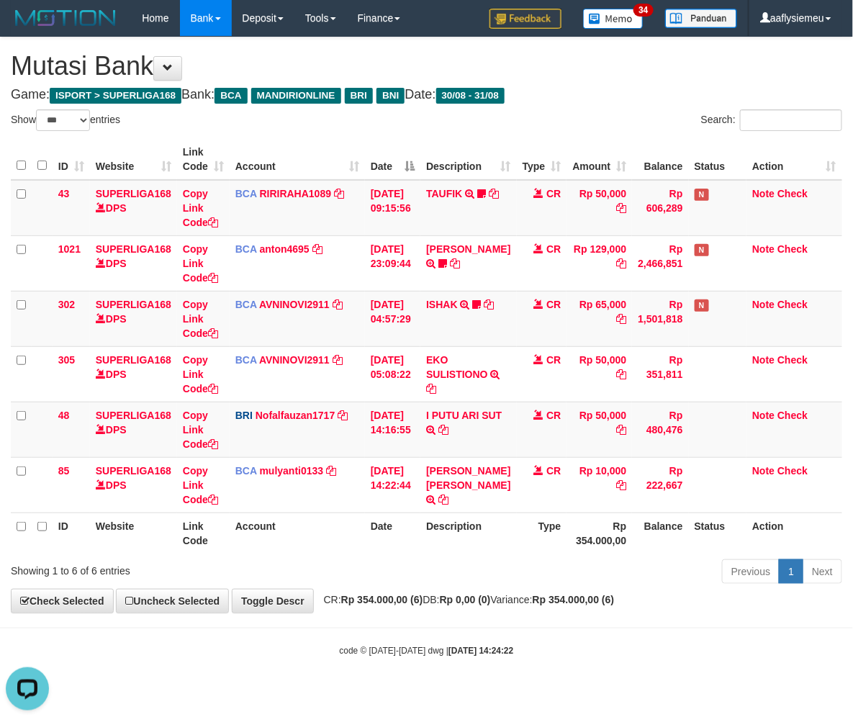
click at [347, 579] on div "Showing 1 to 6 of 6 entries Previous 1 Next" at bounding box center [426, 573] width 853 height 31
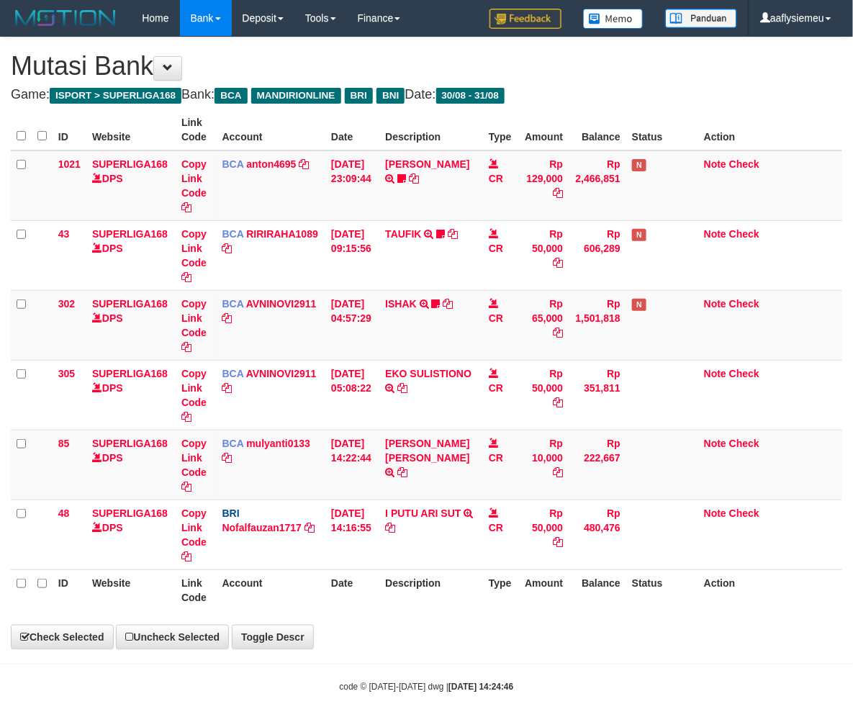
select select "***"
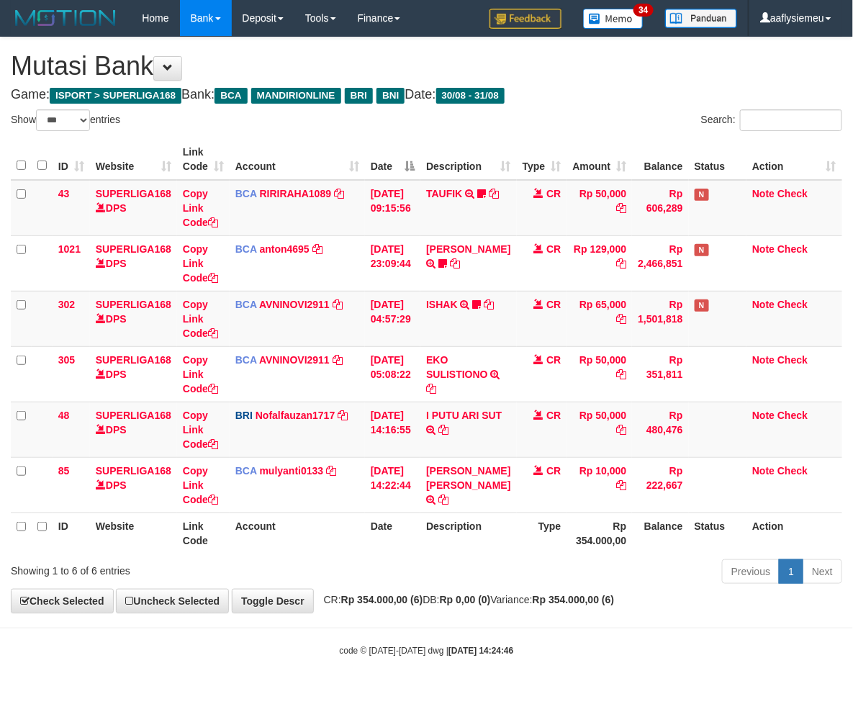
click at [433, 566] on div "Previous 1 Next" at bounding box center [605, 573] width 476 height 31
click at [426, 562] on div "Previous 1 Next" at bounding box center [605, 573] width 476 height 31
click at [430, 572] on div "Previous 1 Next" at bounding box center [605, 573] width 476 height 31
select select "***"
click at [386, 578] on div "Previous 1 Next" at bounding box center [605, 573] width 476 height 31
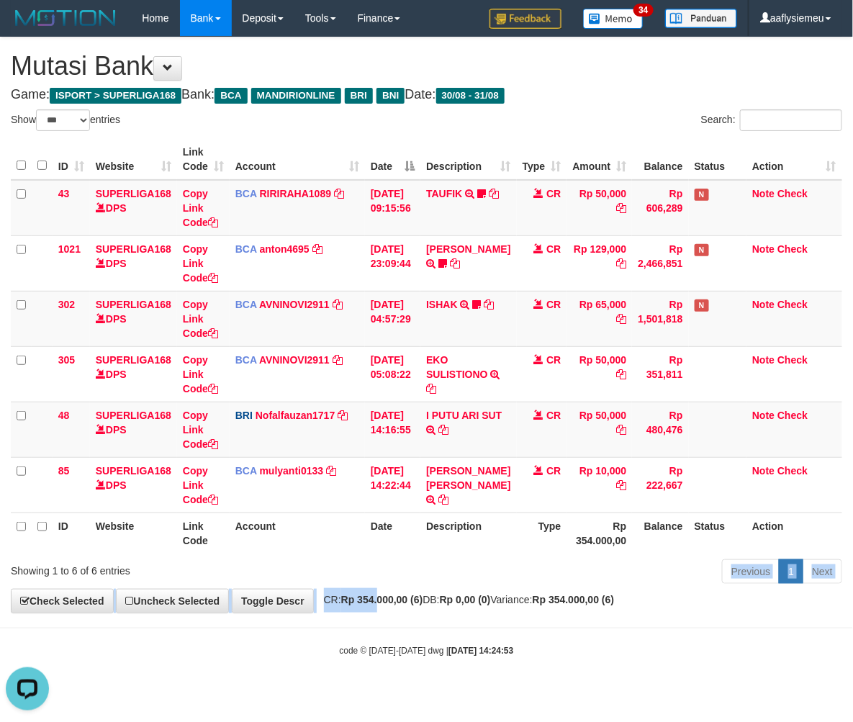
click at [387, 591] on div "**********" at bounding box center [426, 324] width 853 height 575
click at [383, 588] on div "Previous 1 Next" at bounding box center [605, 573] width 476 height 31
select select "***"
click at [398, 585] on div "Previous 1 Next" at bounding box center [605, 573] width 476 height 31
click at [385, 584] on div "Previous 1 Next" at bounding box center [605, 573] width 476 height 31
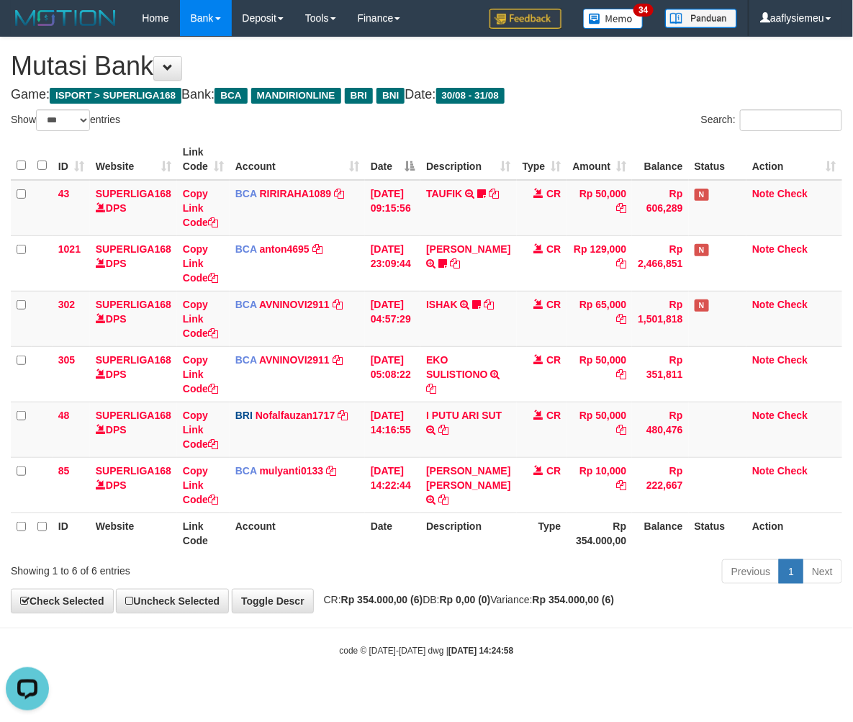
click at [350, 529] on th "Account" at bounding box center [297, 533] width 135 height 41
drag, startPoint x: 328, startPoint y: 558, endPoint x: 356, endPoint y: 550, distance: 29.2
click at [330, 569] on div "Showing 1 to 6 of 6 entries" at bounding box center [178, 568] width 334 height 20
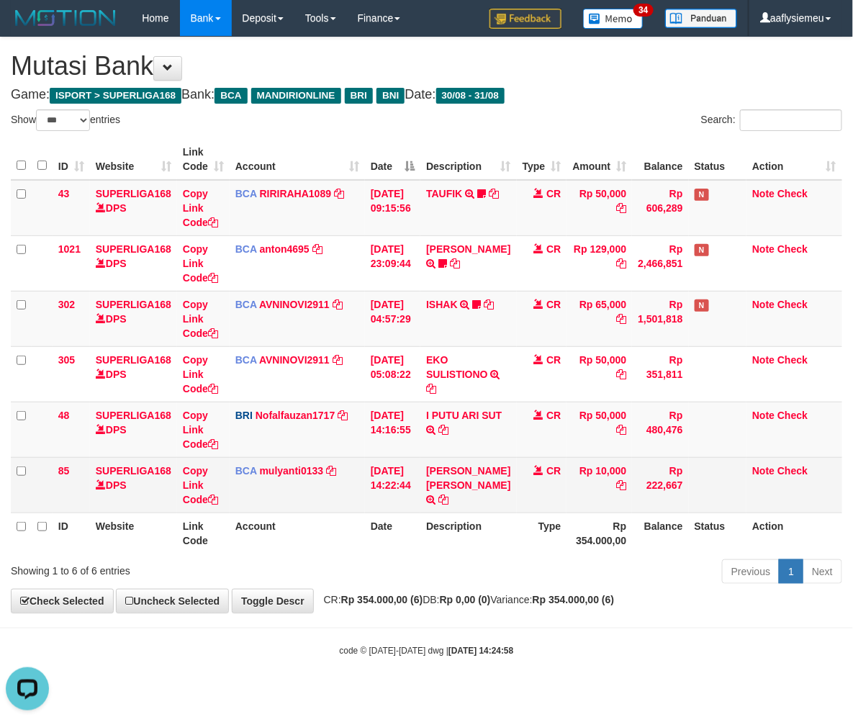
drag, startPoint x: 499, startPoint y: 522, endPoint x: 627, endPoint y: 500, distance: 129.3
click at [501, 533] on th "Description" at bounding box center [469, 533] width 96 height 41
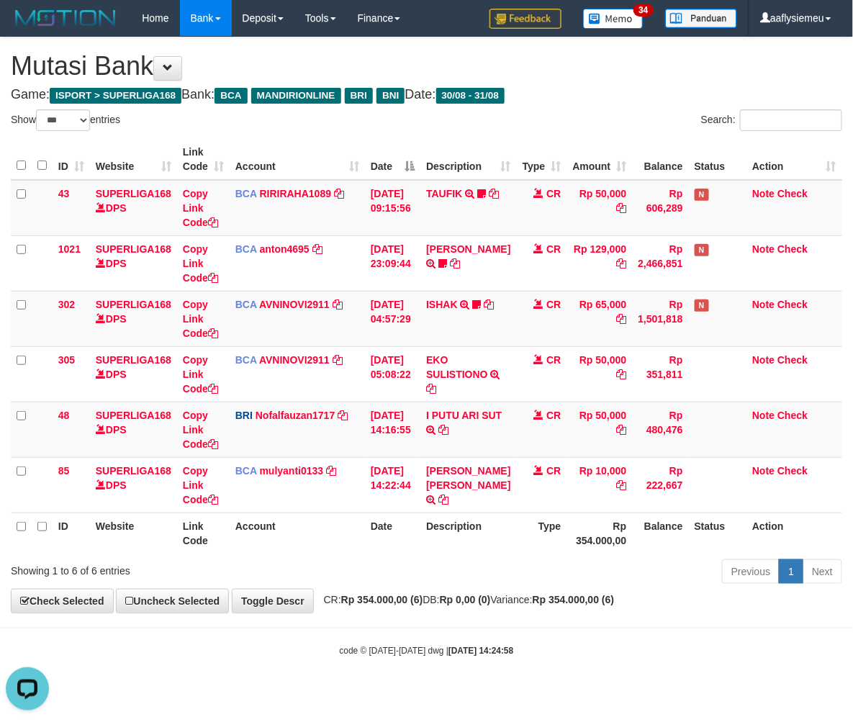
drag, startPoint x: 326, startPoint y: 526, endPoint x: 333, endPoint y: 522, distance: 8.4
click at [328, 529] on th "Account" at bounding box center [297, 533] width 135 height 41
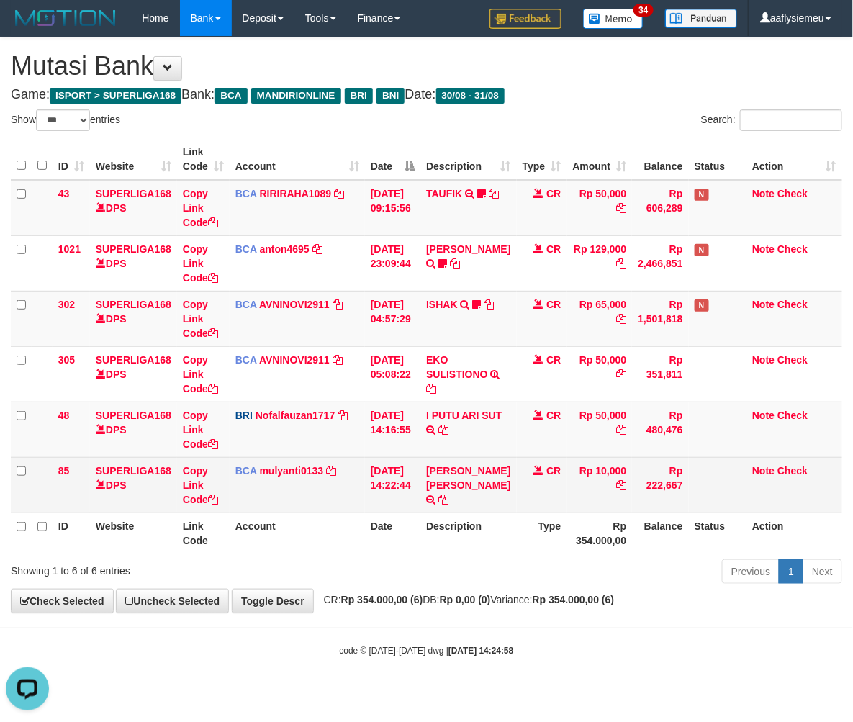
click at [517, 481] on td "CR" at bounding box center [542, 484] width 50 height 55
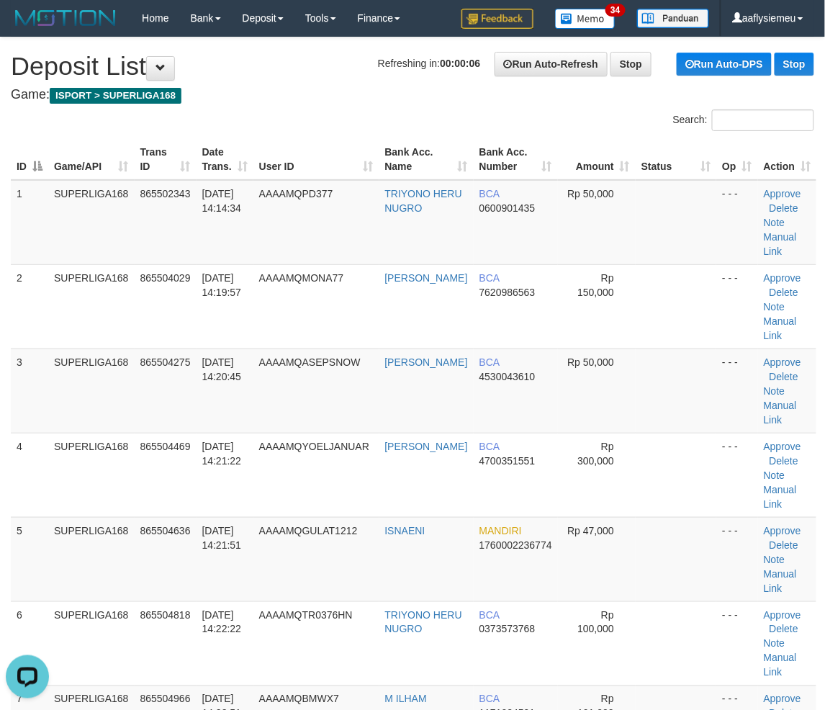
drag, startPoint x: 53, startPoint y: 412, endPoint x: 1, endPoint y: 431, distance: 55.1
click at [35, 425] on tr "3 SUPERLIGA168 865504275 [DATE] 14:20:45 AAAAMQASEPSNOW [PERSON_NAME] BCA 45300…" at bounding box center [414, 391] width 806 height 84
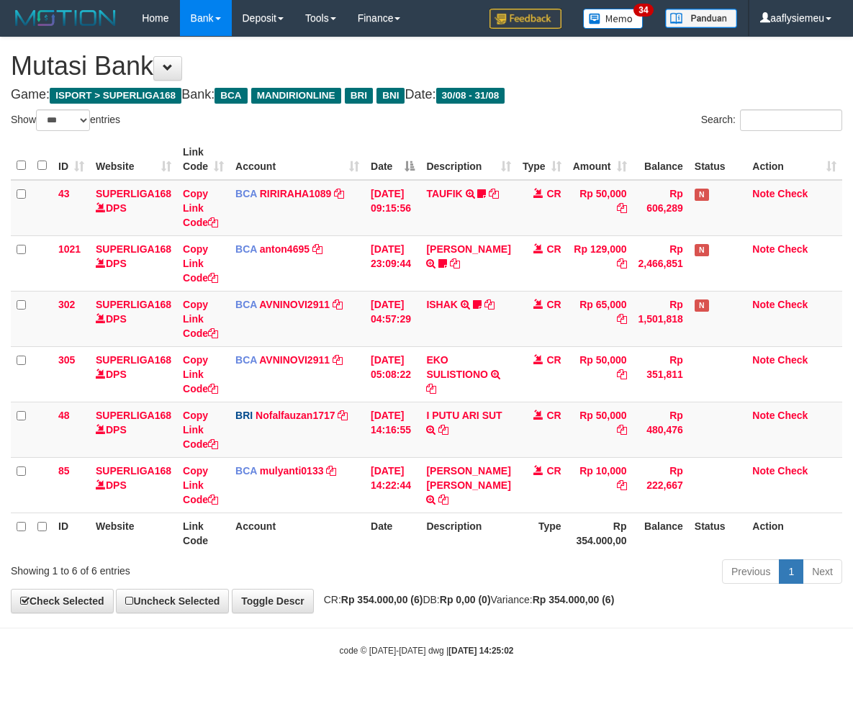
select select "***"
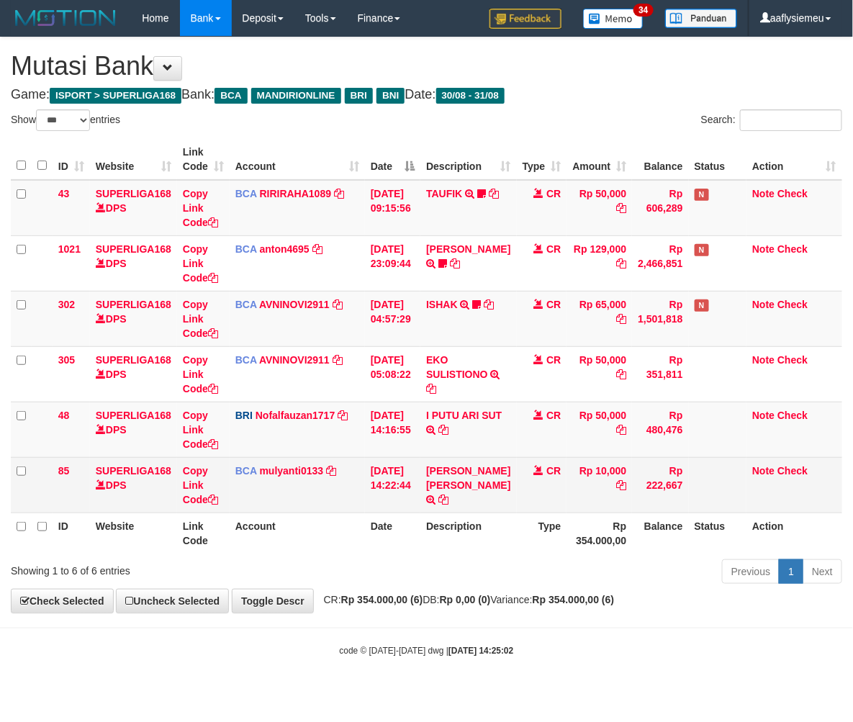
drag, startPoint x: 421, startPoint y: 495, endPoint x: 413, endPoint y: 491, distance: 9.0
click at [419, 497] on tr "85 SUPERLIGA168 DPS Copy Link Code BCA mulyanti0133 DPS MULYANTI mutasi_2025083…" at bounding box center [427, 484] width 832 height 55
drag, startPoint x: 413, startPoint y: 491, endPoint x: 579, endPoint y: 482, distance: 165.9
click at [414, 491] on td "31/08/2025 14:22:44" at bounding box center [392, 484] width 55 height 55
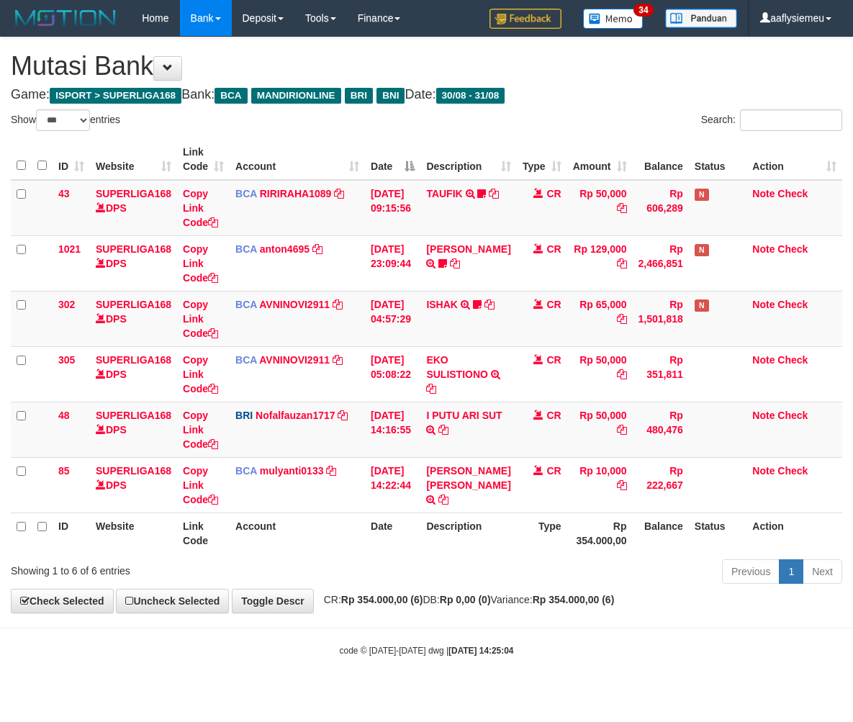
select select "***"
click at [391, 548] on th "Date" at bounding box center [392, 533] width 55 height 41
select select "***"
click at [374, 569] on div "Previous 1 Next" at bounding box center [605, 573] width 476 height 31
drag, startPoint x: 326, startPoint y: 554, endPoint x: 310, endPoint y: 557, distance: 16.1
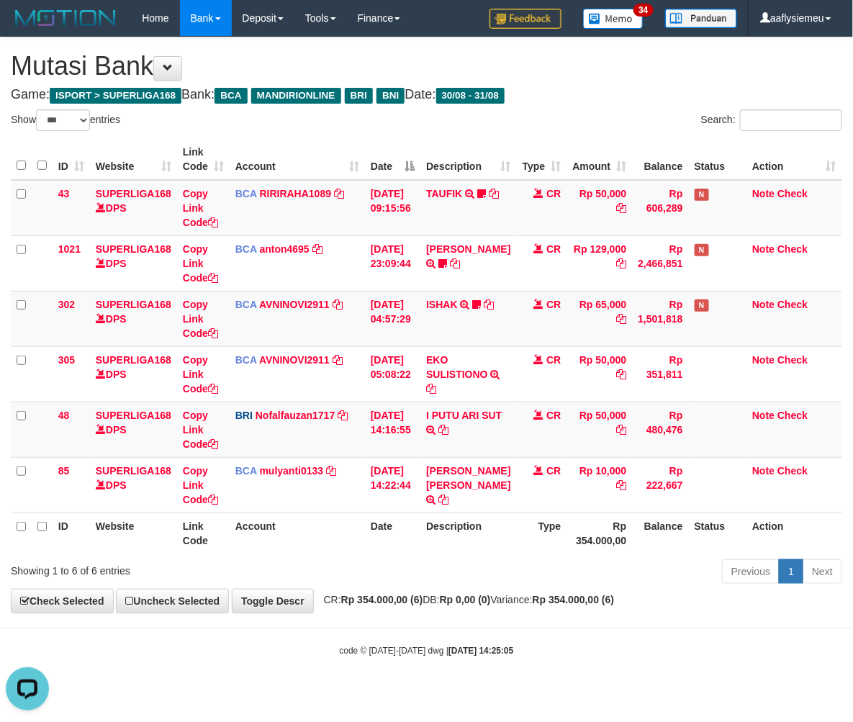
click at [311, 557] on div "Show ** ** ** *** entries Search: ID Website Link Code Account Date Description…" at bounding box center [427, 349] width 832 height 480
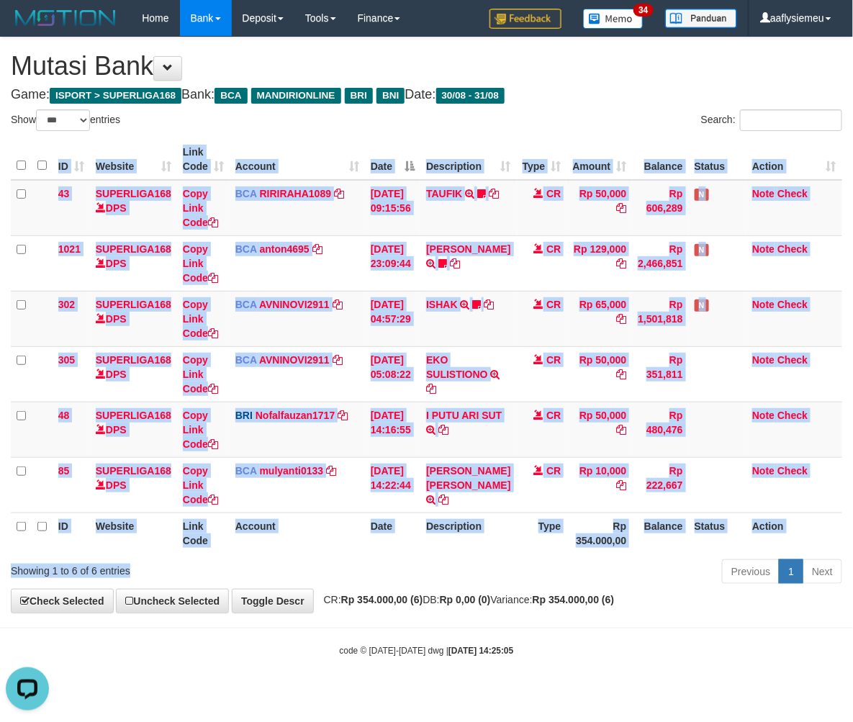
click at [310, 558] on div "Showing 1 to 6 of 6 entries" at bounding box center [178, 568] width 334 height 20
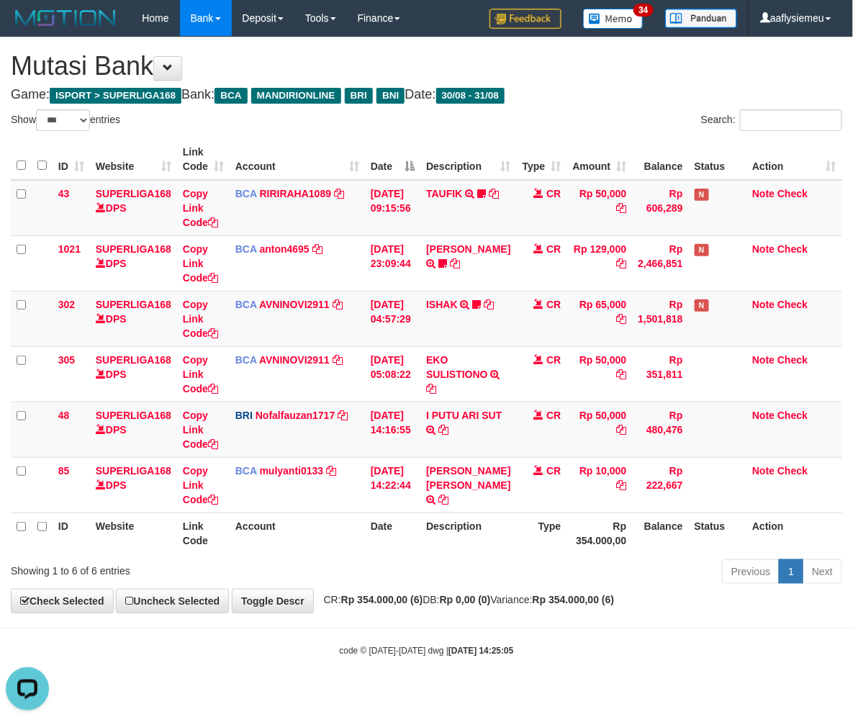
click at [307, 559] on div "Showing 1 to 6 of 6 entries" at bounding box center [178, 568] width 334 height 20
click at [308, 556] on div "ID Website Link Code Account Date Description Type Amount Balance Status Action…" at bounding box center [426, 346] width 853 height 423
select select "***"
click at [318, 552] on th "Account" at bounding box center [297, 533] width 135 height 41
click at [481, 529] on th "Description" at bounding box center [469, 533] width 96 height 41
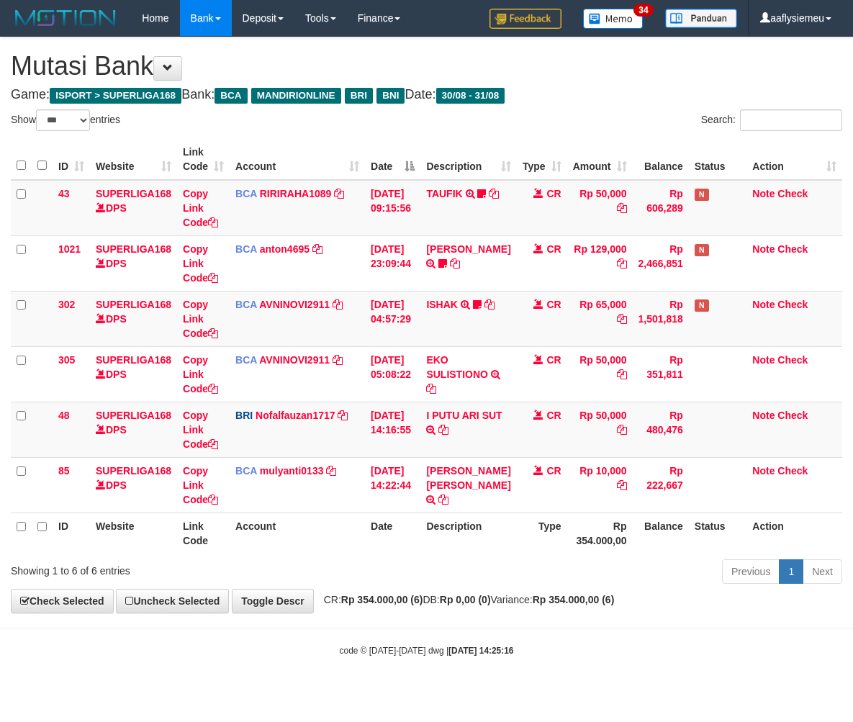
select select "***"
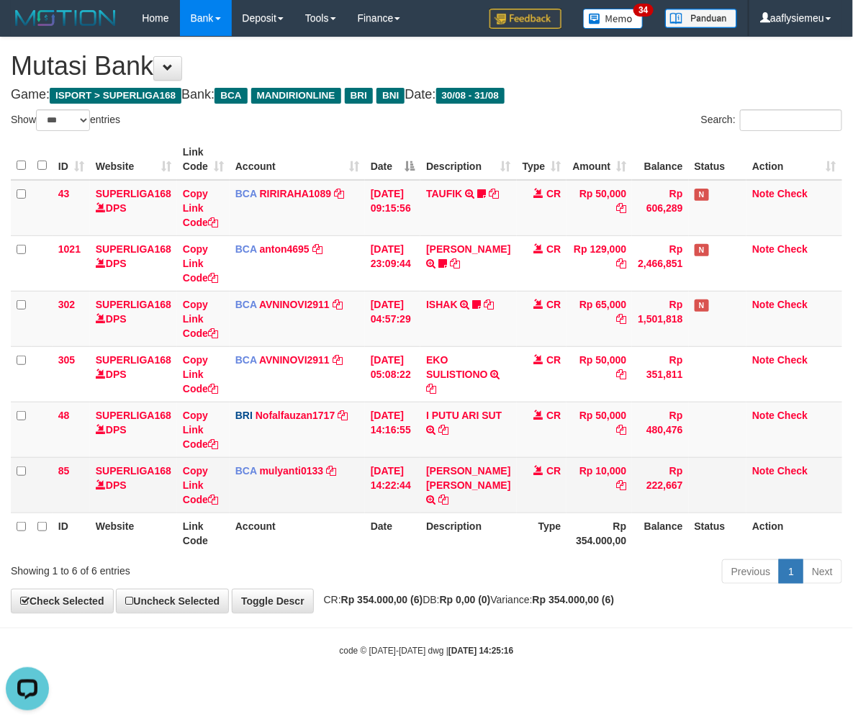
click at [464, 506] on td "MUHAMAD SANDYKA RA TRSF E-BANKING CR 3108/FTSCY/WS95271 10000.00MUHAMAD SANDYKA…" at bounding box center [469, 484] width 96 height 55
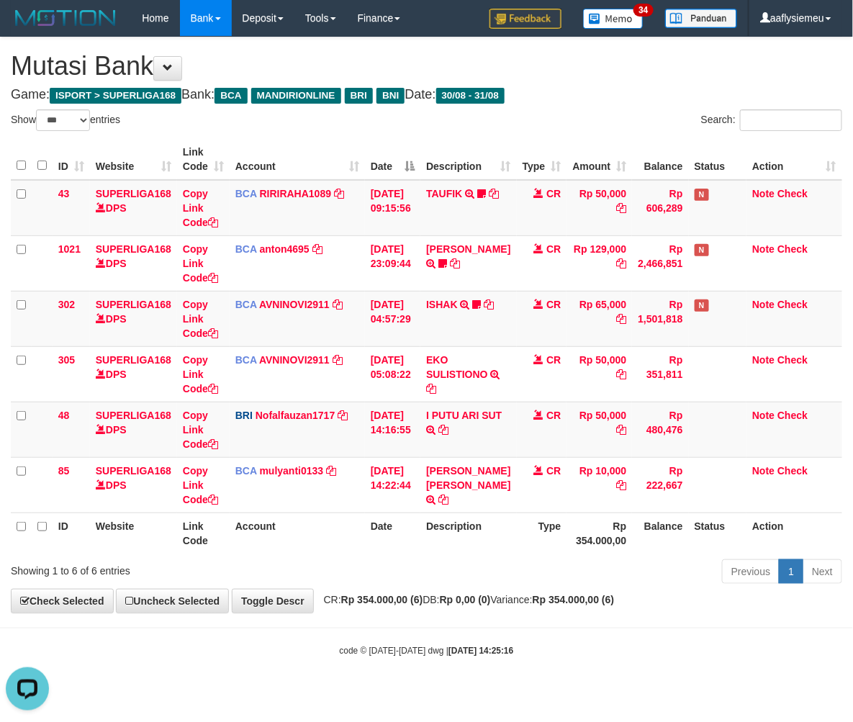
click at [441, 529] on th "Description" at bounding box center [469, 533] width 96 height 41
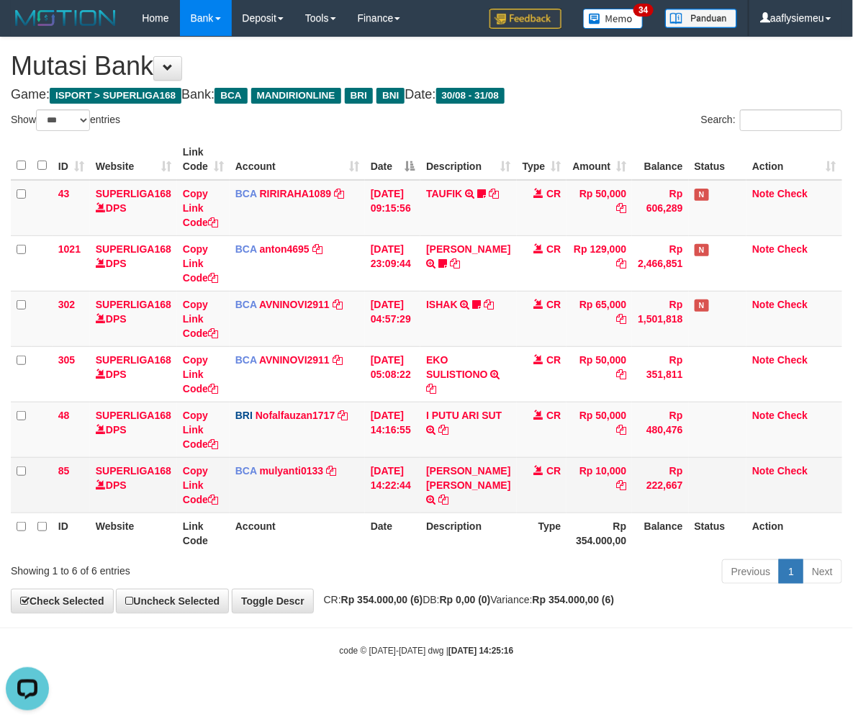
drag, startPoint x: 851, startPoint y: 445, endPoint x: 679, endPoint y: 499, distance: 180.4
click at [845, 461] on div "ID Website Link Code Account Date Description Type Amount Balance Status Action…" at bounding box center [426, 346] width 853 height 423
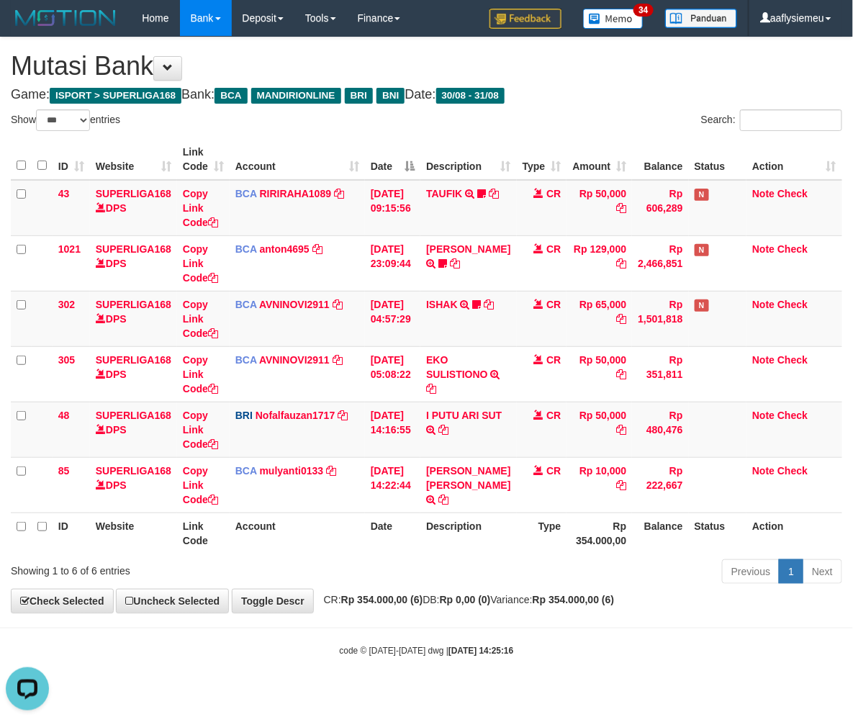
click at [444, 538] on th "Description" at bounding box center [469, 533] width 96 height 41
click at [444, 539] on th "Description" at bounding box center [469, 533] width 96 height 41
click at [436, 537] on th "Description" at bounding box center [469, 533] width 96 height 41
drag, startPoint x: 392, startPoint y: 520, endPoint x: 421, endPoint y: 512, distance: 30.6
click at [392, 520] on th "Date" at bounding box center [392, 533] width 55 height 41
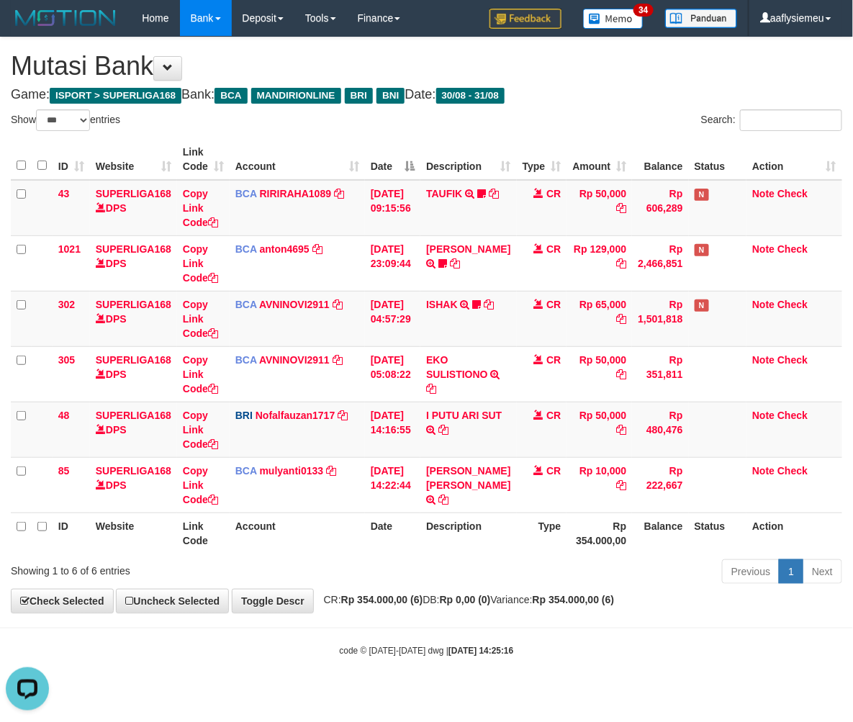
click at [385, 536] on th "Date" at bounding box center [392, 533] width 55 height 41
click at [384, 540] on th "Date" at bounding box center [392, 533] width 55 height 41
click at [380, 538] on th "Date" at bounding box center [392, 533] width 55 height 41
select select "***"
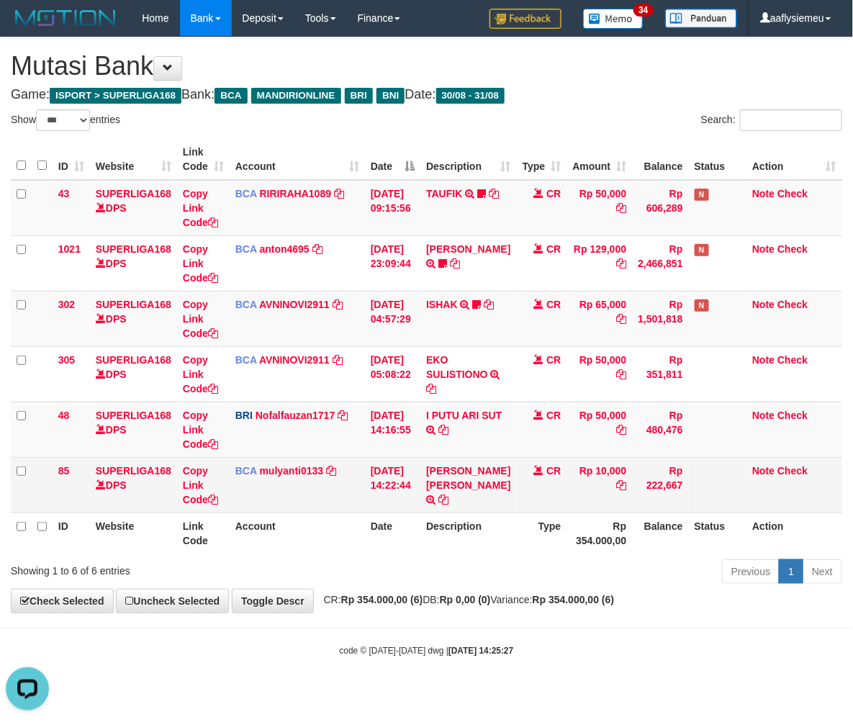
click at [665, 490] on td "Rp 222,667" at bounding box center [660, 484] width 56 height 55
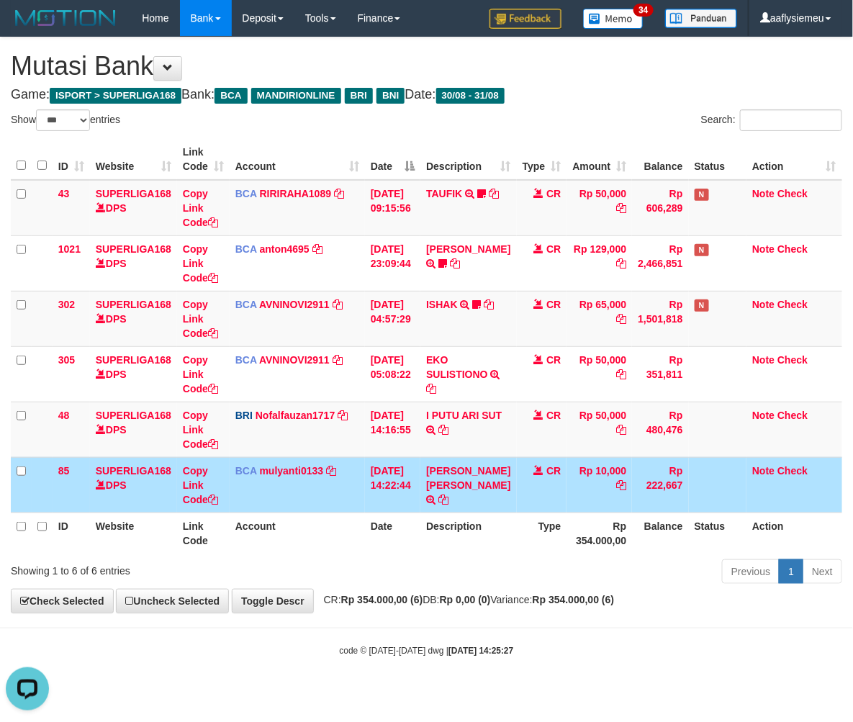
click at [431, 511] on table "ID Website Link Code Account Date Description Type Amount Balance Status Action…" at bounding box center [427, 346] width 832 height 415
drag, startPoint x: 832, startPoint y: 421, endPoint x: 812, endPoint y: 421, distance: 20.2
click at [831, 420] on td "Note Check" at bounding box center [795, 429] width 96 height 55
click at [320, 521] on th "Account" at bounding box center [297, 533] width 135 height 41
click at [517, 526] on th "Type" at bounding box center [542, 533] width 50 height 41
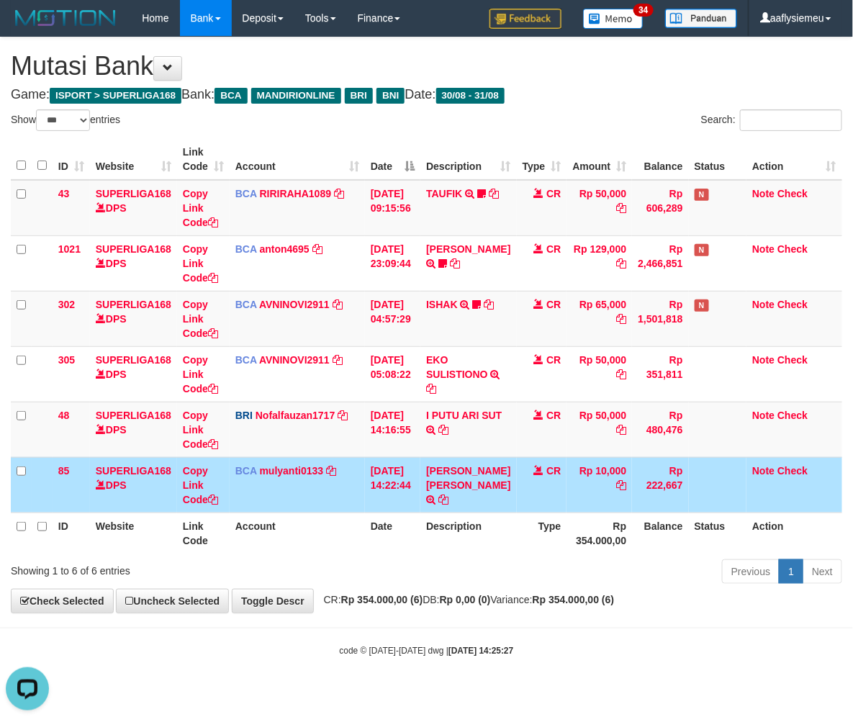
click at [491, 598] on strong "Rp 0,00 (0)" at bounding box center [465, 600] width 51 height 12
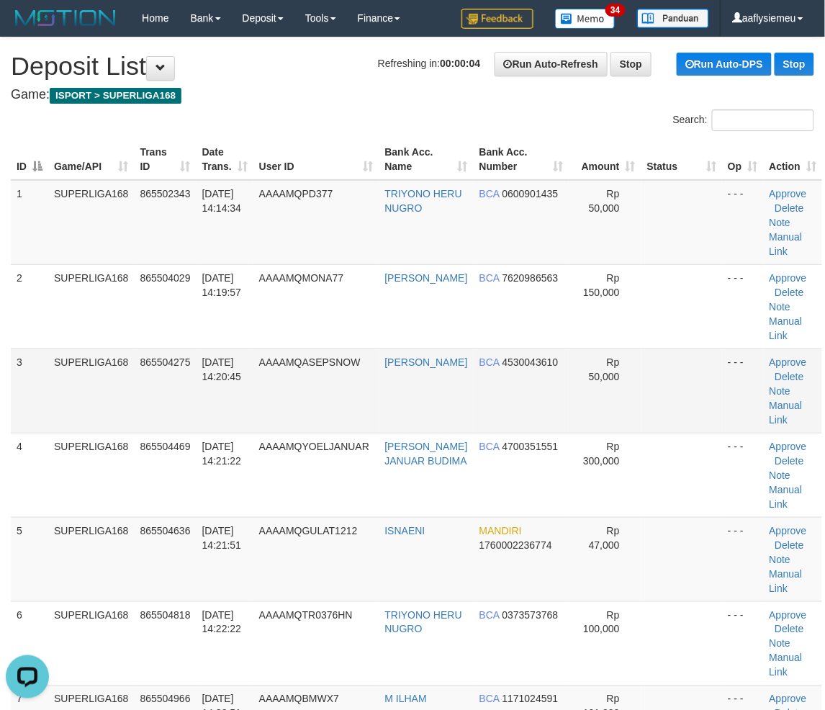
drag, startPoint x: 102, startPoint y: 369, endPoint x: 1, endPoint y: 392, distance: 102.6
click at [98, 371] on td "SUPERLIGA168" at bounding box center [91, 391] width 86 height 84
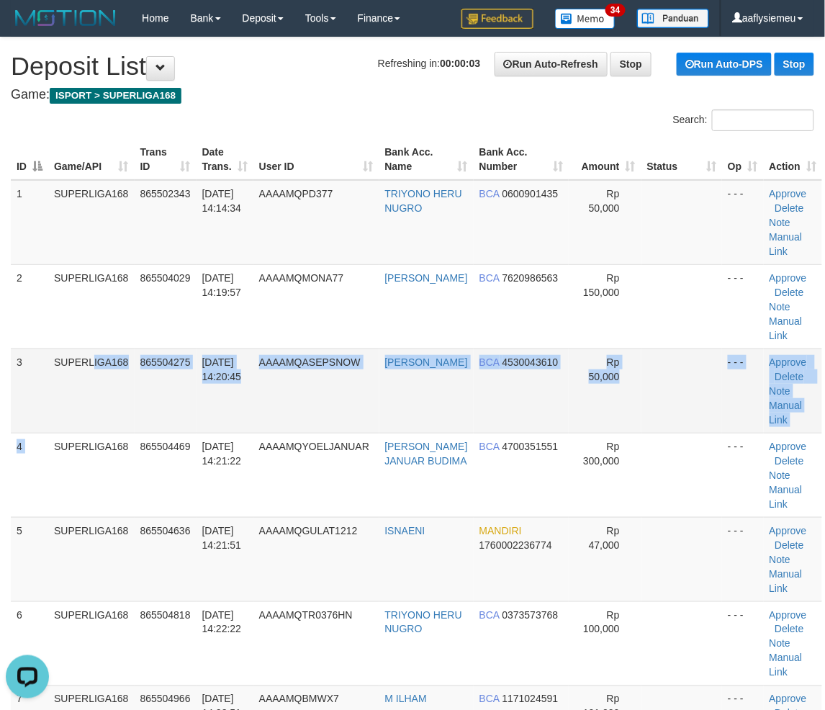
click at [78, 420] on td "SUPERLIGA168" at bounding box center [91, 391] width 86 height 84
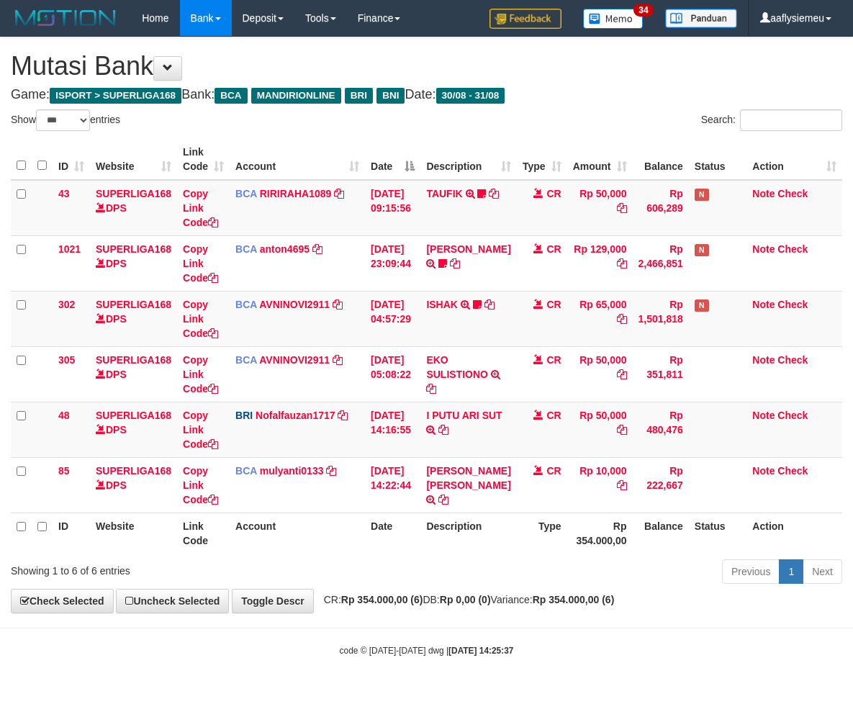
select select "***"
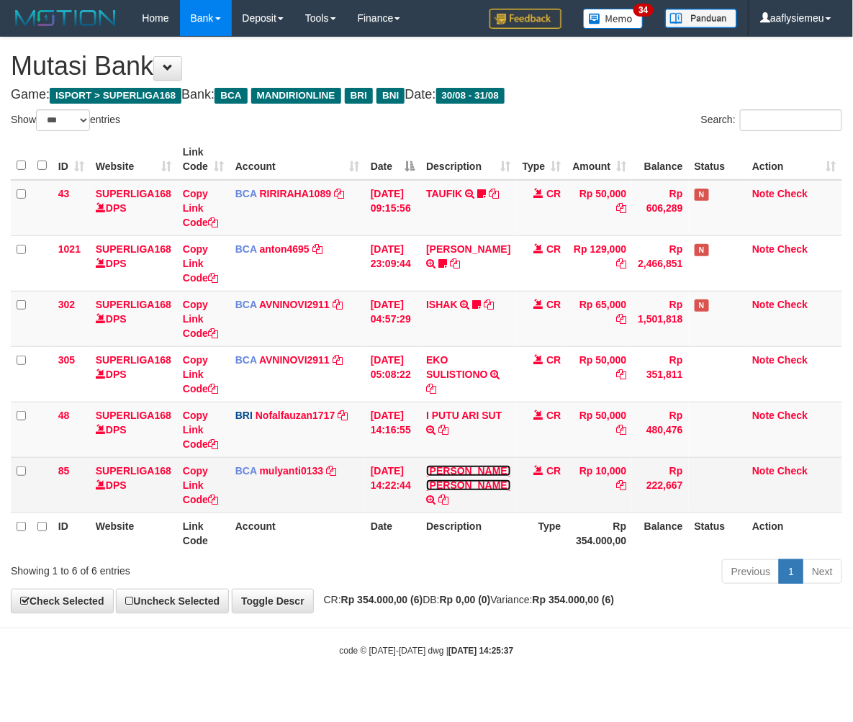
click at [436, 487] on link "[PERSON_NAME] [PERSON_NAME]" at bounding box center [468, 478] width 84 height 26
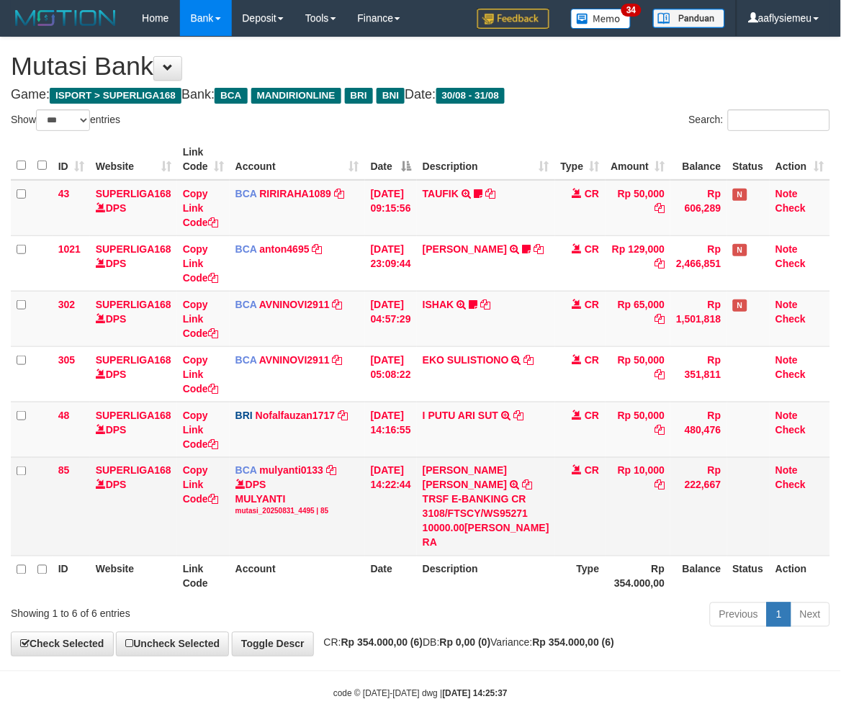
click at [457, 498] on div "TRSF E-BANKING CR 3108/FTSCY/WS95271 10000.00[PERSON_NAME] RA" at bounding box center [486, 522] width 127 height 58
click at [522, 484] on icon at bounding box center [527, 485] width 10 height 10
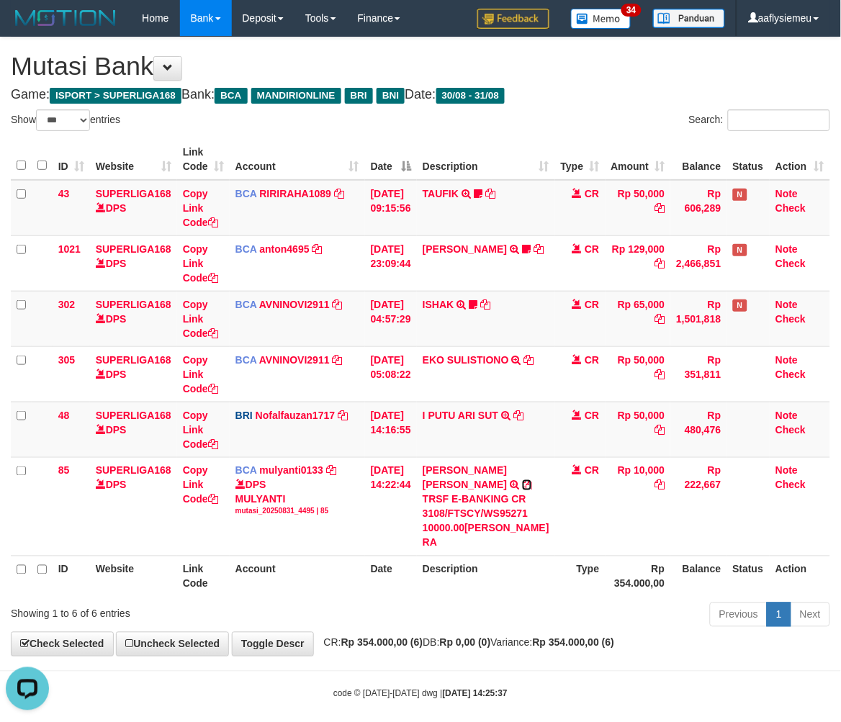
drag, startPoint x: 519, startPoint y: 484, endPoint x: 844, endPoint y: 428, distance: 329.6
click at [524, 485] on td "MUHAMAD SANDYKA RA TRSF E-BANKING CR 3108/FTSCY/WS95271 10000.00MUHAMAD SANDYKA…" at bounding box center [486, 506] width 138 height 99
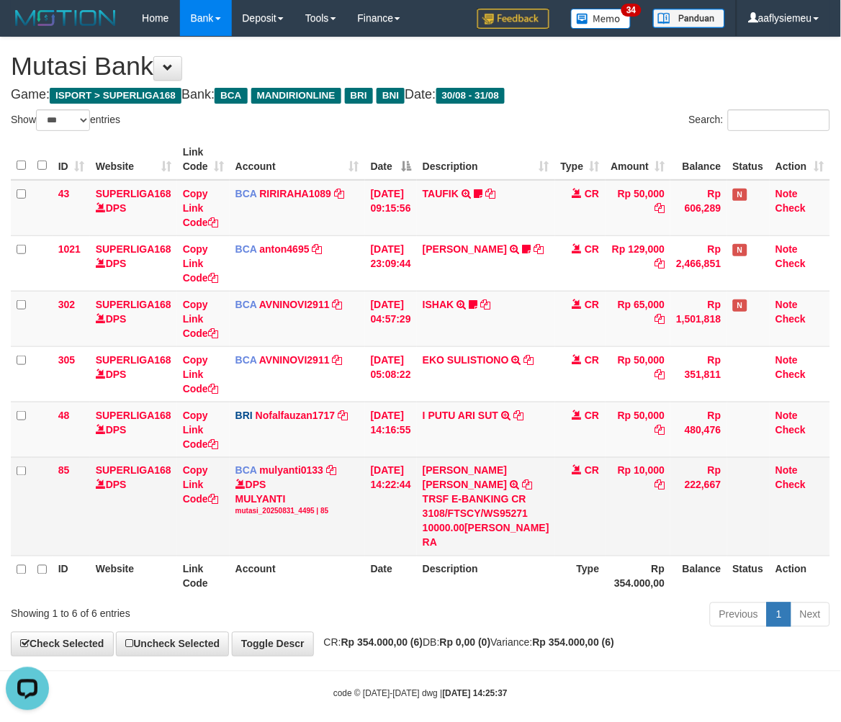
click at [524, 475] on td "MUHAMAD SANDYKA RA TRSF E-BANKING CR 3108/FTSCY/WS95271 10000.00MUHAMAD SANDYKA…" at bounding box center [486, 506] width 138 height 99
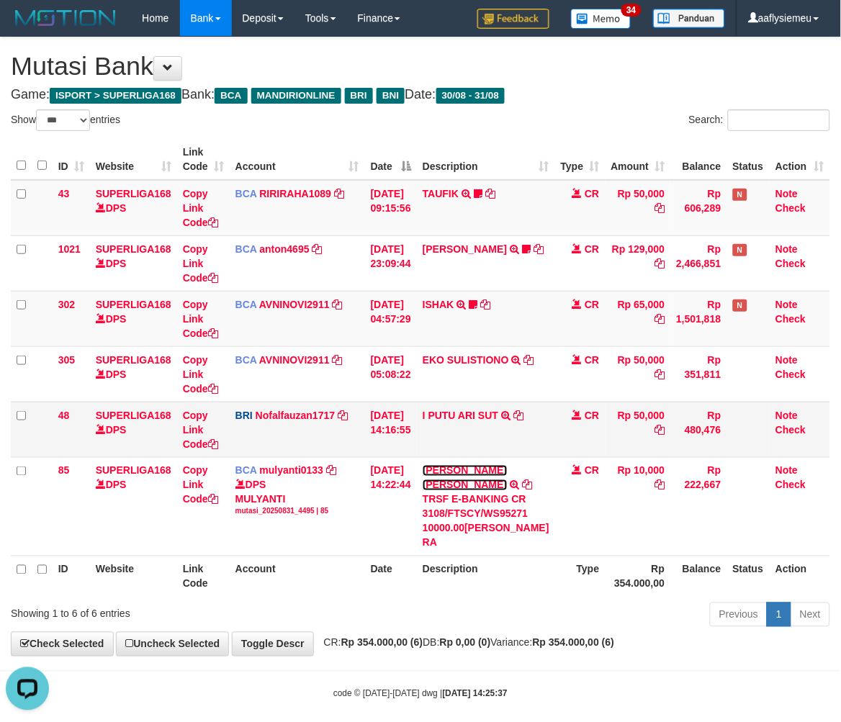
drag, startPoint x: 452, startPoint y: 472, endPoint x: 586, endPoint y: 444, distance: 137.0
click at [455, 472] on link "[PERSON_NAME] [PERSON_NAME]" at bounding box center [465, 478] width 84 height 26
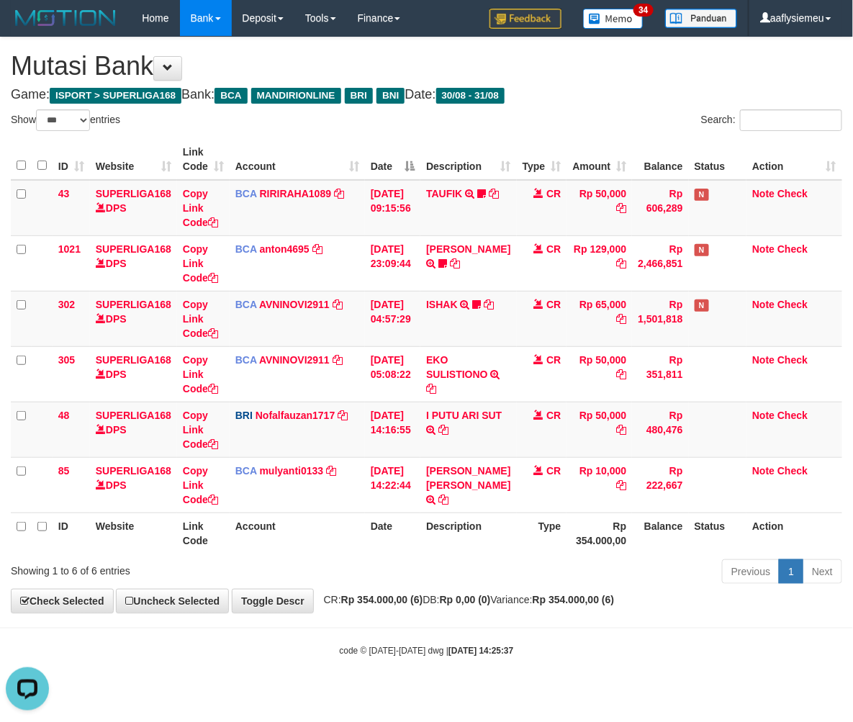
click at [488, 540] on th "Description" at bounding box center [469, 533] width 96 height 41
click at [519, 522] on th "Type" at bounding box center [542, 533] width 50 height 41
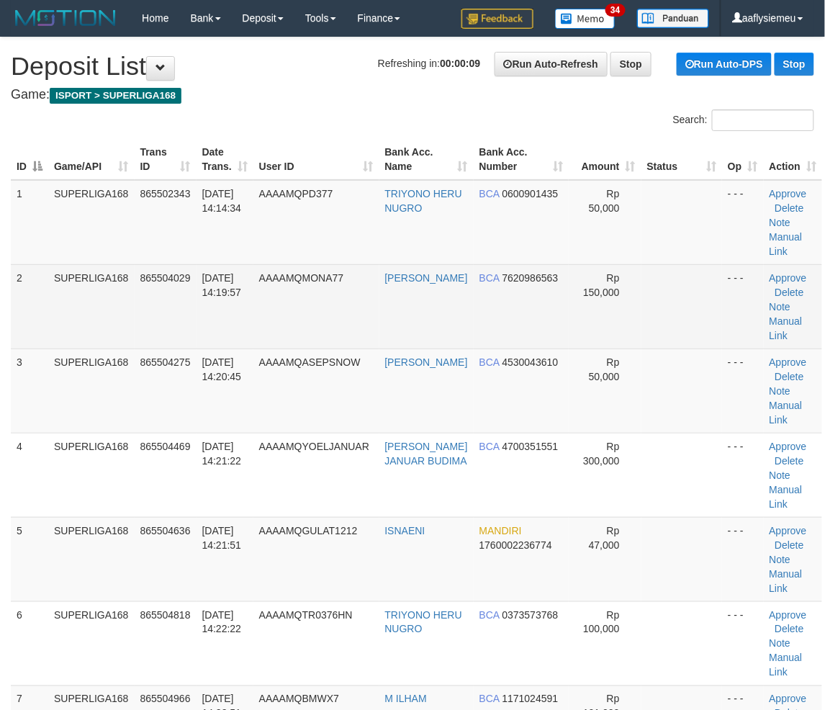
click at [279, 339] on td "AAAAMQMONA77" at bounding box center [316, 306] width 126 height 84
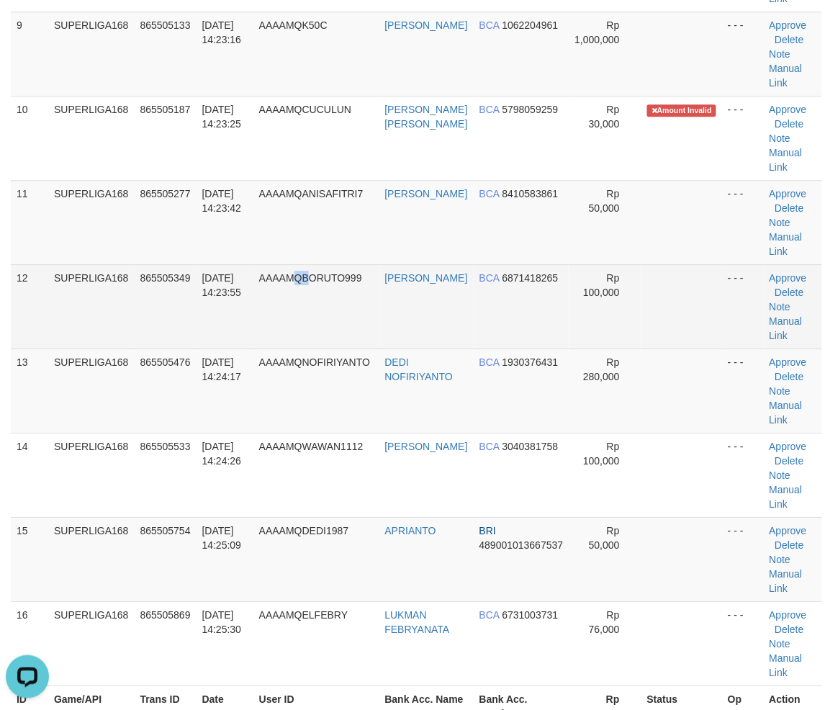
click at [317, 272] on span "AAAAMQBORUTO999" at bounding box center [310, 278] width 103 height 12
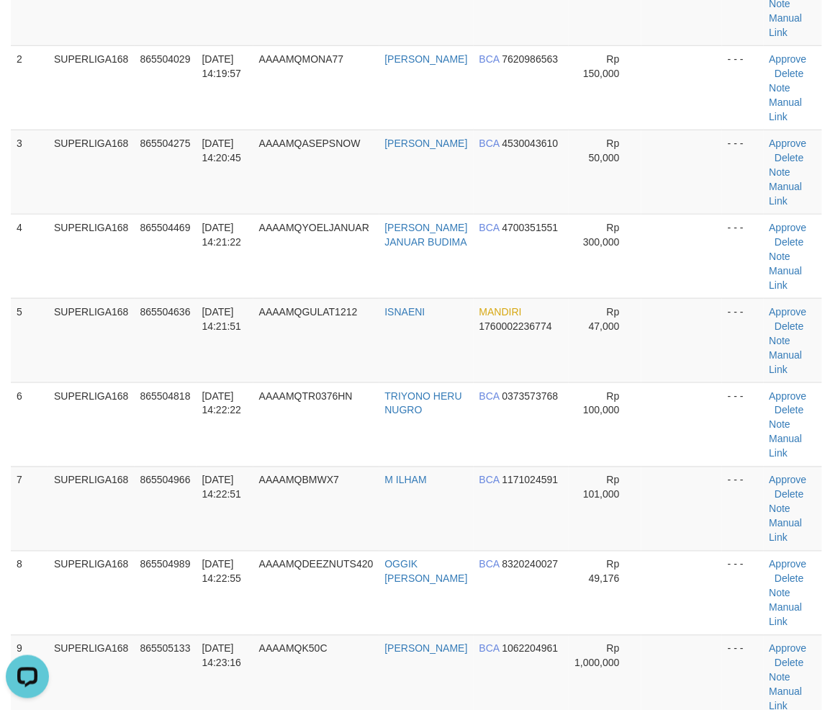
scroll to position [400, 0]
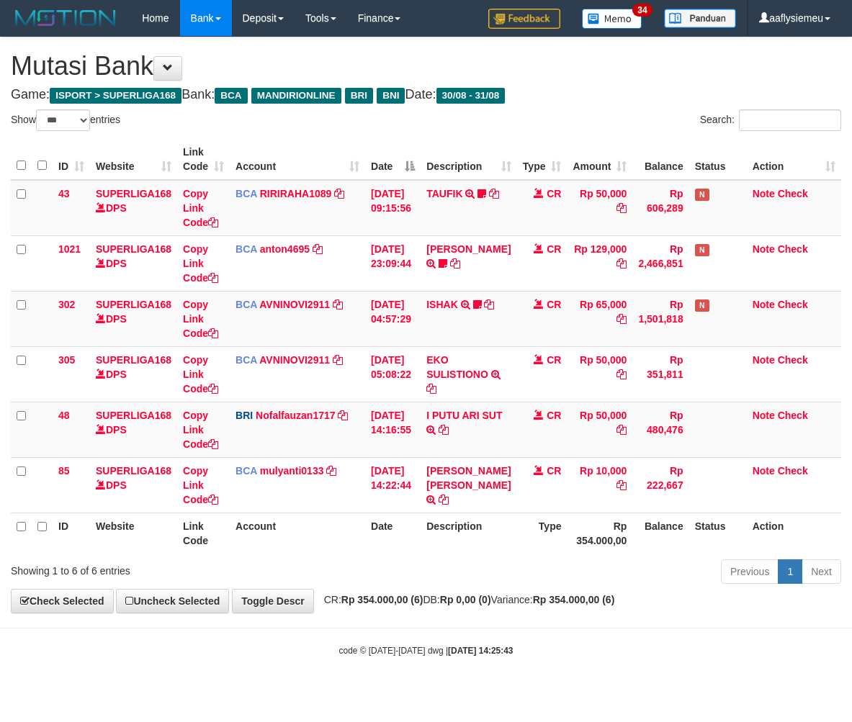
select select "***"
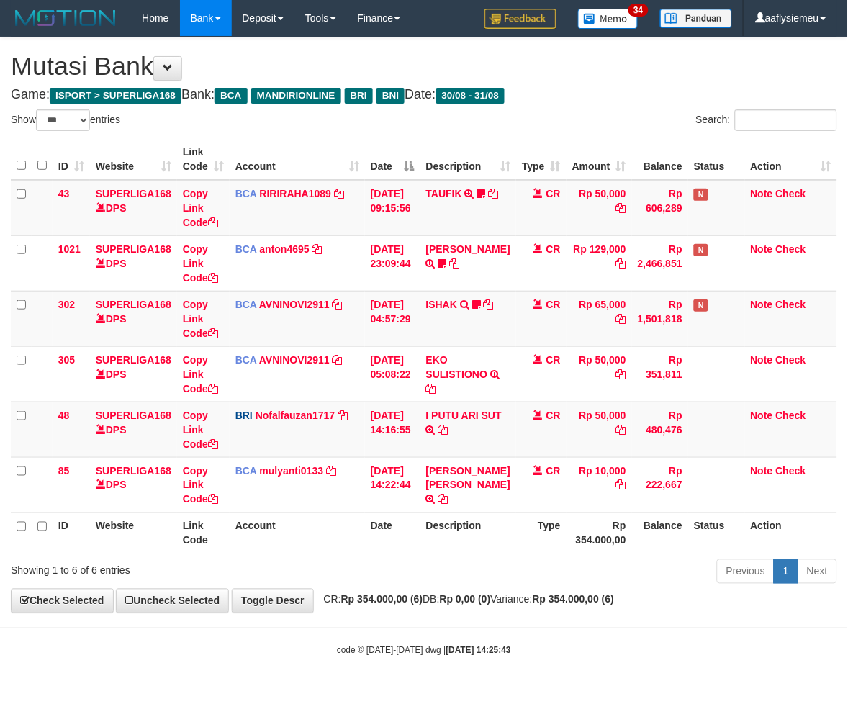
click at [585, 519] on th "Rp 354.000,00" at bounding box center [600, 533] width 66 height 41
select select "***"
drag, startPoint x: 475, startPoint y: 459, endPoint x: 651, endPoint y: 451, distance: 175.9
click at [478, 461] on td "MUHAMAD SANDYKA RA TRSF E-BANKING CR 3108/FTSCY/WS95271 10000.00MUHAMAD SANDYKA…" at bounding box center [469, 484] width 96 height 55
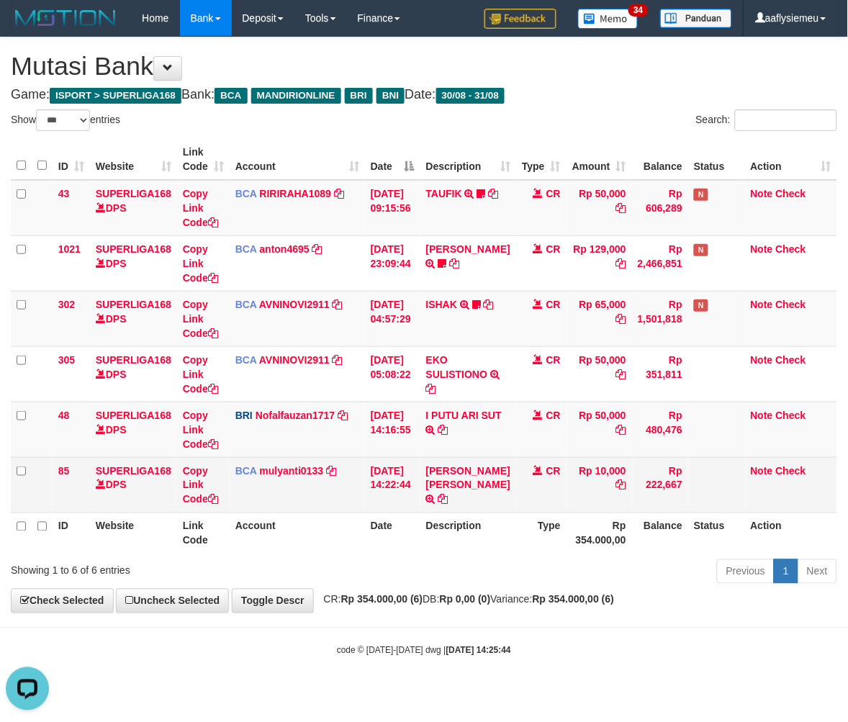
click at [394, 506] on td "31/08/2025 14:22:44" at bounding box center [392, 484] width 55 height 55
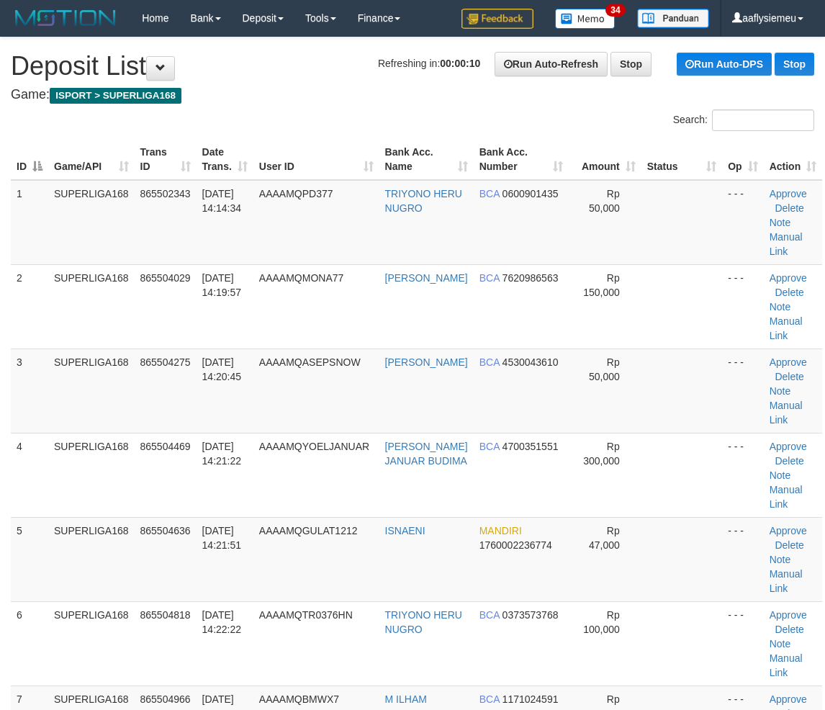
scroll to position [400, 0]
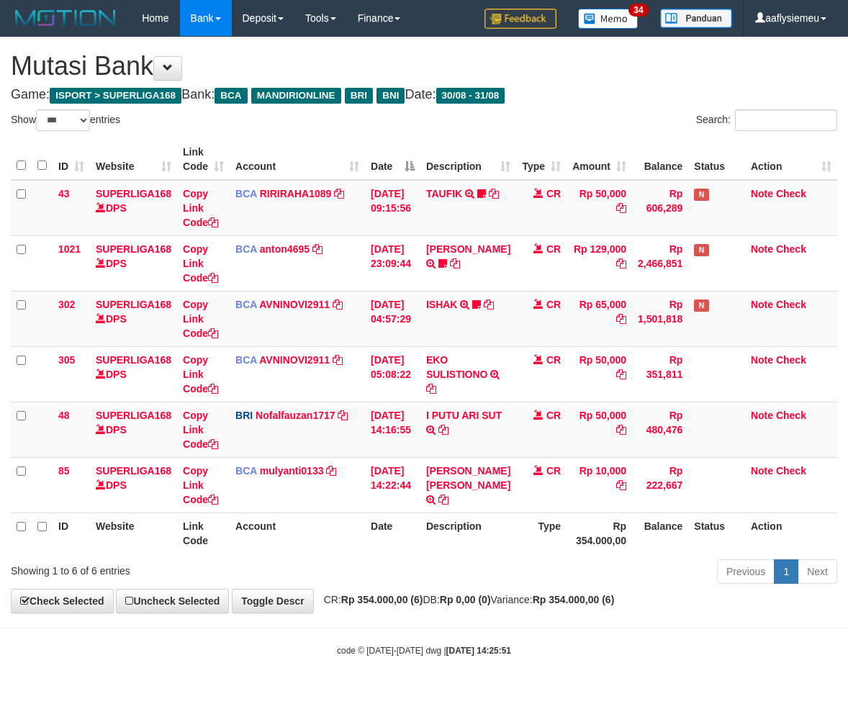
select select "***"
click at [431, 534] on th "Description" at bounding box center [469, 533] width 96 height 41
select select "***"
click at [434, 538] on th "Description" at bounding box center [469, 533] width 96 height 41
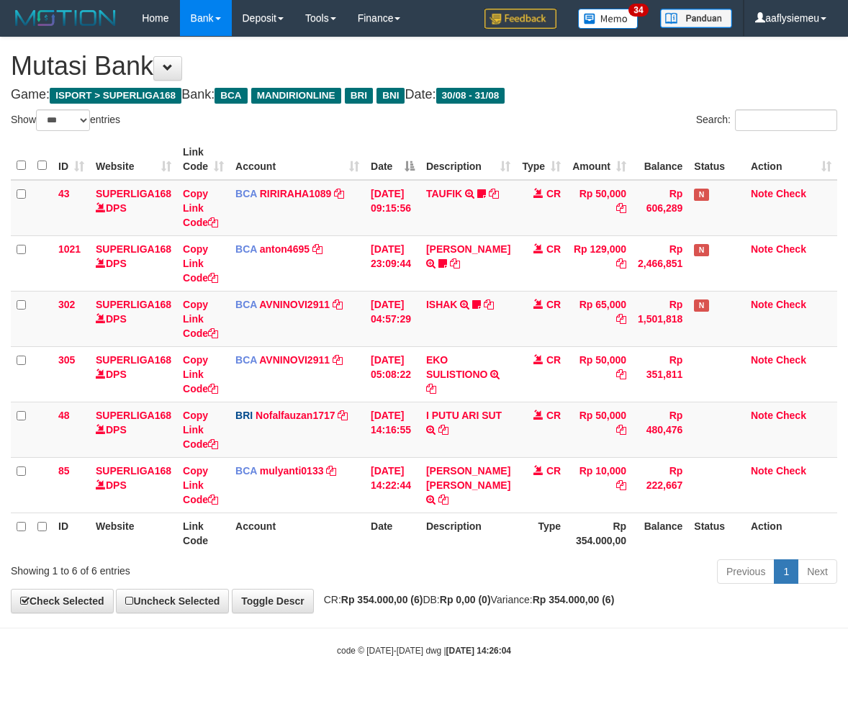
select select "***"
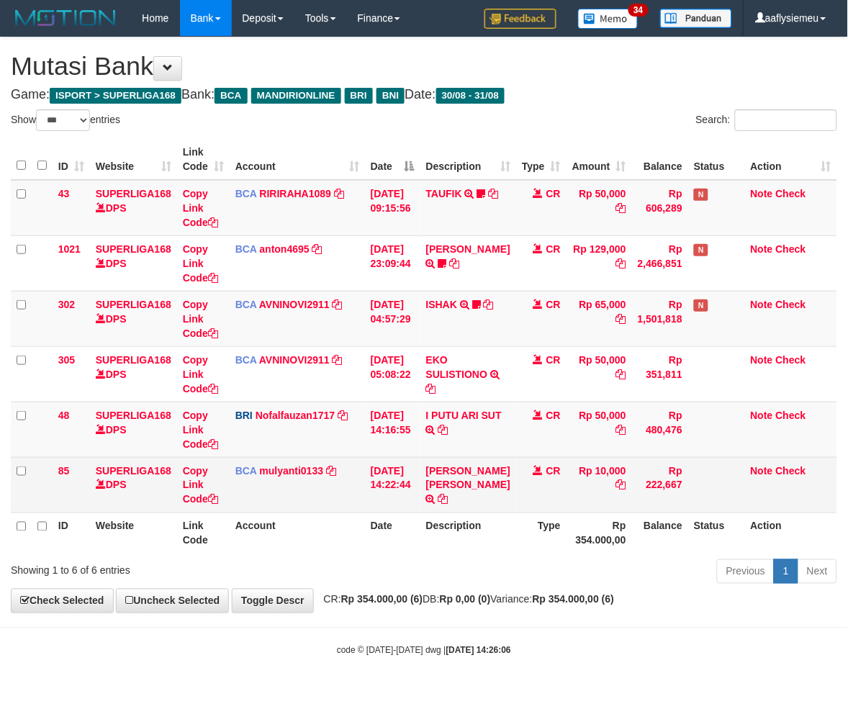
click at [412, 498] on td "31/08/2025 14:22:44" at bounding box center [392, 484] width 55 height 55
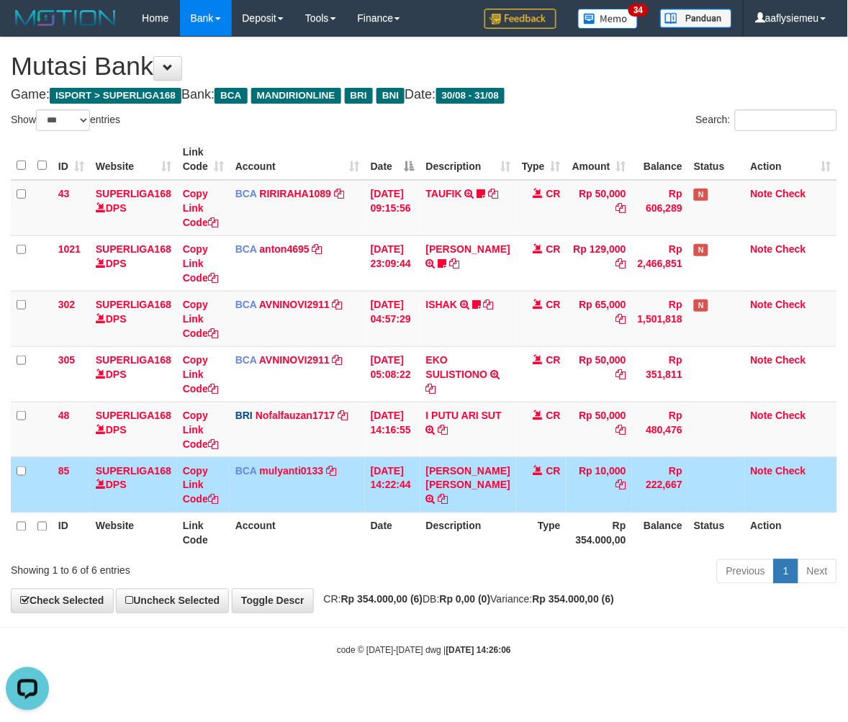
click at [405, 493] on td "[DATE] 14:22:44" at bounding box center [392, 484] width 55 height 55
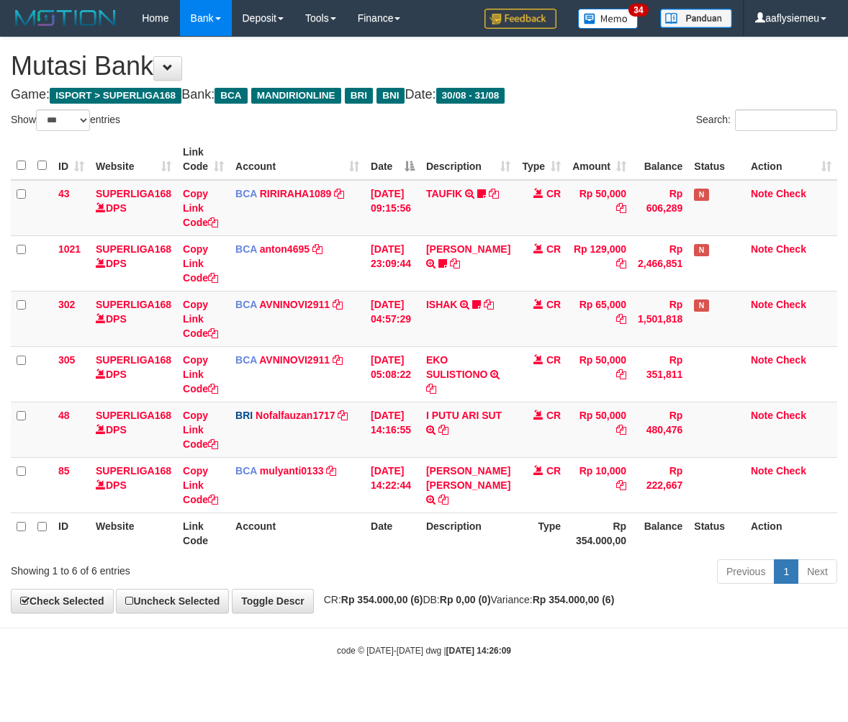
select select "***"
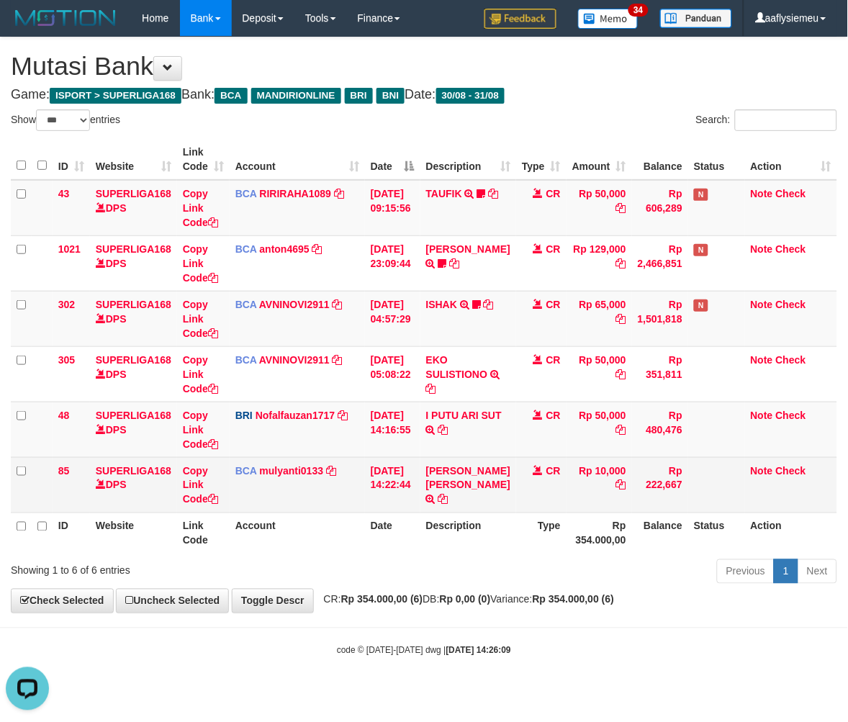
click at [406, 497] on td "[DATE] 14:22:44" at bounding box center [392, 484] width 55 height 55
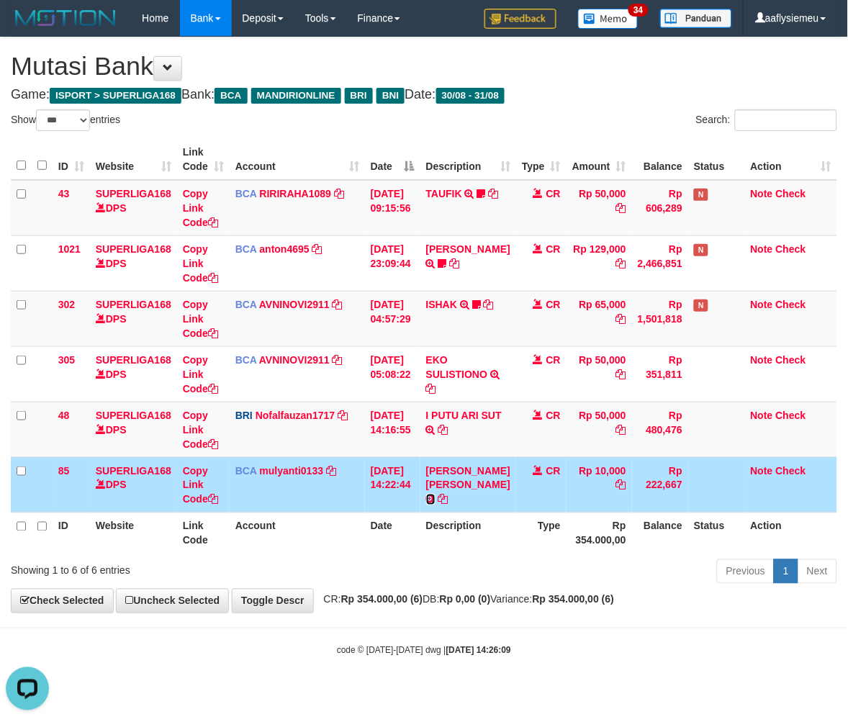
click at [436, 502] on icon at bounding box center [430, 500] width 9 height 10
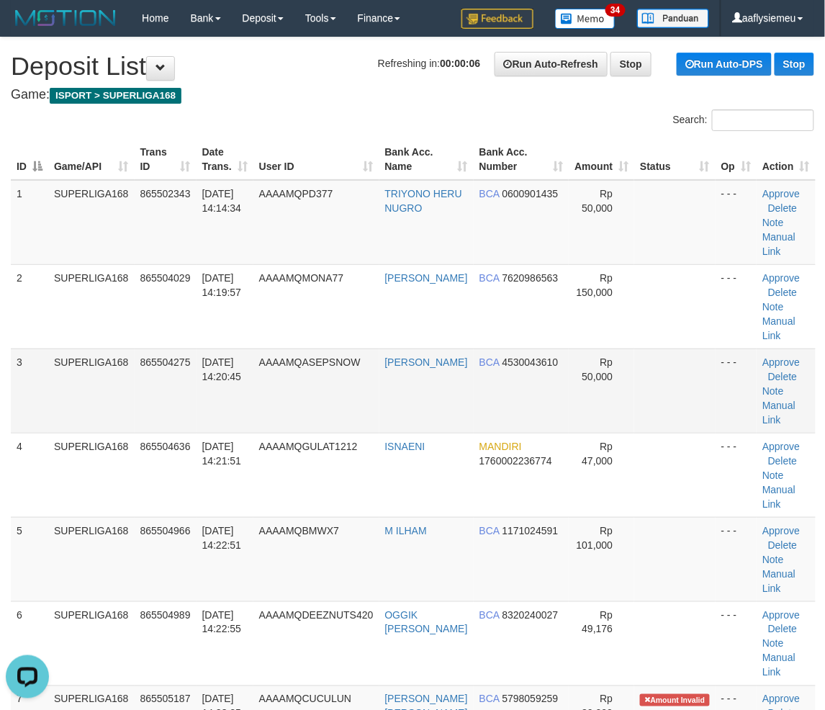
drag, startPoint x: 50, startPoint y: 419, endPoint x: 2, endPoint y: 428, distance: 49.0
click at [48, 421] on td "SUPERLIGA168" at bounding box center [91, 391] width 86 height 84
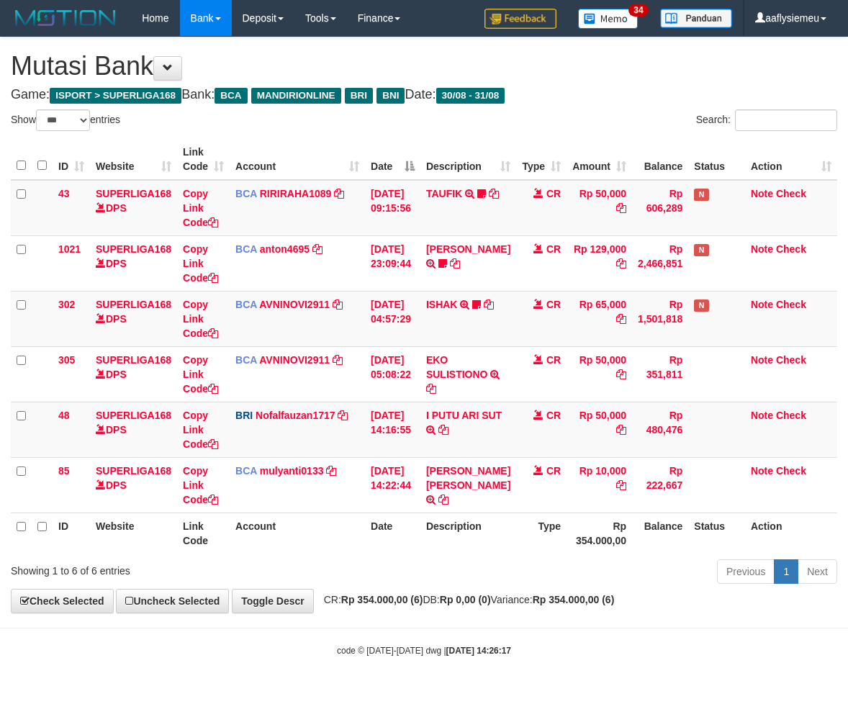
select select "***"
drag, startPoint x: 536, startPoint y: 542, endPoint x: 847, endPoint y: 457, distance: 321.6
click at [547, 542] on th "Type" at bounding box center [541, 533] width 50 height 41
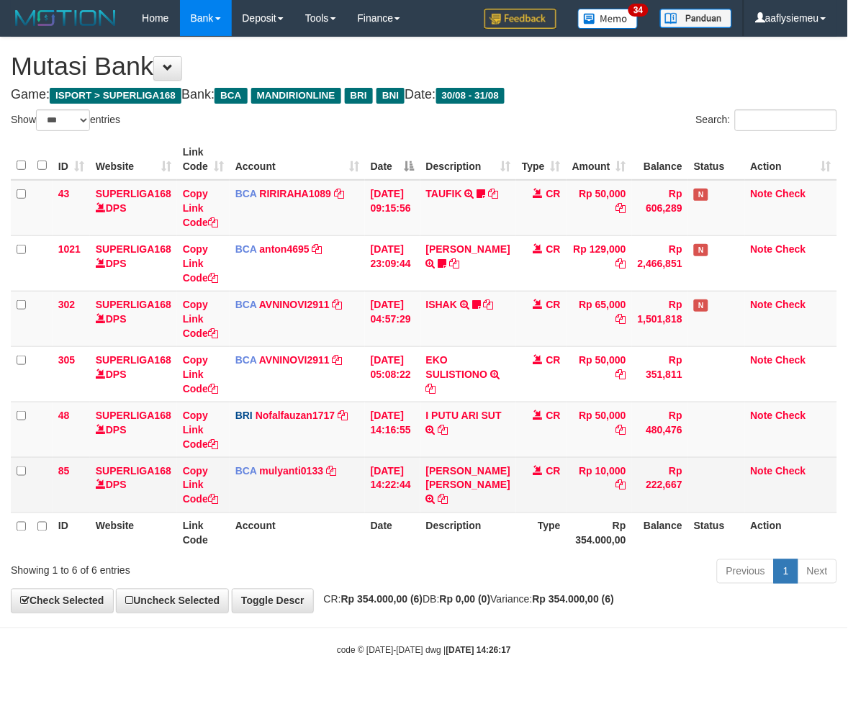
click at [502, 510] on td "[PERSON_NAME] RA TRSF E-BANKING CR 3108/FTSCY/WS95271 10000.00[PERSON_NAME] RA" at bounding box center [469, 484] width 96 height 55
click at [397, 507] on td "[DATE] 14:22:44" at bounding box center [392, 484] width 55 height 55
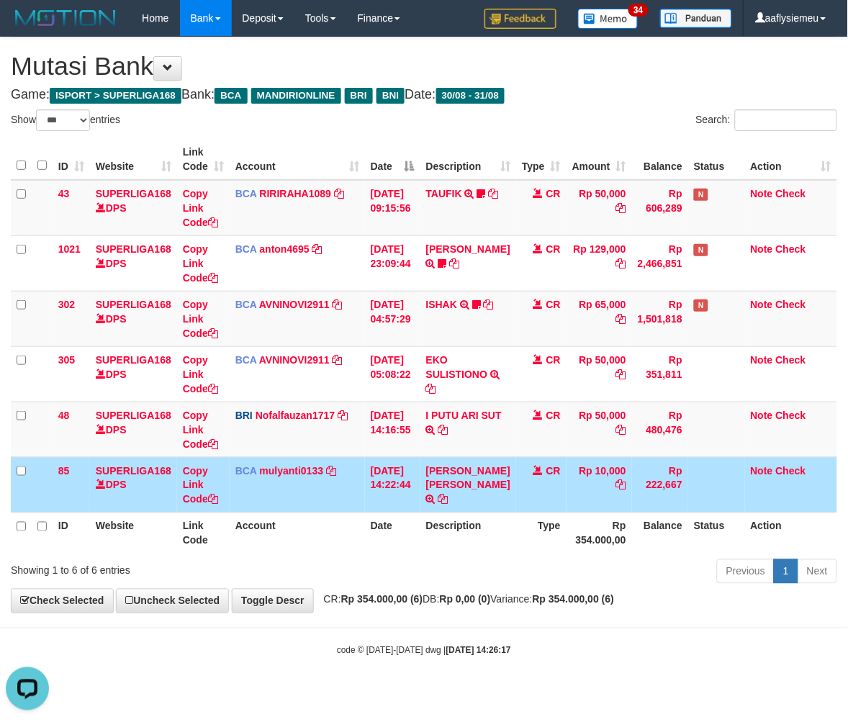
click at [397, 507] on td "[DATE] 14:22:44" at bounding box center [392, 484] width 55 height 55
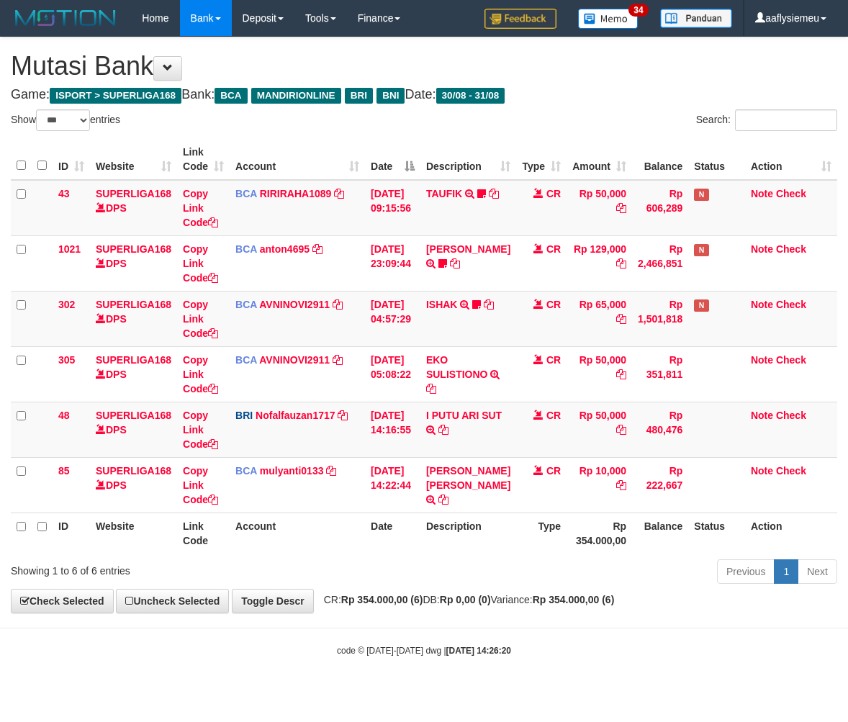
select select "***"
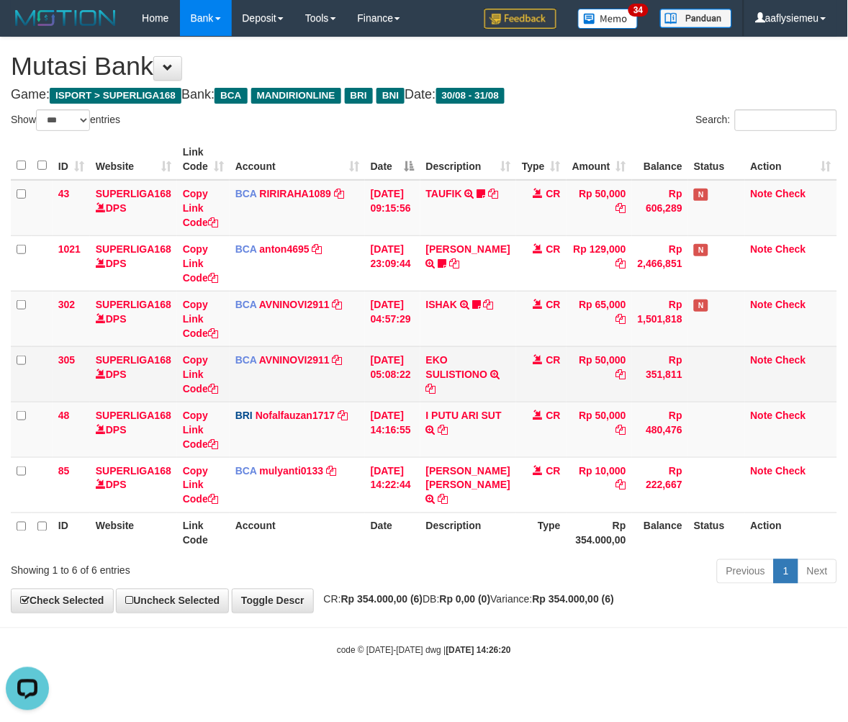
click at [356, 387] on td "BCA AVNINOVI2911 DPS AVNI NOVITA SADLY mutasi_20250831_4886 | 305 mutasi_202508…" at bounding box center [297, 373] width 135 height 55
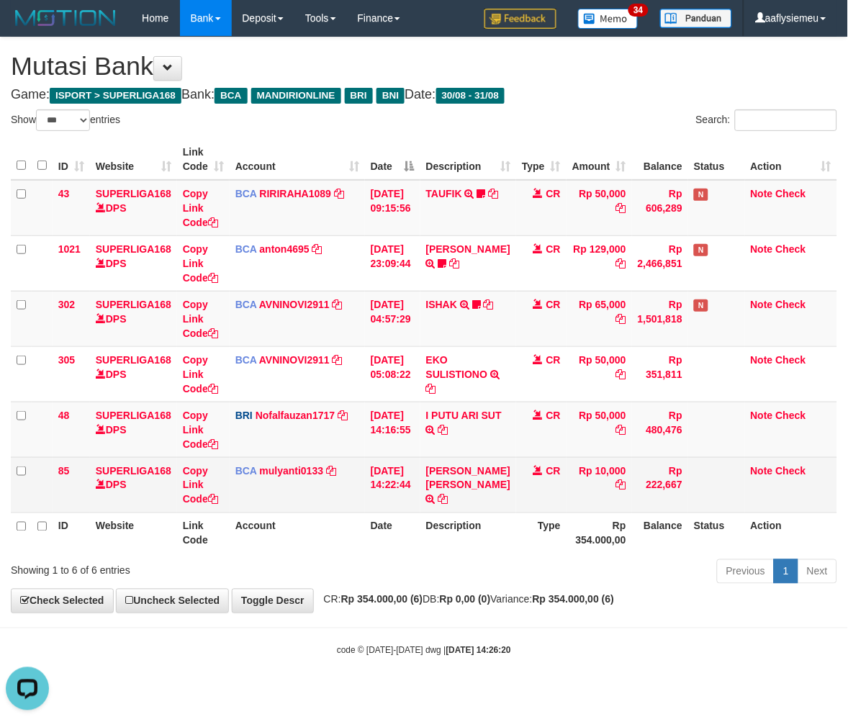
click at [354, 494] on td "BCA mulyanti0133 DPS MULYANTI mutasi_20250831_4495 | 85 mutasi_20250831_4495 | …" at bounding box center [297, 484] width 135 height 55
click at [363, 462] on td "BCA mulyanti0133 DPS MULYANTI mutasi_20250831_4495 | 85 mutasi_20250831_4495 | …" at bounding box center [297, 484] width 135 height 55
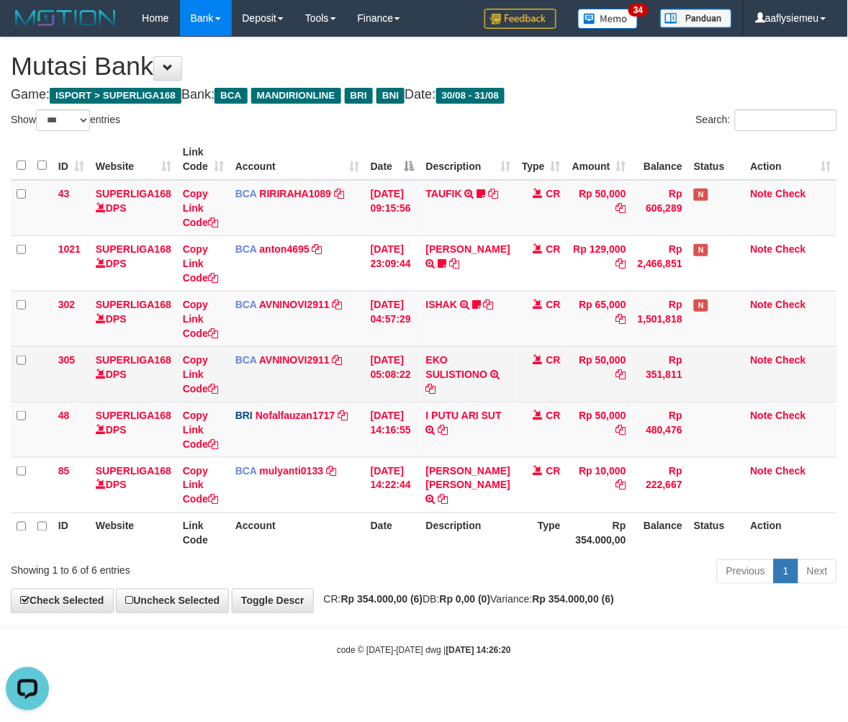
click at [335, 387] on td "BCA AVNINOVI2911 DPS AVNI NOVITA SADLY mutasi_20250831_4886 | 305 mutasi_202508…" at bounding box center [297, 373] width 135 height 55
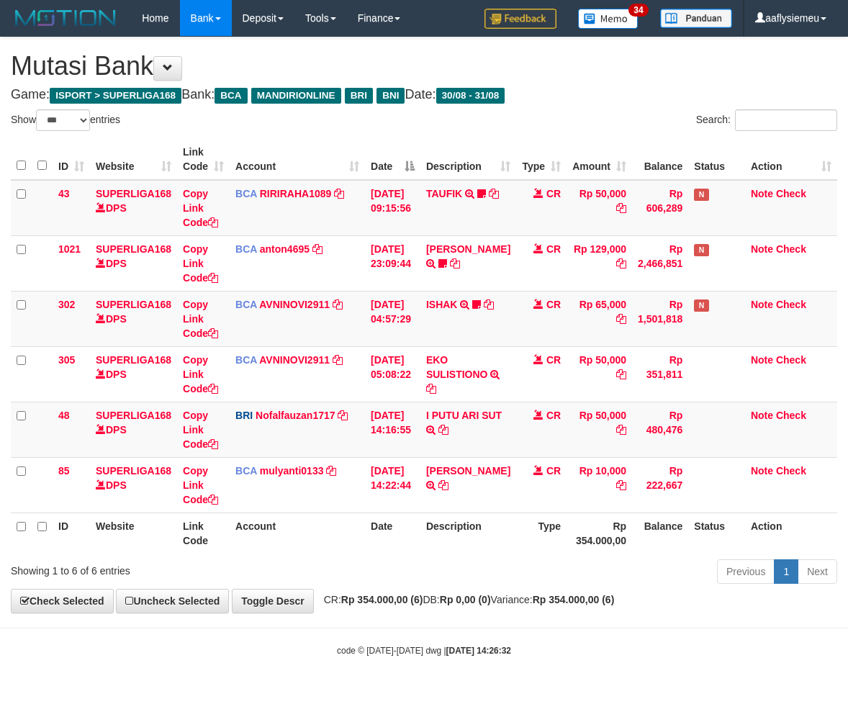
select select "***"
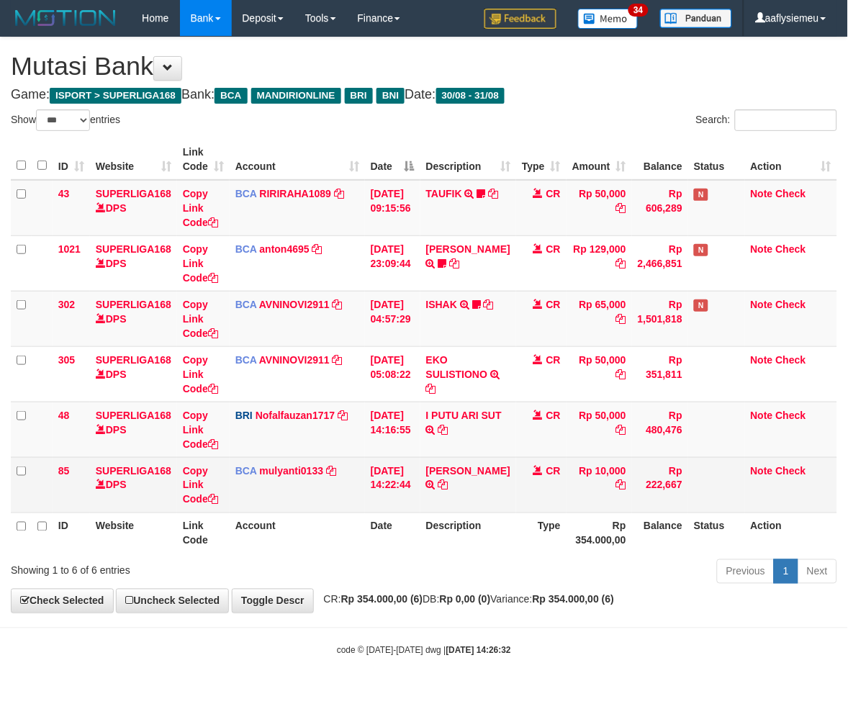
drag, startPoint x: 0, startPoint y: 0, endPoint x: 356, endPoint y: 480, distance: 597.6
click at [356, 480] on td "BCA mulyanti0133 DPS MULYANTI mutasi_20250831_4495 | 85 mutasi_20250831_4495 | …" at bounding box center [297, 484] width 135 height 55
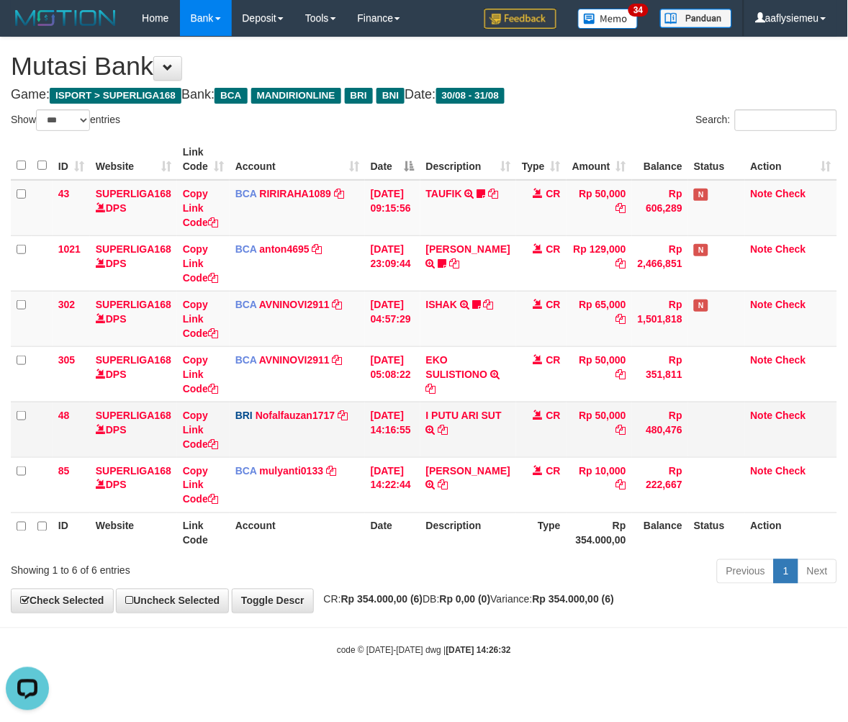
click at [373, 423] on td "[DATE] 14:16:55" at bounding box center [392, 429] width 55 height 55
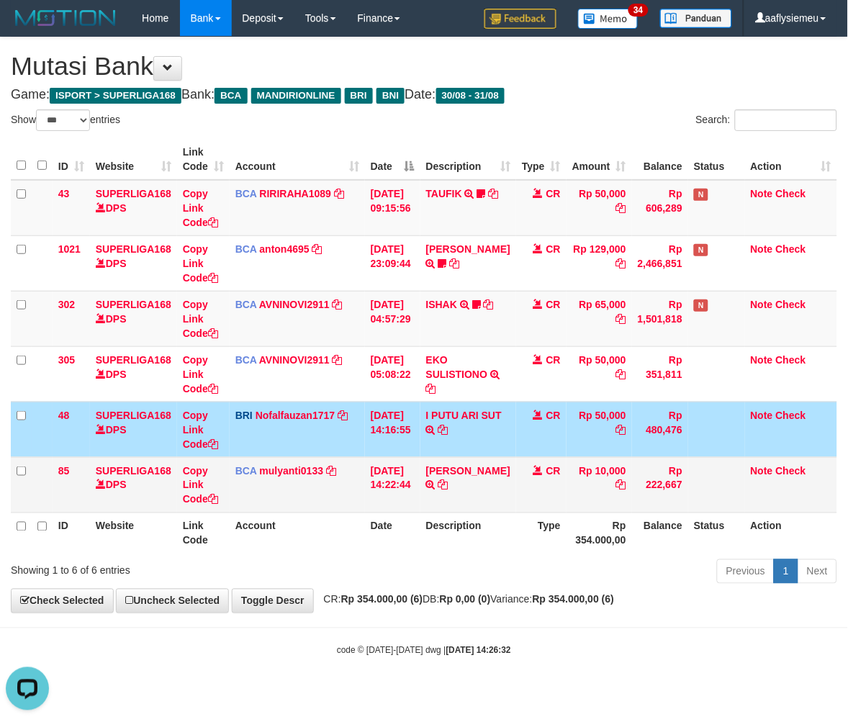
click at [369, 459] on tbody "43 SUPERLIGA168 DPS Copy Link Code BCA RIRIRAHA1089 DPS RIRI RAHAYU mutasi_2025…" at bounding box center [424, 346] width 827 height 333
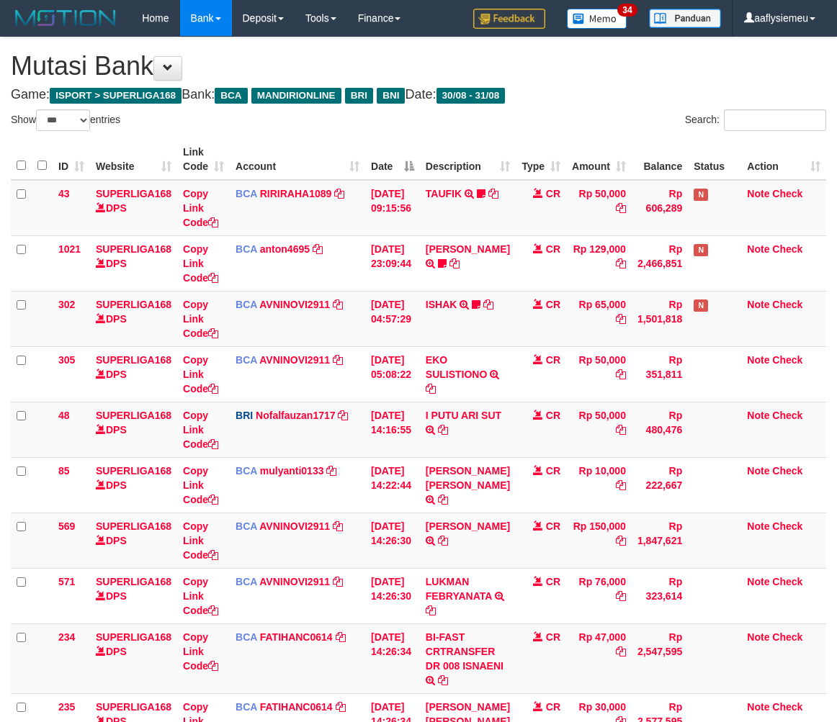
select select "***"
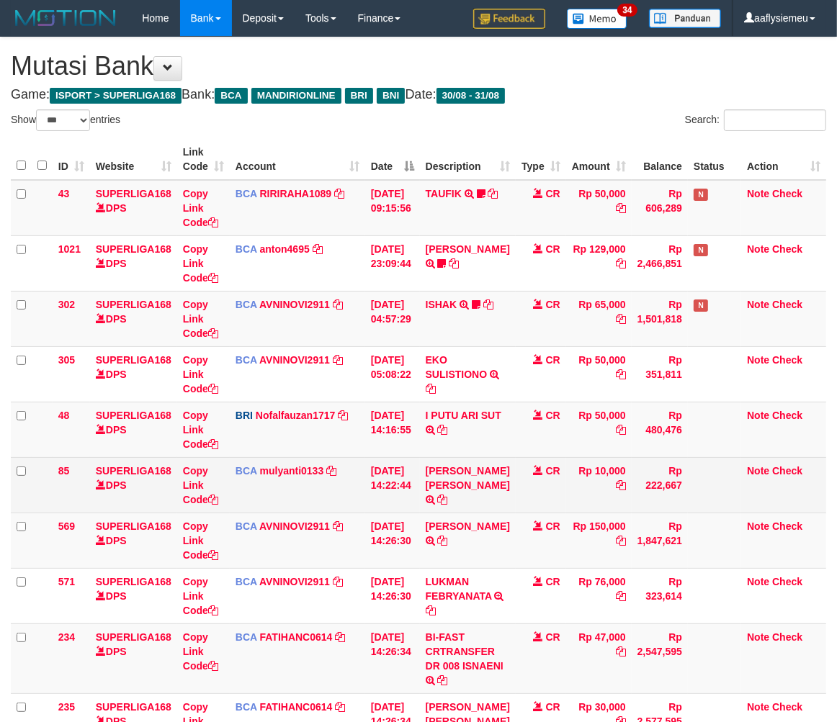
click at [367, 462] on td "[DATE] 14:22:44" at bounding box center [392, 484] width 55 height 55
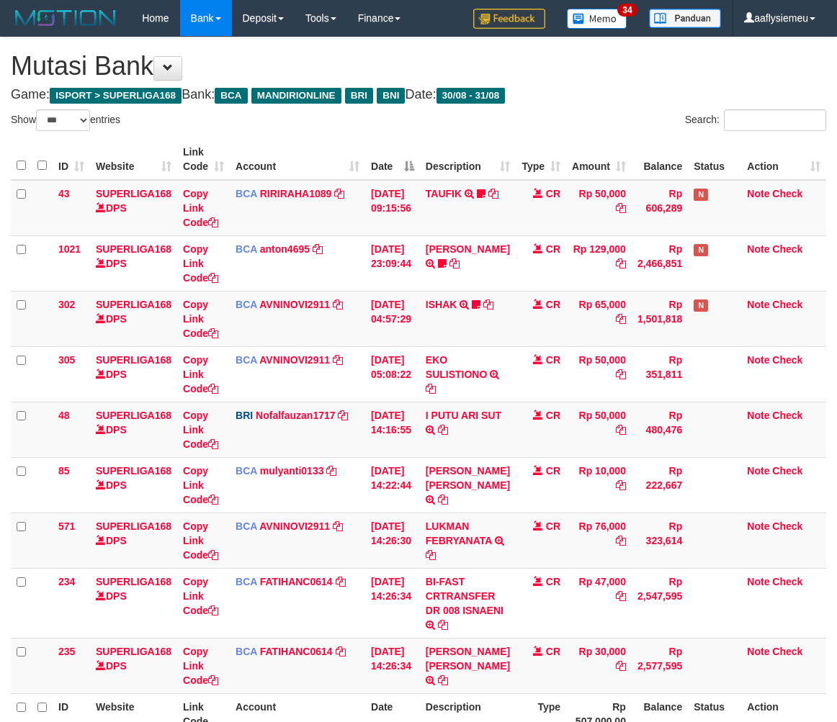
select select "***"
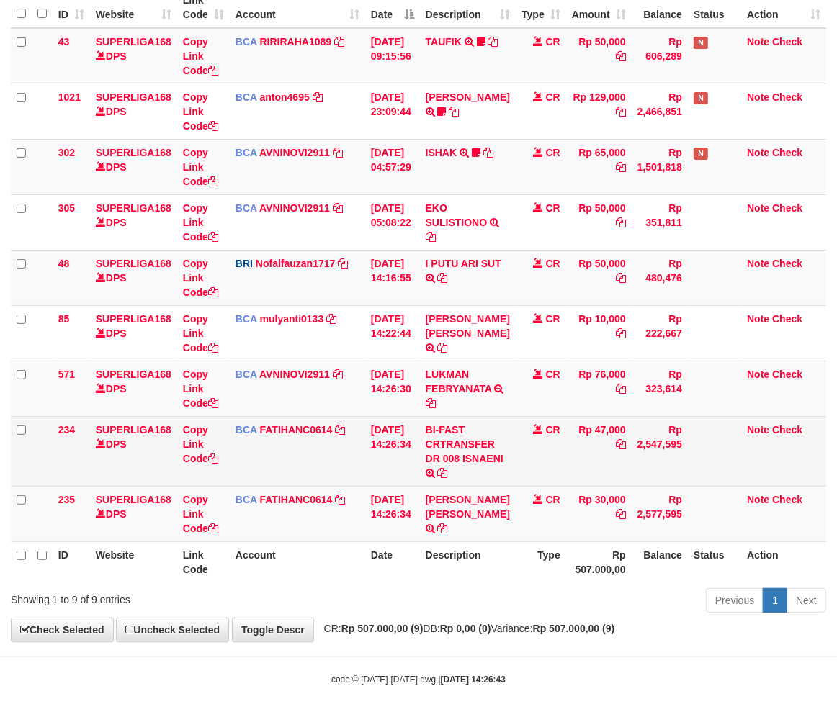
click at [444, 471] on td "BI-FAST CRTRANSFER DR 008 ISNAENI" at bounding box center [468, 451] width 96 height 70
click at [445, 472] on td "BI-FAST CRTRANSFER DR 008 ISNAENI" at bounding box center [468, 451] width 96 height 70
copy td "ISNAENI"
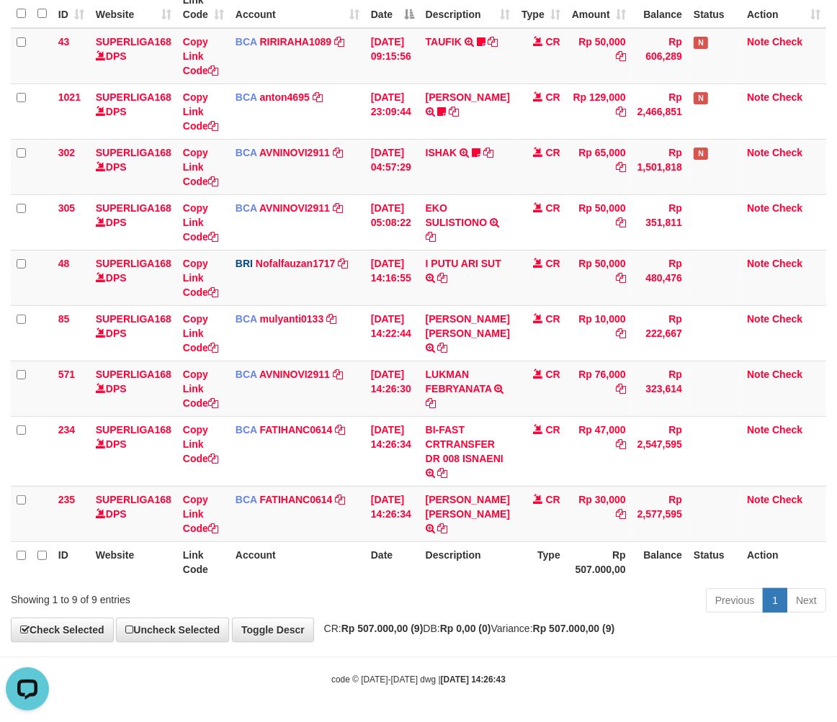
scroll to position [0, 0]
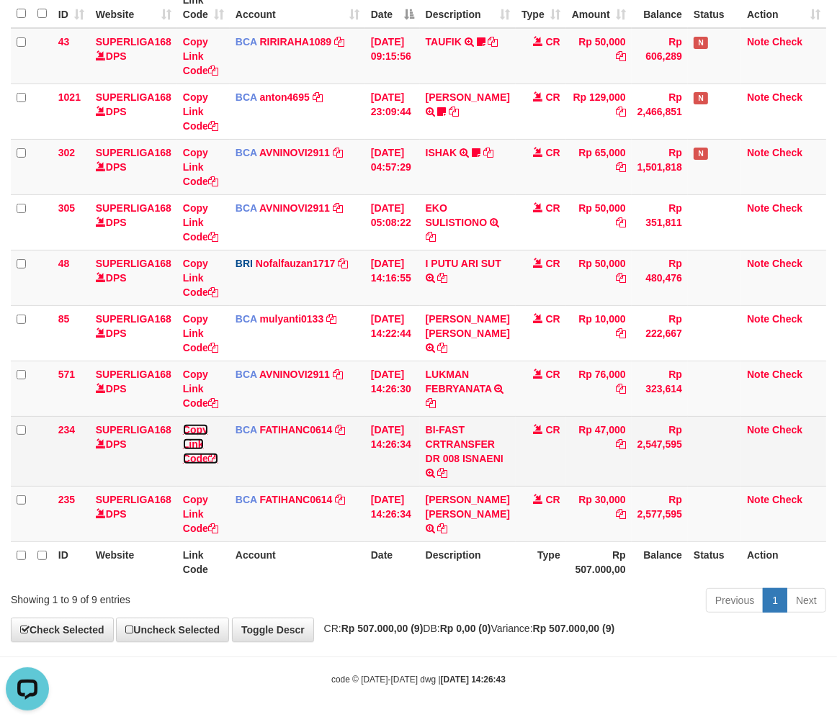
click at [189, 450] on link "Copy Link Code" at bounding box center [200, 444] width 35 height 40
copy td "ISNAENI"
click at [197, 456] on link "Copy Link Code" at bounding box center [200, 444] width 35 height 40
drag, startPoint x: 536, startPoint y: 584, endPoint x: 810, endPoint y: 418, distance: 320.5
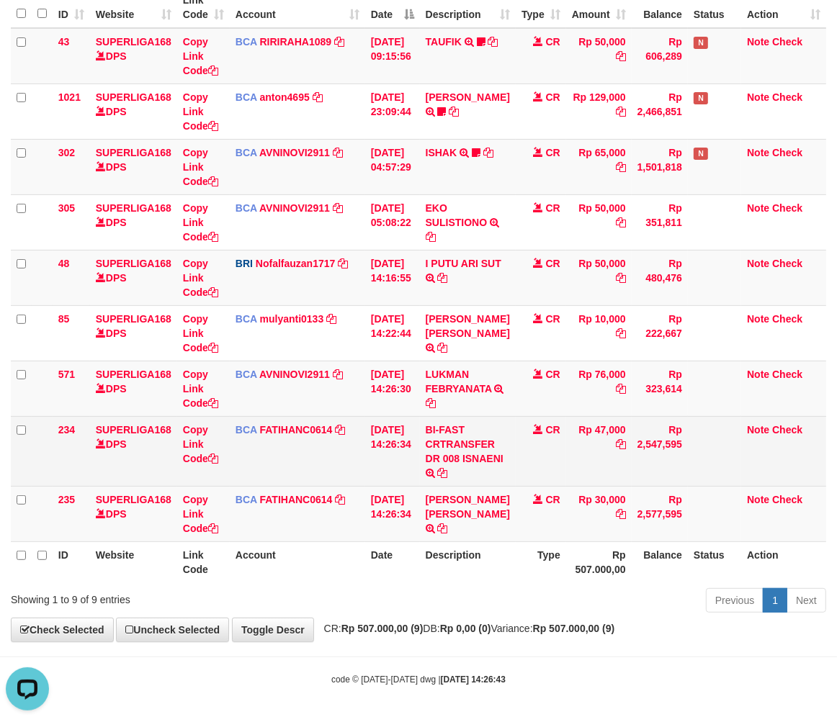
click at [539, 580] on div "ID Website Link Code Account Date Description Type Amount Balance Status Action…" at bounding box center [418, 285] width 837 height 604
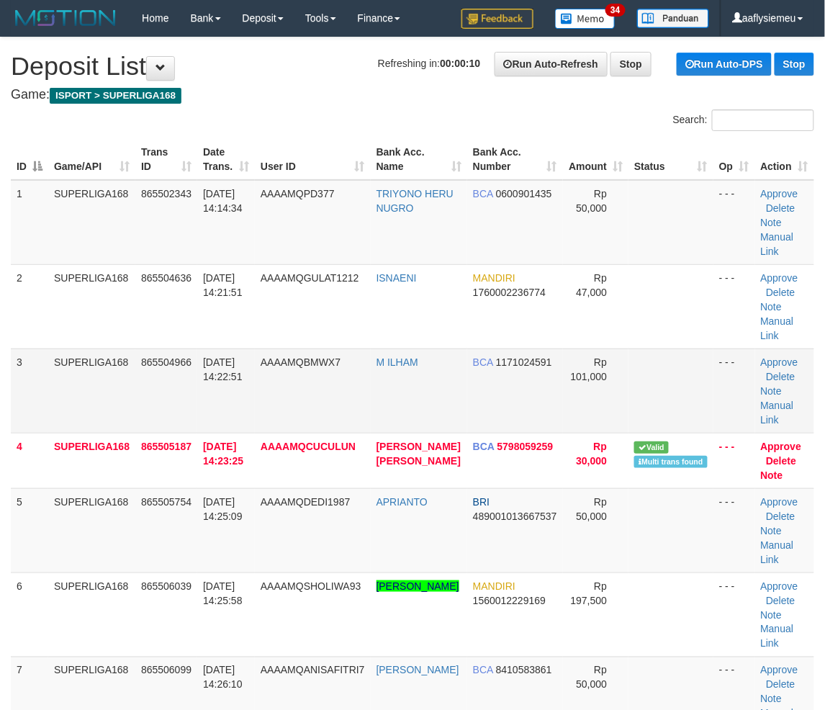
click at [104, 361] on td "SUPERLIGA168" at bounding box center [91, 391] width 87 height 84
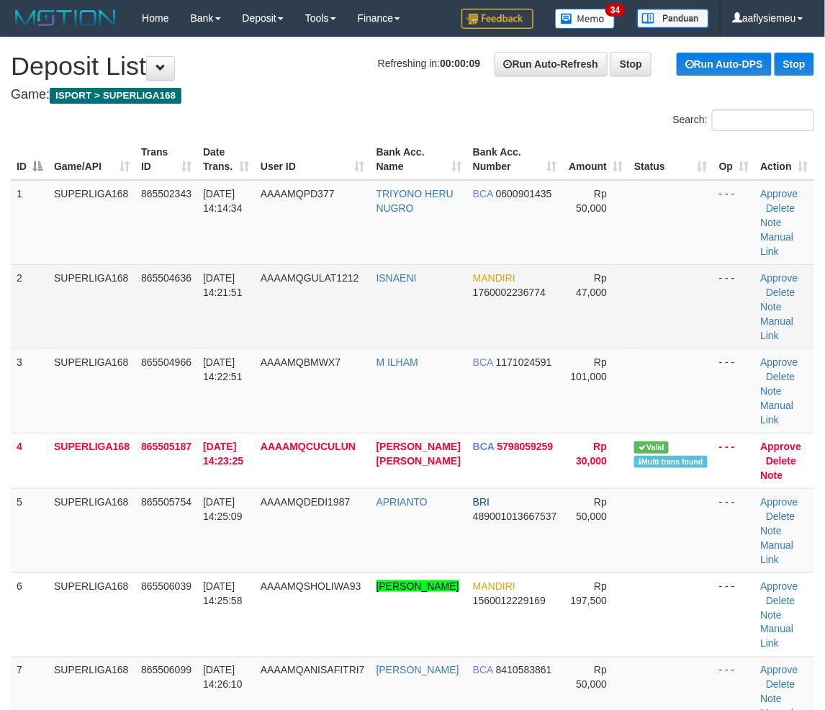
click at [794, 318] on td "Approve Delete Note Manual Link" at bounding box center [784, 306] width 59 height 84
drag, startPoint x: 789, startPoint y: 318, endPoint x: 776, endPoint y: 318, distance: 13.0
click at [789, 318] on td "Approve Delete Note Manual Link" at bounding box center [784, 306] width 59 height 84
click at [776, 318] on link "Manual Link" at bounding box center [777, 328] width 33 height 26
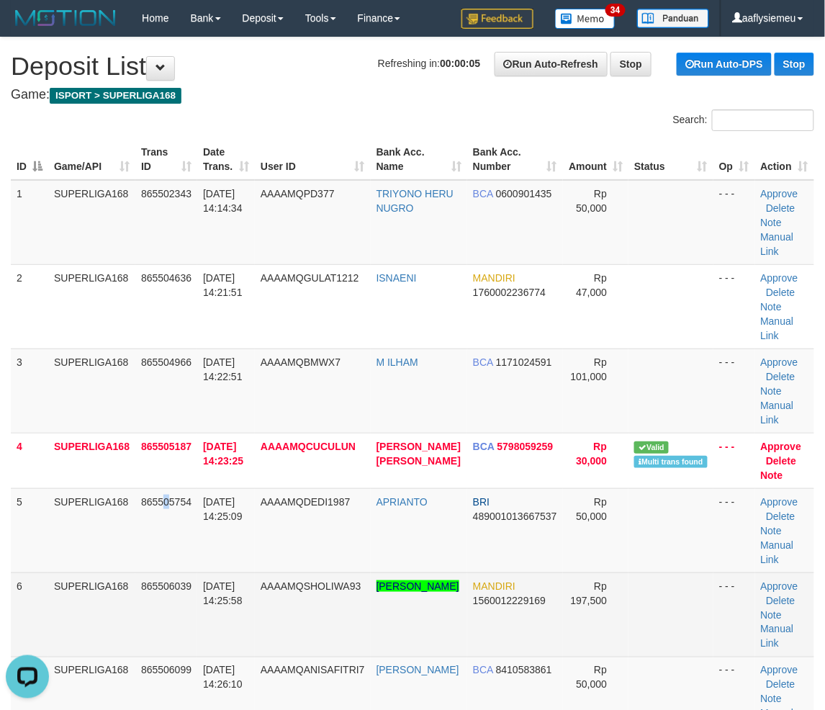
drag, startPoint x: 169, startPoint y: 567, endPoint x: 81, endPoint y: 573, distance: 87.4
click at [167, 570] on td "865505754" at bounding box center [166, 530] width 62 height 84
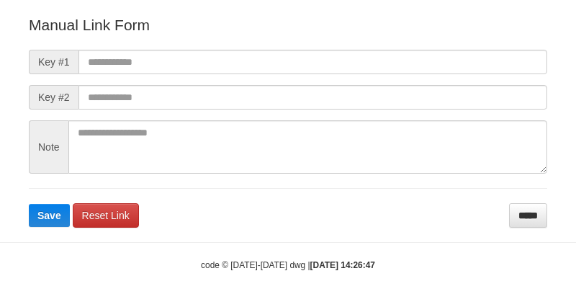
scroll to position [174, 0]
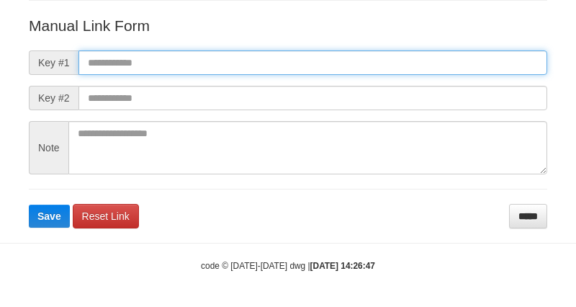
click at [91, 60] on input "text" at bounding box center [312, 62] width 469 height 24
paste input "**********"
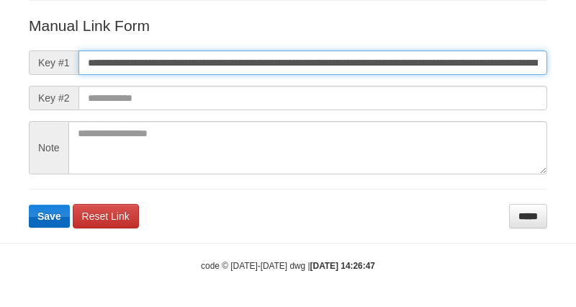
scroll to position [0, 1020]
type input "**********"
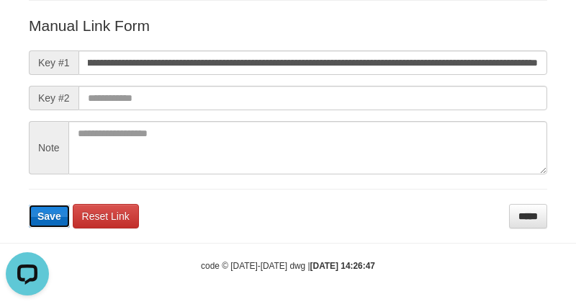
click at [54, 206] on button "Save" at bounding box center [49, 216] width 41 height 23
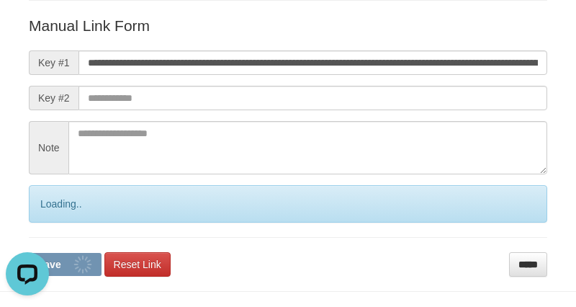
click at [54, 206] on div "Loading.." at bounding box center [288, 203] width 518 height 37
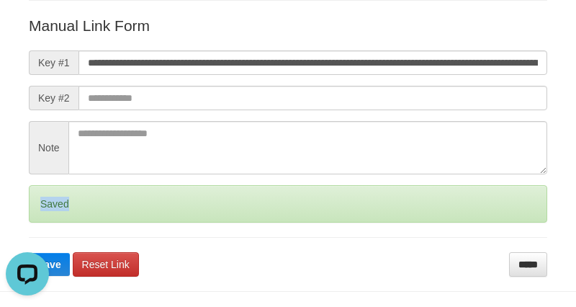
click at [53, 203] on div "Saved" at bounding box center [288, 203] width 518 height 37
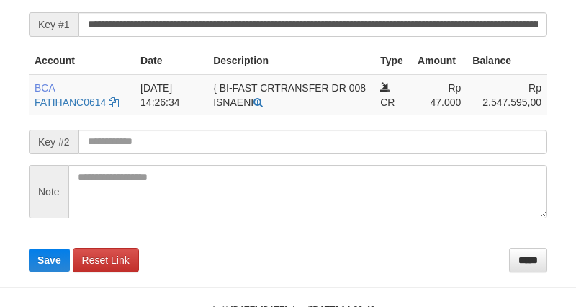
scroll to position [374, 0]
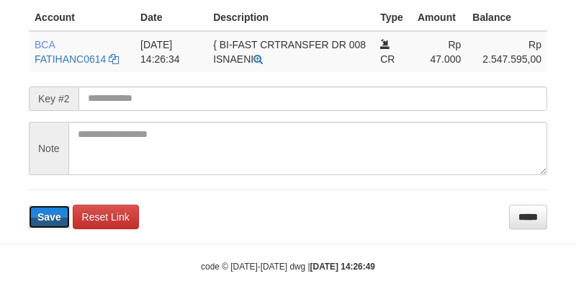
click at [44, 225] on button "Save" at bounding box center [49, 216] width 41 height 23
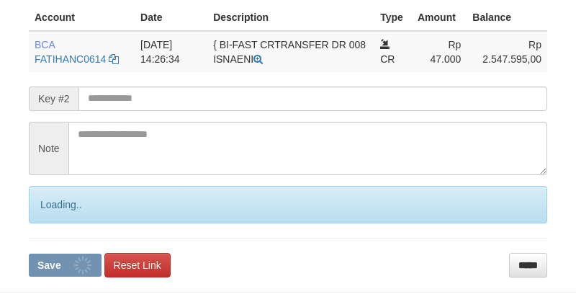
click at [44, 224] on form "**********" at bounding box center [288, 105] width 518 height 344
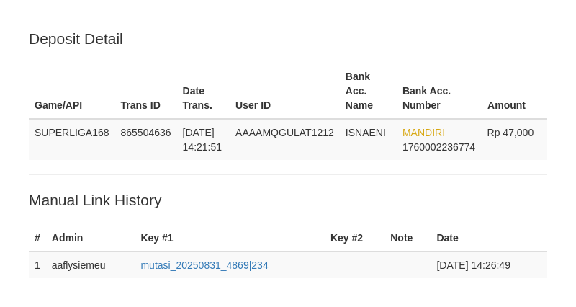
scroll to position [374, 0]
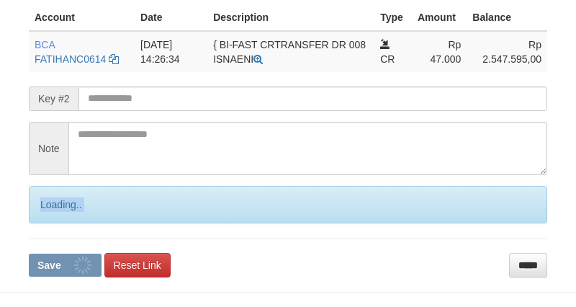
click at [45, 221] on form "**********" at bounding box center [288, 105] width 518 height 344
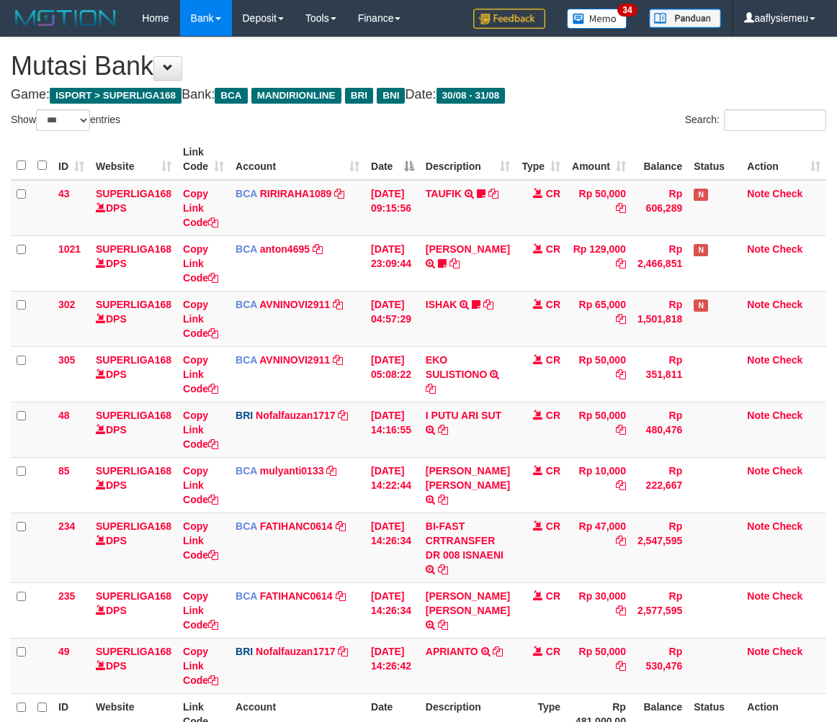
select select "***"
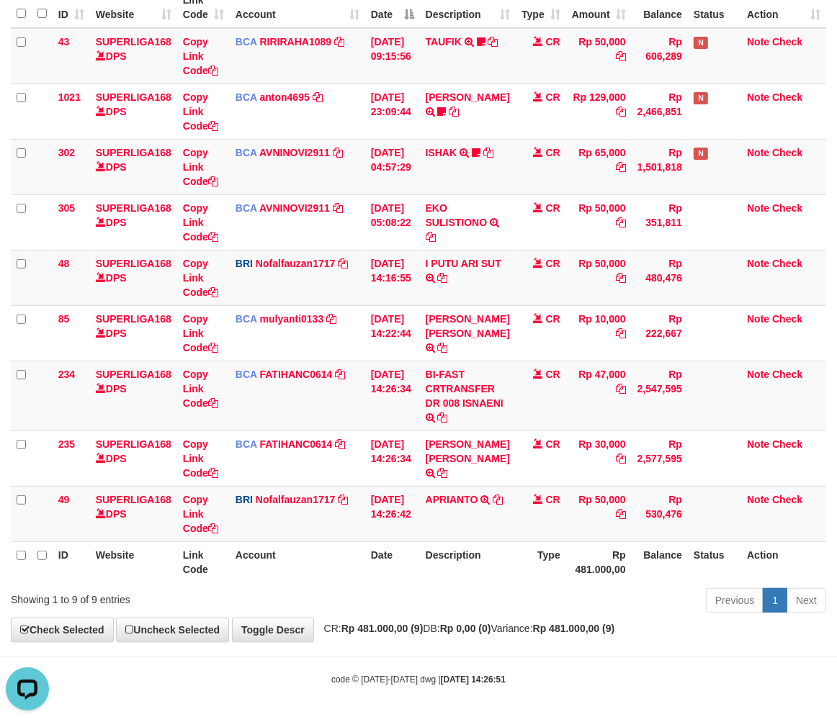
drag, startPoint x: 657, startPoint y: 521, endPoint x: 843, endPoint y: 485, distance: 189.1
click at [657, 521] on td "Rp 530,476" at bounding box center [660, 513] width 56 height 55
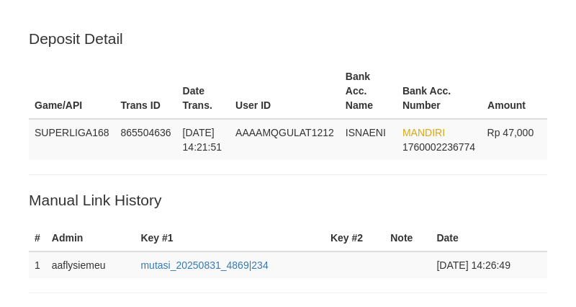
scroll to position [374, 0]
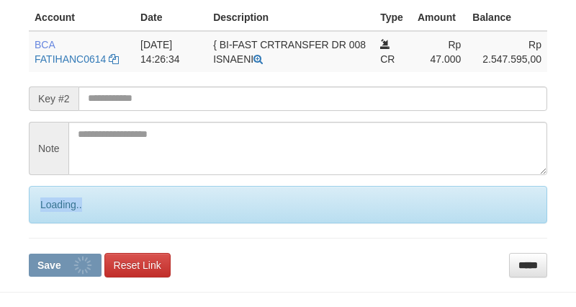
click at [46, 220] on div "Loading.." at bounding box center [288, 204] width 518 height 37
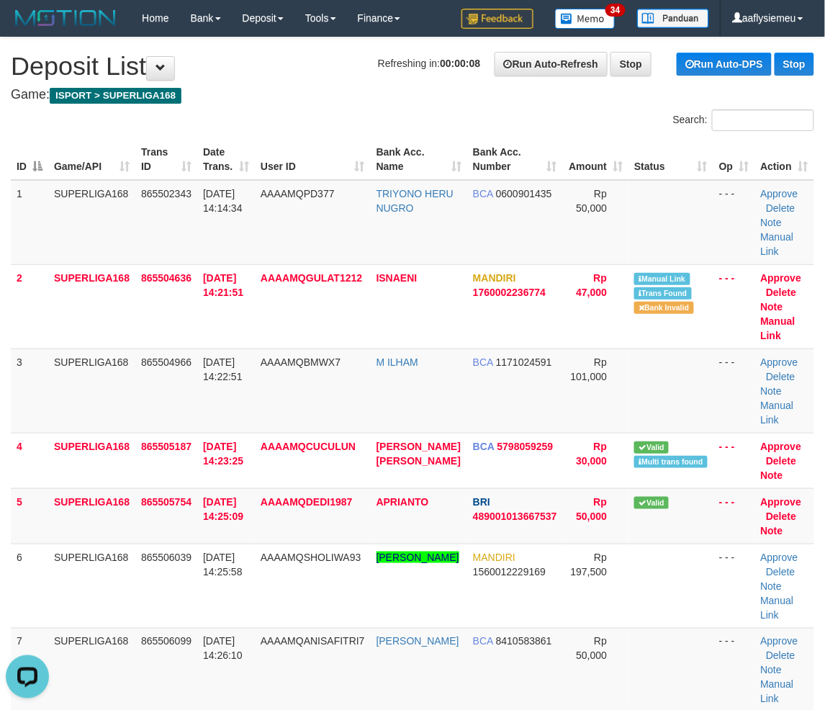
drag, startPoint x: 155, startPoint y: 440, endPoint x: 1, endPoint y: 472, distance: 156.8
click at [134, 455] on tr "4 SUPERLIGA168 865505187 31/08/2025 14:23:25 AAAAMQCUCULUN MUHAMAD SANDYKA RA B…" at bounding box center [413, 460] width 804 height 55
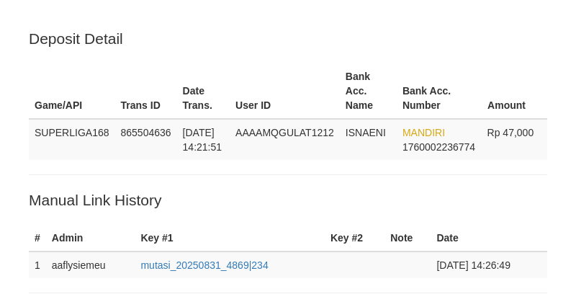
scroll to position [374, 0]
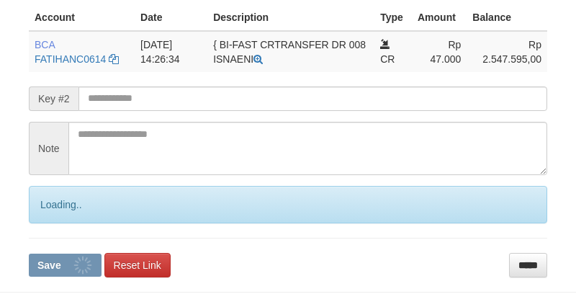
click at [51, 216] on div "Loading.." at bounding box center [288, 204] width 518 height 37
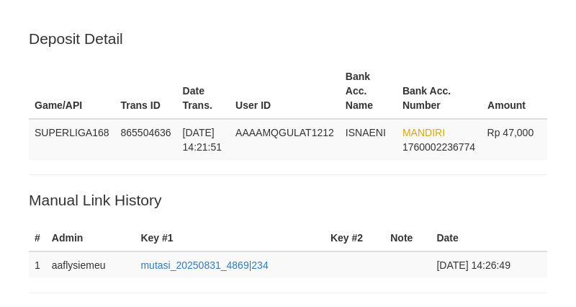
scroll to position [267, 0]
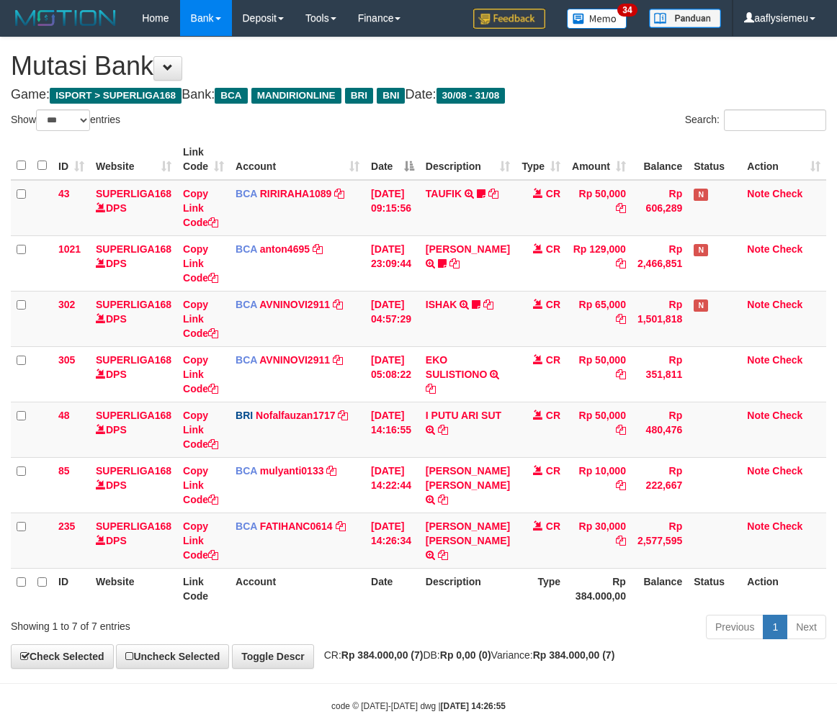
select select "***"
click at [466, 502] on td "MUHAMAD SANDYKA RA TRSF E-BANKING CR 3108/FTSCY/WS95271 10000.00MUHAMAD SANDYKA…" at bounding box center [468, 484] width 96 height 55
select select "***"
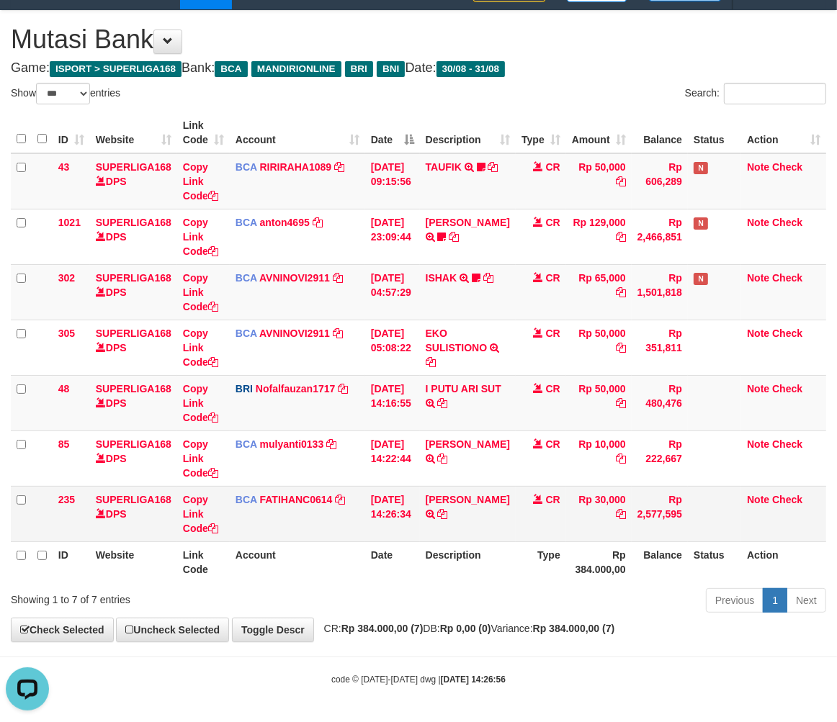
click at [468, 485] on tbody "43 SUPERLIGA168 DPS Copy Link Code BCA RIRIRAHA1089 DPS RIRI RAHAYU mutasi_2025…" at bounding box center [418, 347] width 815 height 389
drag, startPoint x: 376, startPoint y: 552, endPoint x: 447, endPoint y: 548, distance: 71.4
click at [377, 552] on th "Date" at bounding box center [392, 562] width 55 height 41
click at [464, 580] on th "Description" at bounding box center [468, 562] width 96 height 41
click at [529, 520] on td "CR" at bounding box center [541, 513] width 50 height 55
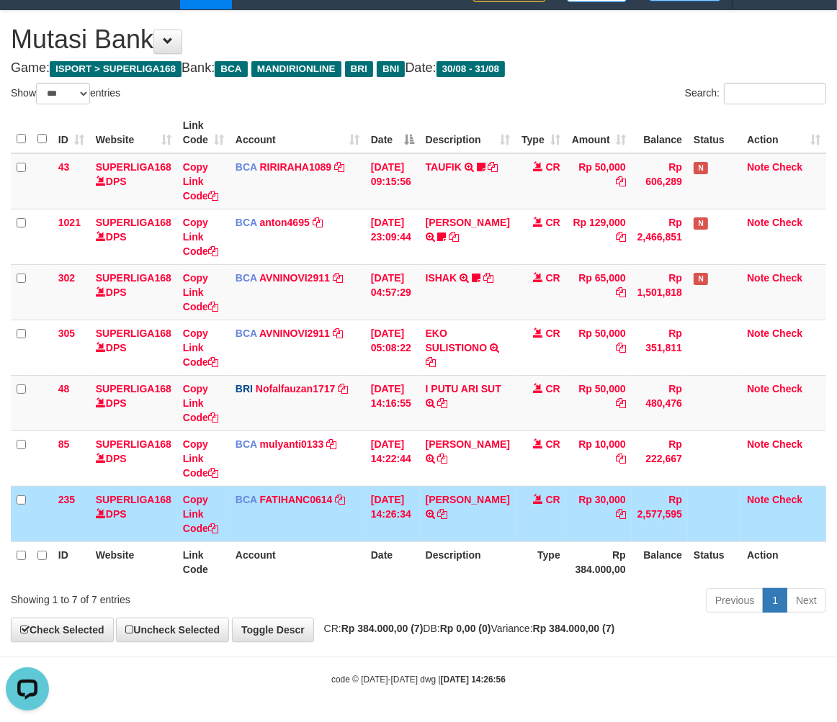
drag, startPoint x: 425, startPoint y: 544, endPoint x: 447, endPoint y: 534, distance: 24.8
click at [420, 544] on th "Date" at bounding box center [392, 562] width 55 height 41
click at [435, 544] on th "Description" at bounding box center [468, 562] width 96 height 41
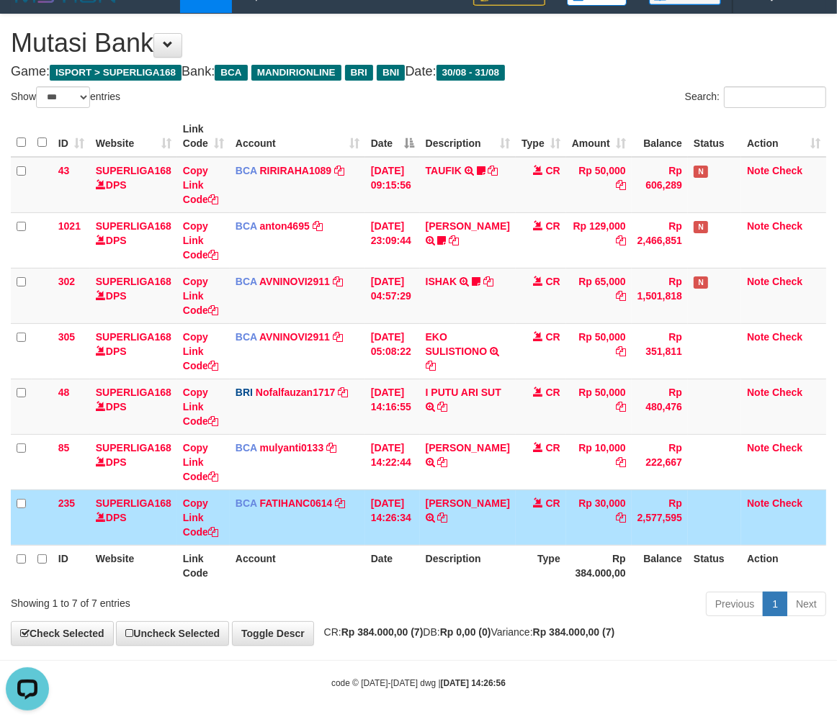
scroll to position [27, 0]
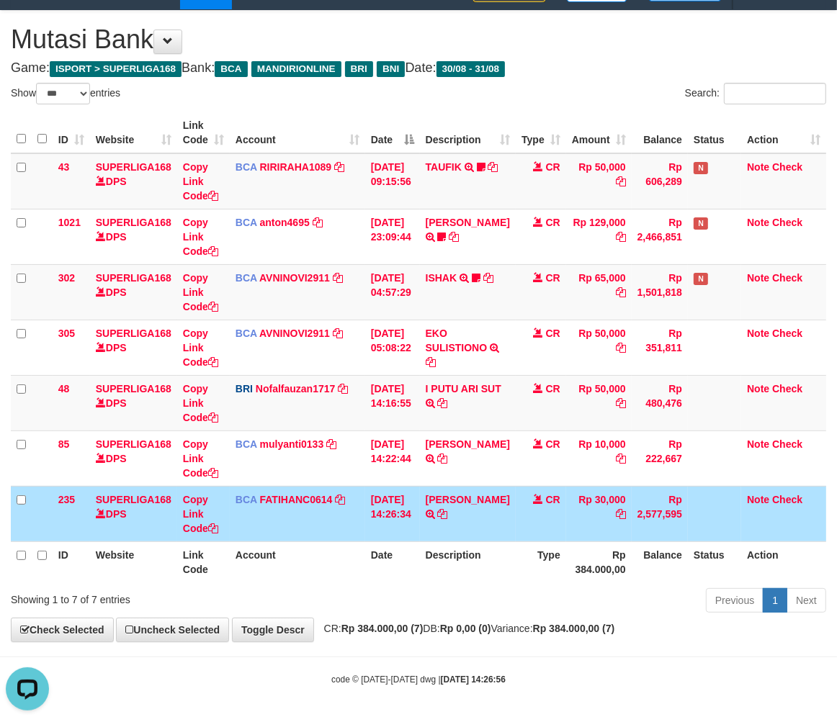
click at [392, 546] on th "Date" at bounding box center [392, 562] width 55 height 41
click at [333, 536] on td "BCA FATIHANC0614 DPS FATIHAN CHORIS FABIAN BOBAN mutasi_20250831_4869 | 235 mut…" at bounding box center [297, 513] width 135 height 55
click at [332, 536] on td "BCA FATIHANC0614 DPS FATIHAN CHORIS FABIAN BOBAN mutasi_20250831_4869 | 235 mut…" at bounding box center [297, 513] width 135 height 55
click at [333, 535] on td "BCA FATIHANC0614 DPS FATIHAN CHORIS FABIAN BOBAN mutasi_20250831_4869 | 235 mut…" at bounding box center [297, 513] width 135 height 55
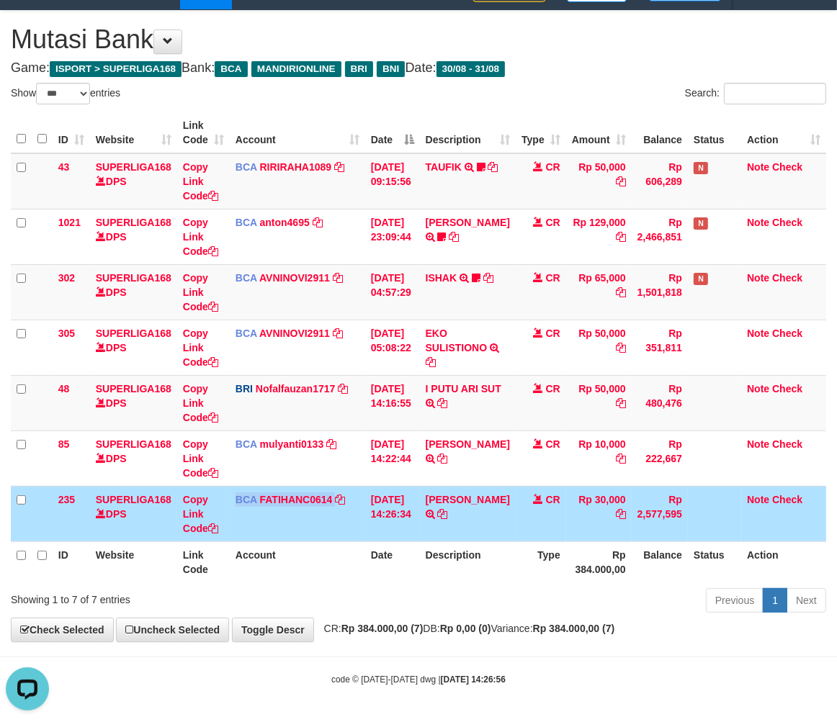
click at [333, 535] on td "BCA FATIHANC0614 DPS FATIHAN CHORIS FABIAN BOBAN mutasi_20250831_4869 | 235 mut…" at bounding box center [297, 513] width 135 height 55
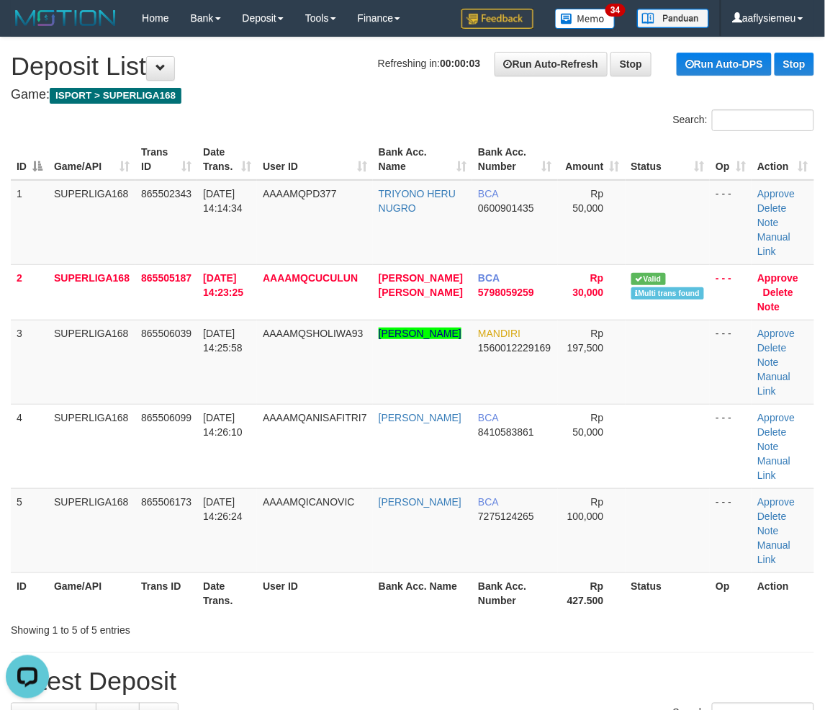
drag, startPoint x: 193, startPoint y: 397, endPoint x: 4, endPoint y: 452, distance: 197.1
click at [191, 404] on td "865506099" at bounding box center [166, 446] width 62 height 84
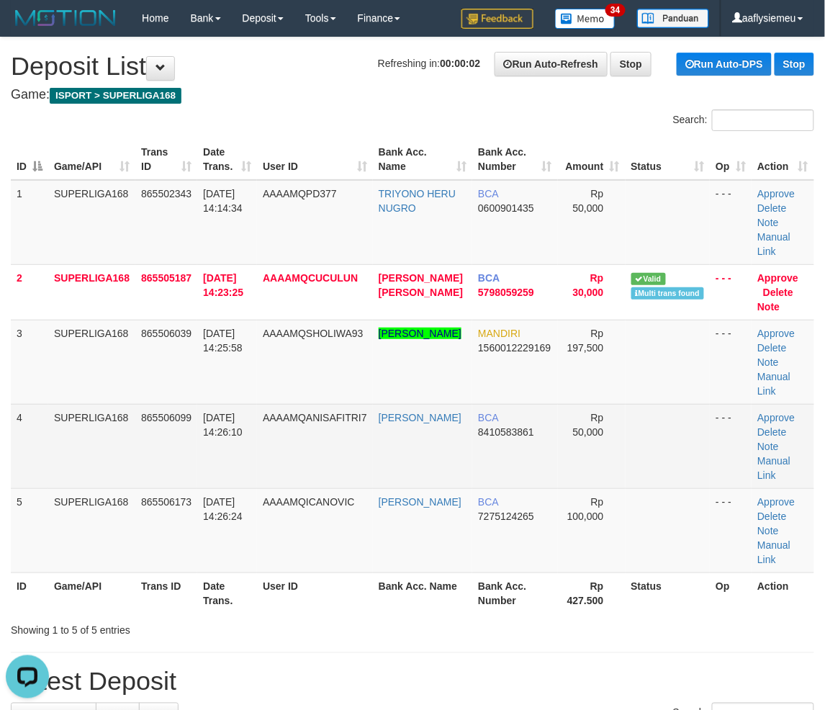
drag, startPoint x: 40, startPoint y: 423, endPoint x: 0, endPoint y: 441, distance: 43.2
click at [36, 431] on td "4" at bounding box center [29, 446] width 37 height 84
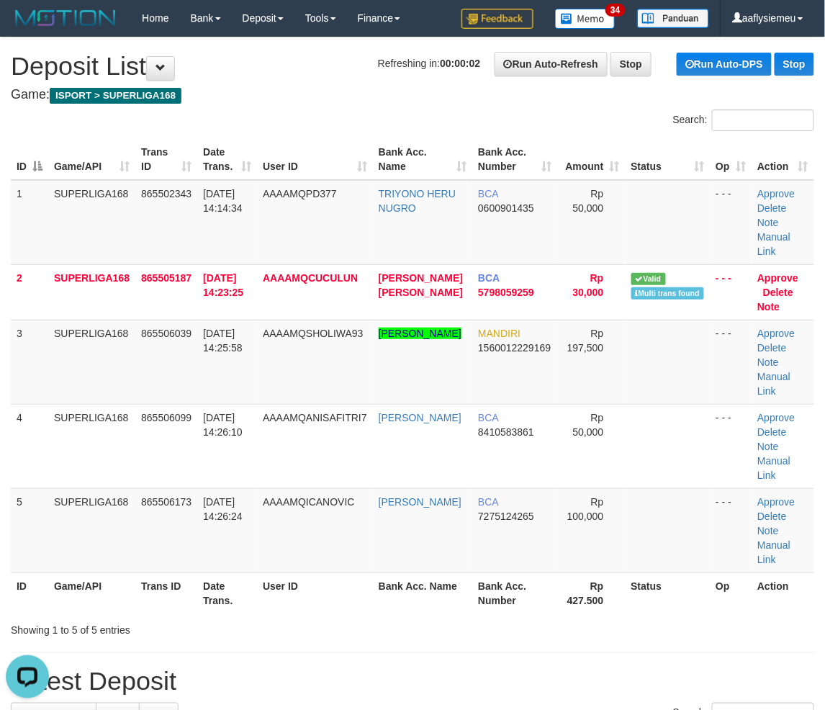
drag, startPoint x: 69, startPoint y: 430, endPoint x: 0, endPoint y: 441, distance: 70.1
click at [67, 433] on td "SUPERLIGA168" at bounding box center [91, 446] width 87 height 84
click at [9, 465] on div "ID Game/API Trans ID Date Trans. User ID Bank Acc. Name Bank Acc. Number Amount…" at bounding box center [412, 376] width 825 height 483
drag, startPoint x: 8, startPoint y: 467, endPoint x: 0, endPoint y: 473, distance: 10.2
click at [1, 472] on div "ID Game/API Trans ID Date Trans. User ID Bank Acc. Name Bank Acc. Number Amount…" at bounding box center [412, 376] width 825 height 483
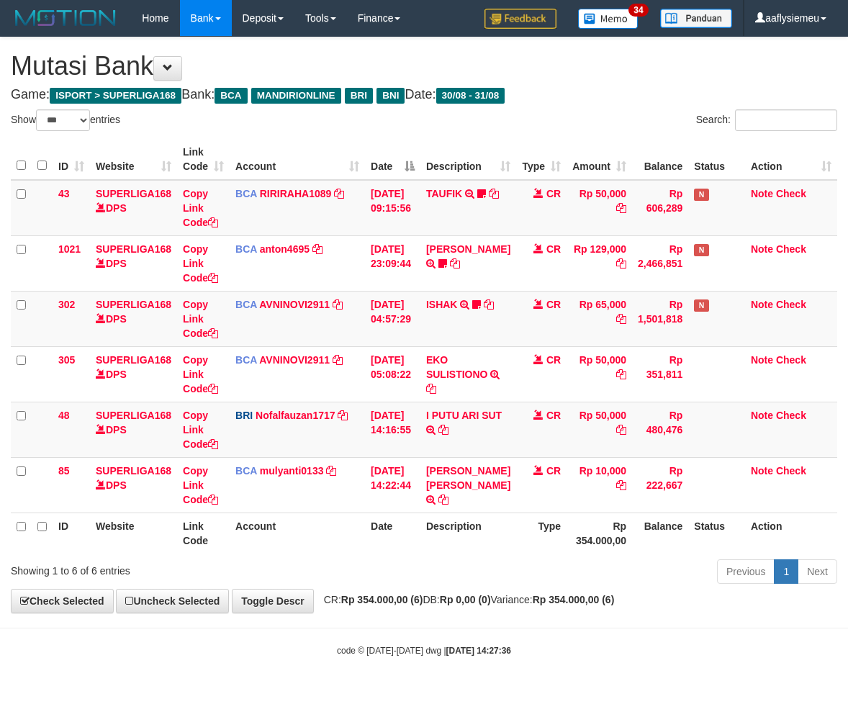
select select "***"
click at [385, 539] on th "Date" at bounding box center [392, 533] width 55 height 41
click at [378, 542] on th "Date" at bounding box center [392, 533] width 55 height 41
click at [379, 534] on th "Date" at bounding box center [392, 533] width 55 height 41
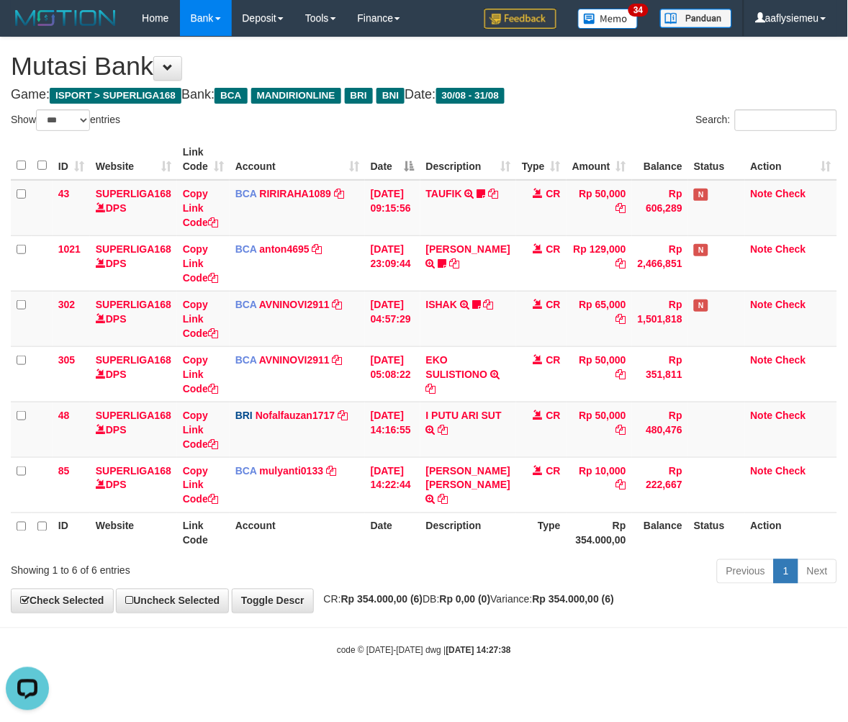
drag, startPoint x: 544, startPoint y: 529, endPoint x: 580, endPoint y: 530, distance: 35.3
click at [544, 530] on th "Type" at bounding box center [541, 533] width 50 height 41
click at [482, 533] on th "Description" at bounding box center [469, 533] width 96 height 41
select select "***"
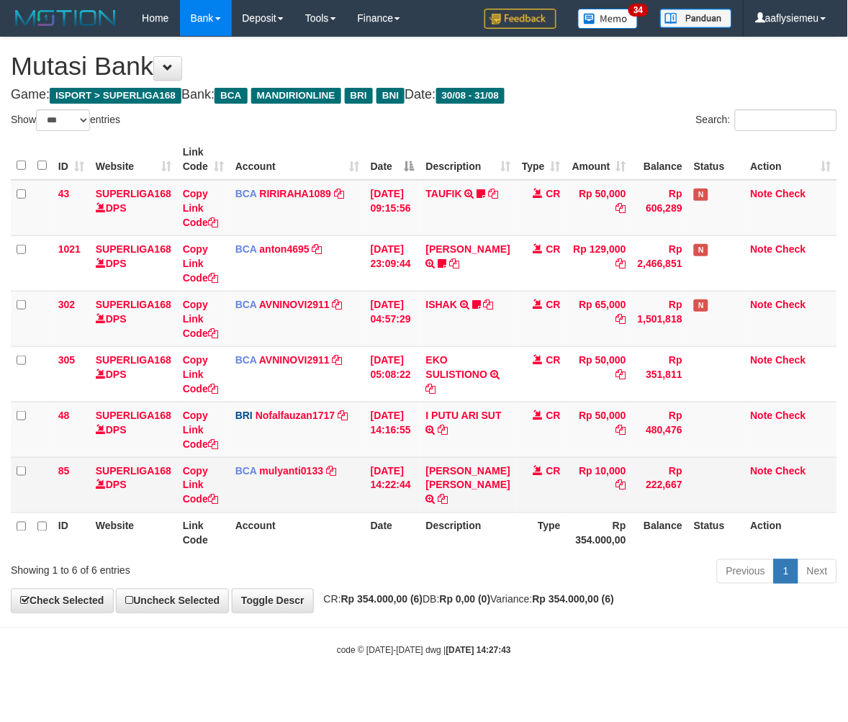
click at [428, 476] on tr "85 SUPERLIGA168 DPS Copy Link Code BCA mulyanti0133 DPS [PERSON_NAME] mutasi_20…" at bounding box center [424, 484] width 827 height 55
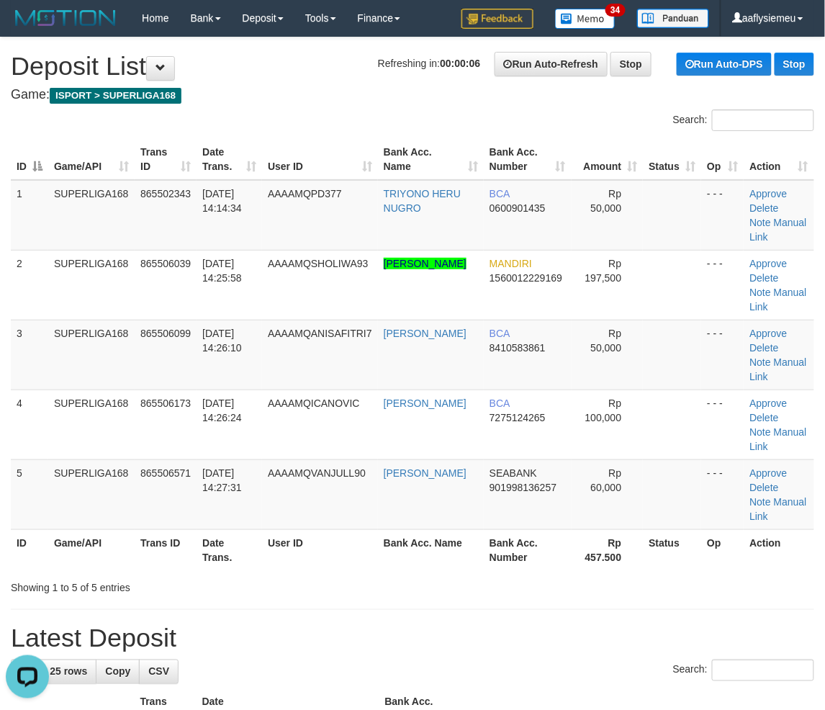
drag, startPoint x: 48, startPoint y: 380, endPoint x: 0, endPoint y: 408, distance: 55.8
click at [40, 390] on tbody "1 SUPERLIGA168 865502343 31/08/2025 14:14:34 AAAAMQPD377 TRIYONO HERU NUGRO BCA…" at bounding box center [413, 355] width 804 height 350
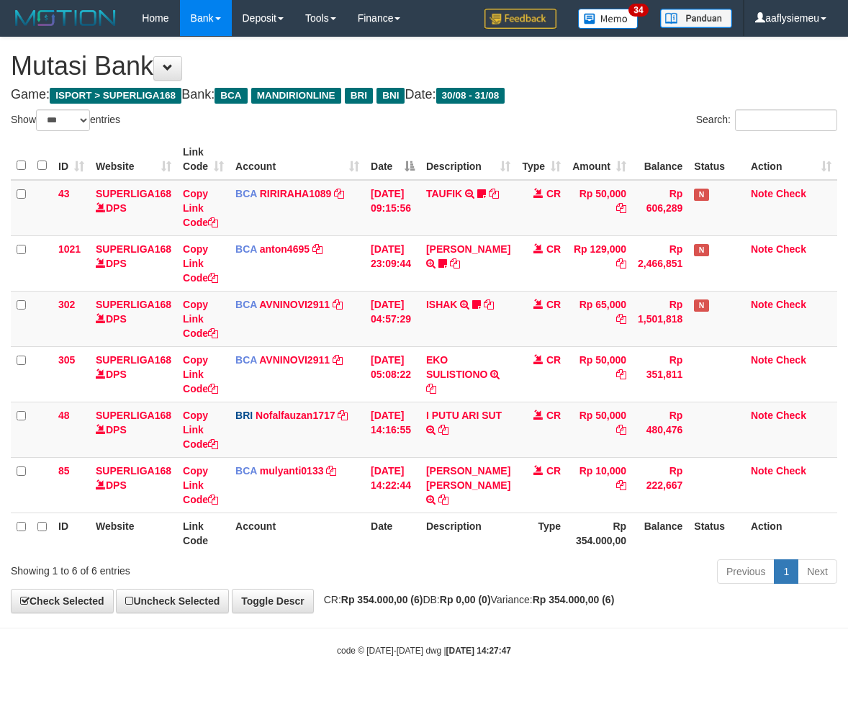
select select "***"
click at [377, 455] on td "[DATE] 14:16:55" at bounding box center [392, 429] width 55 height 55
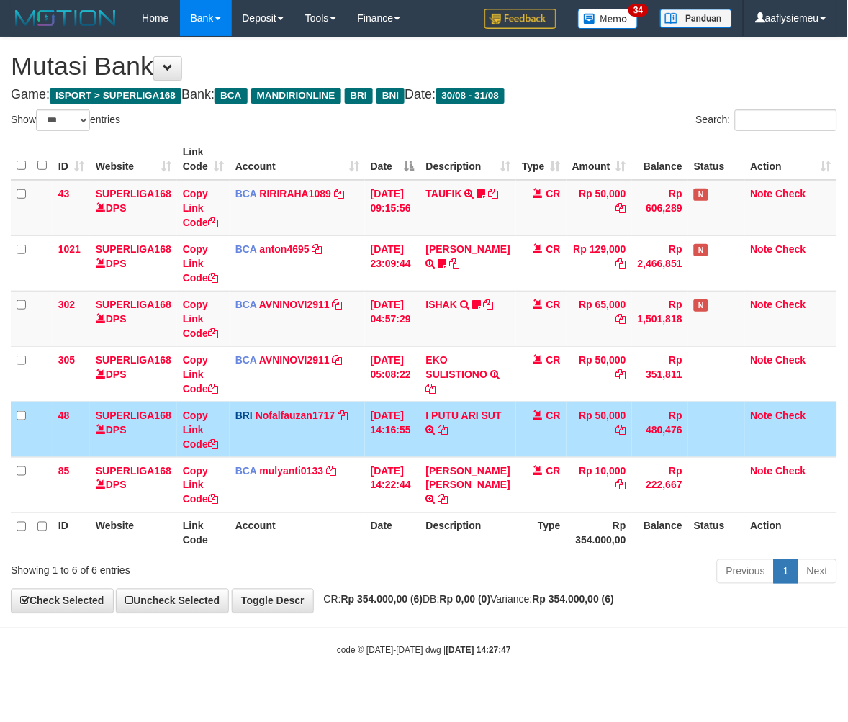
click at [501, 526] on th "Description" at bounding box center [469, 533] width 96 height 41
drag, startPoint x: 470, startPoint y: 536, endPoint x: 486, endPoint y: 542, distance: 16.6
click at [471, 542] on th "Description" at bounding box center [469, 533] width 96 height 41
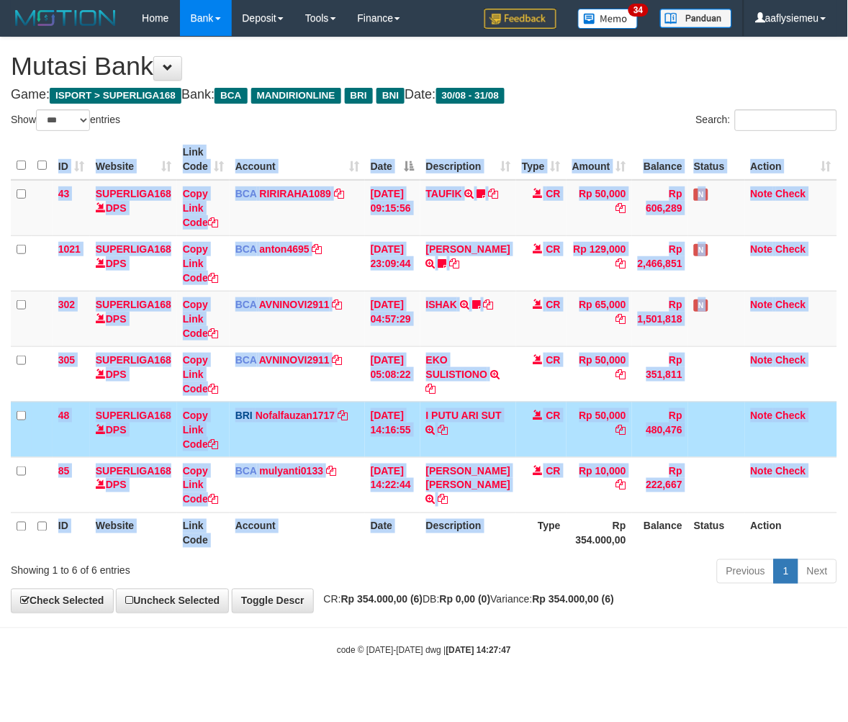
click at [533, 556] on div "ID Website Link Code Account Date Description Type Amount Balance Status Action…" at bounding box center [424, 346] width 848 height 423
click at [552, 530] on th "Type" at bounding box center [541, 533] width 50 height 41
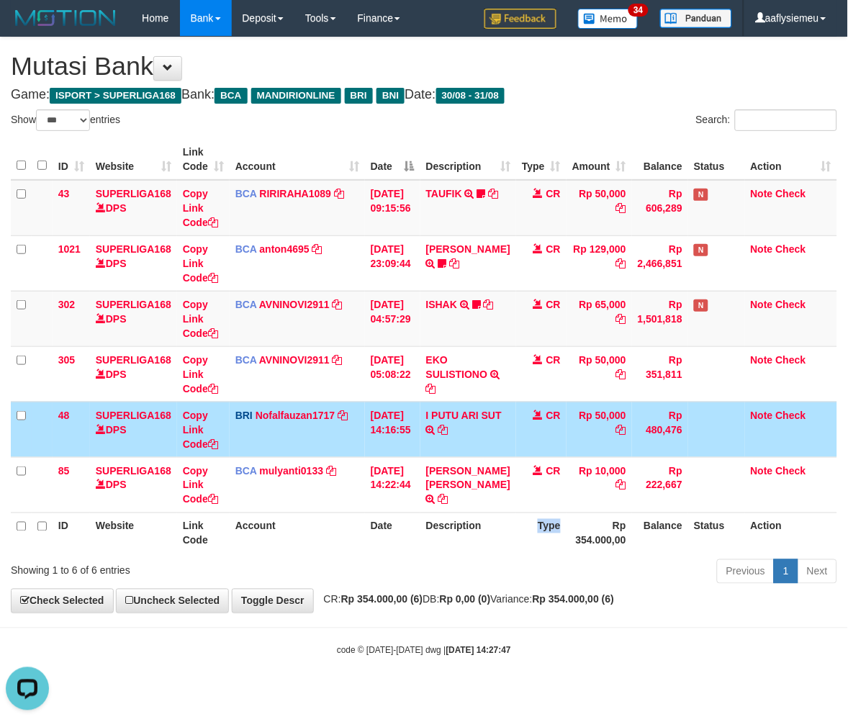
drag, startPoint x: 552, startPoint y: 530, endPoint x: 544, endPoint y: 521, distance: 12.7
click at [550, 528] on th "Type" at bounding box center [541, 533] width 50 height 41
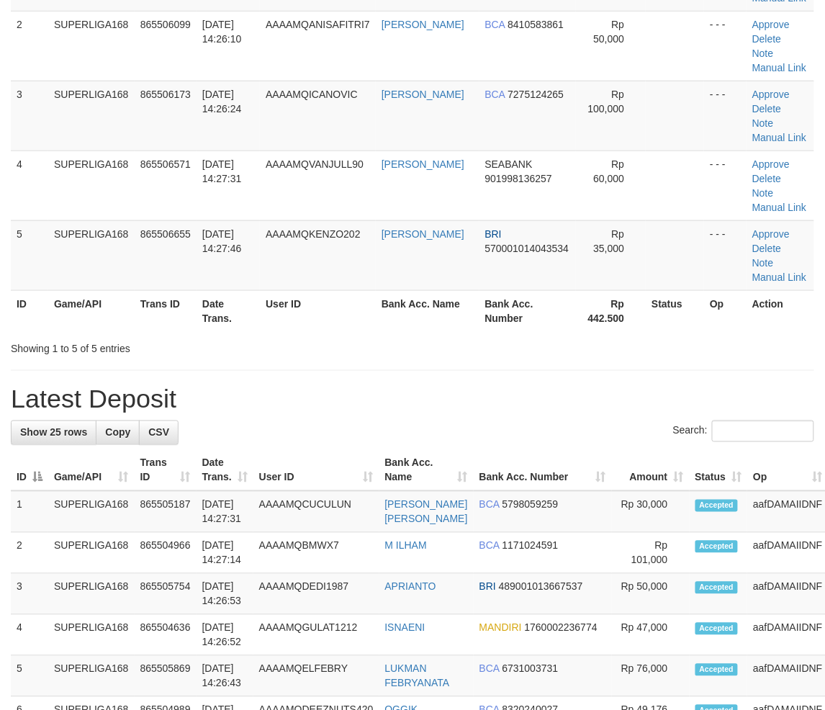
scroll to position [240, 0]
click at [228, 229] on span "[DATE] 14:27:46" at bounding box center [222, 241] width 40 height 26
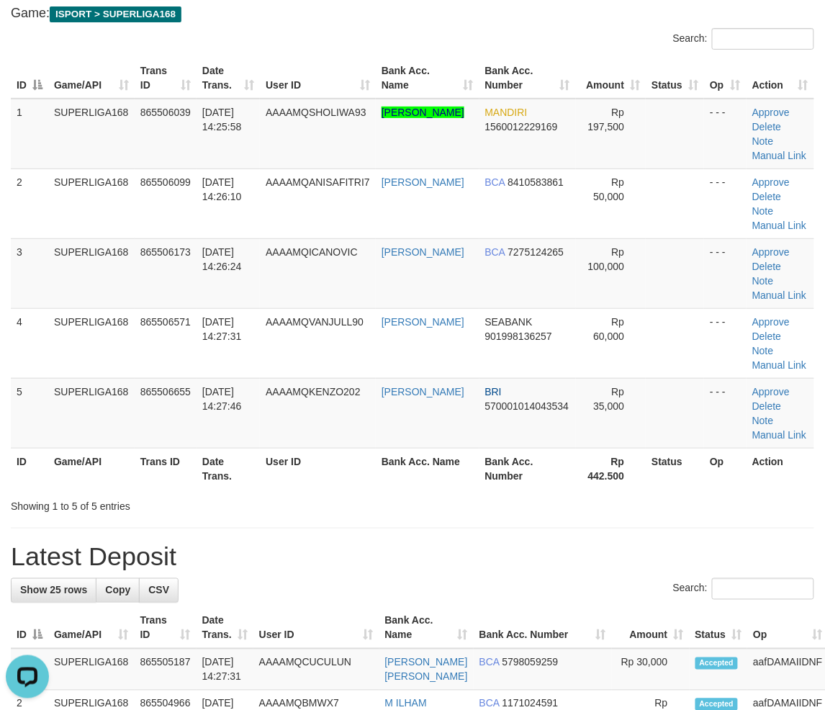
scroll to position [80, 0]
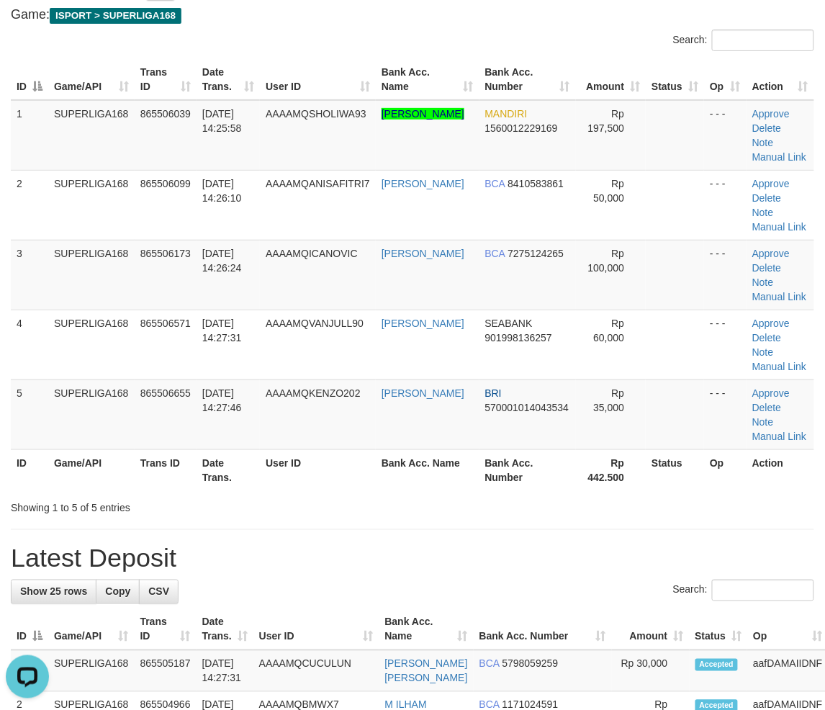
drag, startPoint x: 147, startPoint y: 320, endPoint x: 1, endPoint y: 380, distance: 157.3
click at [140, 332] on td "865506571" at bounding box center [166, 345] width 62 height 70
drag, startPoint x: 78, startPoint y: 334, endPoint x: 1, endPoint y: 369, distance: 84.5
click at [76, 340] on td "SUPERLIGA168" at bounding box center [91, 345] width 86 height 70
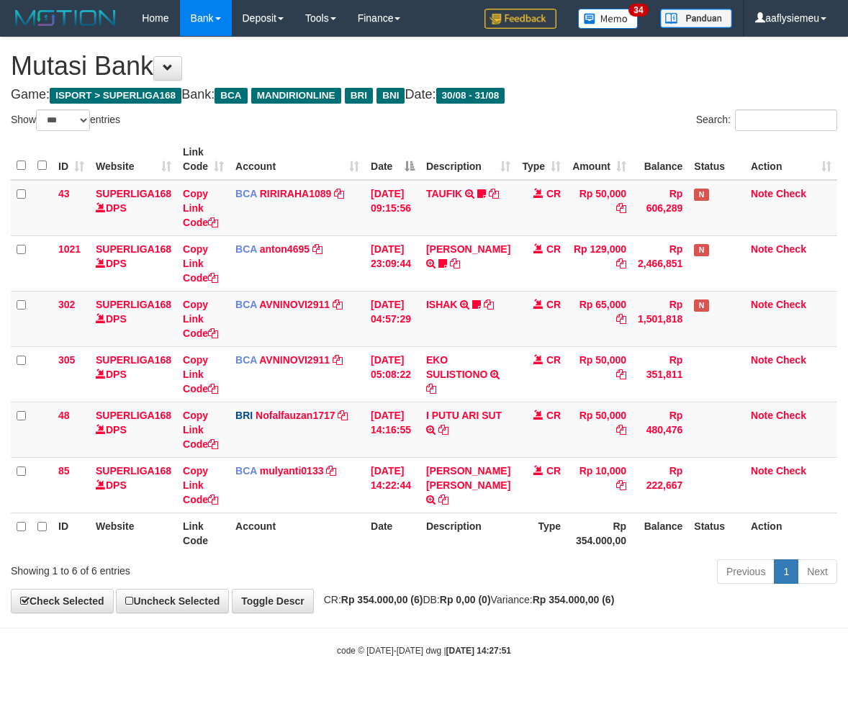
select select "***"
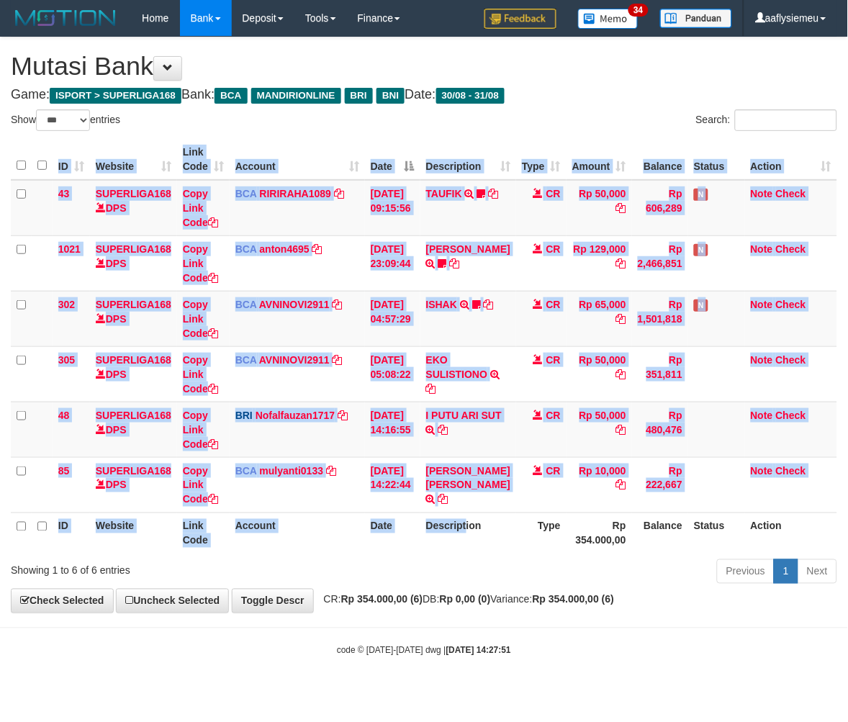
click at [471, 554] on div "ID Website Link Code Account Date Description Type Amount Balance Status Action…" at bounding box center [424, 346] width 848 height 423
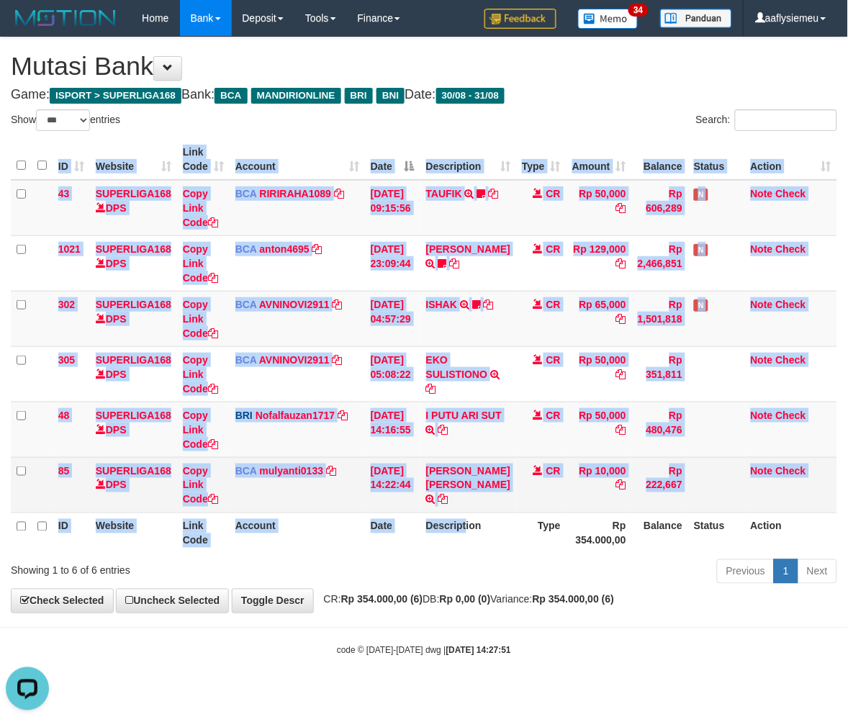
click at [495, 511] on table "ID Website Link Code Account Date Description Type Amount Balance Status Action…" at bounding box center [424, 346] width 827 height 415
click at [495, 511] on td "MUHAMAD SANDYKA RA TRSF E-BANKING CR 3108/FTSCY/WS95271 10000.00MUHAMAD SANDYKA…" at bounding box center [469, 484] width 96 height 55
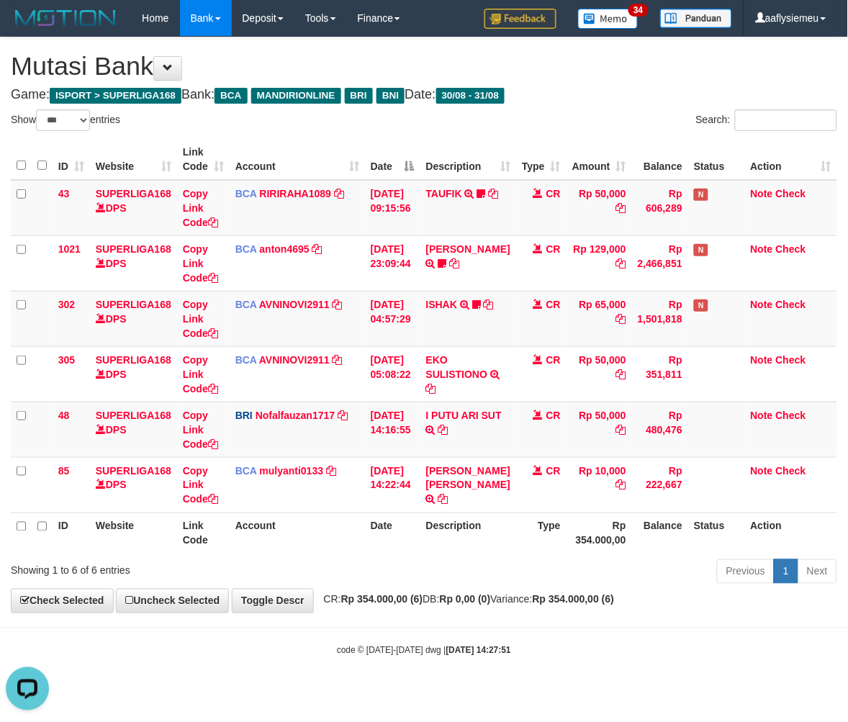
click at [469, 513] on th "Description" at bounding box center [469, 533] width 96 height 41
click at [391, 513] on th "Date" at bounding box center [392, 533] width 55 height 41
select select "***"
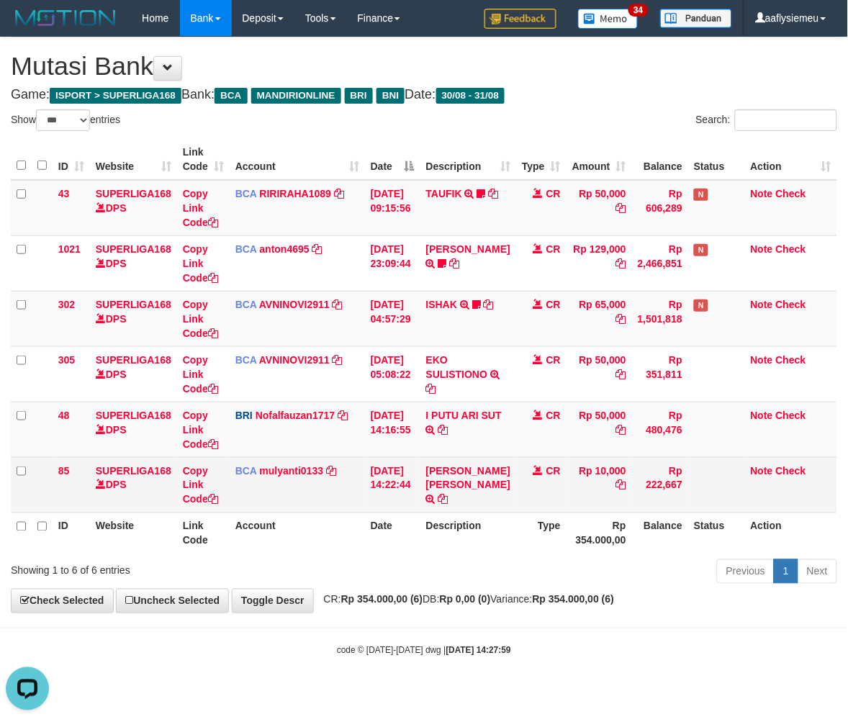
drag, startPoint x: 416, startPoint y: 508, endPoint x: 493, endPoint y: 495, distance: 78.1
click at [421, 510] on td "[DATE] 14:22:44" at bounding box center [392, 484] width 55 height 55
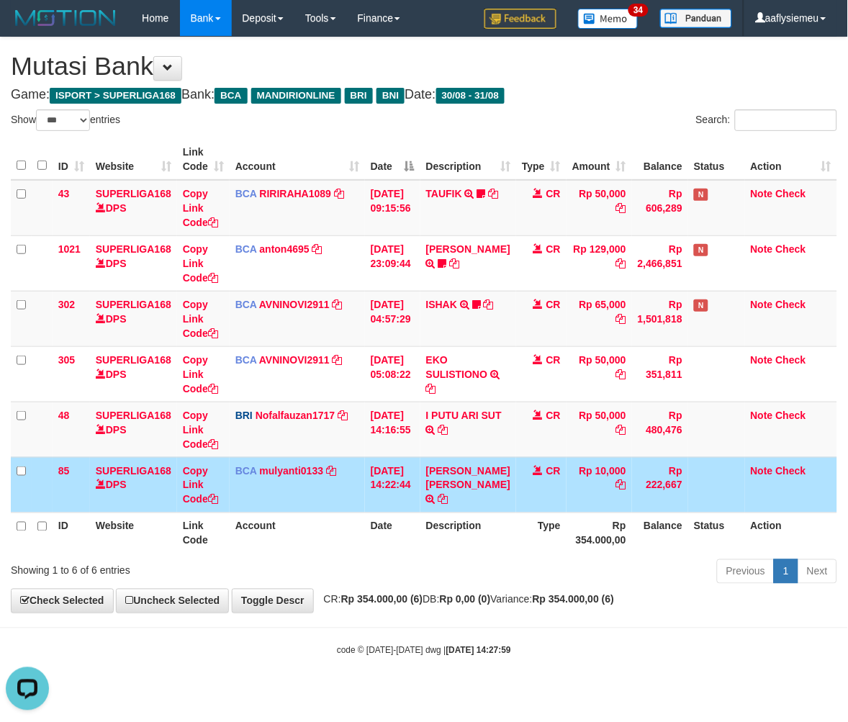
drag, startPoint x: 488, startPoint y: 609, endPoint x: 467, endPoint y: 598, distance: 23.5
click at [488, 609] on div "**********" at bounding box center [424, 324] width 848 height 575
drag, startPoint x: 471, startPoint y: 609, endPoint x: 470, endPoint y: 616, distance: 7.3
click at [471, 611] on div "**********" at bounding box center [424, 324] width 848 height 575
click at [459, 617] on body "Toggle navigation Home Bank Account List Load By Website Group [ISPORT] SUPERLI…" at bounding box center [424, 346] width 848 height 693
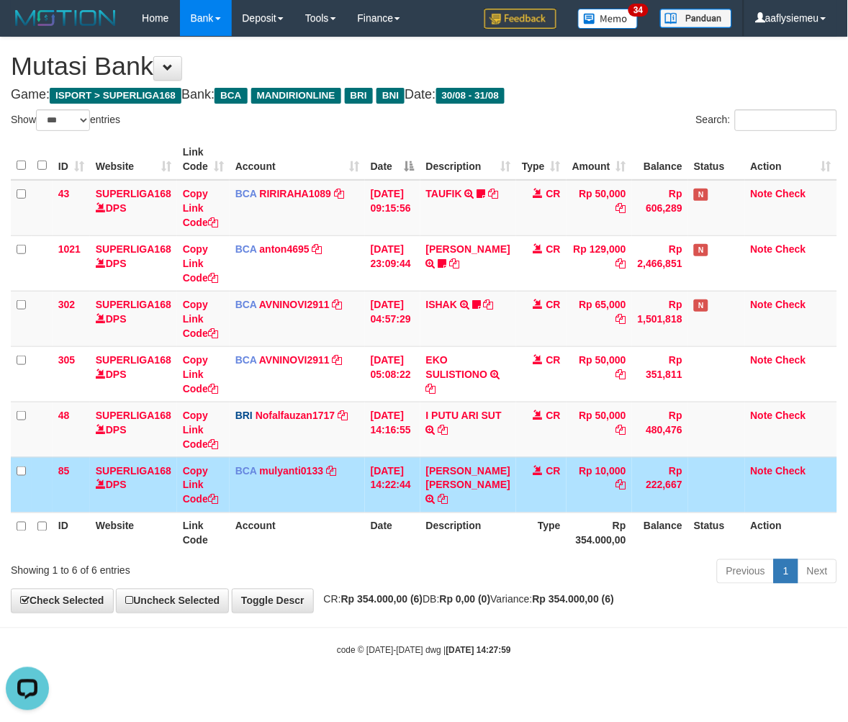
click at [459, 616] on body "Toggle navigation Home Bank Account List Load By Website Group [ISPORT] SUPERLI…" at bounding box center [424, 346] width 848 height 693
click at [463, 613] on div "**********" at bounding box center [424, 324] width 848 height 575
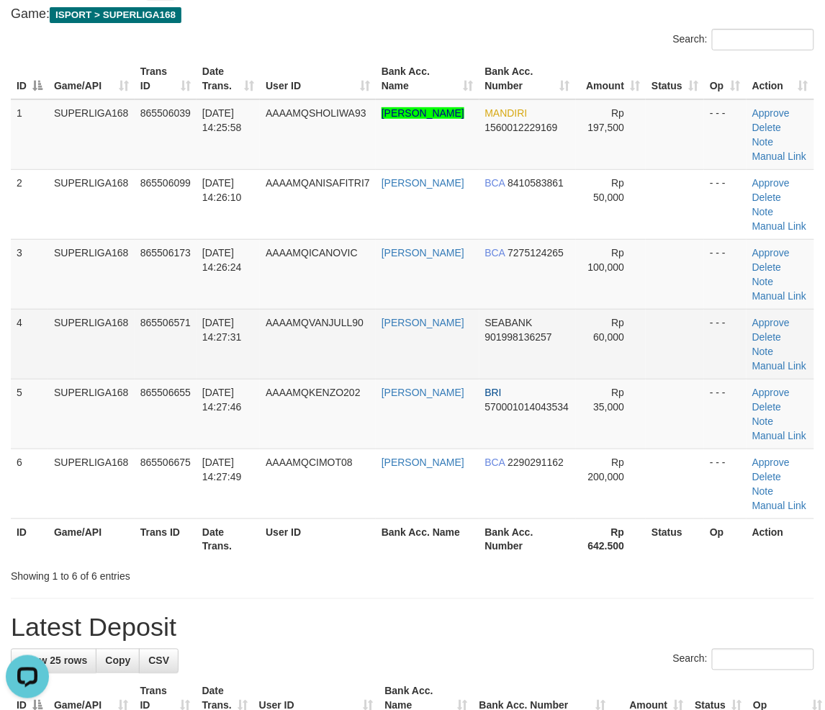
click at [210, 368] on td "31/08/2025 14:27:31" at bounding box center [228, 344] width 63 height 70
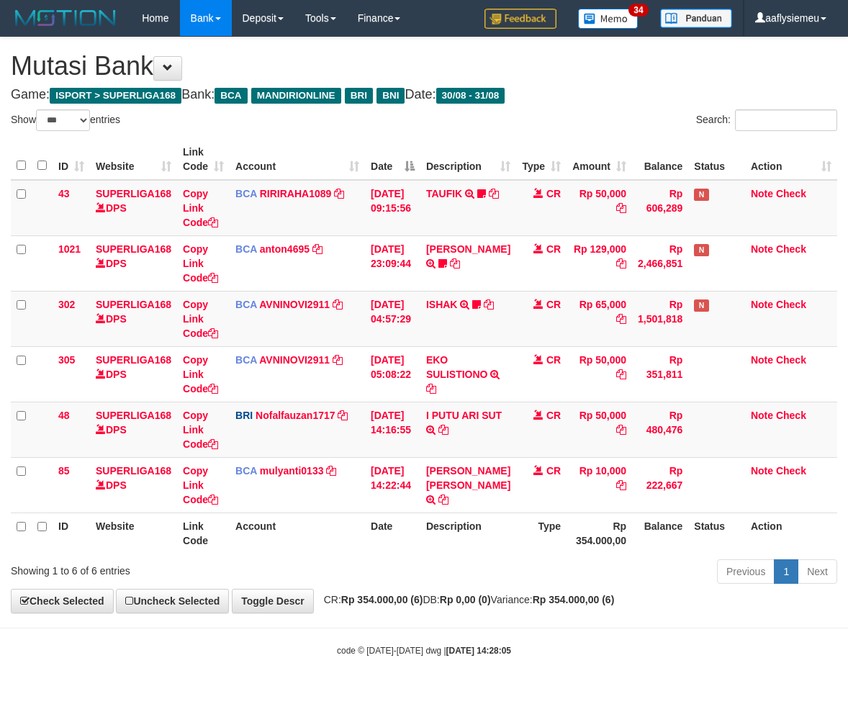
select select "***"
click at [466, 592] on div "**********" at bounding box center [424, 324] width 848 height 575
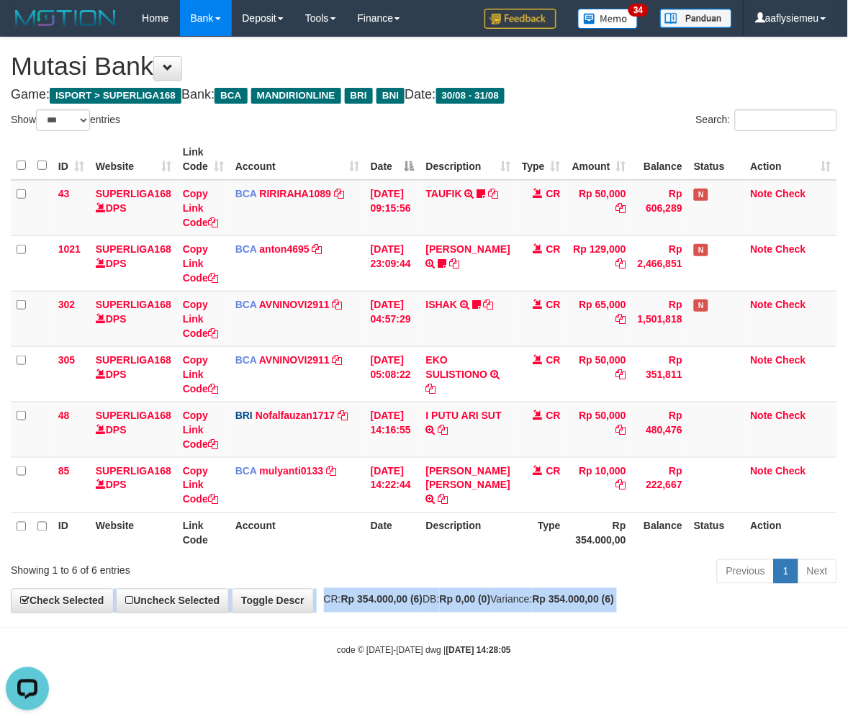
click at [466, 592] on div "**********" at bounding box center [424, 324] width 848 height 575
click at [465, 593] on div "**********" at bounding box center [424, 324] width 848 height 575
click at [462, 595] on div "**********" at bounding box center [424, 324] width 848 height 575
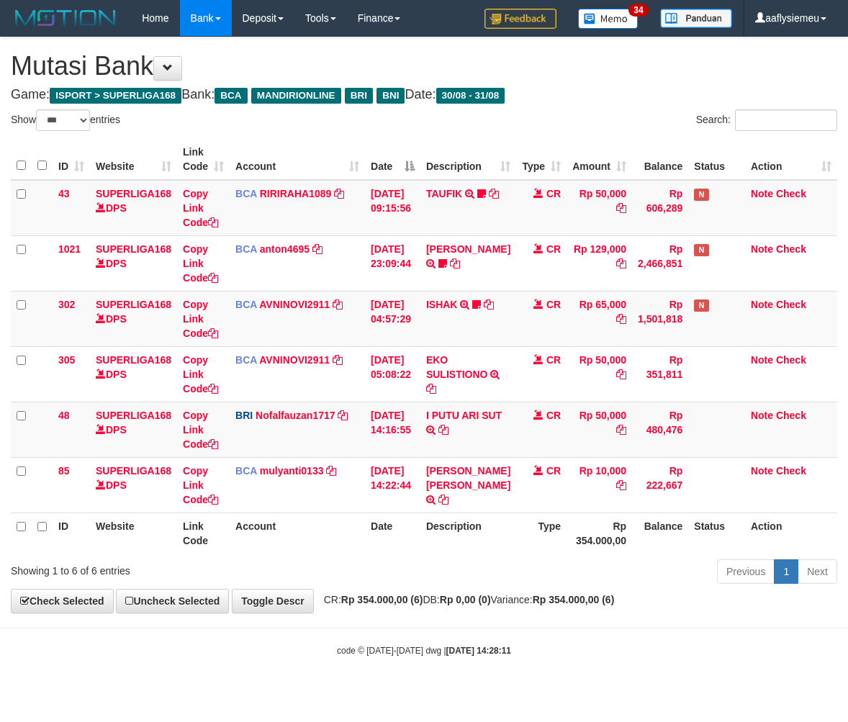
select select "***"
click at [459, 593] on div "**********" at bounding box center [424, 324] width 848 height 575
click at [459, 594] on div "**********" at bounding box center [424, 324] width 848 height 575
click at [449, 601] on span "CR: Rp 354.000,00 (6) DB: Rp 0,00 (0) Variance: Rp 354.000,00 (6)" at bounding box center [466, 600] width 298 height 12
click at [452, 589] on div "**********" at bounding box center [424, 324] width 848 height 575
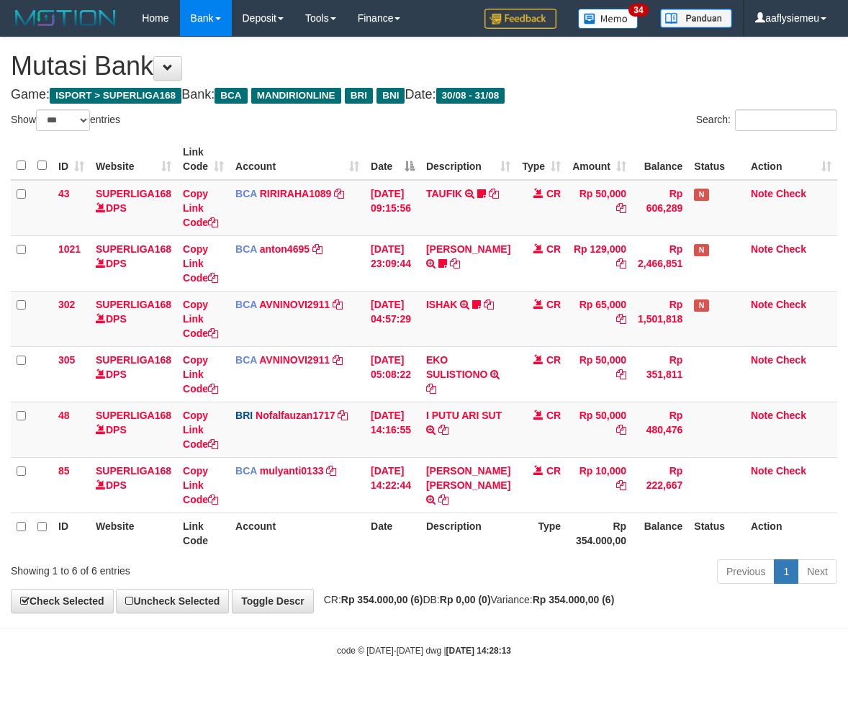
select select "***"
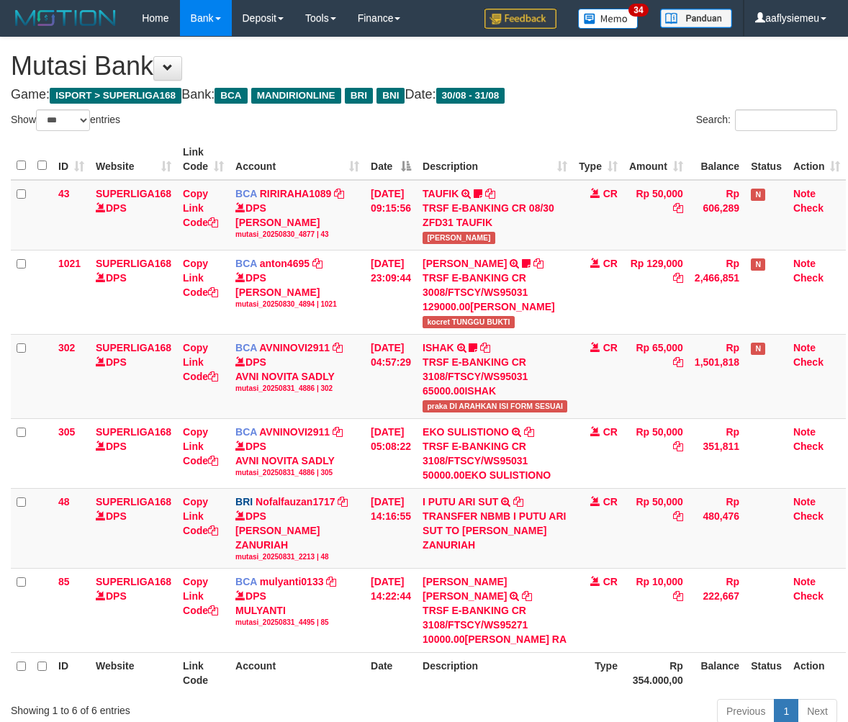
select select "***"
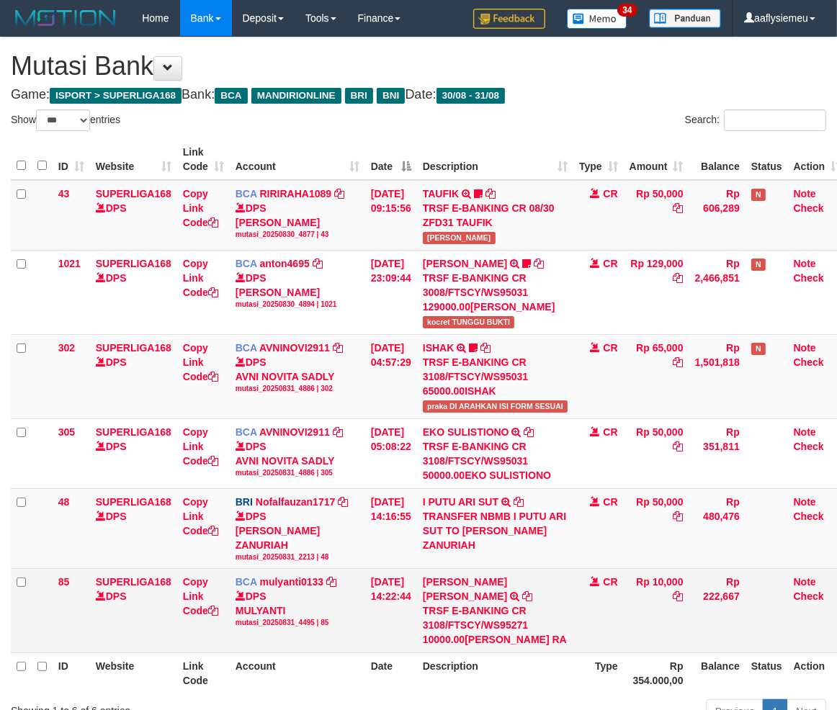
drag, startPoint x: 0, startPoint y: 0, endPoint x: 250, endPoint y: 591, distance: 641.2
click at [250, 591] on div "DPS MULYANTI mutasi_20250831_4495 | 85" at bounding box center [297, 608] width 124 height 39
click at [249, 591] on div "DPS MULYANTI mutasi_20250831_4495 | 85" at bounding box center [297, 608] width 124 height 39
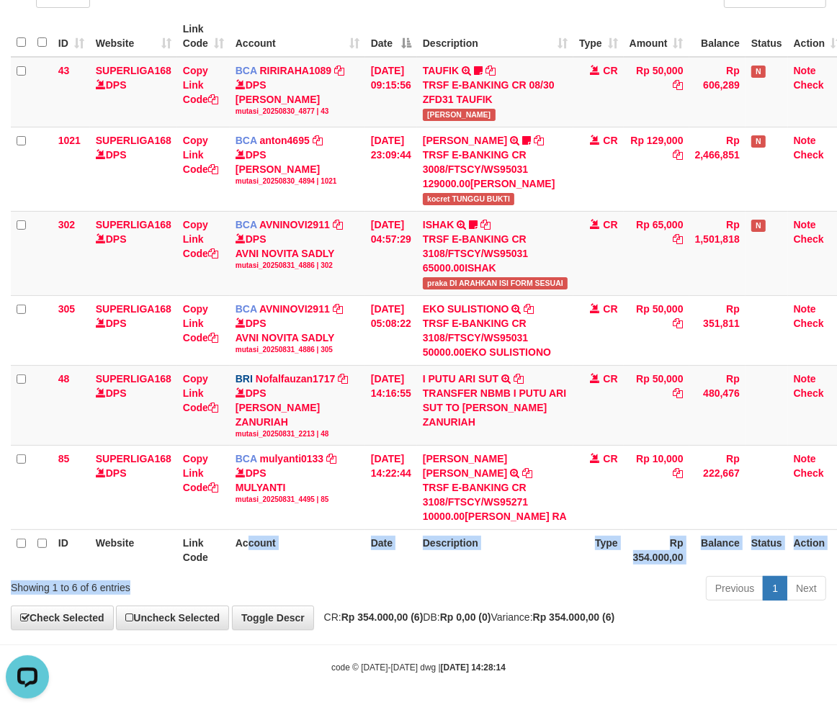
click at [248, 574] on div "Show ** ** ** *** entries Search: ID Website Link Code Account Date Description…" at bounding box center [418, 295] width 815 height 619
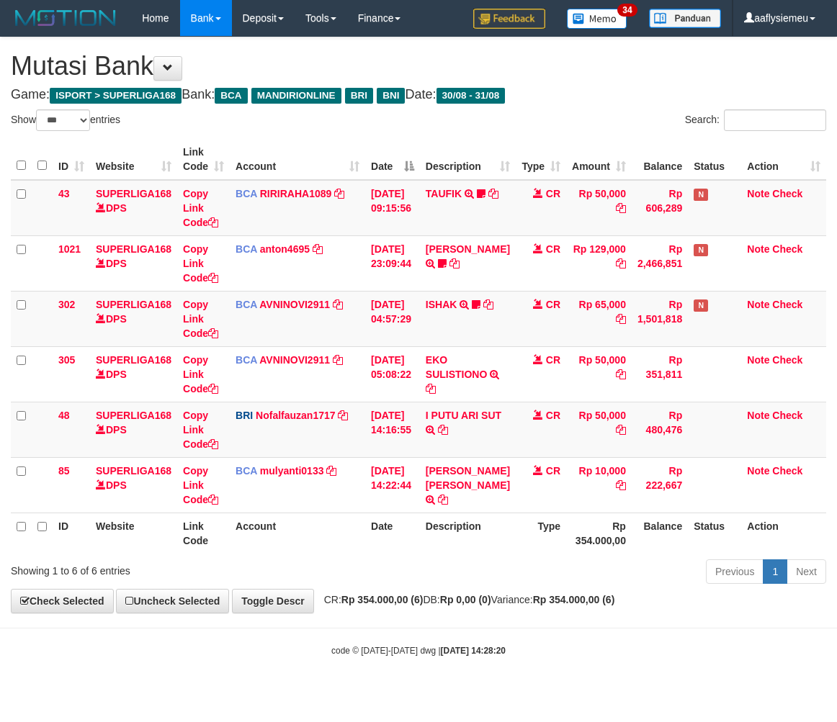
select select "***"
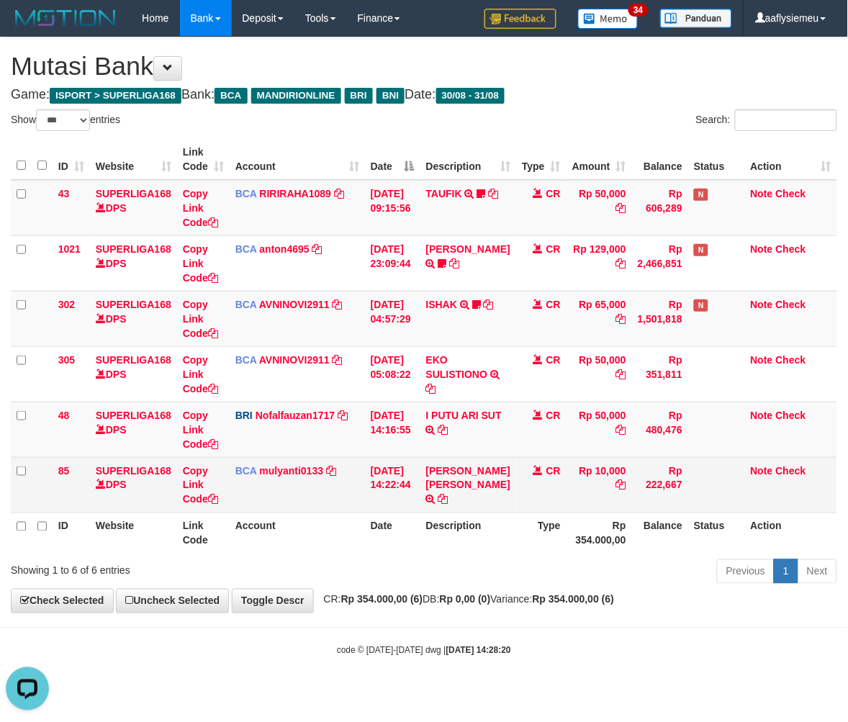
click at [421, 498] on td "31/08/2025 14:22:44" at bounding box center [392, 484] width 55 height 55
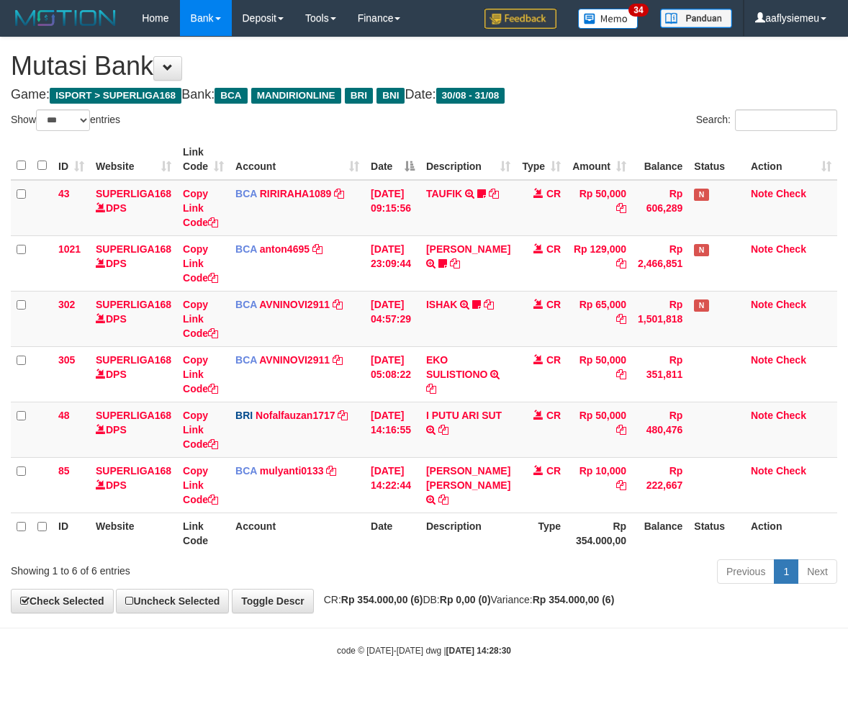
select select "***"
click at [428, 527] on th "Description" at bounding box center [469, 533] width 96 height 41
click at [401, 534] on th "Date" at bounding box center [392, 533] width 55 height 41
select select "***"
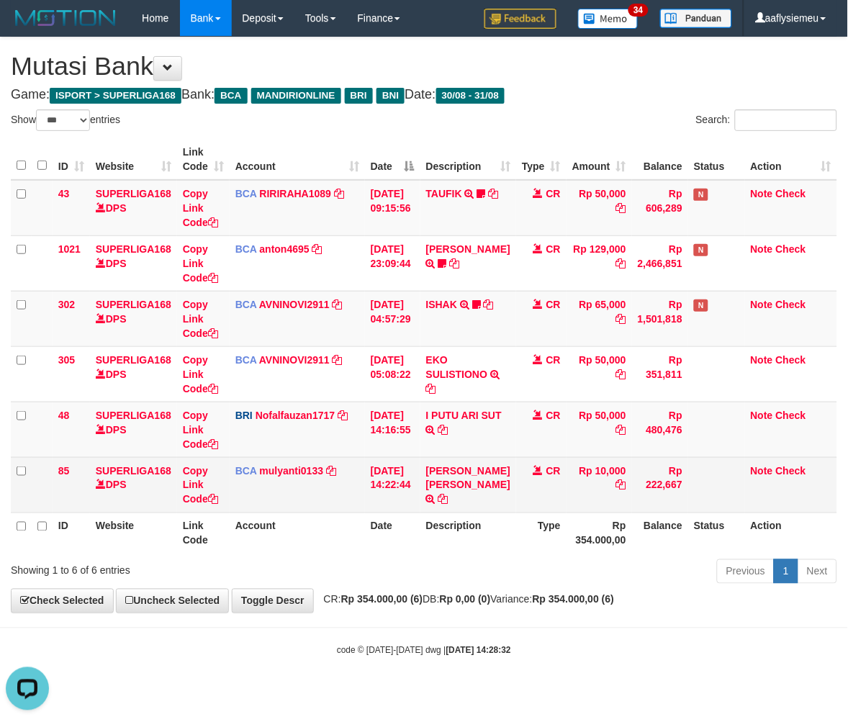
click at [465, 506] on td "MUHAMAD SANDYKA RA TRSF E-BANKING CR 3108/FTSCY/WS95271 10000.00MUHAMAD SANDYKA…" at bounding box center [469, 484] width 96 height 55
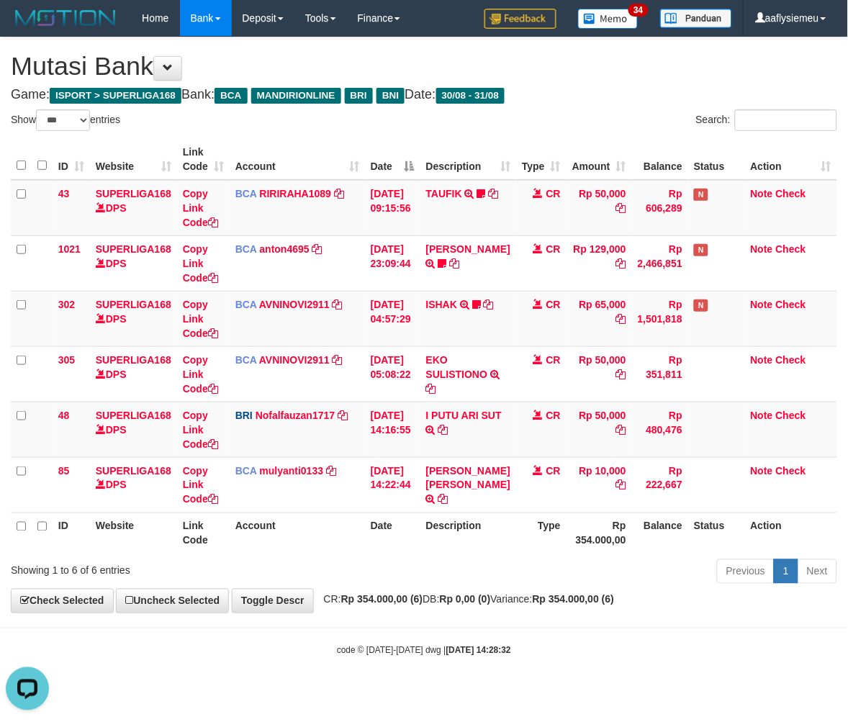
click at [423, 601] on strong "Rp 354.000,00 (6)" at bounding box center [382, 600] width 82 height 12
click at [422, 601] on strong "Rp 354.000,00 (6)" at bounding box center [382, 600] width 82 height 12
select select "***"
click at [437, 545] on th "Description" at bounding box center [469, 533] width 96 height 41
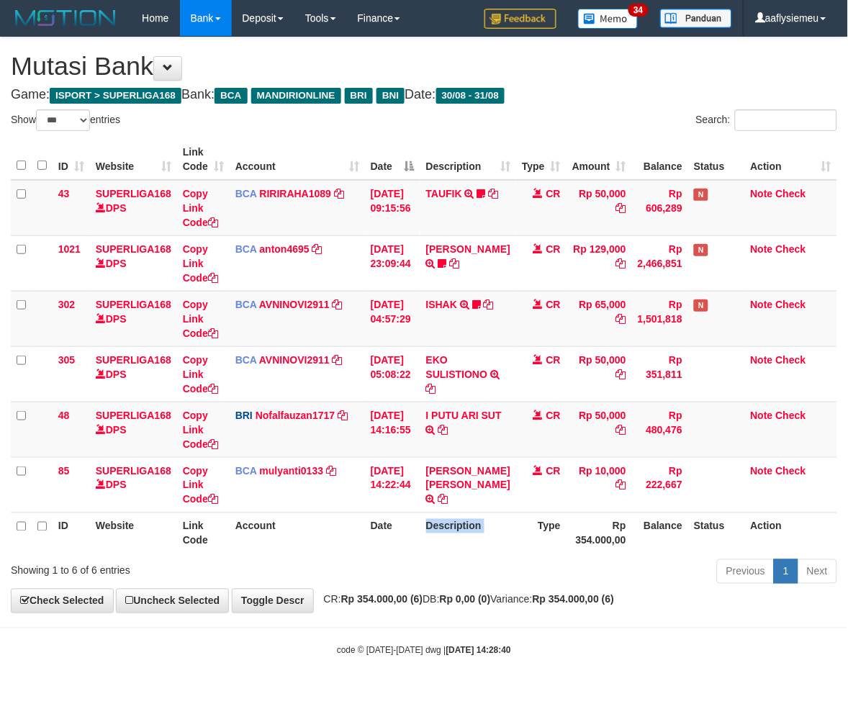
click at [437, 545] on th "Description" at bounding box center [469, 533] width 96 height 41
click at [436, 549] on th "Description" at bounding box center [469, 533] width 96 height 41
click at [434, 549] on th "Description" at bounding box center [469, 533] width 96 height 41
click at [433, 548] on th "Description" at bounding box center [469, 533] width 96 height 41
click at [416, 538] on th "Date" at bounding box center [392, 533] width 55 height 41
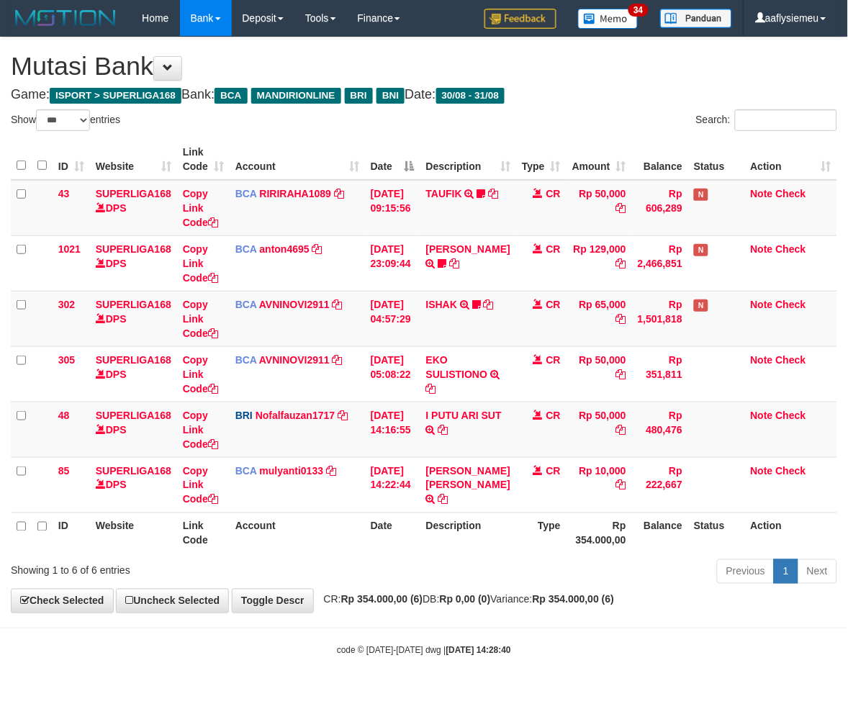
click at [416, 538] on th "Date" at bounding box center [392, 533] width 55 height 41
click at [418, 542] on th "Date" at bounding box center [392, 533] width 55 height 41
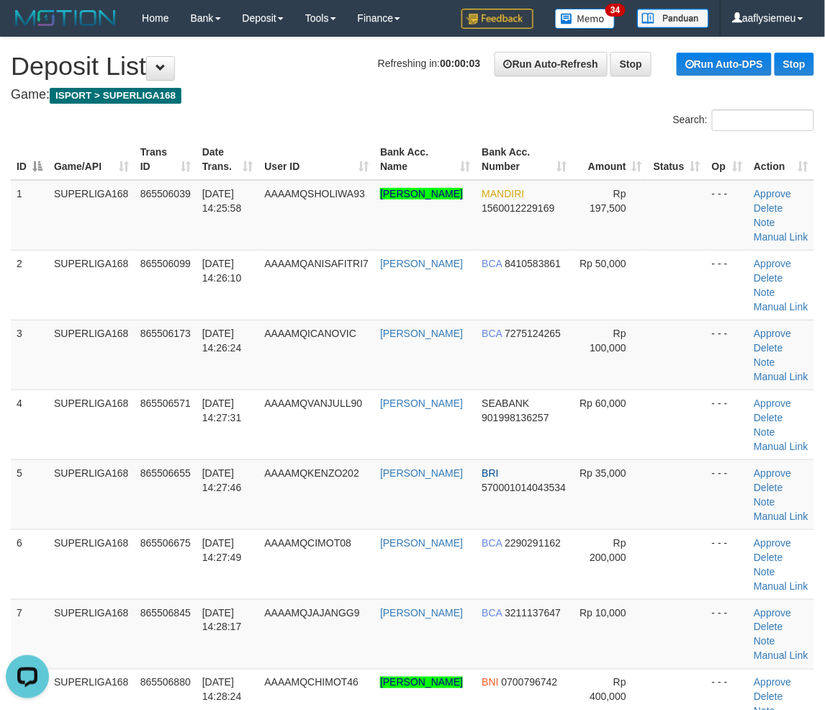
click at [2, 393] on div "ID Game/API Trans ID Date Trans. User ID Bank Acc. Name Bank Acc. Number Amount…" at bounding box center [412, 460] width 825 height 650
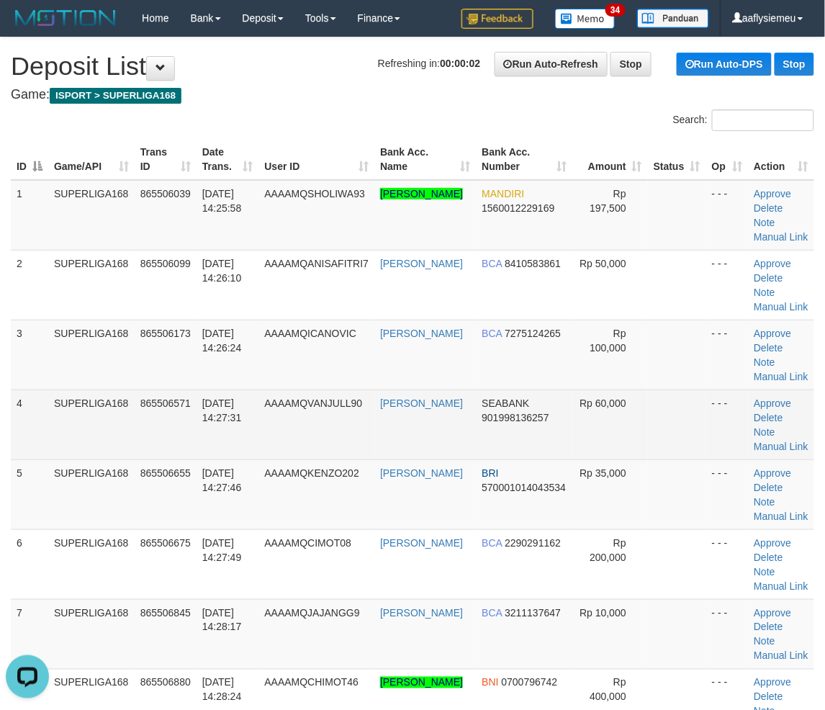
click at [146, 428] on td "865506571" at bounding box center [166, 425] width 62 height 70
click at [154, 439] on td "865506571" at bounding box center [166, 425] width 62 height 70
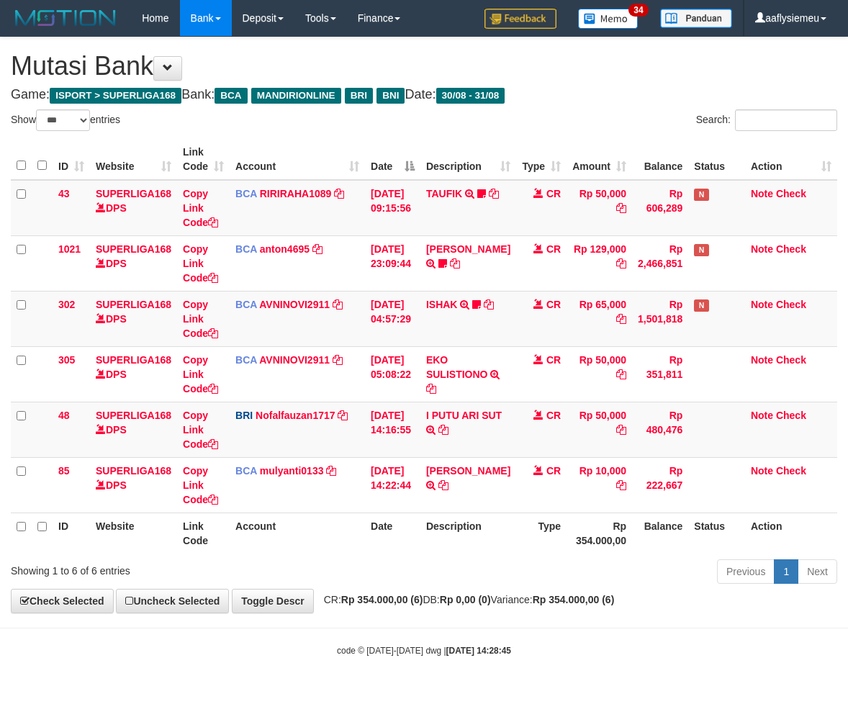
select select "***"
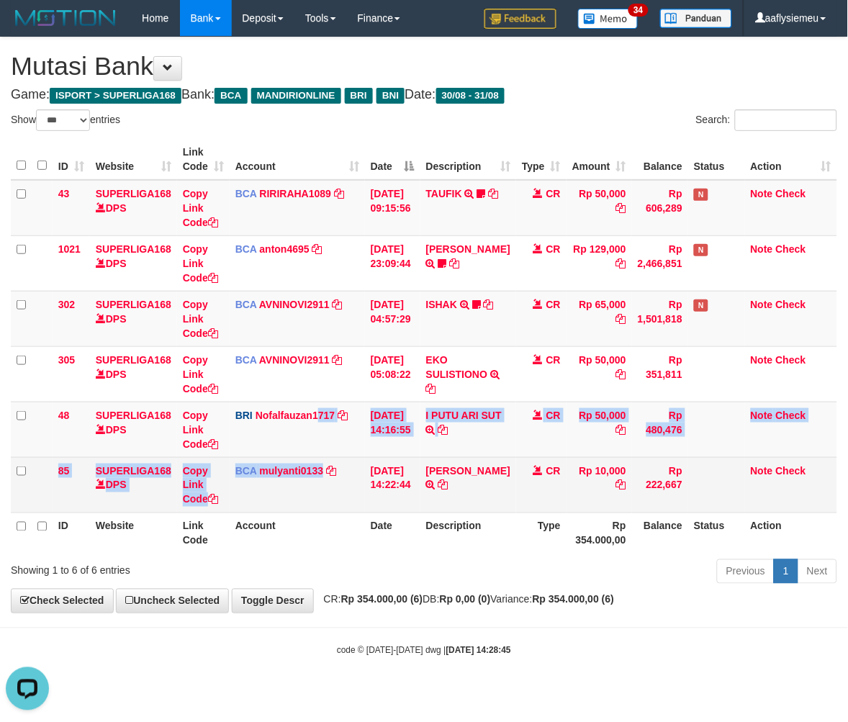
click at [322, 457] on tbody "43 SUPERLIGA168 DPS Copy Link Code BCA RIRIRAHA1089 DPS RIRI RAHAYU mutasi_2025…" at bounding box center [424, 346] width 827 height 333
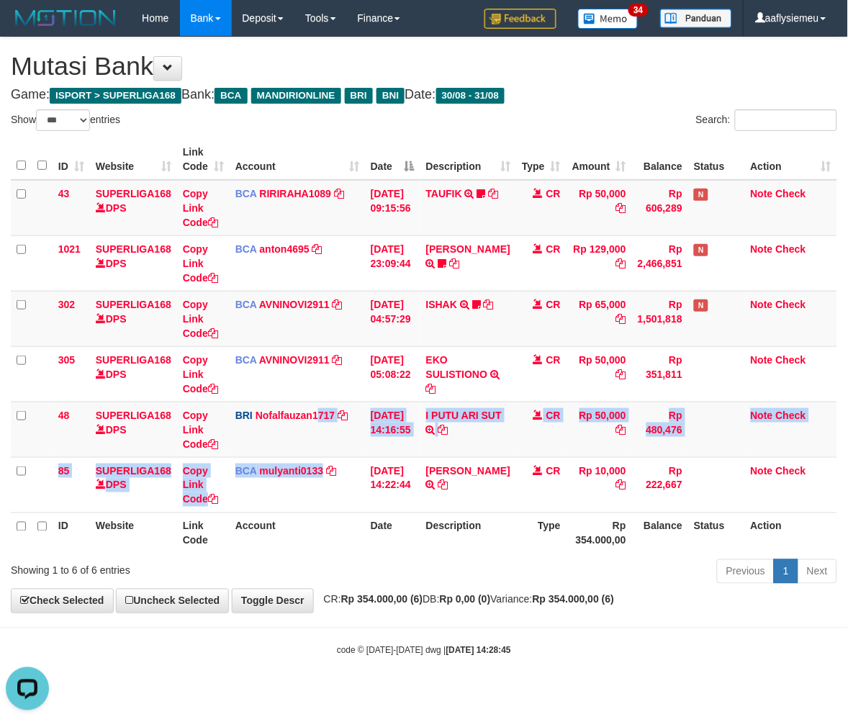
click at [548, 529] on th "Type" at bounding box center [541, 533] width 50 height 41
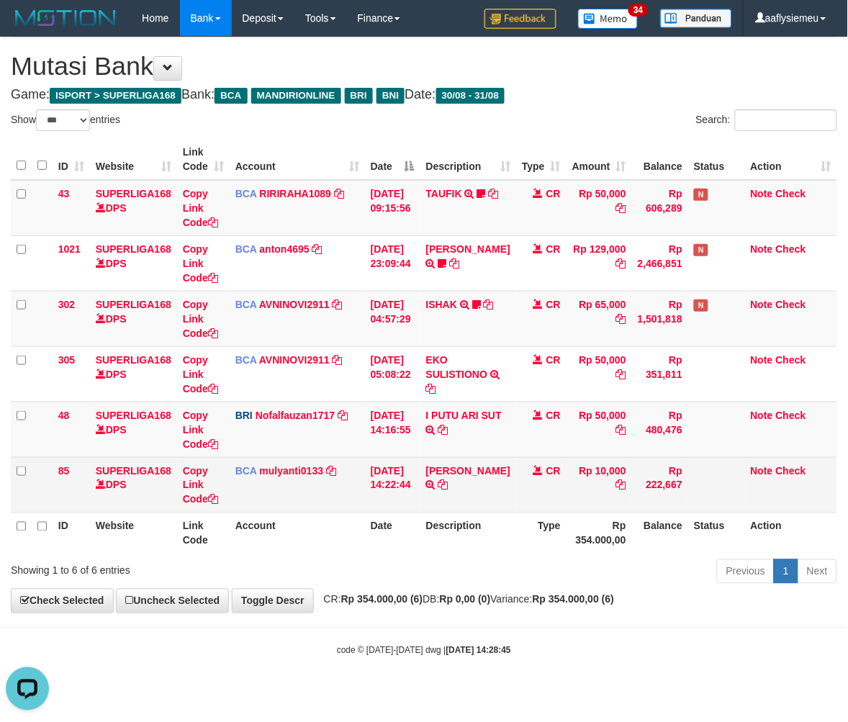
drag, startPoint x: 534, startPoint y: 490, endPoint x: 540, endPoint y: 506, distance: 17.5
click at [534, 505] on td "CR" at bounding box center [541, 484] width 50 height 55
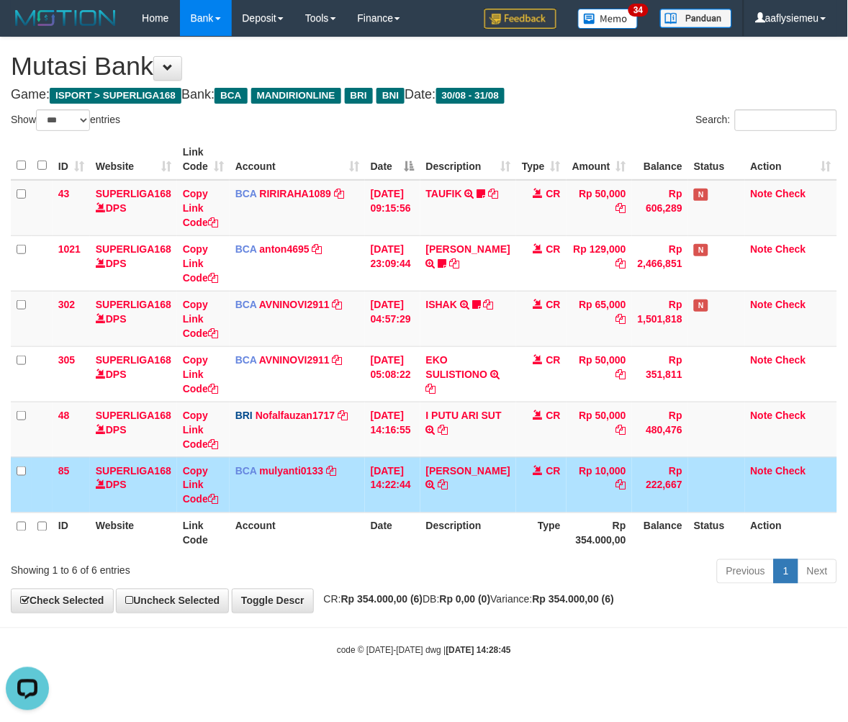
click at [586, 534] on th "Rp 354.000,00" at bounding box center [600, 533] width 66 height 41
click at [567, 534] on th "Rp 354.000,00" at bounding box center [600, 533] width 66 height 41
click at [541, 542] on th "Type" at bounding box center [541, 533] width 50 height 41
click at [494, 531] on th "Description" at bounding box center [469, 533] width 96 height 41
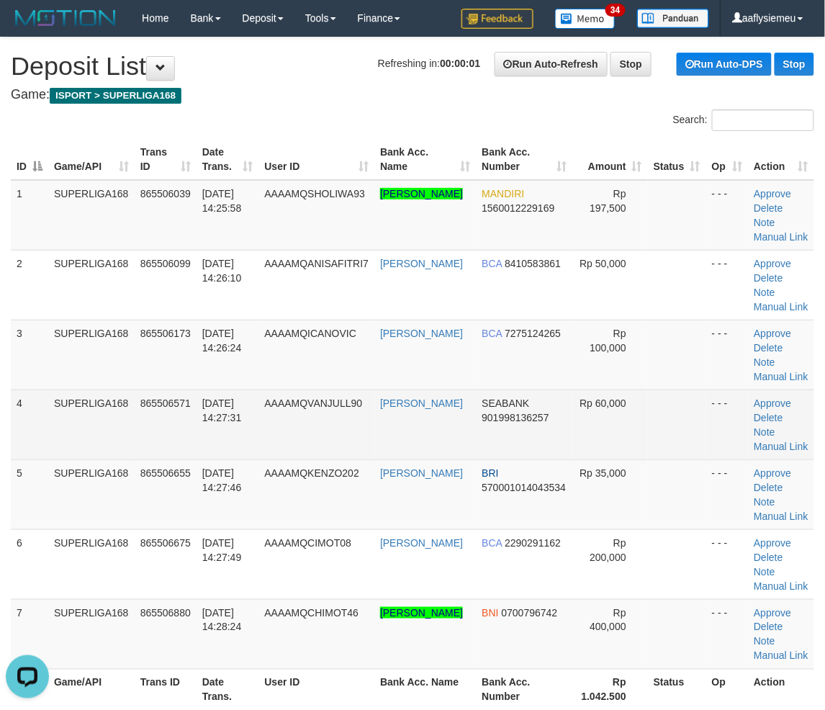
click at [126, 420] on td "SUPERLIGA168" at bounding box center [91, 425] width 86 height 70
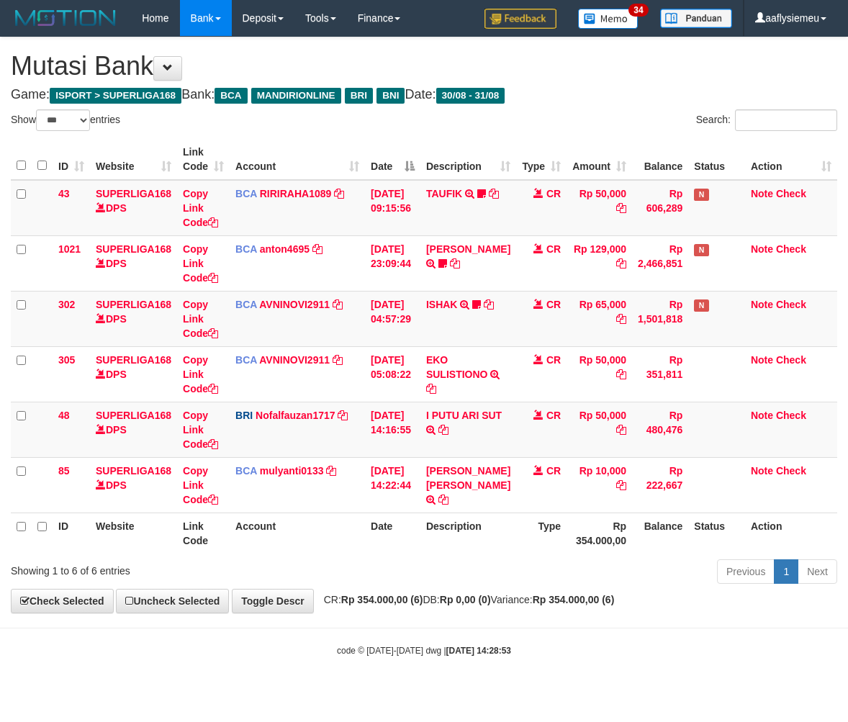
select select "***"
click at [390, 559] on div "Previous 1 Next" at bounding box center [600, 573] width 473 height 31
select select "***"
click at [363, 544] on tr "ID Website Link Code Account Date Description Type Rp 354.000,00 Balance Status…" at bounding box center [424, 533] width 827 height 41
select select "***"
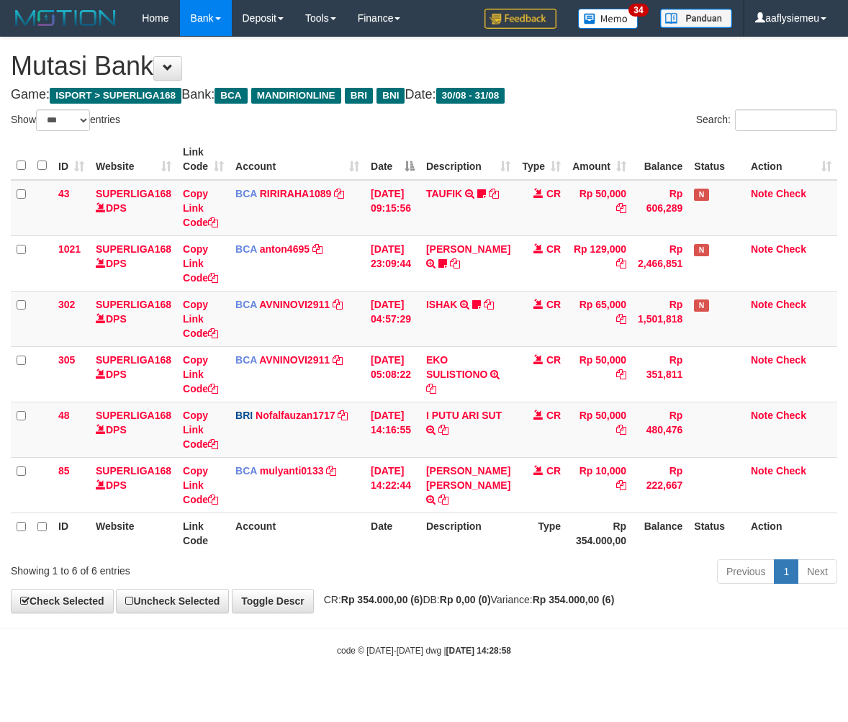
click at [354, 540] on th "Account" at bounding box center [297, 533] width 135 height 41
click at [364, 580] on div "Previous 1 Next" at bounding box center [600, 573] width 473 height 31
click at [377, 582] on div "Previous 1 Next" at bounding box center [600, 573] width 473 height 31
click at [387, 578] on div "Previous 1 Next" at bounding box center [600, 573] width 473 height 31
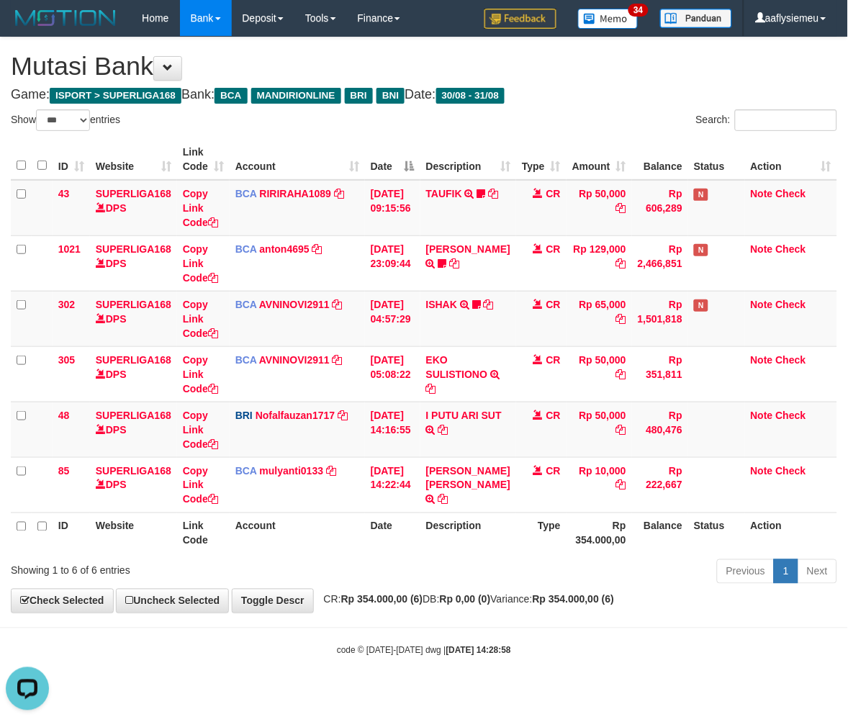
click at [385, 564] on div "Previous 1 Next" at bounding box center [600, 573] width 473 height 31
drag, startPoint x: 385, startPoint y: 564, endPoint x: 408, endPoint y: 518, distance: 50.9
click at [385, 562] on div "Previous 1 Next" at bounding box center [600, 573] width 473 height 31
click at [354, 558] on div "Showing 1 to 6 of 6 entries Previous 1 Next" at bounding box center [424, 573] width 848 height 31
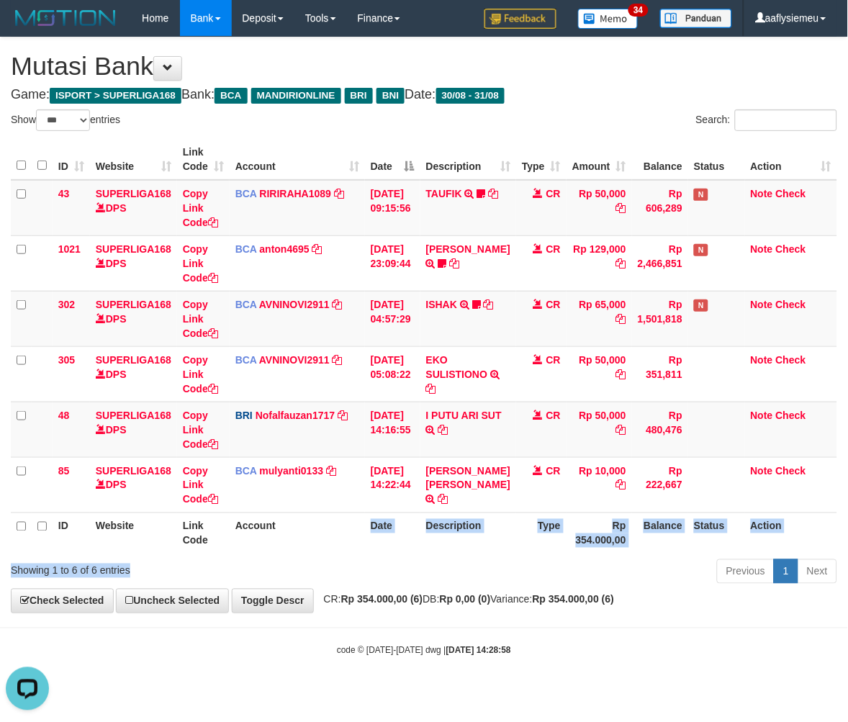
drag, startPoint x: 356, startPoint y: 546, endPoint x: 364, endPoint y: 565, distance: 20.6
click at [353, 563] on div "Show ** ** ** *** entries Search: ID Website Link Code Account Date Description…" at bounding box center [424, 349] width 827 height 480
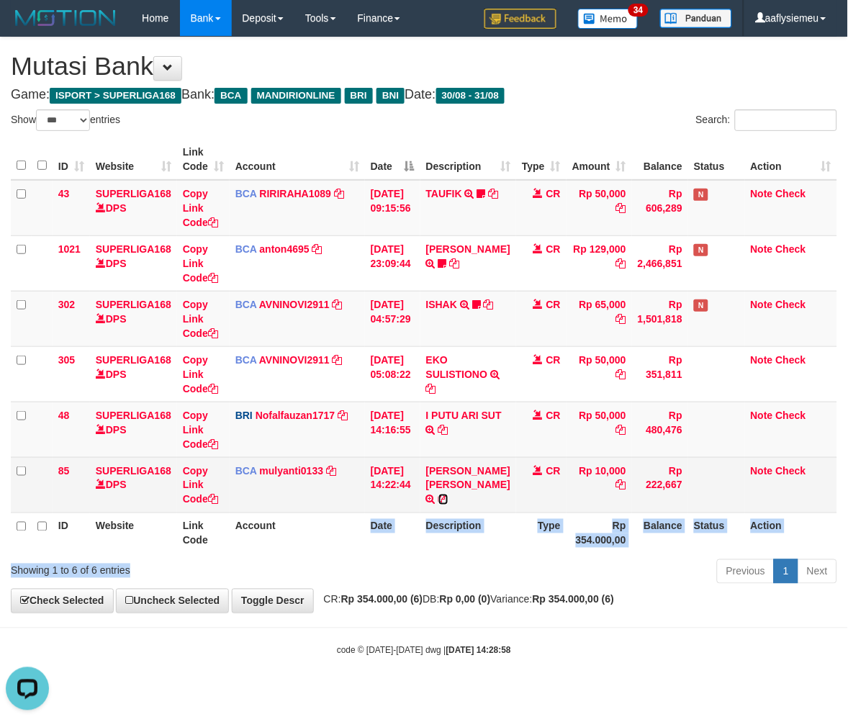
click at [449, 498] on icon at bounding box center [444, 500] width 10 height 10
copy div "Date Description Type Rp 354.000,00 Balance Status Action Showing 1 to 6 of 6 e…"
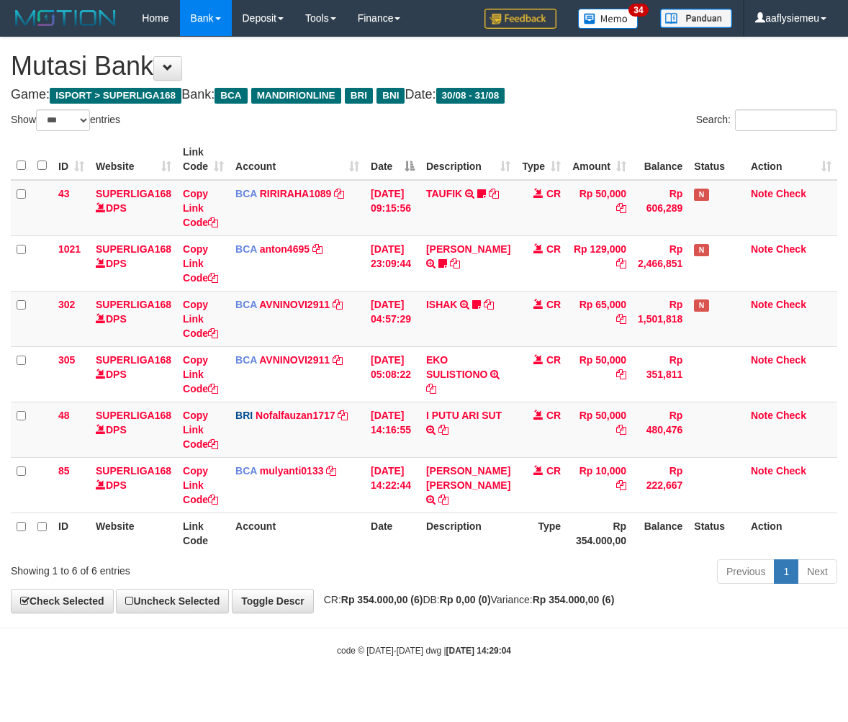
select select "***"
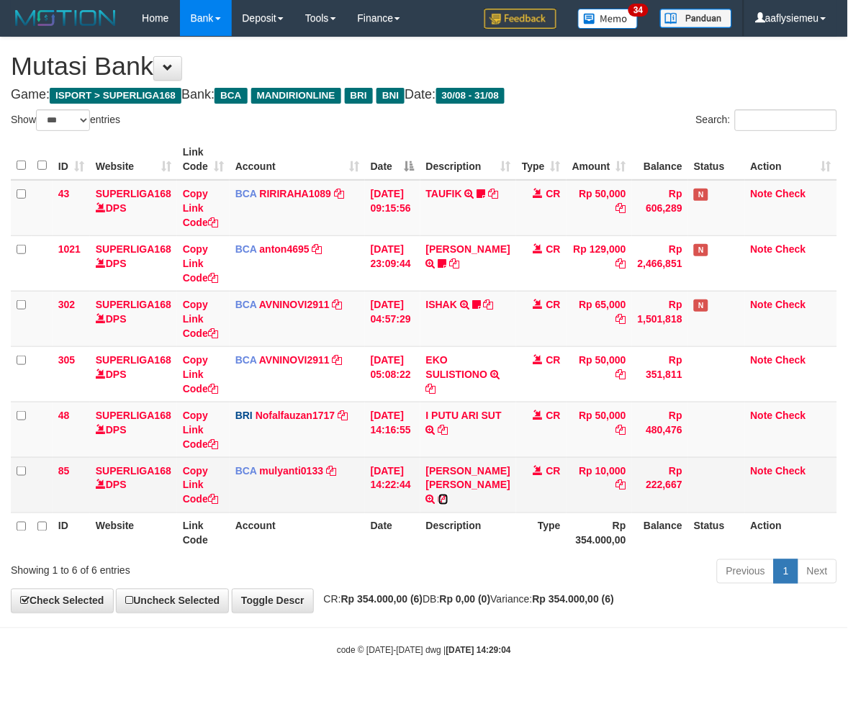
click at [449, 497] on icon at bounding box center [444, 500] width 10 height 10
click at [449, 498] on icon at bounding box center [444, 500] width 10 height 10
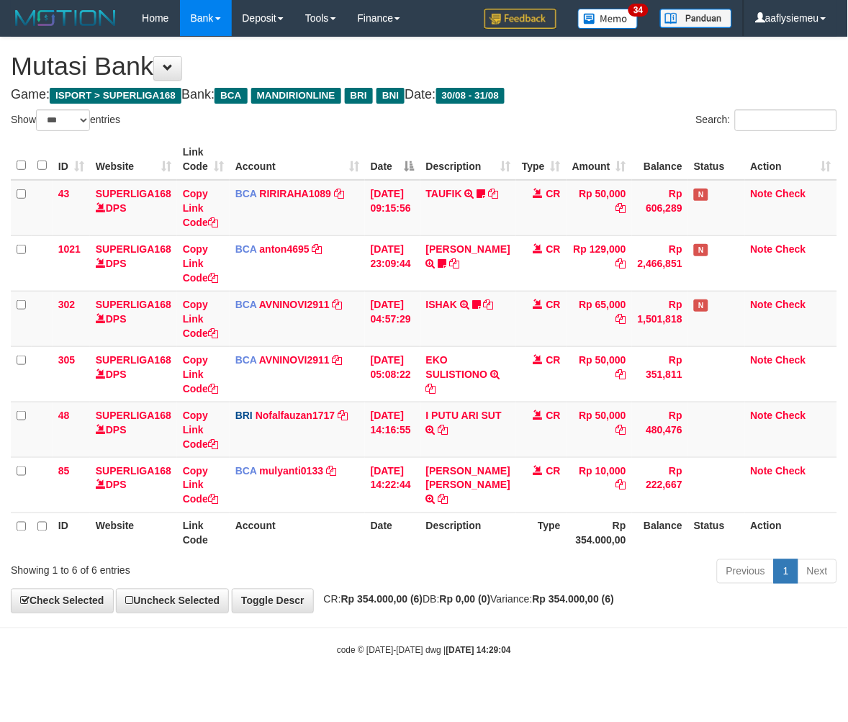
click at [443, 578] on div "Previous 1 Next" at bounding box center [600, 573] width 473 height 31
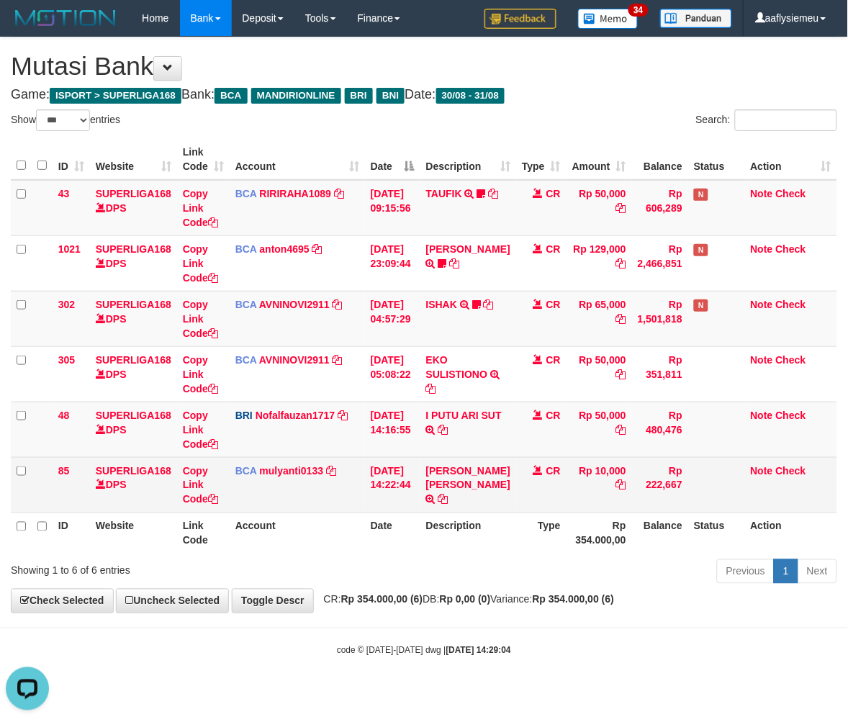
drag, startPoint x: 441, startPoint y: 574, endPoint x: 822, endPoint y: 485, distance: 390.6
click at [443, 574] on div "Previous 1 Next" at bounding box center [600, 573] width 473 height 31
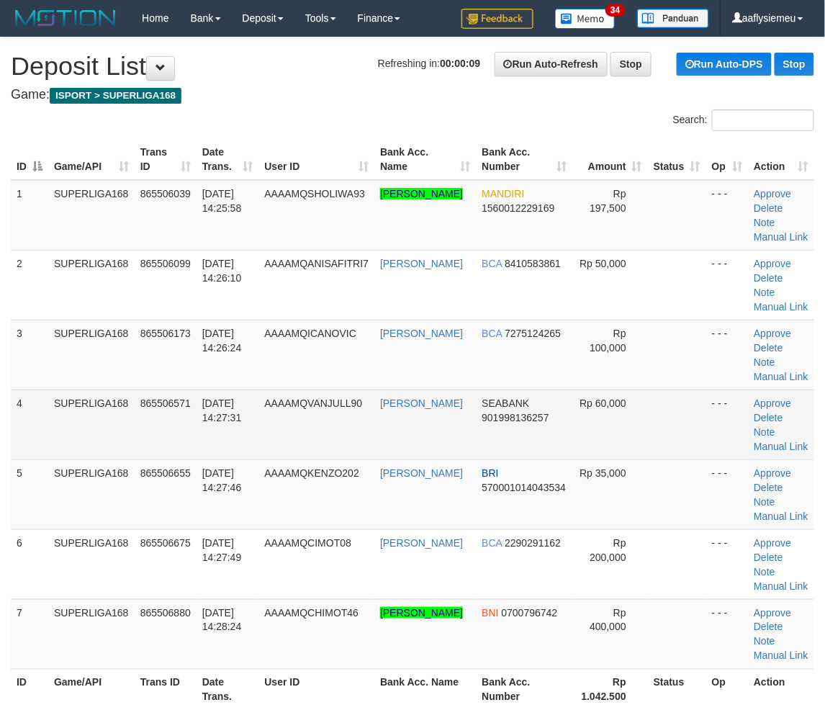
click at [67, 423] on td "SUPERLIGA168" at bounding box center [91, 425] width 86 height 70
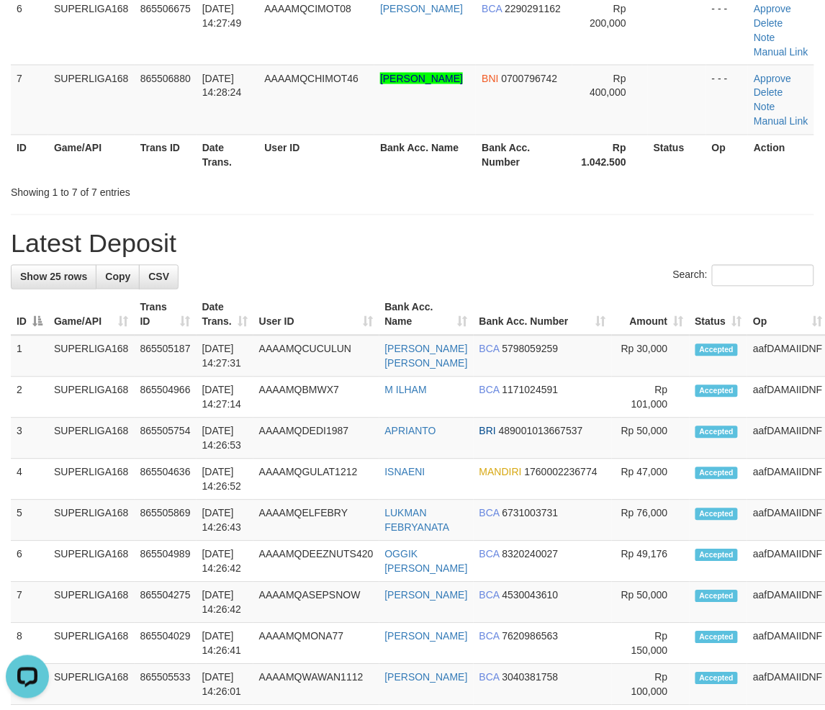
drag, startPoint x: 313, startPoint y: 202, endPoint x: 328, endPoint y: 235, distance: 36.4
click at [314, 203] on div "**********" at bounding box center [412, 488] width 825 height 1970
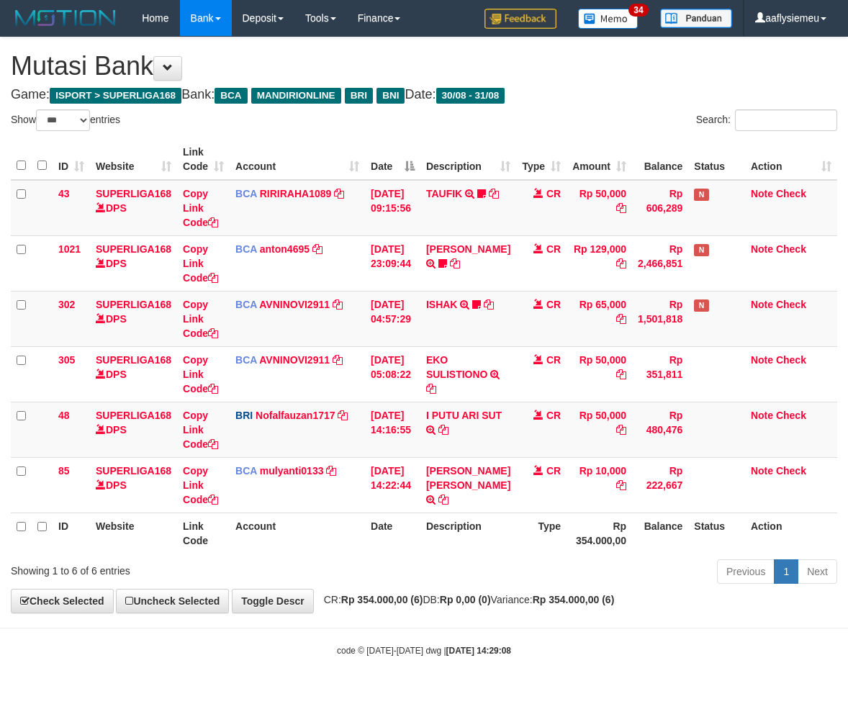
select select "***"
click at [657, 560] on div "Previous 1 Next" at bounding box center [600, 573] width 473 height 31
click at [610, 558] on div "Previous 1 Next" at bounding box center [600, 573] width 473 height 31
click at [602, 552] on th "Rp 354.000,00" at bounding box center [600, 533] width 66 height 41
select select "***"
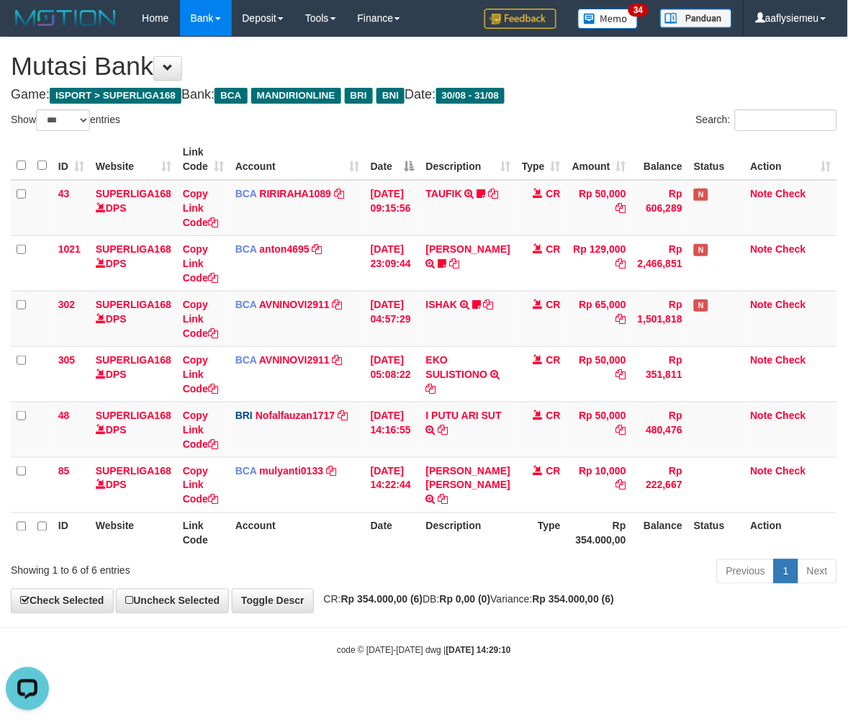
click at [462, 534] on th "Description" at bounding box center [469, 533] width 96 height 41
click at [337, 553] on div "ID Website Link Code Account Date Description Type Amount Balance Status Action…" at bounding box center [424, 346] width 848 height 423
drag, startPoint x: 337, startPoint y: 553, endPoint x: 3, endPoint y: 524, distance: 335.4
click at [330, 553] on div "ID Website Link Code Account Date Description Type Amount Balance Status Action…" at bounding box center [424, 346] width 848 height 423
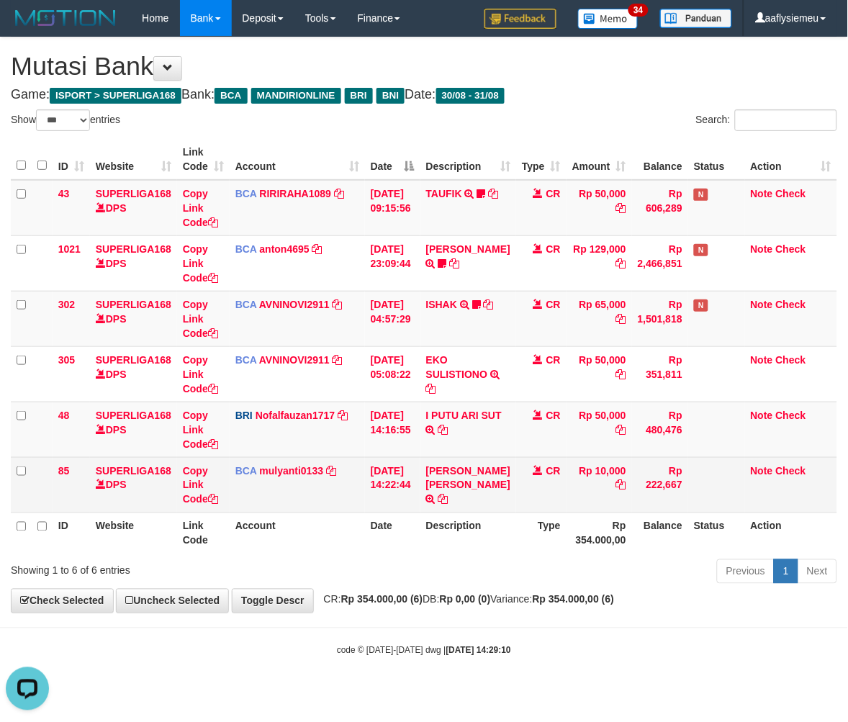
drag, startPoint x: 366, startPoint y: 501, endPoint x: 279, endPoint y: 495, distance: 87.4
click at [367, 502] on td "31/08/2025 14:22:44" at bounding box center [392, 484] width 55 height 55
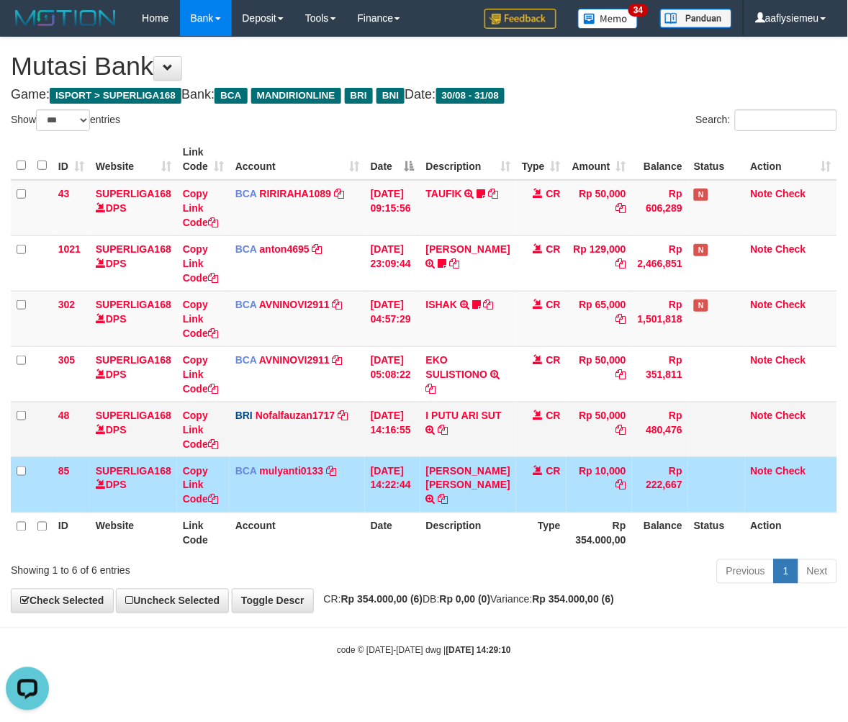
drag, startPoint x: 348, startPoint y: 498, endPoint x: 686, endPoint y: 430, distance: 345.3
click at [351, 499] on td "BCA mulyanti0133 DPS MULYANTI mutasi_20250831_4495 | 85 mutasi_20250831_4495 | …" at bounding box center [297, 484] width 135 height 55
drag, startPoint x: 356, startPoint y: 484, endPoint x: 408, endPoint y: 482, distance: 51.9
click at [355, 488] on td "BCA mulyanti0133 DPS MULYANTI mutasi_20250831_4495 | 85 mutasi_20250831_4495 | …" at bounding box center [297, 484] width 135 height 55
click at [457, 477] on td "[PERSON_NAME] RA TRSF E-BANKING CR 3108/FTSCY/WS95271 10000.00[PERSON_NAME] RA" at bounding box center [469, 484] width 96 height 55
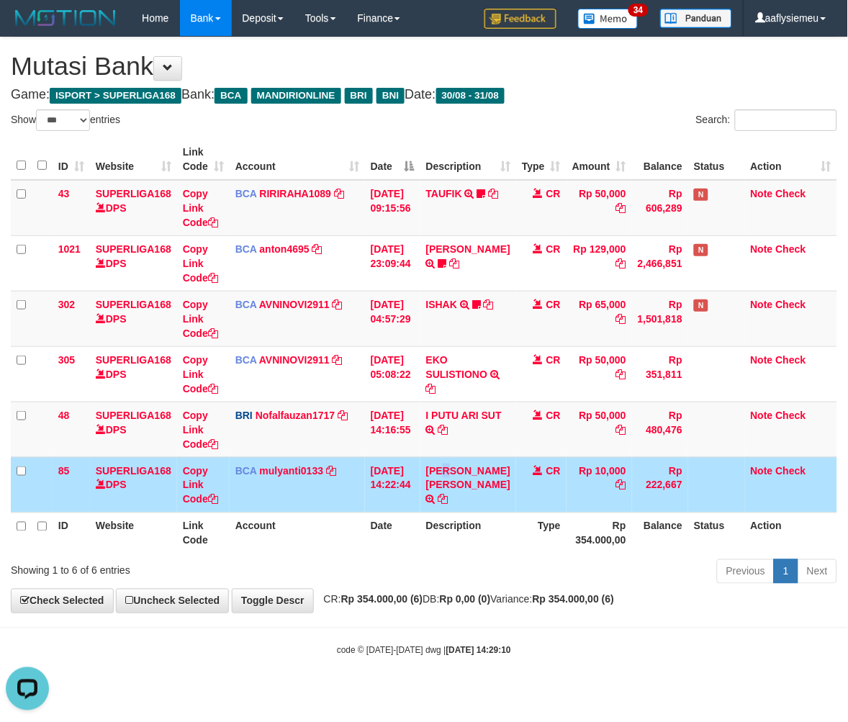
click at [452, 477] on td "[PERSON_NAME] RA TRSF E-BANKING CR 3108/FTSCY/WS95271 10000.00[PERSON_NAME] RA" at bounding box center [469, 484] width 96 height 55
click at [449, 480] on td "[PERSON_NAME] RA TRSF E-BANKING CR 3108/FTSCY/WS95271 10000.00[PERSON_NAME] RA" at bounding box center [469, 484] width 96 height 55
click at [446, 476] on td "[PERSON_NAME] RA TRSF E-BANKING CR 3108/FTSCY/WS95271 10000.00[PERSON_NAME] RA" at bounding box center [469, 484] width 96 height 55
click at [446, 473] on link "[PERSON_NAME] [PERSON_NAME]" at bounding box center [468, 478] width 84 height 26
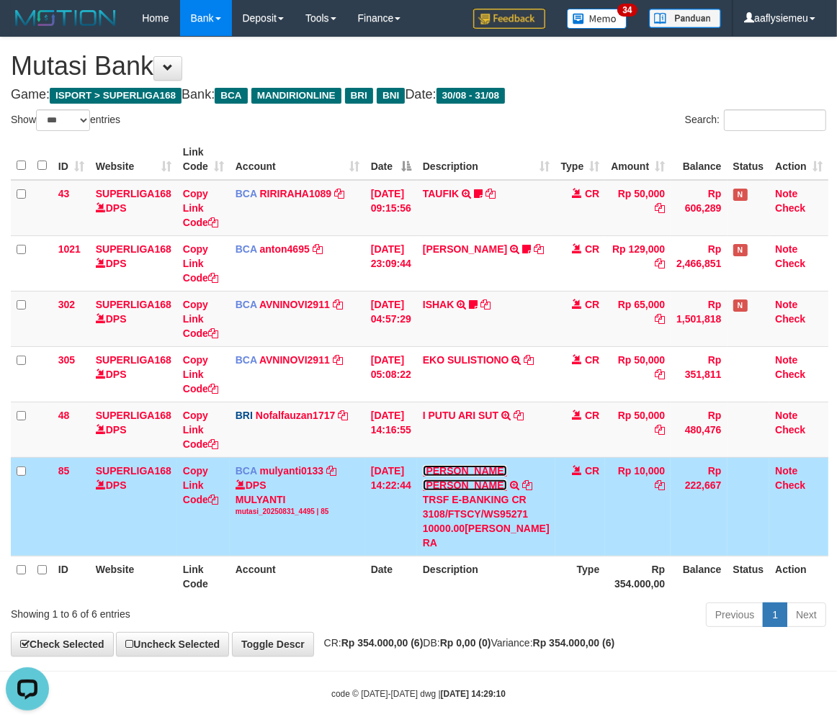
click at [446, 472] on link "[PERSON_NAME] [PERSON_NAME]" at bounding box center [465, 478] width 84 height 26
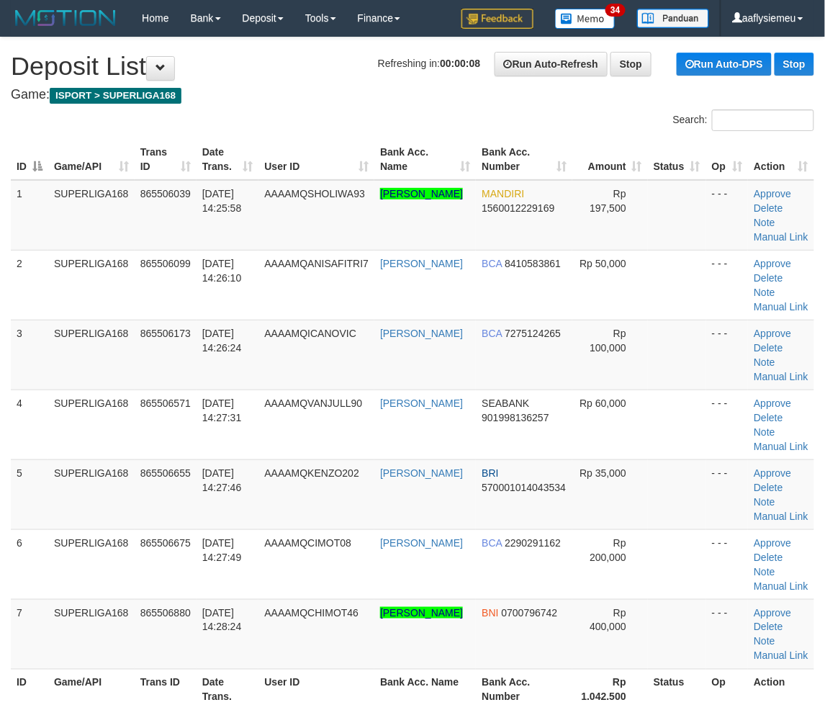
click at [12, 387] on td "3" at bounding box center [29, 355] width 37 height 70
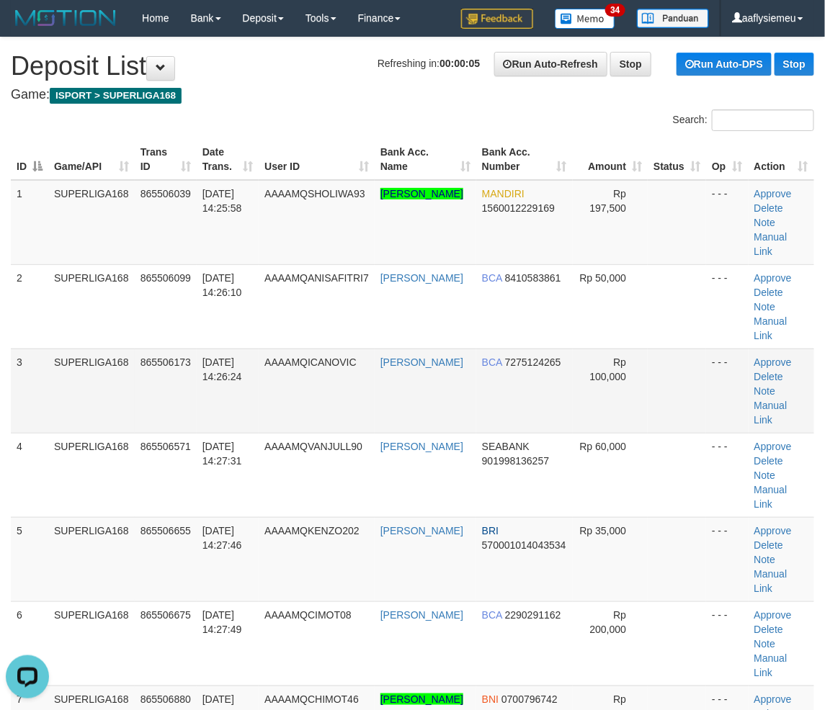
drag, startPoint x: 130, startPoint y: 364, endPoint x: 108, endPoint y: 375, distance: 24.2
click at [130, 365] on td "SUPERLIGA168" at bounding box center [91, 391] width 86 height 84
click at [103, 362] on td "SUPERLIGA168" at bounding box center [91, 391] width 86 height 84
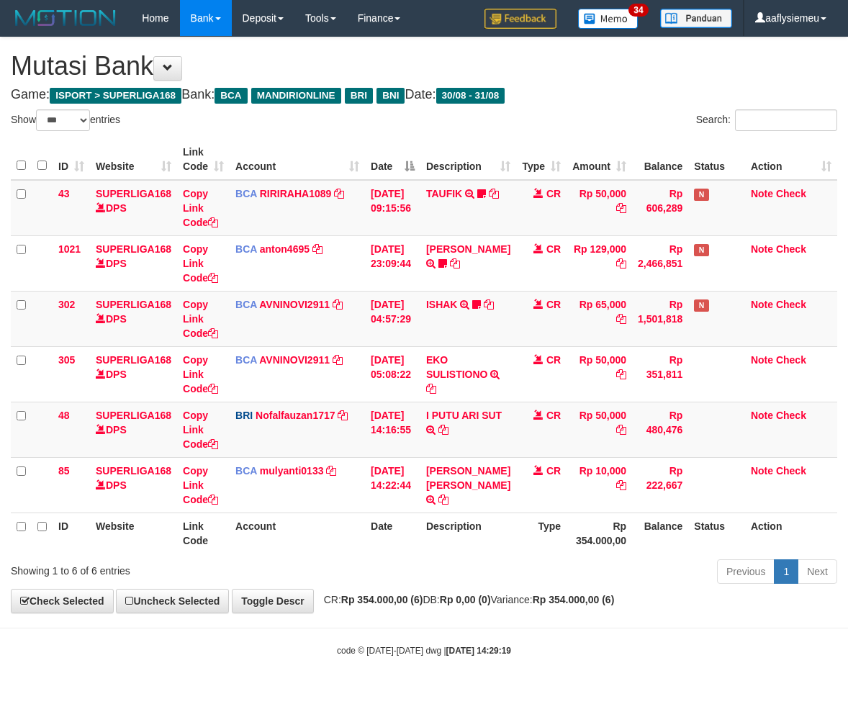
select select "***"
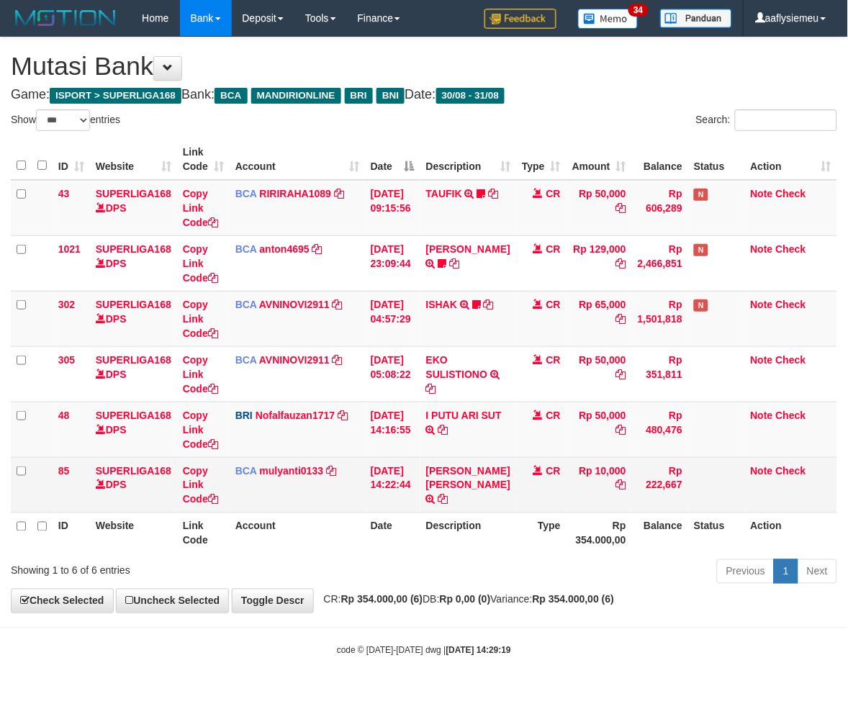
click at [462, 472] on link "[PERSON_NAME] [PERSON_NAME]" at bounding box center [468, 478] width 84 height 26
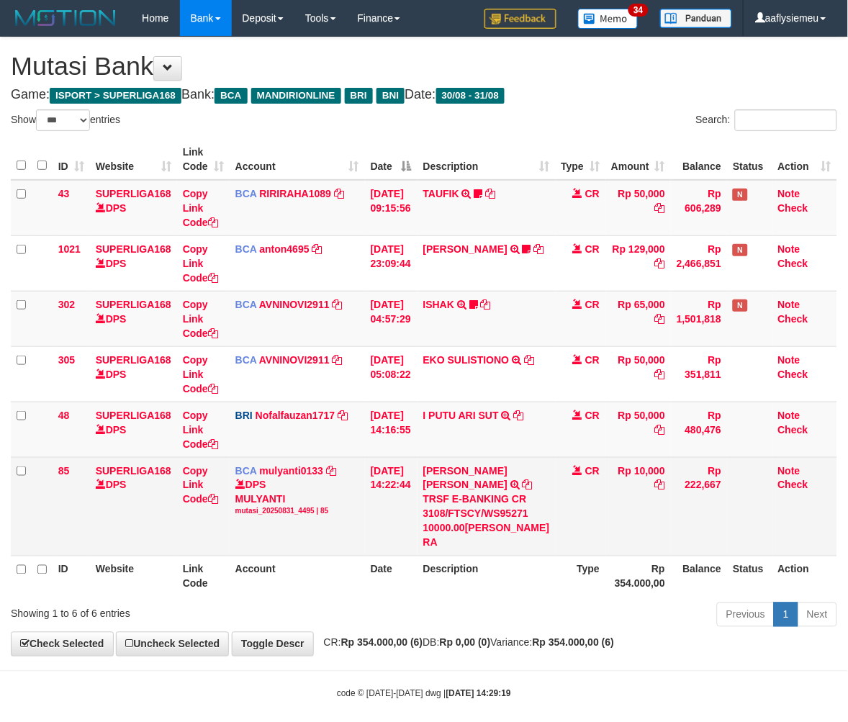
click at [464, 476] on td "[PERSON_NAME] RA TRSF E-BANKING CR 3108/FTSCY/WS95271 10000.00[PERSON_NAME] RA" at bounding box center [487, 506] width 138 height 99
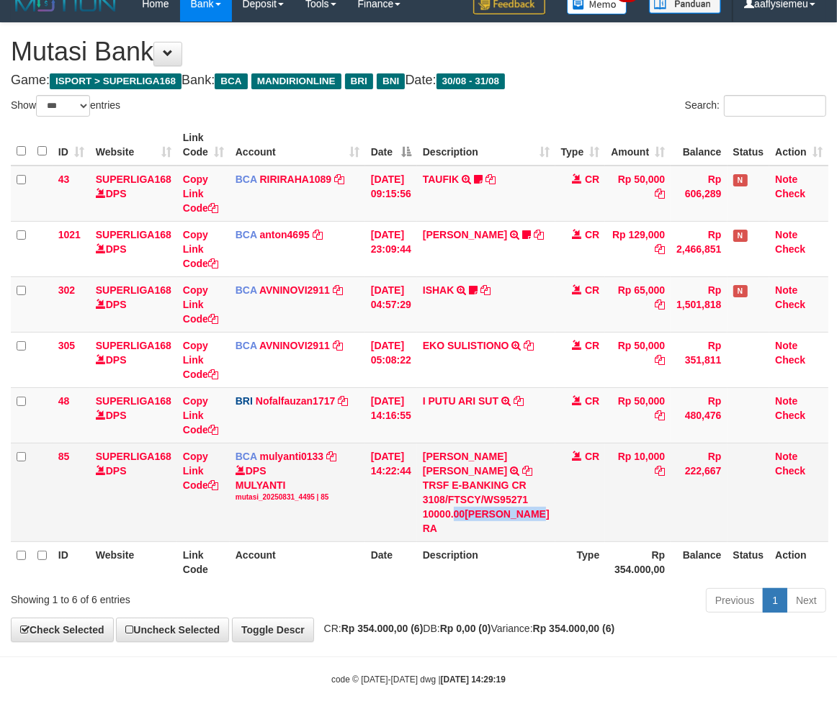
click at [462, 523] on div "TRSF E-BANKING CR 3108/FTSCY/WS95271 10000.00[PERSON_NAME] RA" at bounding box center [486, 507] width 127 height 58
click at [439, 514] on div "TRSF E-BANKING CR 3108/FTSCY/WS95271 10000.00[PERSON_NAME] RA" at bounding box center [486, 507] width 127 height 58
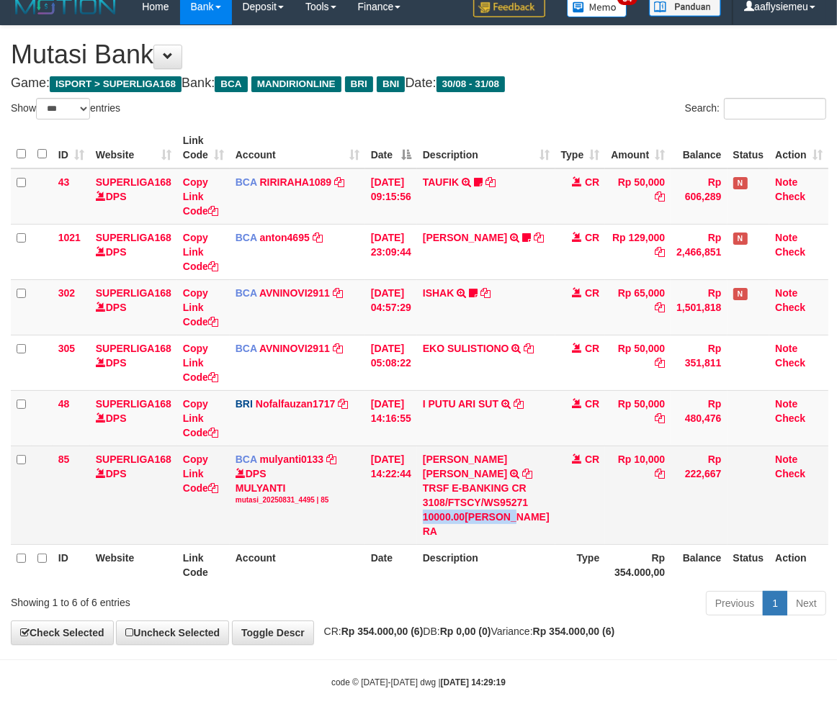
scroll to position [15, 0]
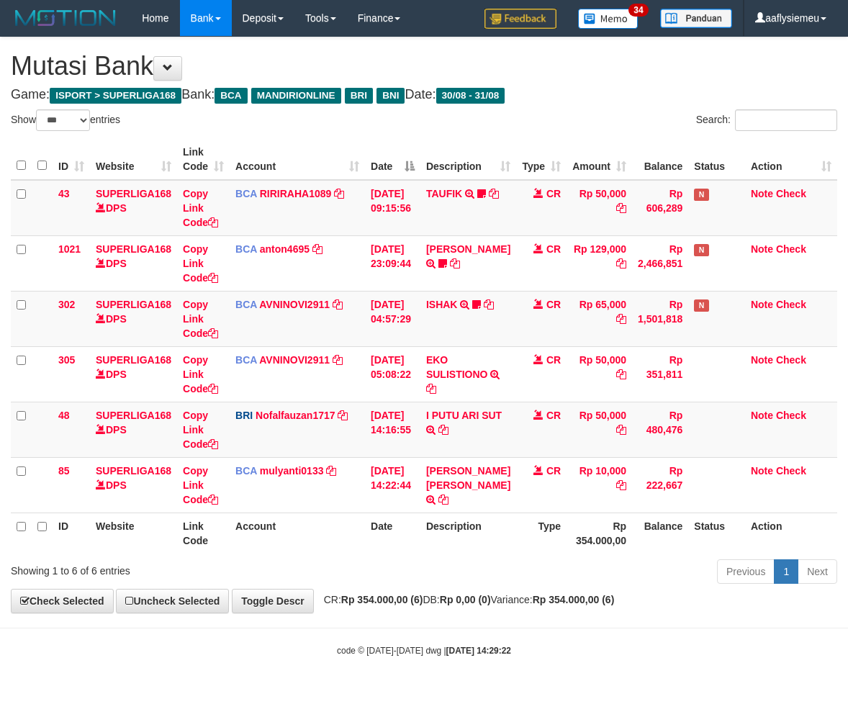
select select "***"
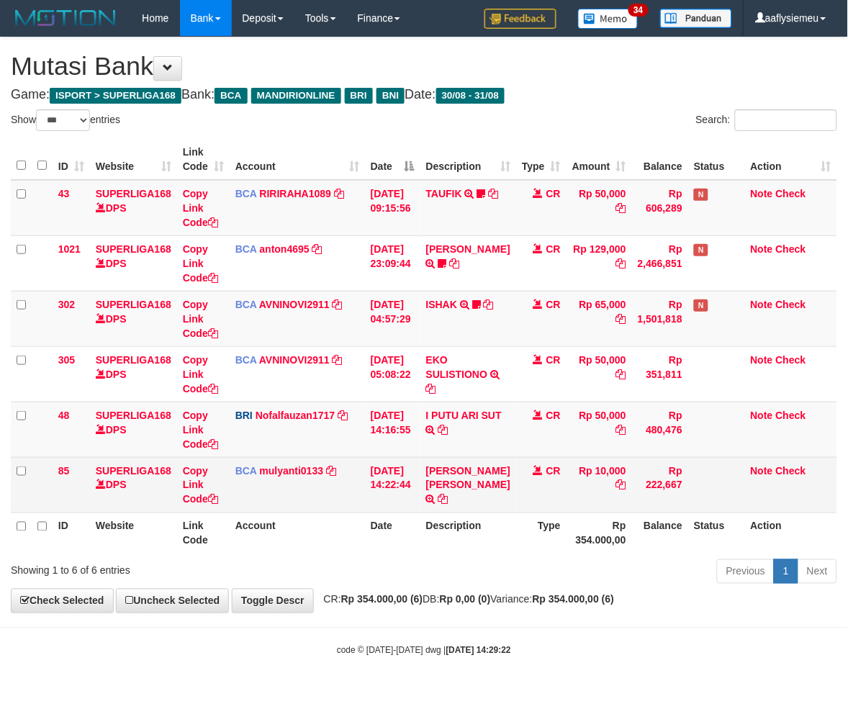
drag, startPoint x: 421, startPoint y: 505, endPoint x: 606, endPoint y: 464, distance: 189.4
click at [421, 508] on td "[DATE] 14:22:44" at bounding box center [392, 484] width 55 height 55
click at [433, 501] on tr "85 SUPERLIGA168 DPS Copy Link Code BCA mulyanti0133 DPS MULYANTI mutasi_2025083…" at bounding box center [424, 484] width 827 height 55
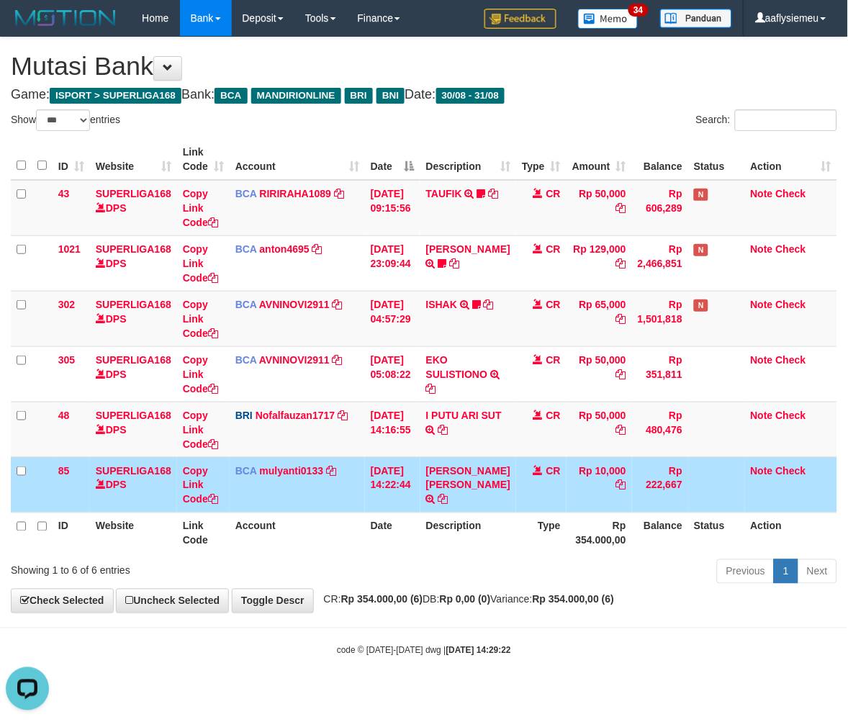
drag, startPoint x: 550, startPoint y: 482, endPoint x: 609, endPoint y: 462, distance: 62.0
click at [551, 482] on td "CR" at bounding box center [541, 484] width 50 height 55
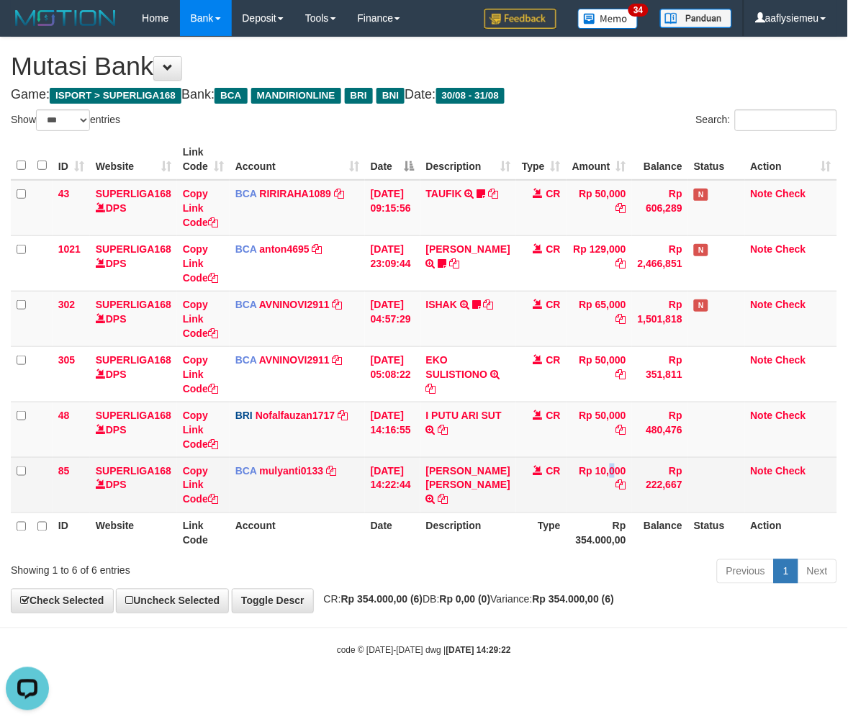
click at [576, 464] on td "Rp 10,000" at bounding box center [600, 484] width 66 height 55
click at [436, 490] on td "MUHAMAD SANDYKA RA TRSF E-BANKING CR 3108/FTSCY/WS95271 10000.00MUHAMAD SANDYKA…" at bounding box center [469, 484] width 96 height 55
drag, startPoint x: 436, startPoint y: 490, endPoint x: 430, endPoint y: 487, distance: 7.4
click at [436, 490] on td "MUHAMAD SANDYKA RA TRSF E-BANKING CR 3108/FTSCY/WS95271 10000.00MUHAMAD SANDYKA…" at bounding box center [469, 484] width 96 height 55
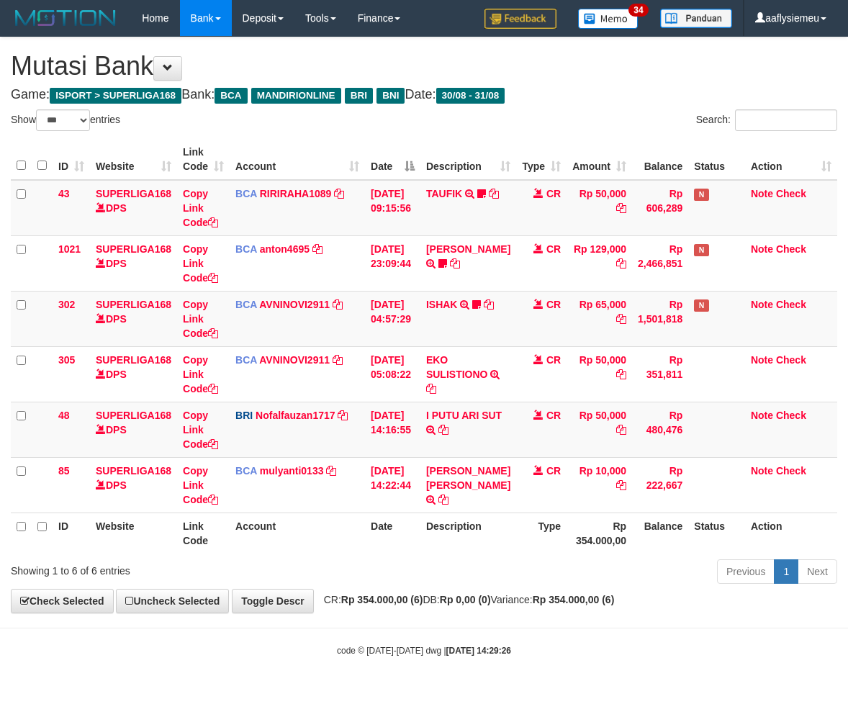
select select "***"
click at [323, 449] on td "BRI Nofalfauzan1717 DPS [PERSON_NAME] ZANURIAH mutasi_20250831_2213 | 48 mutasi…" at bounding box center [297, 429] width 135 height 55
click at [324, 450] on td "BRI Nofalfauzan1717 DPS NOFAL ZANURIAH mutasi_20250831_2213 | 48 mutasi_2025083…" at bounding box center [297, 429] width 135 height 55
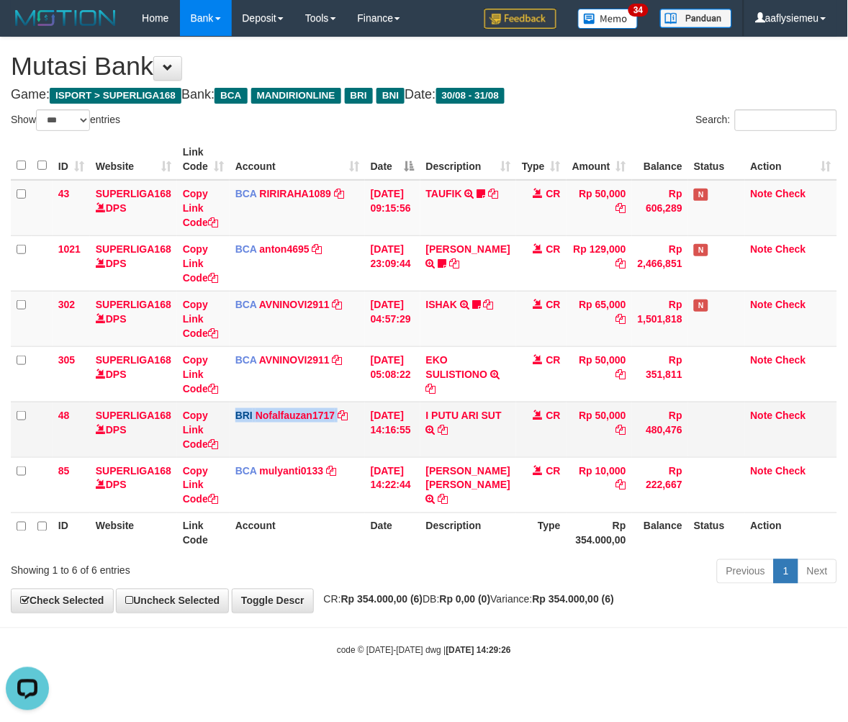
click at [324, 450] on td "BRI Nofalfauzan1717 DPS NOFAL ZANURIAH mutasi_20250831_2213 | 48 mutasi_2025083…" at bounding box center [297, 429] width 135 height 55
click at [325, 450] on td "BRI Nofalfauzan1717 DPS NOFAL ZANURIAH mutasi_20250831_2213 | 48 mutasi_2025083…" at bounding box center [297, 429] width 135 height 55
select select "***"
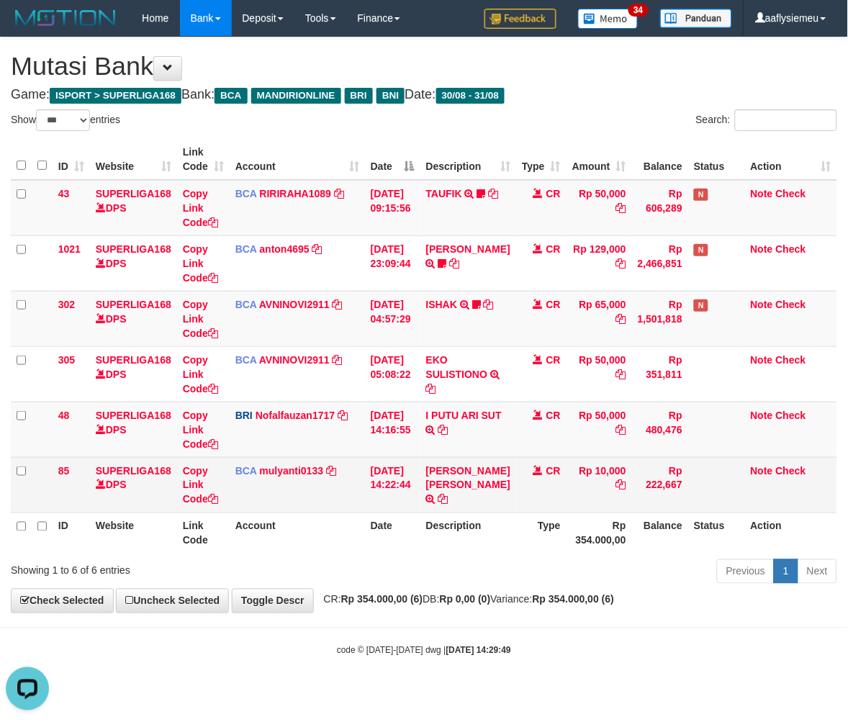
click at [357, 481] on td "BCA mulyanti0133 DPS MULYANTI mutasi_20250831_4495 | 85 mutasi_20250831_4495 | …" at bounding box center [297, 484] width 135 height 55
click at [358, 481] on td "BCA mulyanti0133 DPS MULYANTI mutasi_20250831_4495 | 85 mutasi_20250831_4495 | …" at bounding box center [297, 484] width 135 height 55
click at [364, 470] on tr "85 SUPERLIGA168 DPS Copy Link Code BCA mulyanti0133 DPS MULYANTI mutasi_2025083…" at bounding box center [424, 484] width 827 height 55
click at [389, 488] on td "[DATE] 14:22:44" at bounding box center [392, 484] width 55 height 55
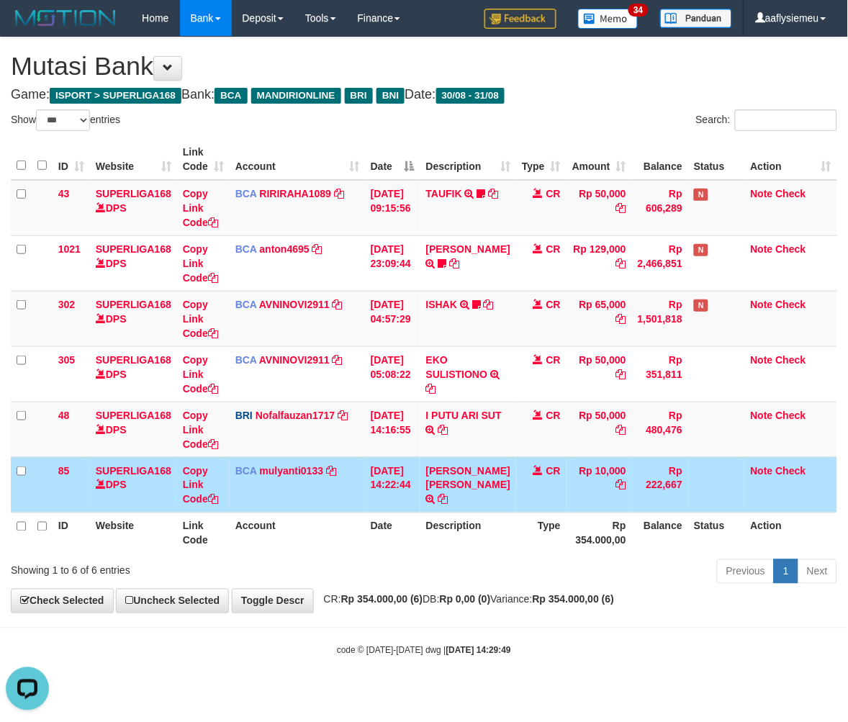
click at [439, 504] on td "MUHAMAD SANDYKA RA TRSF E-BANKING CR 3108/FTSCY/WS95271 10000.00MUHAMAD SANDYKA…" at bounding box center [469, 484] width 96 height 55
click at [380, 503] on td "31/08/2025 14:22:44" at bounding box center [392, 484] width 55 height 55
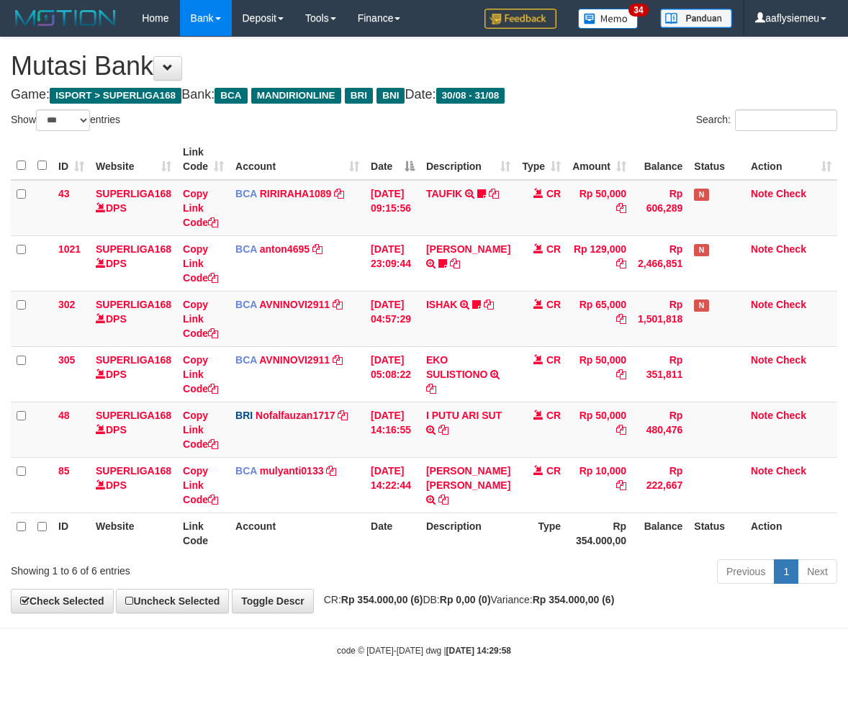
select select "***"
drag, startPoint x: 455, startPoint y: 529, endPoint x: 451, endPoint y: 540, distance: 11.6
click at [452, 544] on th "Description" at bounding box center [469, 533] width 96 height 41
select select "***"
click at [471, 516] on th "Description" at bounding box center [469, 533] width 96 height 41
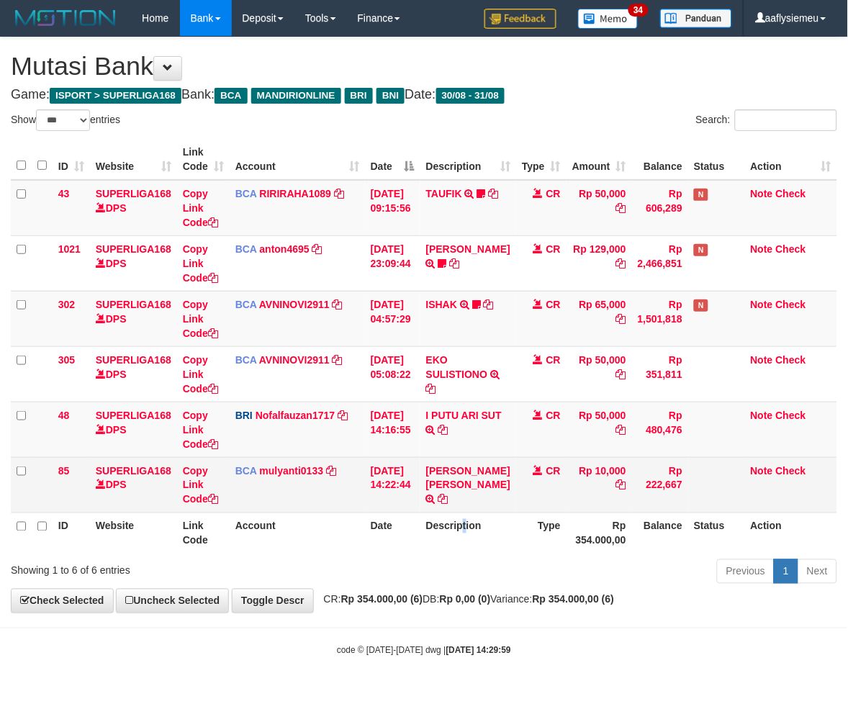
click at [443, 493] on td "[PERSON_NAME] RA TRSF E-BANKING CR 3108/FTSCY/WS95271 10000.00[PERSON_NAME] RA" at bounding box center [469, 484] width 96 height 55
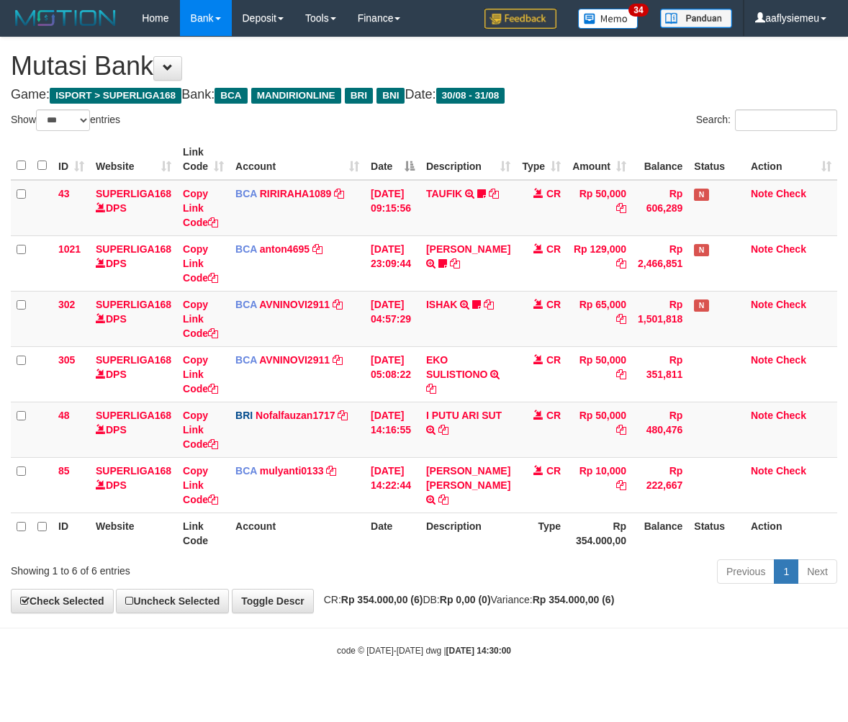
select select "***"
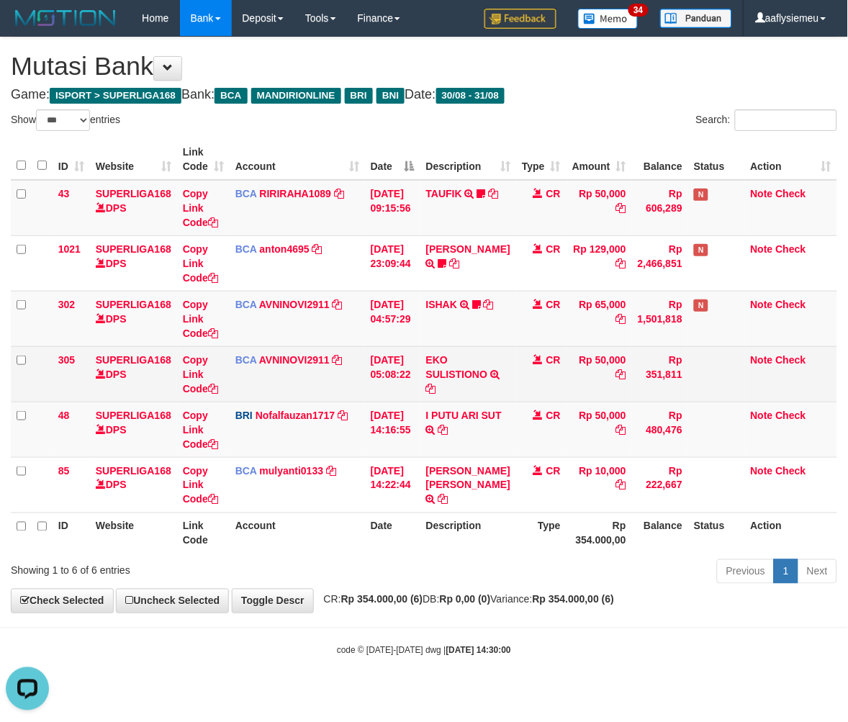
click at [410, 400] on td "31/08/2025 05:08:22" at bounding box center [392, 373] width 55 height 55
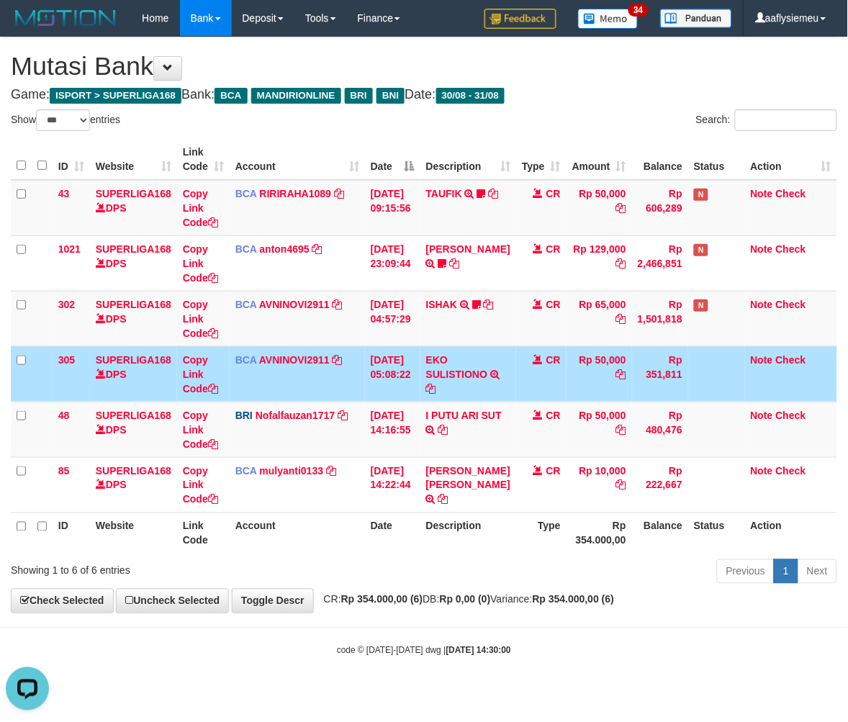
click at [410, 400] on td "31/08/2025 05:08:22" at bounding box center [392, 373] width 55 height 55
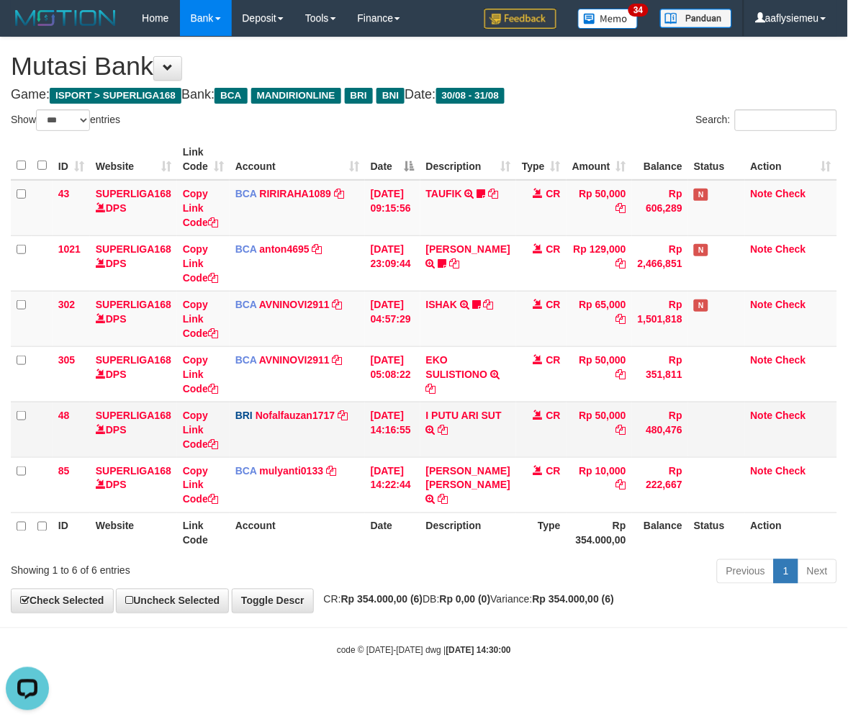
click at [385, 452] on td "31/08/2025 14:16:55" at bounding box center [392, 429] width 55 height 55
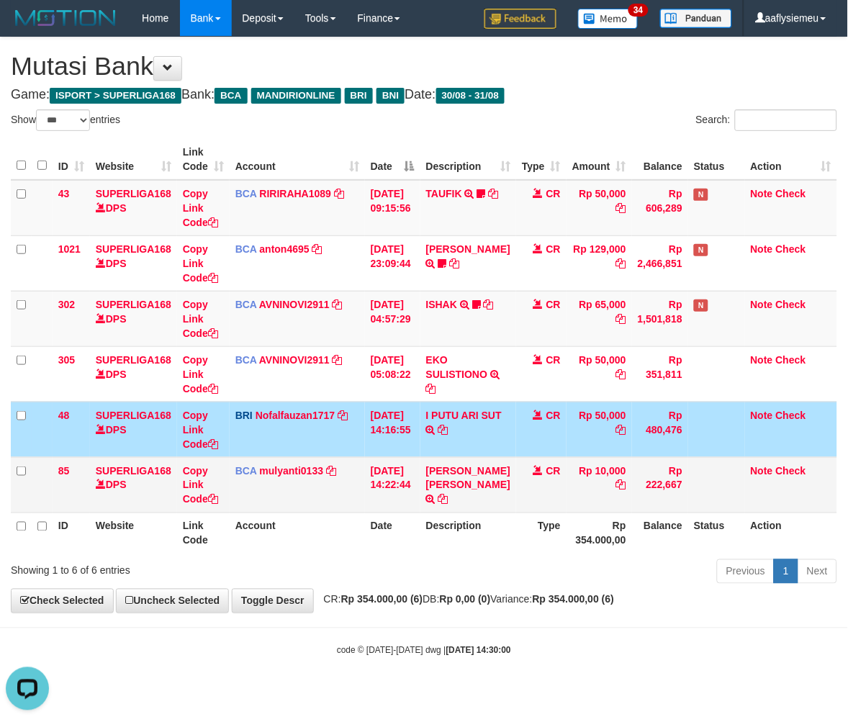
click at [369, 491] on td "31/08/2025 14:22:44" at bounding box center [392, 484] width 55 height 55
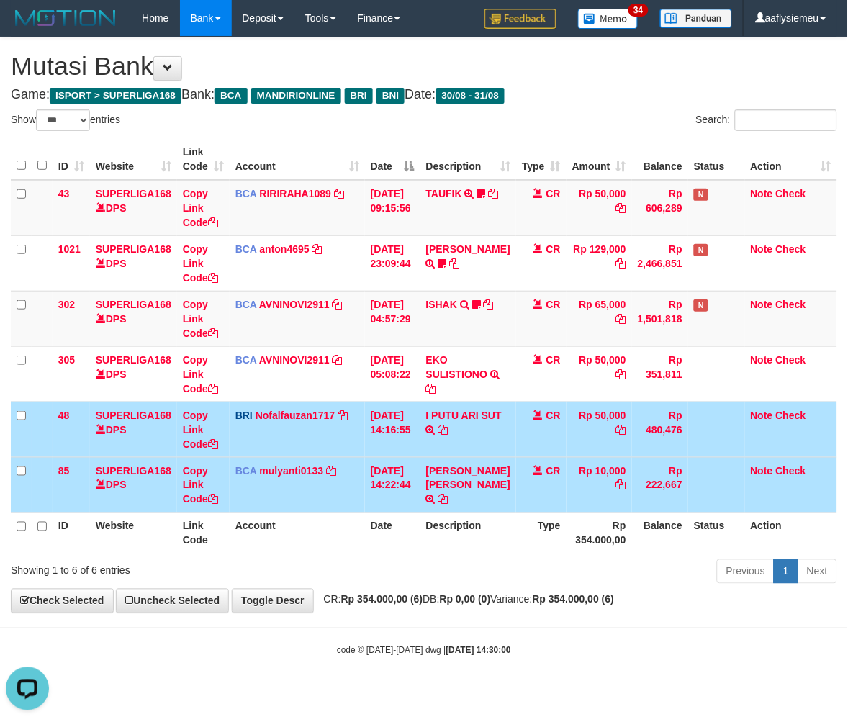
click at [340, 534] on th "Account" at bounding box center [297, 533] width 135 height 41
click at [354, 540] on th "Account" at bounding box center [297, 533] width 135 height 41
drag, startPoint x: 372, startPoint y: 530, endPoint x: 382, endPoint y: 522, distance: 12.3
click at [372, 533] on th "Date" at bounding box center [392, 533] width 55 height 41
